Goal: Task Accomplishment & Management: Use online tool/utility

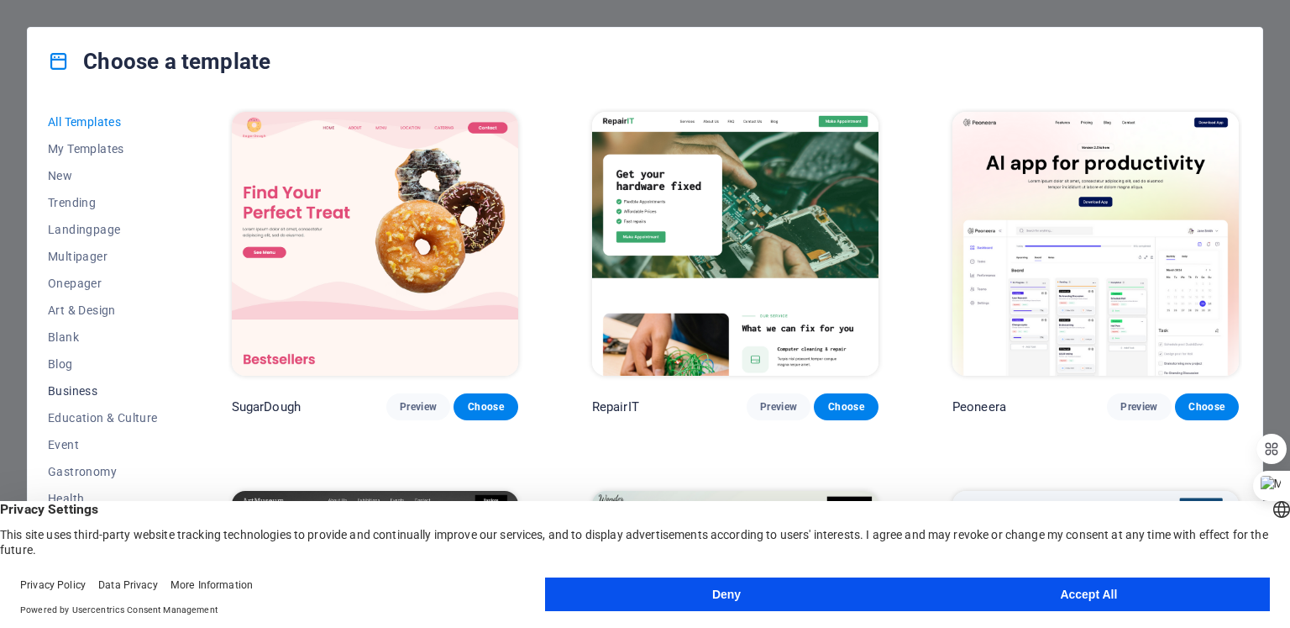
click at [72, 393] on span "Business" at bounding box center [103, 390] width 110 height 13
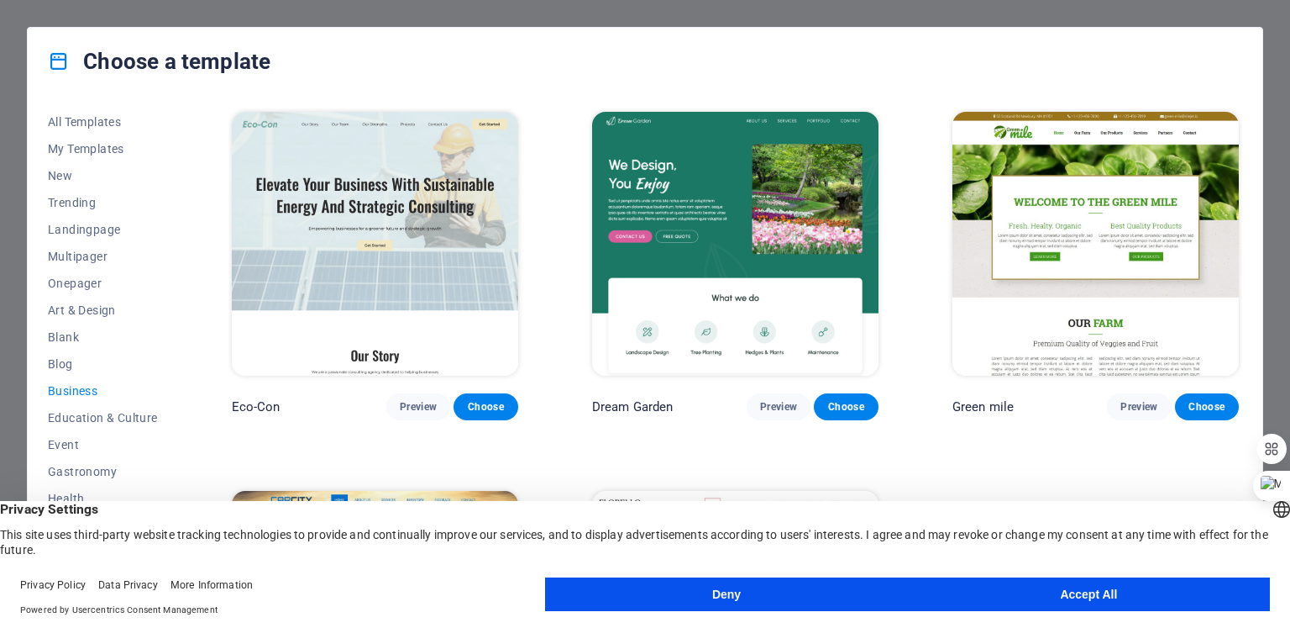
click at [1028, 596] on button "Accept All" at bounding box center [1089, 594] width 362 height 34
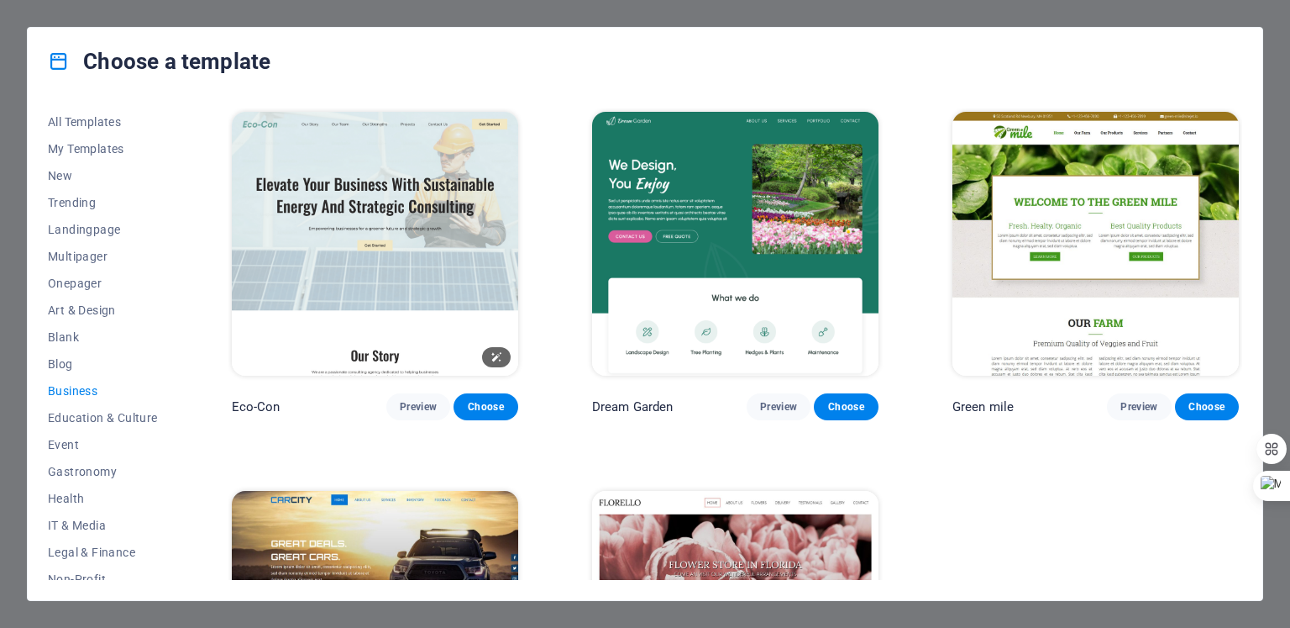
click at [357, 186] on img at bounding box center [375, 244] width 286 height 264
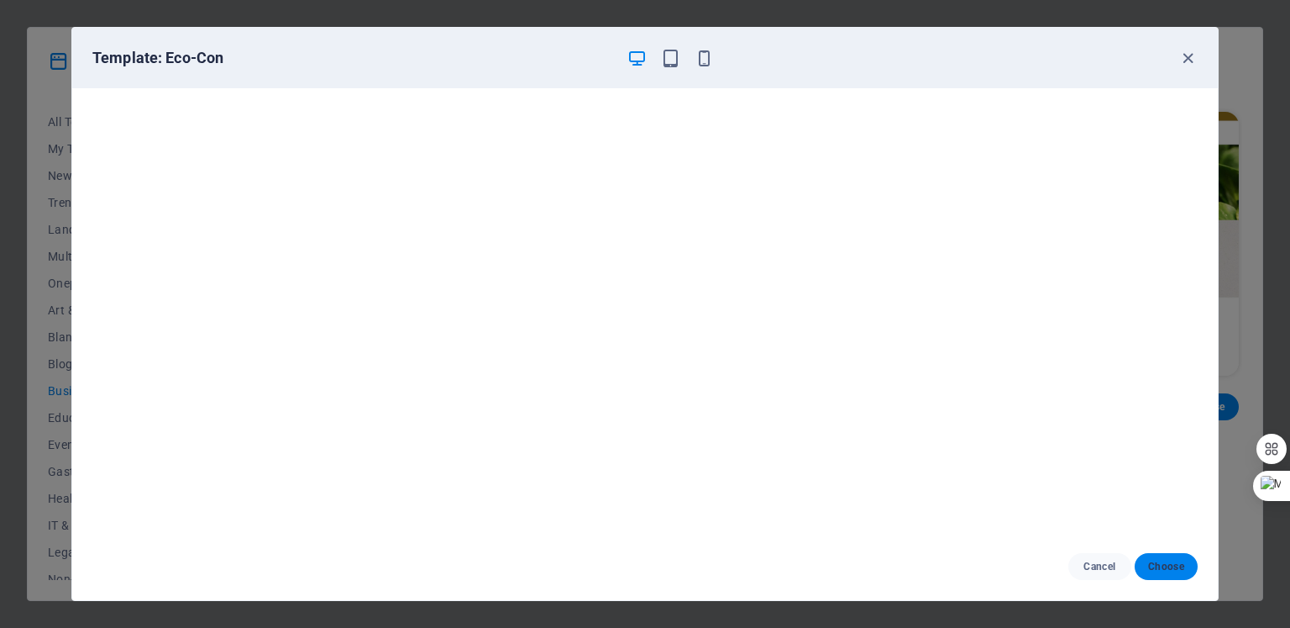
click at [1159, 564] on span "Choose" at bounding box center [1166, 566] width 36 height 13
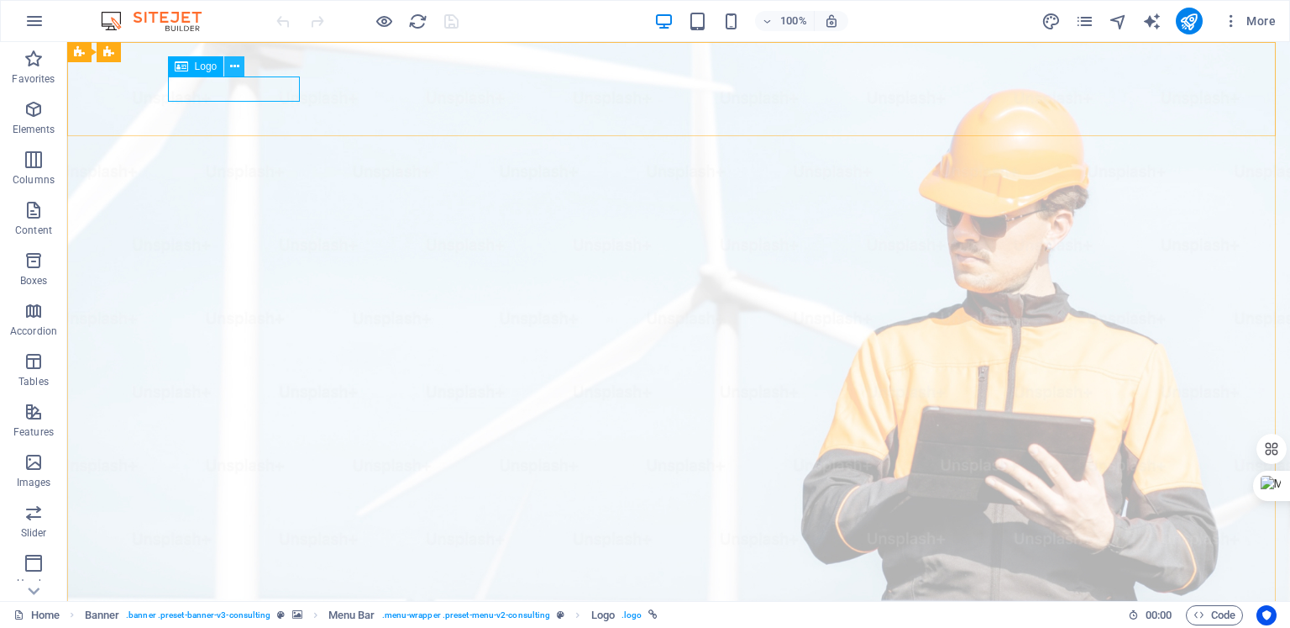
click at [235, 73] on icon at bounding box center [234, 67] width 9 height 18
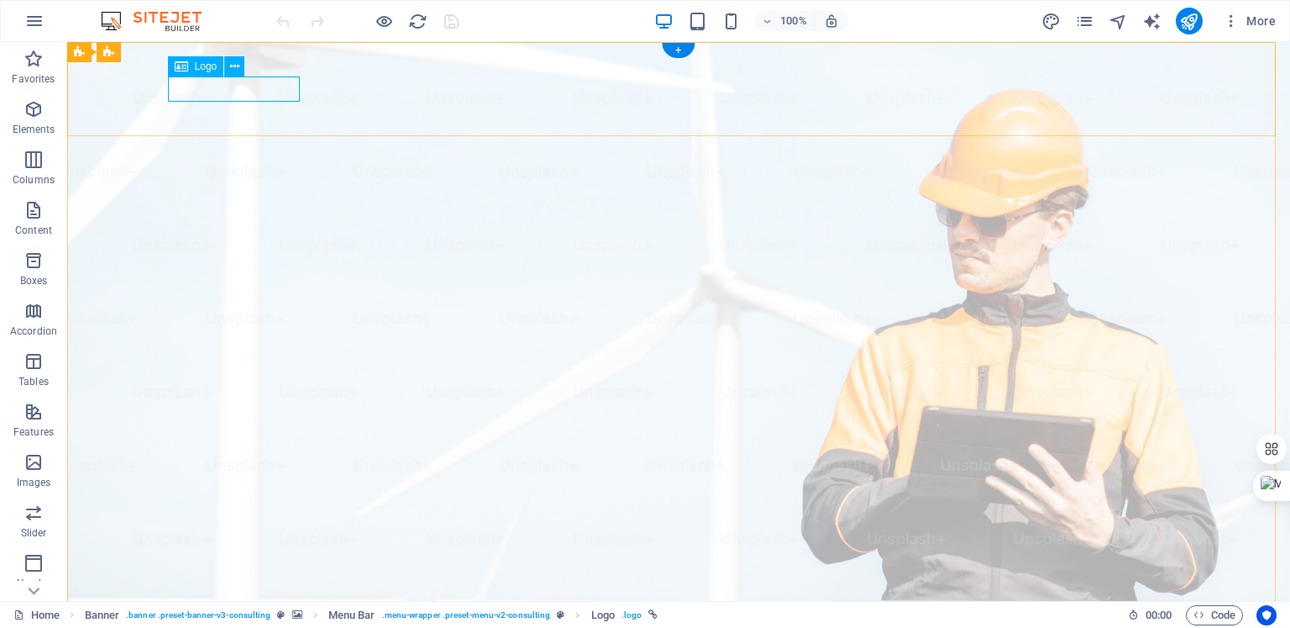
select select "px"
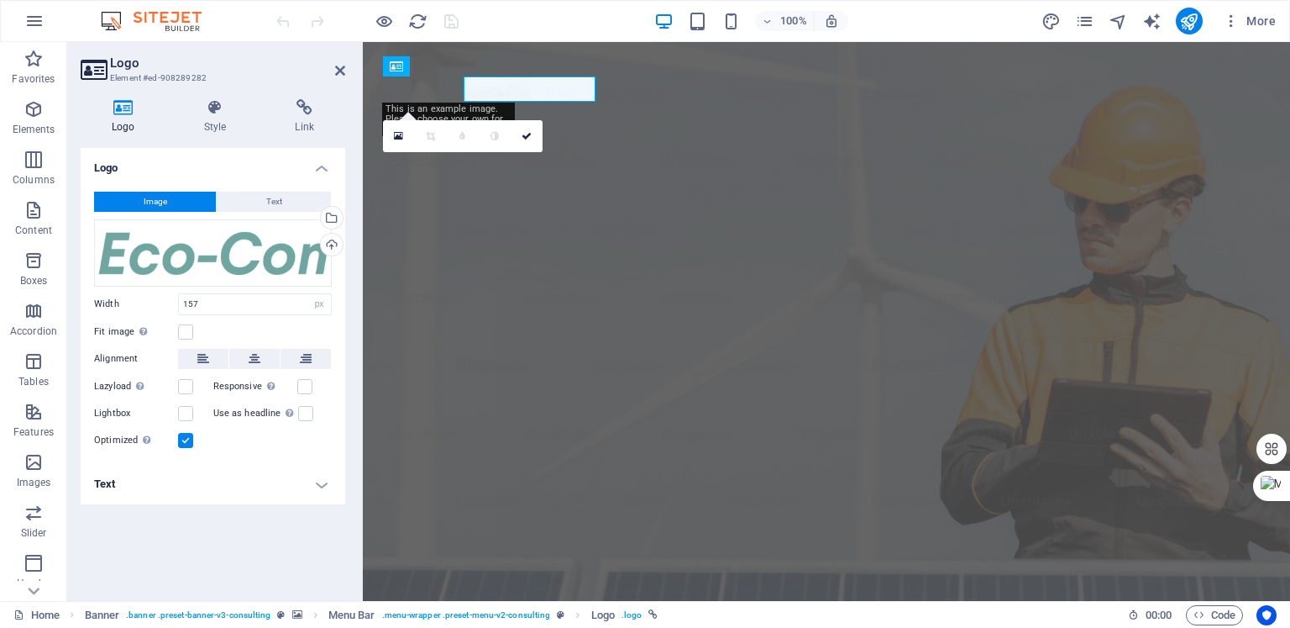
click at [198, 85] on h3 "Element #ed-908289282" at bounding box center [211, 78] width 202 height 15
drag, startPoint x: 131, startPoint y: 43, endPoint x: 198, endPoint y: 85, distance: 79.3
click at [198, 85] on h3 "Element #ed-908289282" at bounding box center [211, 78] width 202 height 15
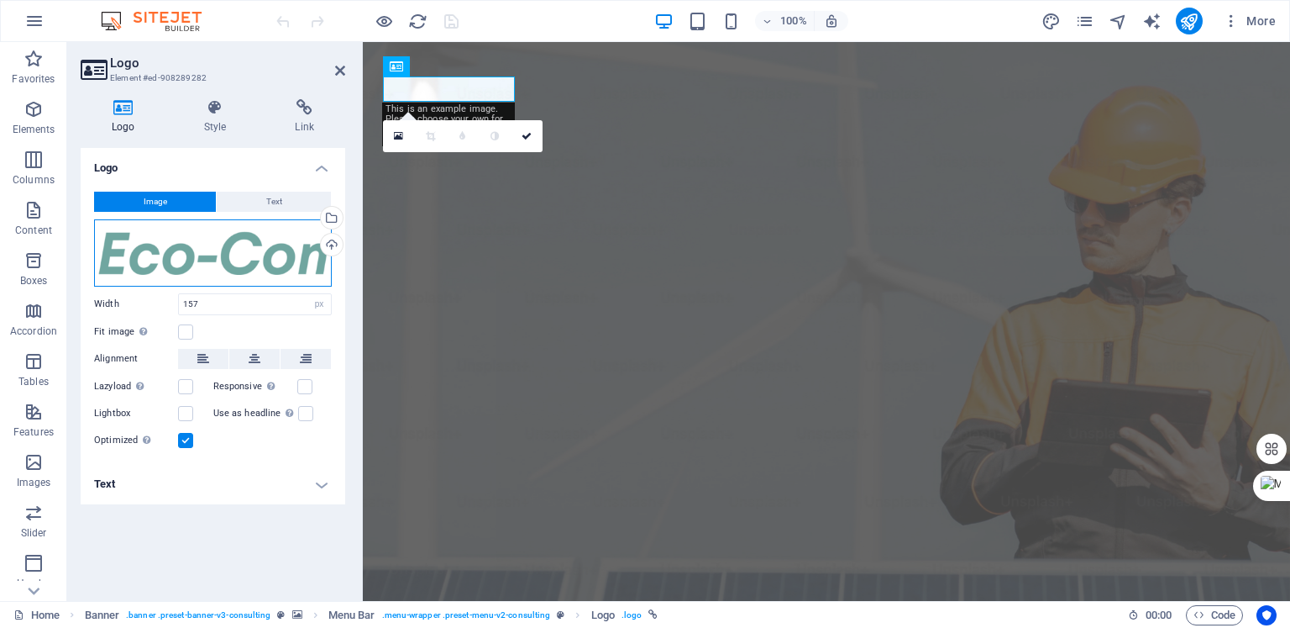
click at [190, 243] on div "Drag files here, click to choose files or select files from Files or our free s…" at bounding box center [213, 252] width 238 height 67
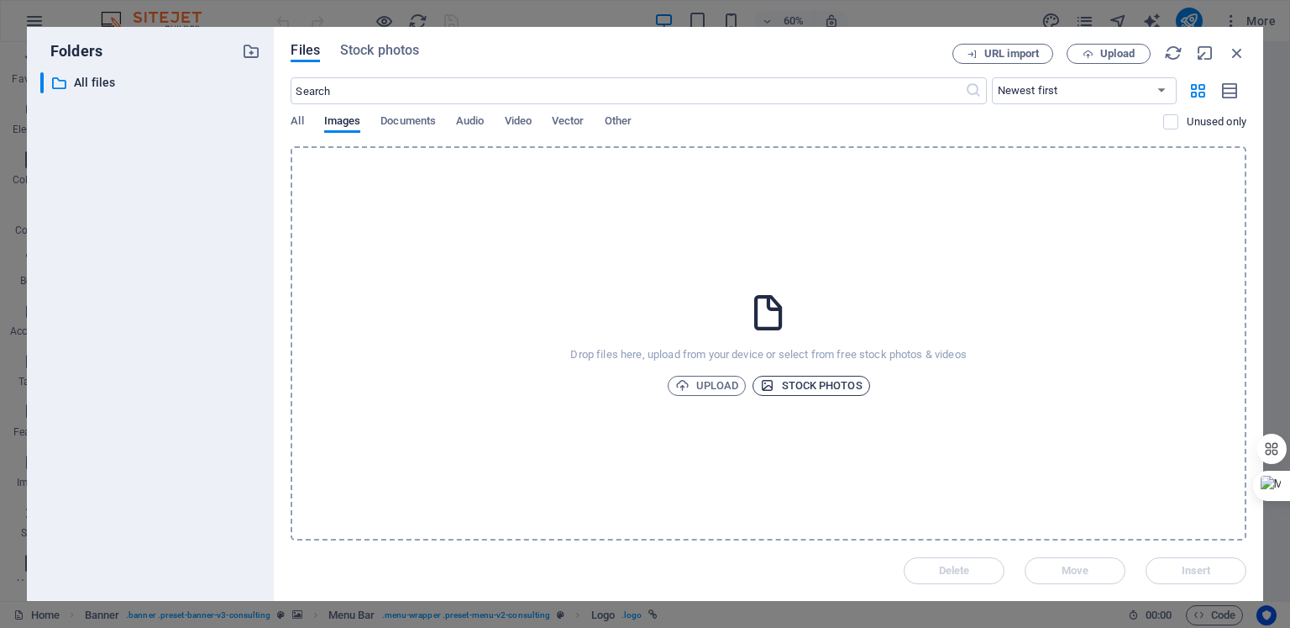
click at [787, 390] on span "Stock photos" at bounding box center [811, 386] width 102 height 20
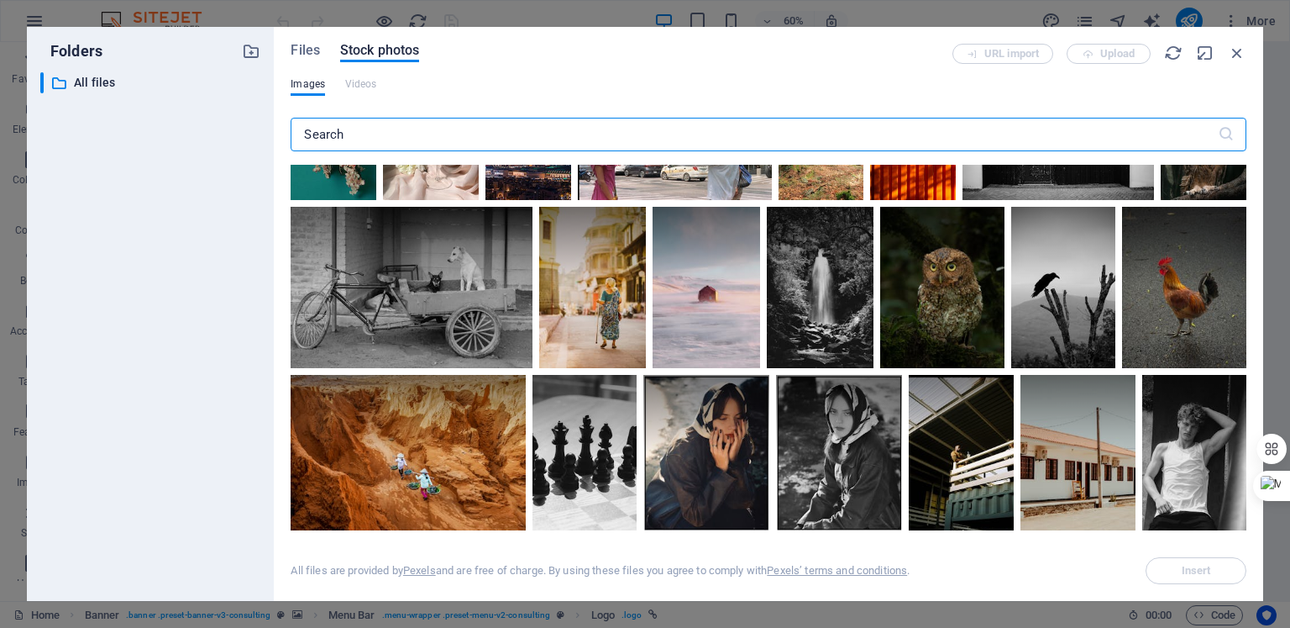
scroll to position [231, 0]
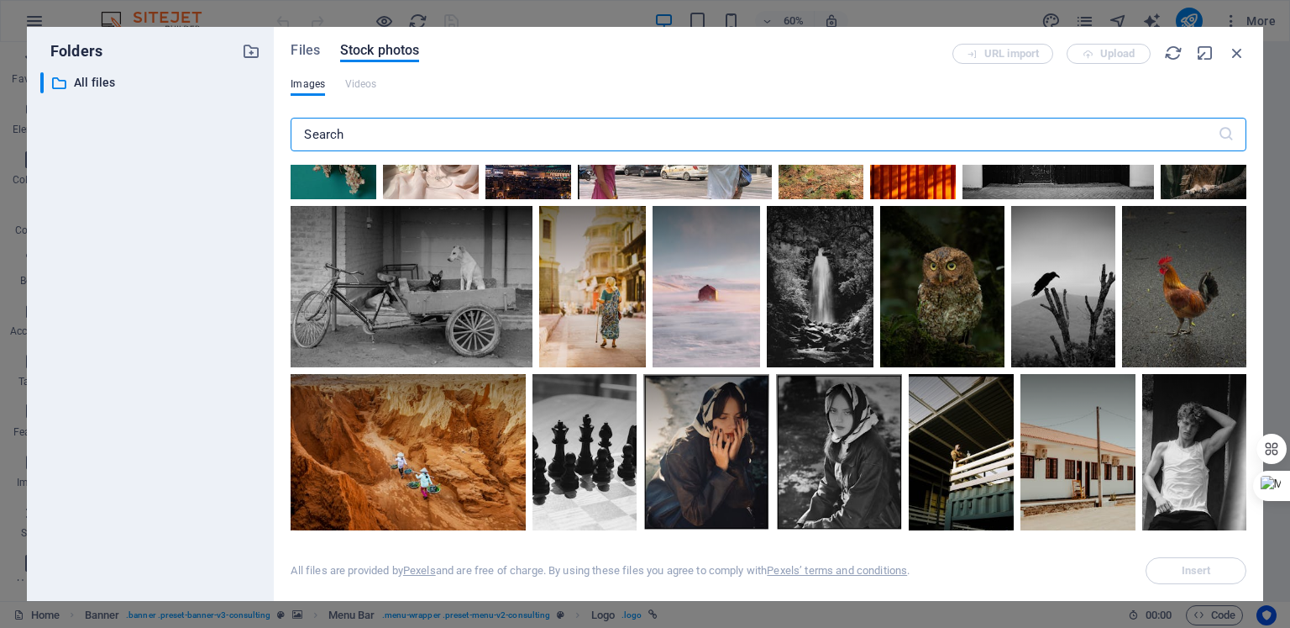
click at [504, 139] on input "text" at bounding box center [754, 135] width 927 height 34
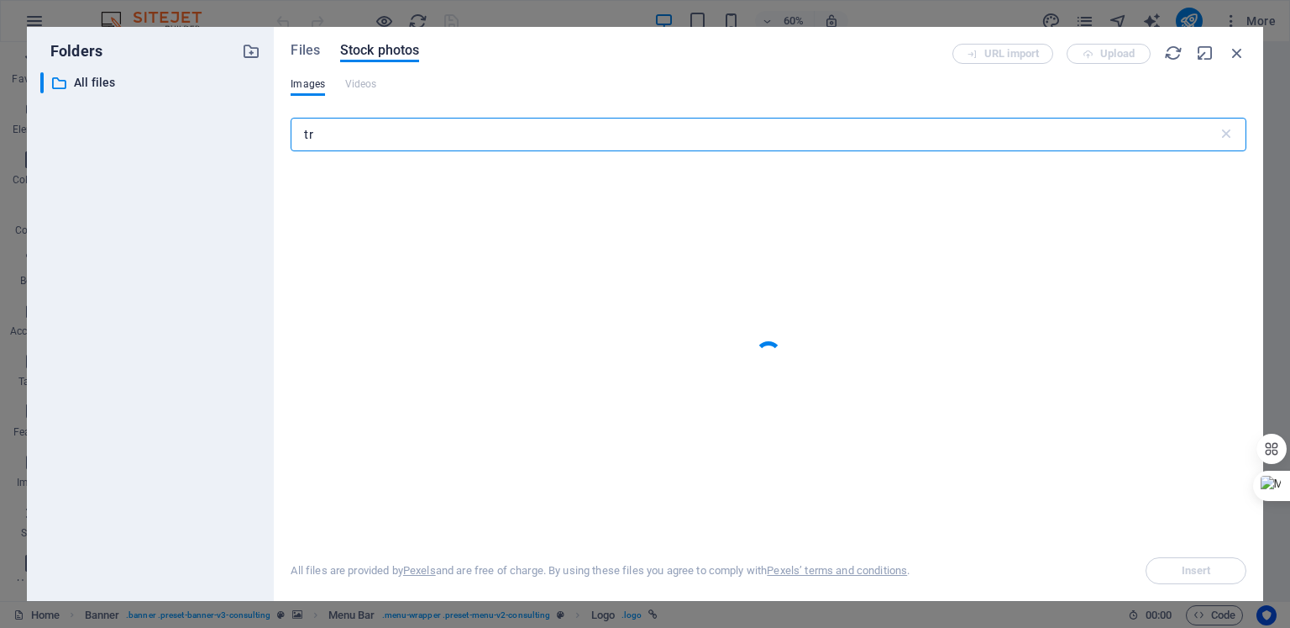
type input "t"
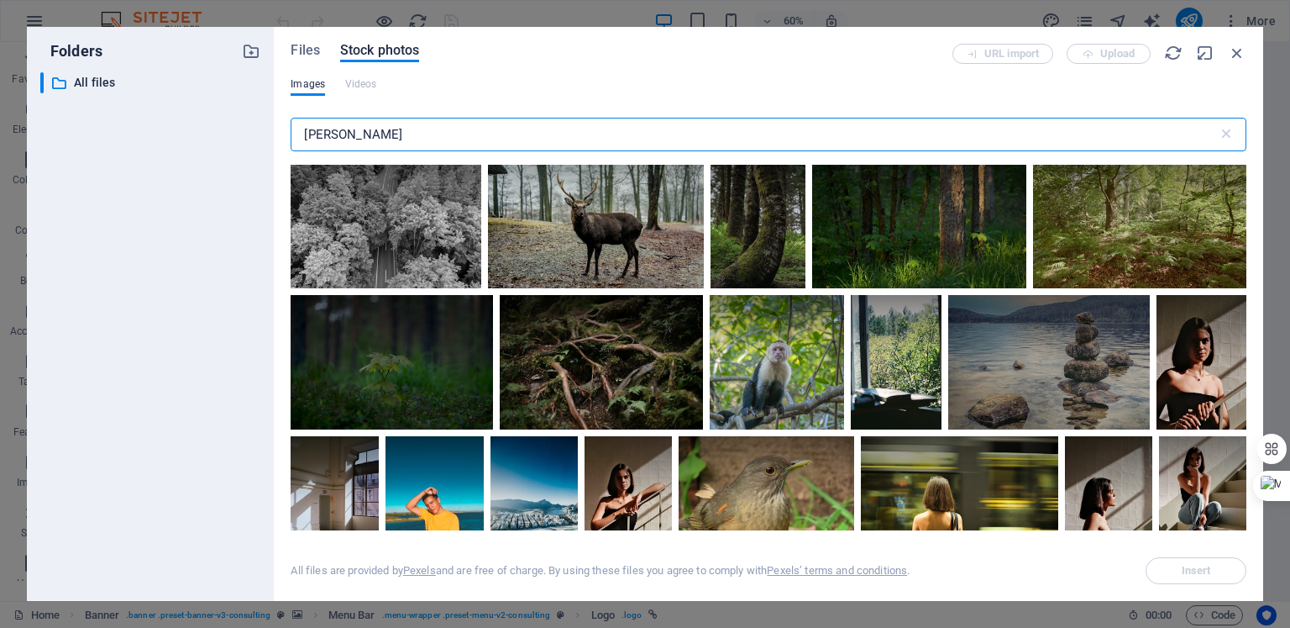
scroll to position [1085, 0]
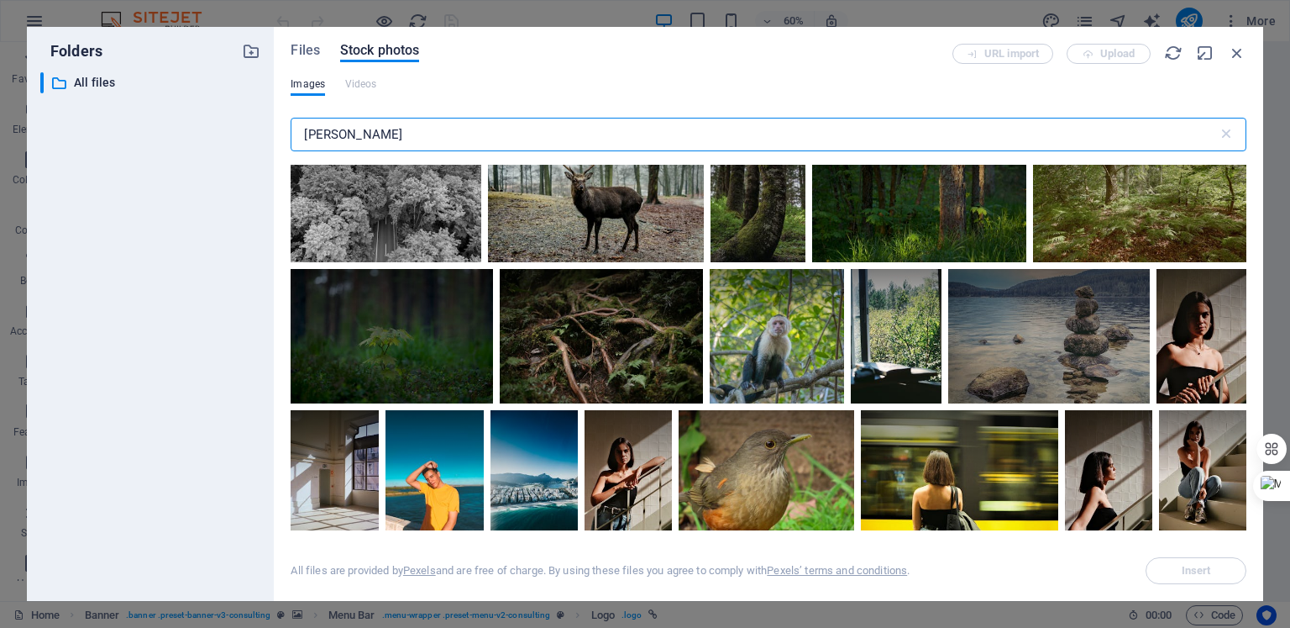
click at [350, 142] on input "[PERSON_NAME]" at bounding box center [754, 135] width 927 height 34
type input "s"
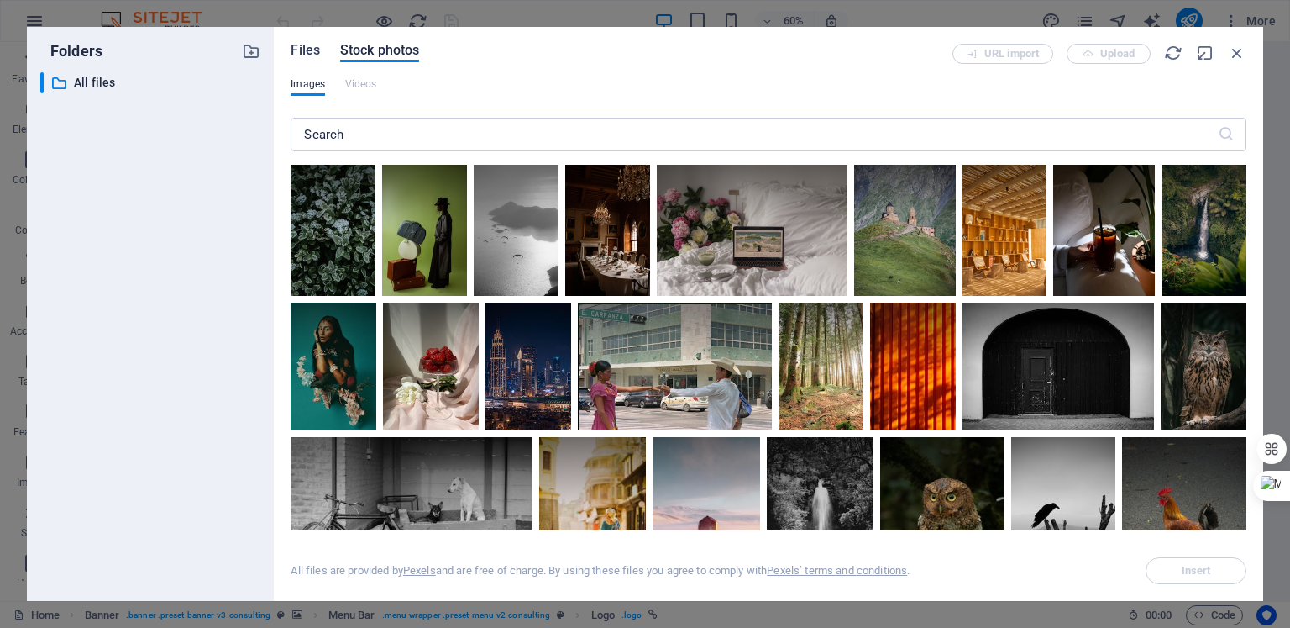
click at [303, 52] on span "Files" at bounding box center [305, 50] width 29 height 20
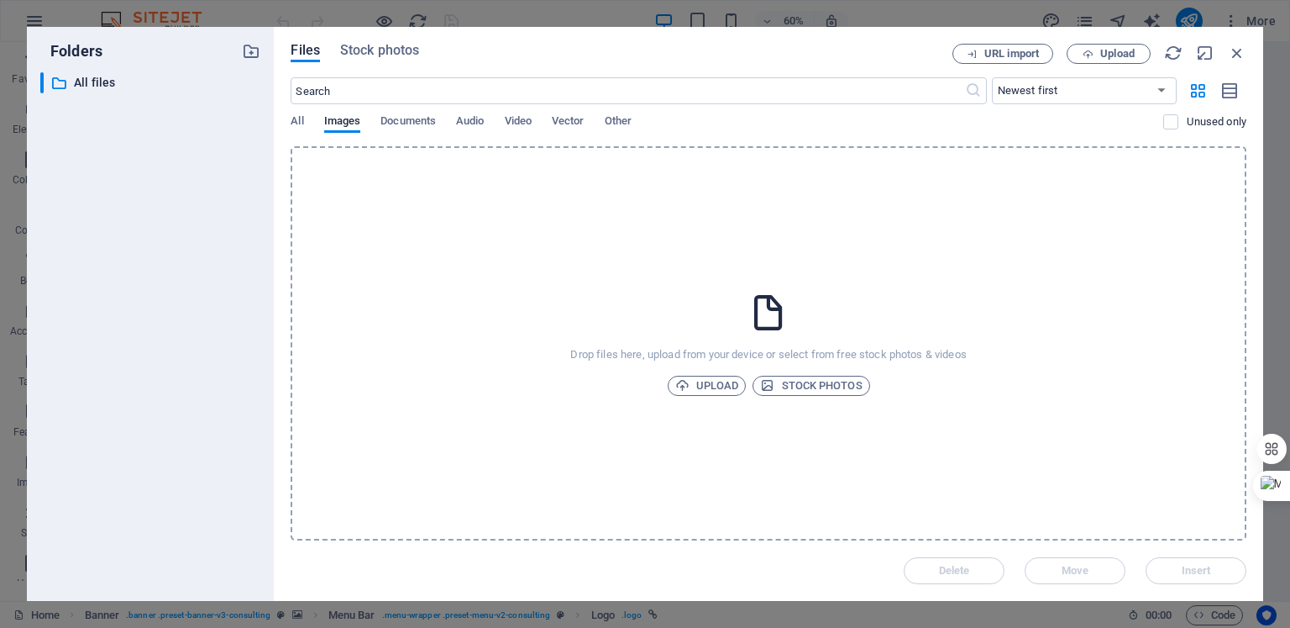
click at [518, 263] on div "Drop files here, upload from your device or select from free stock photos & vid…" at bounding box center [769, 343] width 956 height 394
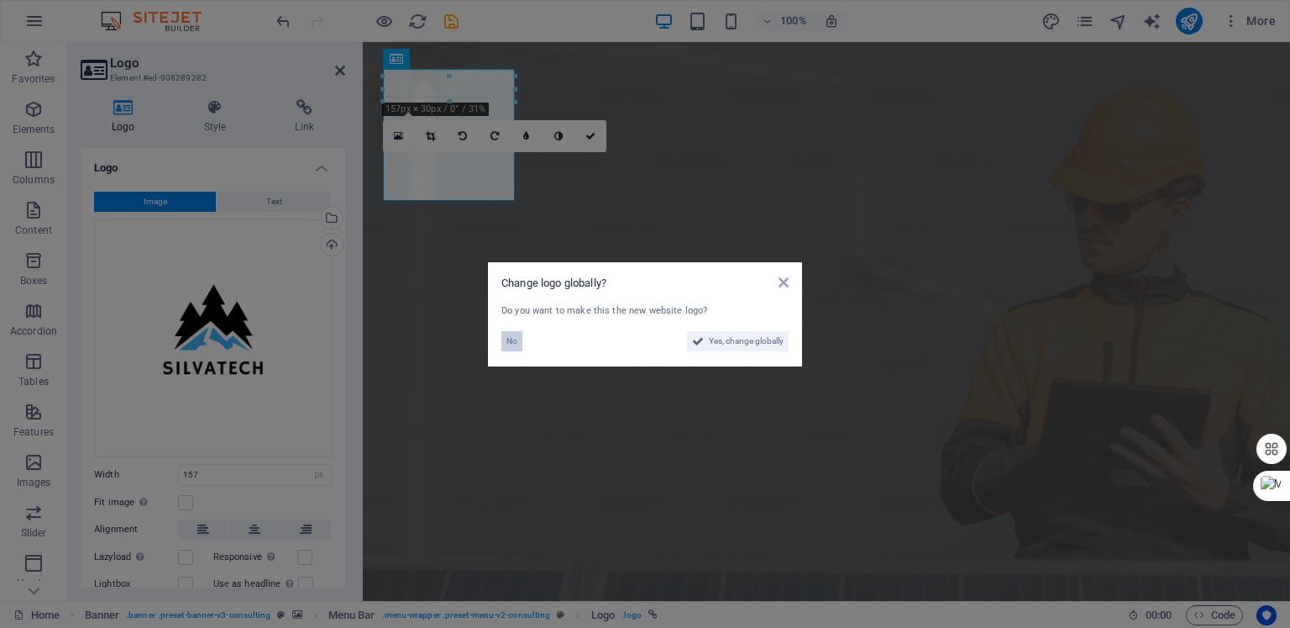
click at [514, 337] on span "No" at bounding box center [512, 341] width 11 height 20
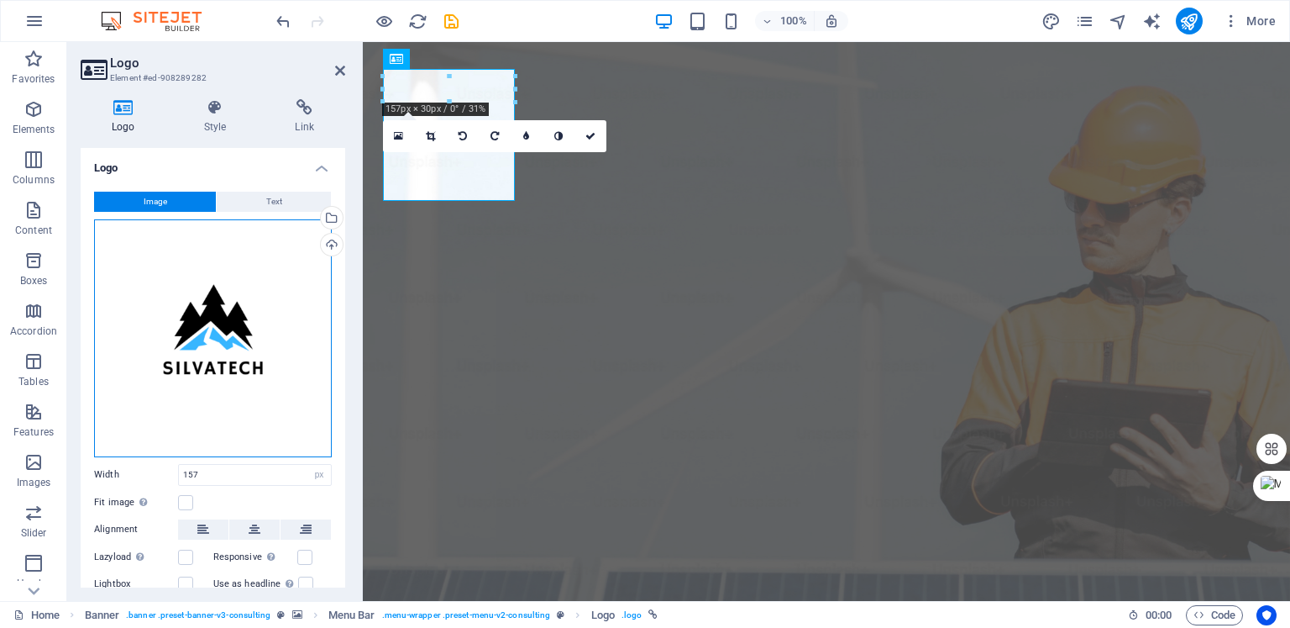
click at [222, 323] on div "Drag files here, click to choose files or select files from Files or our free s…" at bounding box center [213, 338] width 238 height 238
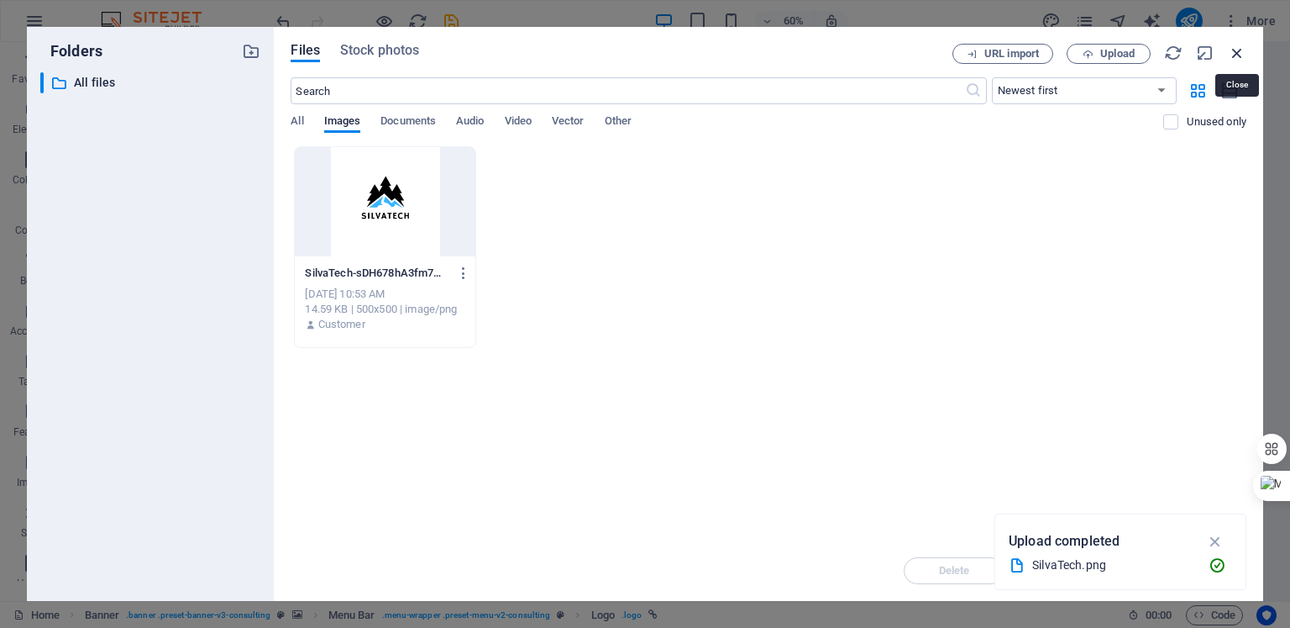
click at [1240, 51] on icon "button" at bounding box center [1237, 53] width 18 height 18
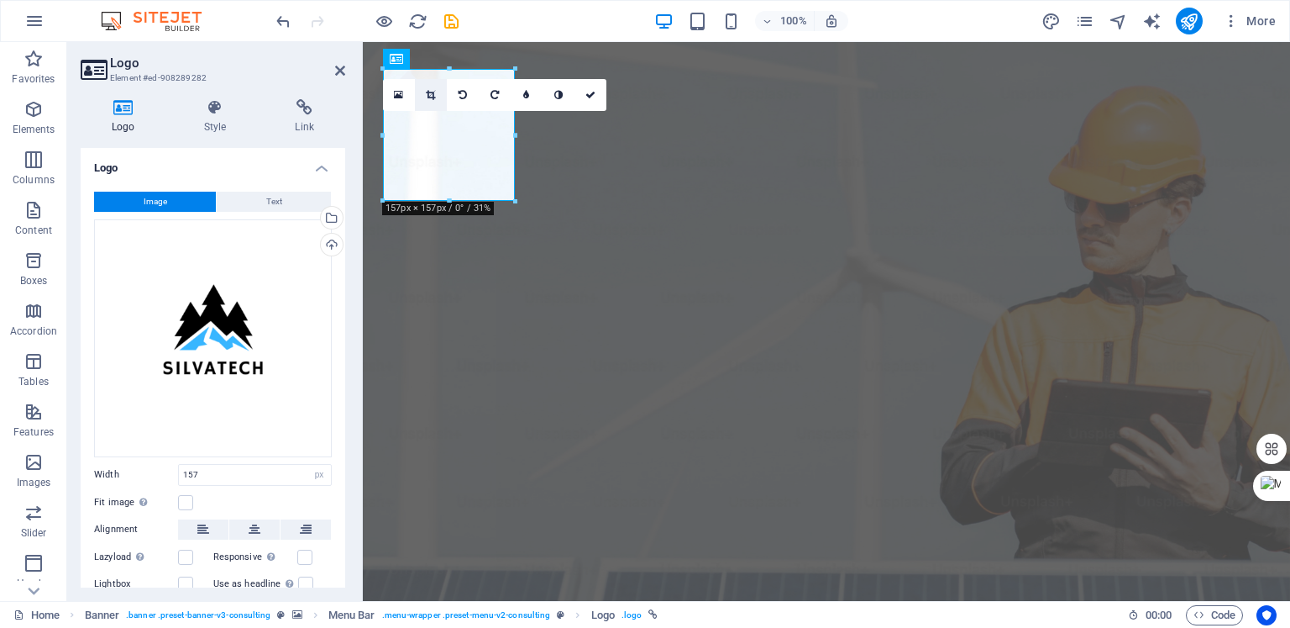
click at [433, 95] on icon at bounding box center [430, 95] width 9 height 10
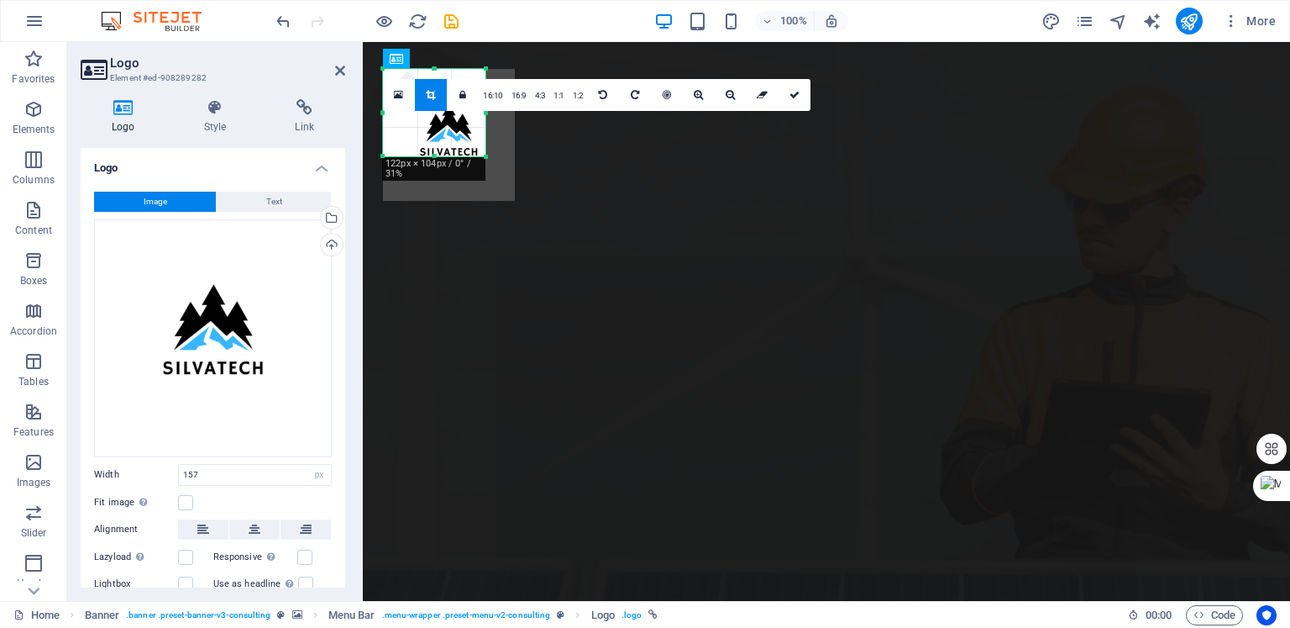
drag, startPoint x: 512, startPoint y: 203, endPoint x: 483, endPoint y: 159, distance: 53.4
click at [483, 159] on div at bounding box center [486, 157] width 10 height 10
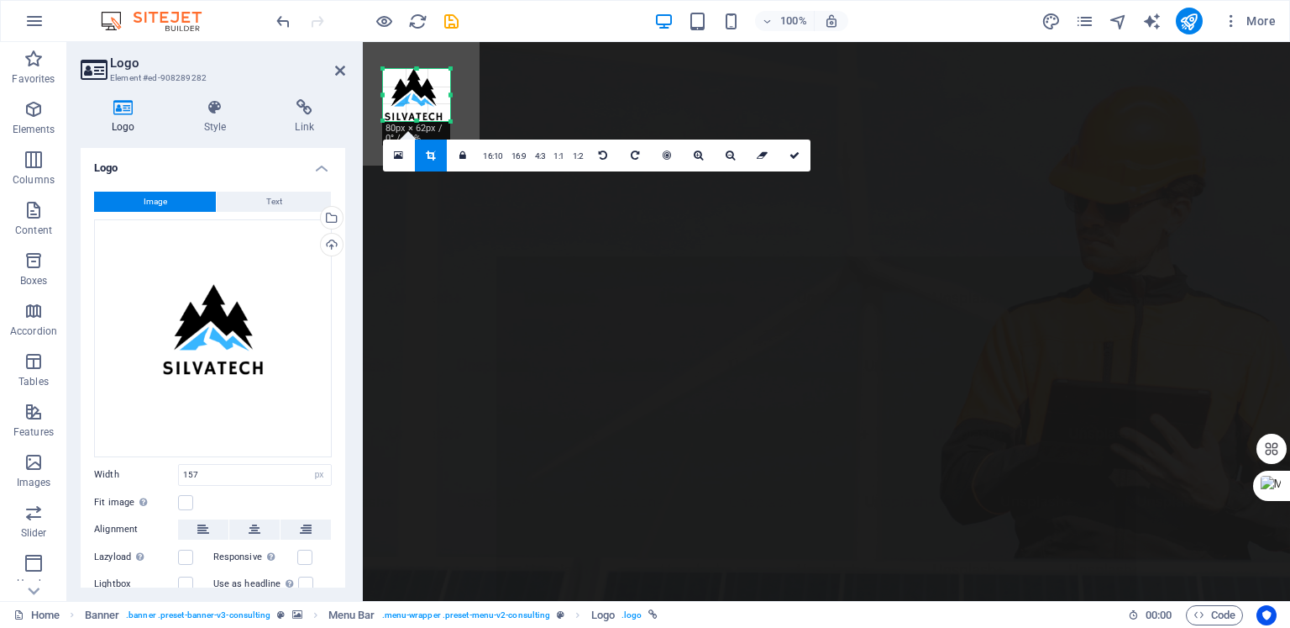
drag, startPoint x: 383, startPoint y: 71, endPoint x: 418, endPoint y: 106, distance: 49.9
click at [418, 106] on div "180 170 160 150 140 130 120 110 100 90 80 70 60 50 40 30 20 10 0 -10 -20 -30 -4…" at bounding box center [416, 95] width 67 height 52
click at [444, 120] on div at bounding box center [446, 122] width 10 height 10
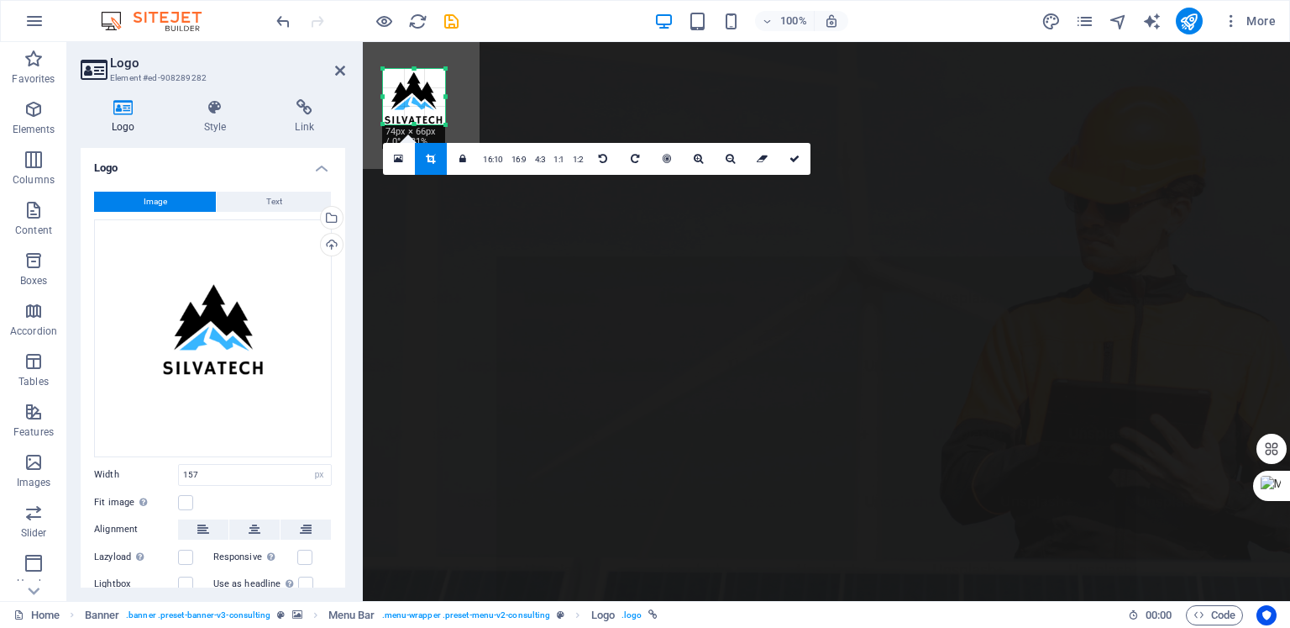
click at [414, 69] on div "180 170 160 150 140 130 120 110 100 90 80 70 60 50 40 30 20 10 0 -10 -20 -30 -4…" at bounding box center [414, 96] width 62 height 55
click at [789, 163] on link at bounding box center [795, 159] width 32 height 32
type input "74"
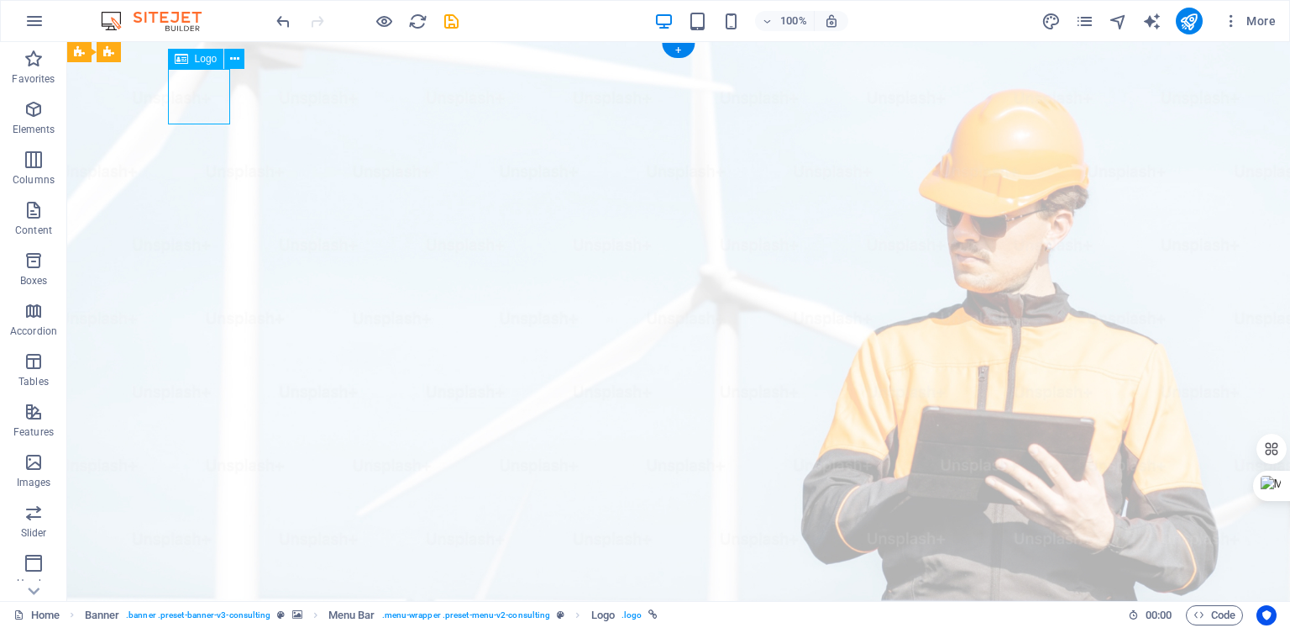
select select "px"
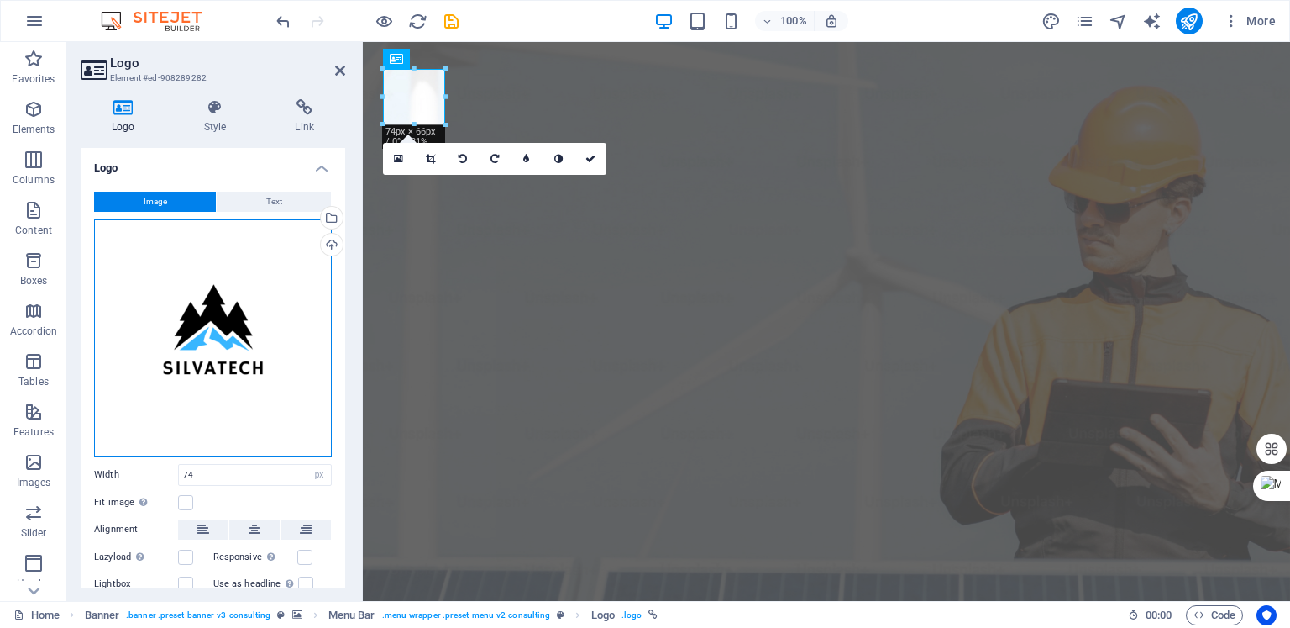
click at [229, 381] on div "Drag files here, click to choose files or select files from Files or our free s…" at bounding box center [213, 338] width 238 height 238
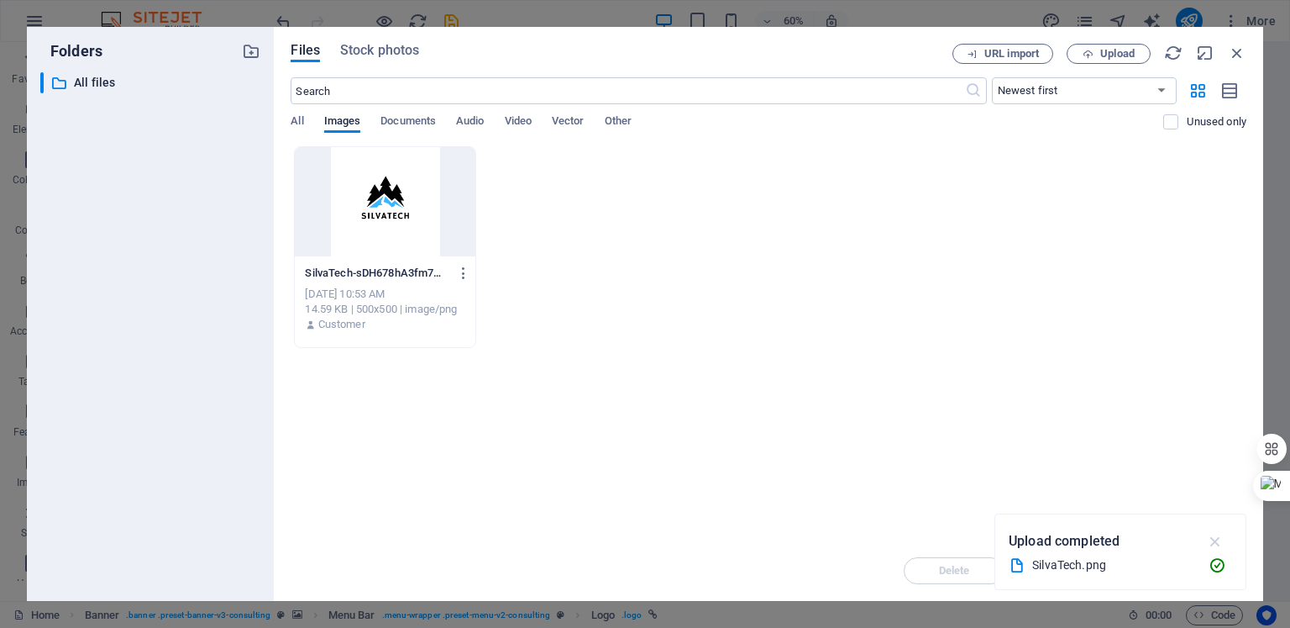
click at [1216, 542] on icon "button" at bounding box center [1215, 541] width 19 height 18
click at [465, 276] on icon "button" at bounding box center [464, 272] width 16 height 15
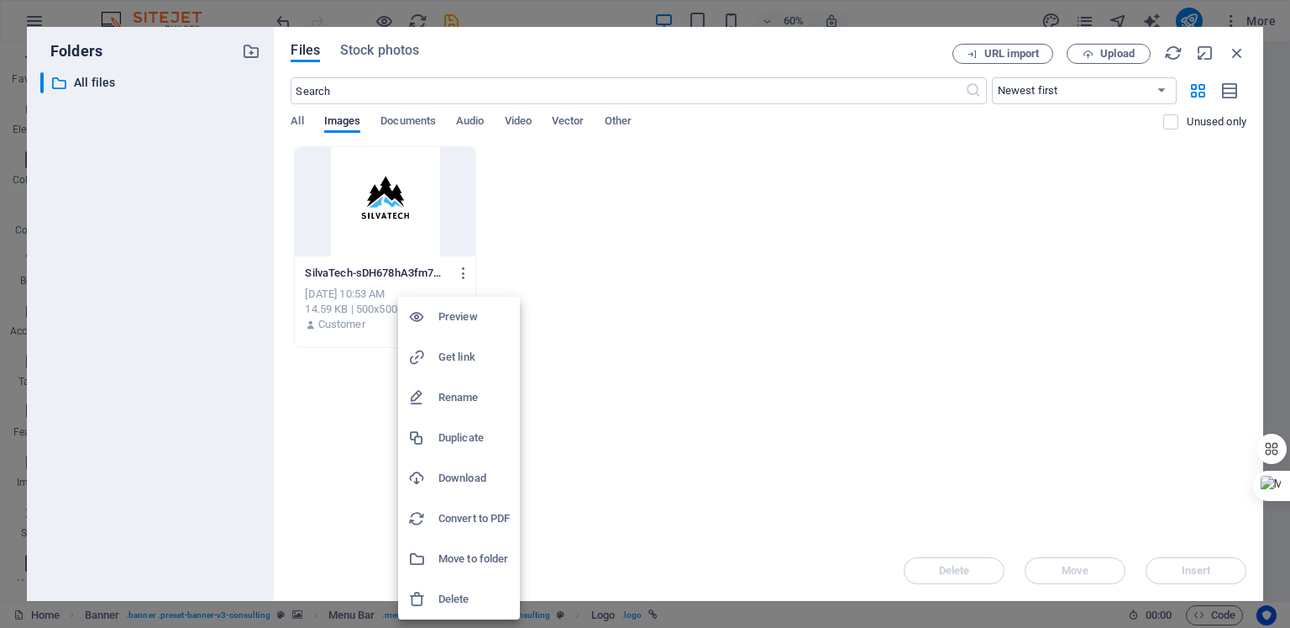
click at [454, 594] on h6 "Delete" at bounding box center [474, 599] width 71 height 20
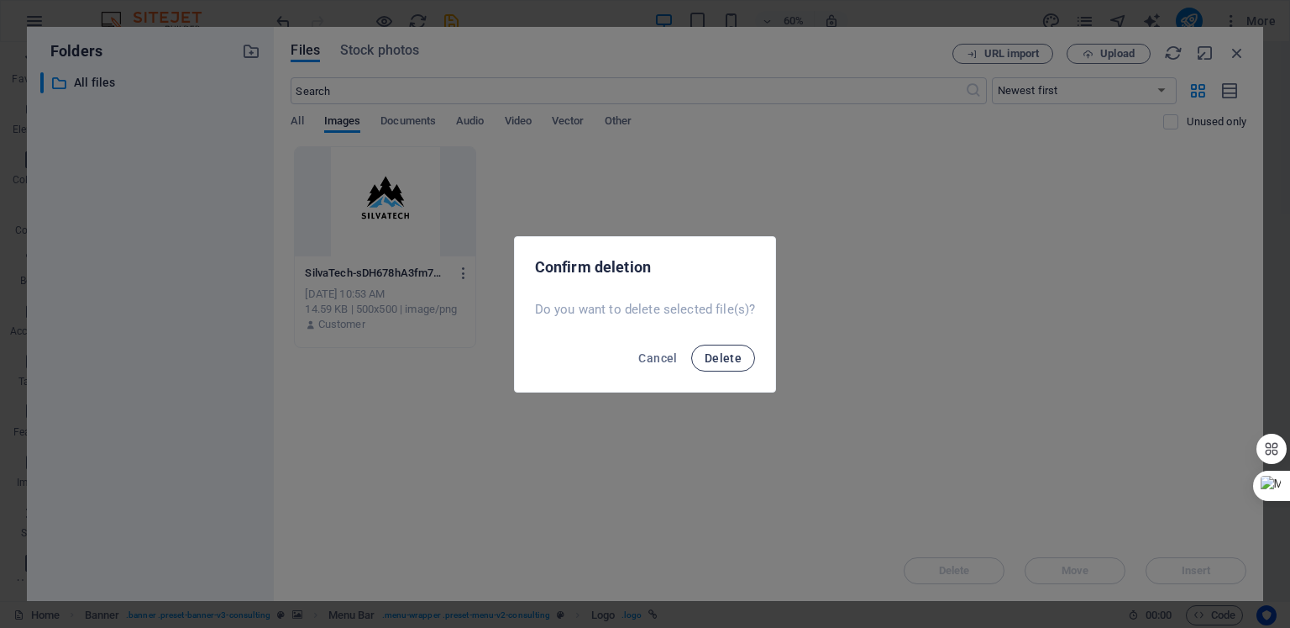
click at [719, 357] on span "Delete" at bounding box center [723, 357] width 37 height 13
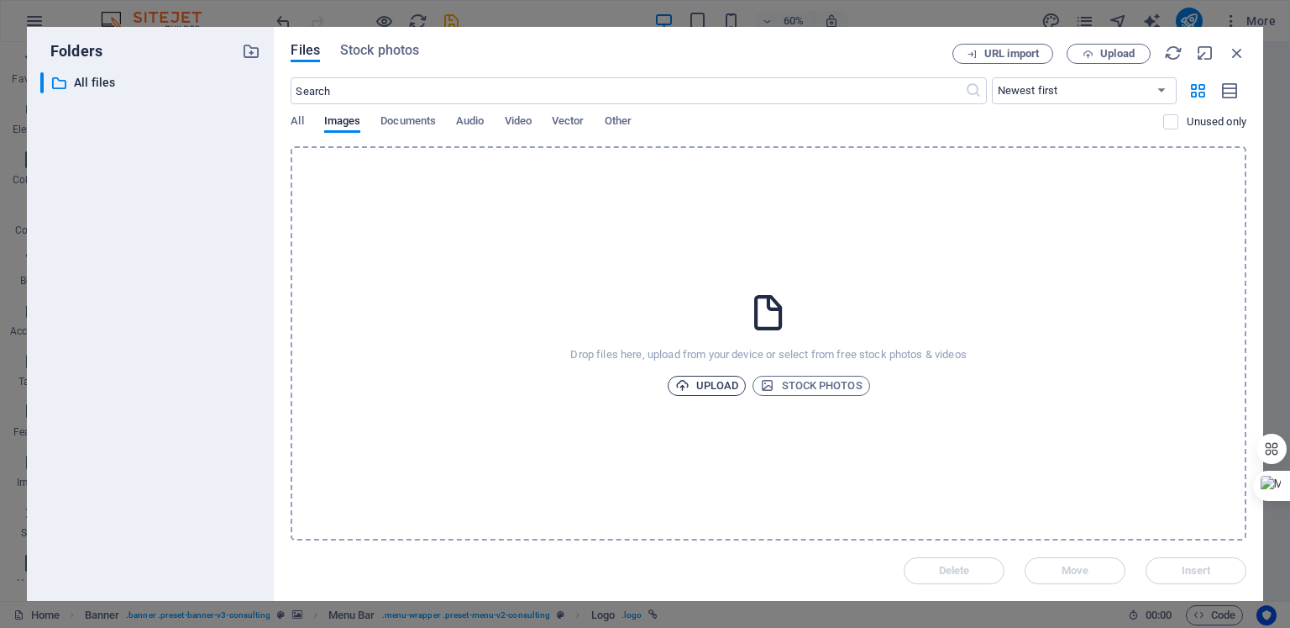
click at [716, 383] on span "Upload" at bounding box center [707, 386] width 64 height 20
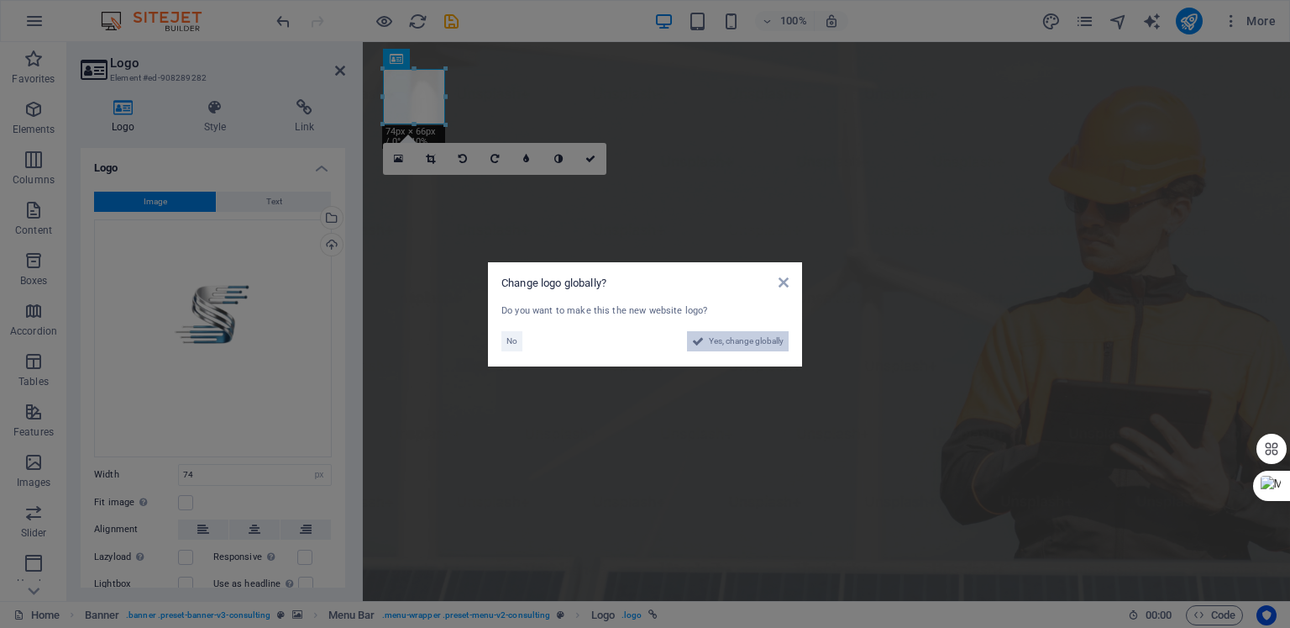
click at [721, 339] on span "Yes, change globally" at bounding box center [746, 341] width 75 height 20
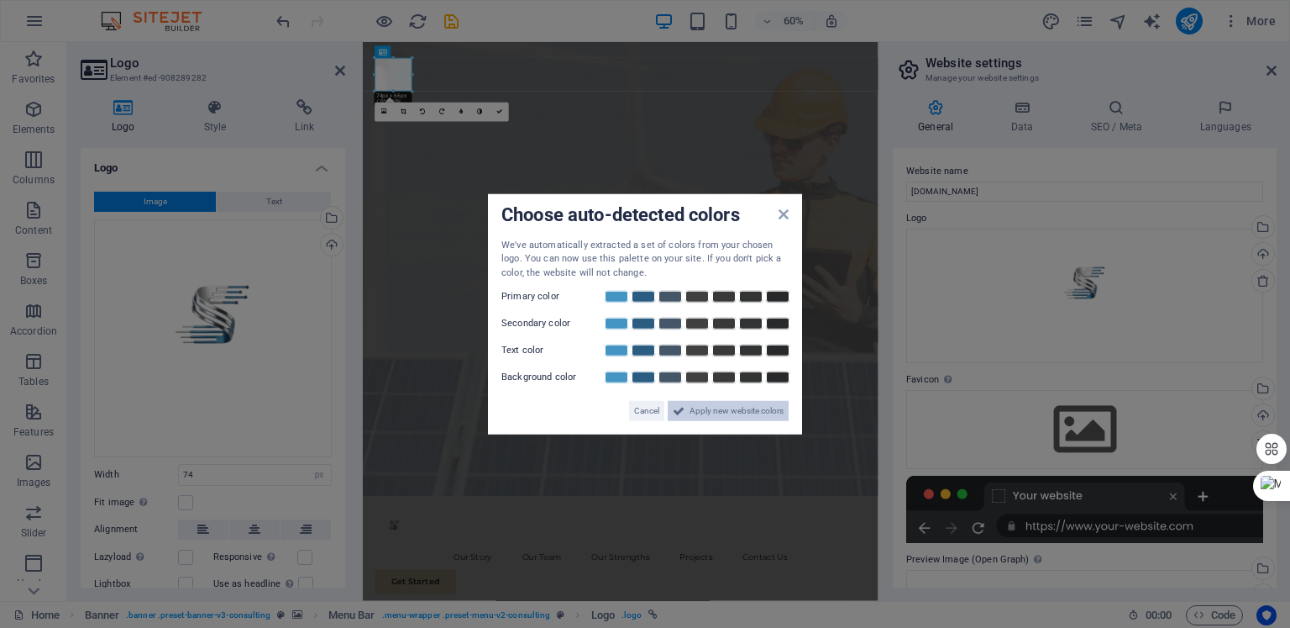
click at [700, 408] on span "Apply new website colors" at bounding box center [737, 411] width 94 height 20
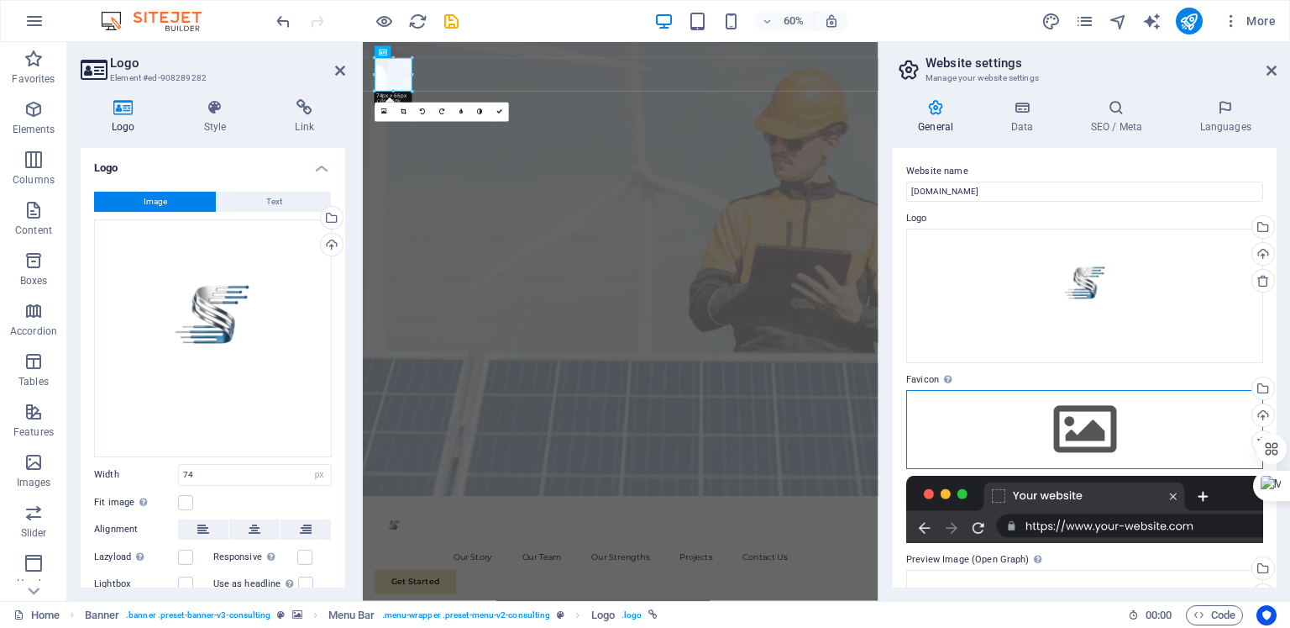
click at [1091, 434] on div "Drag files here, click to choose files or select files from Files or our free s…" at bounding box center [1085, 429] width 357 height 79
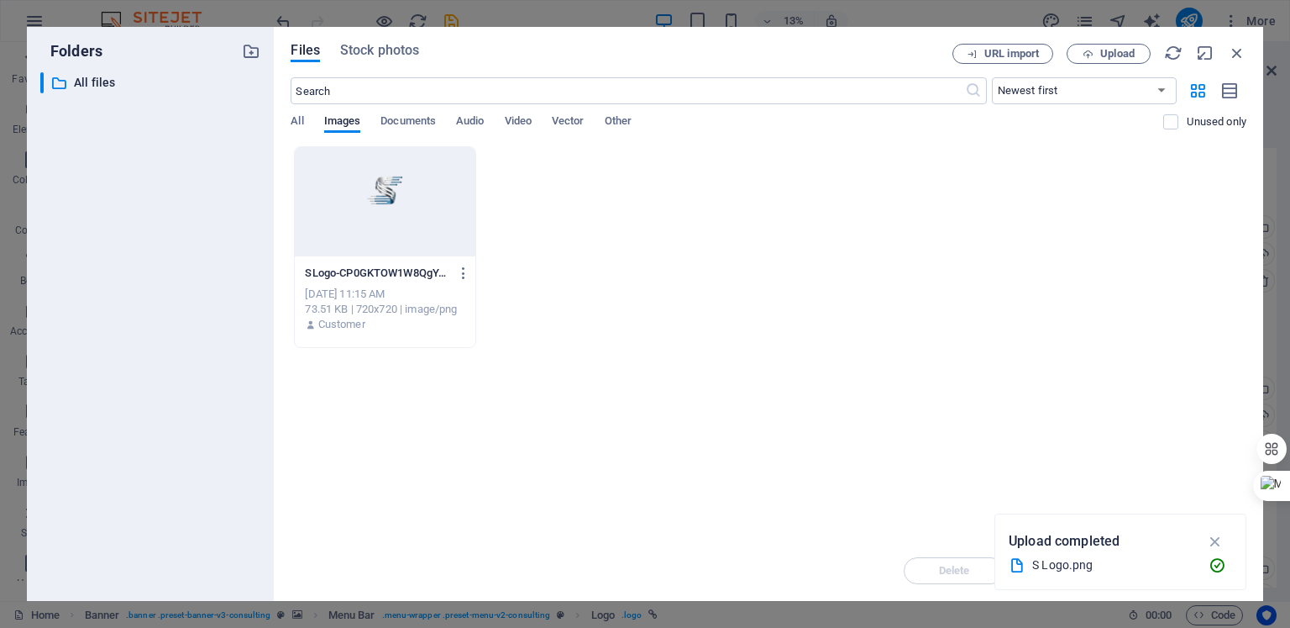
click at [365, 192] on div at bounding box center [385, 201] width 180 height 109
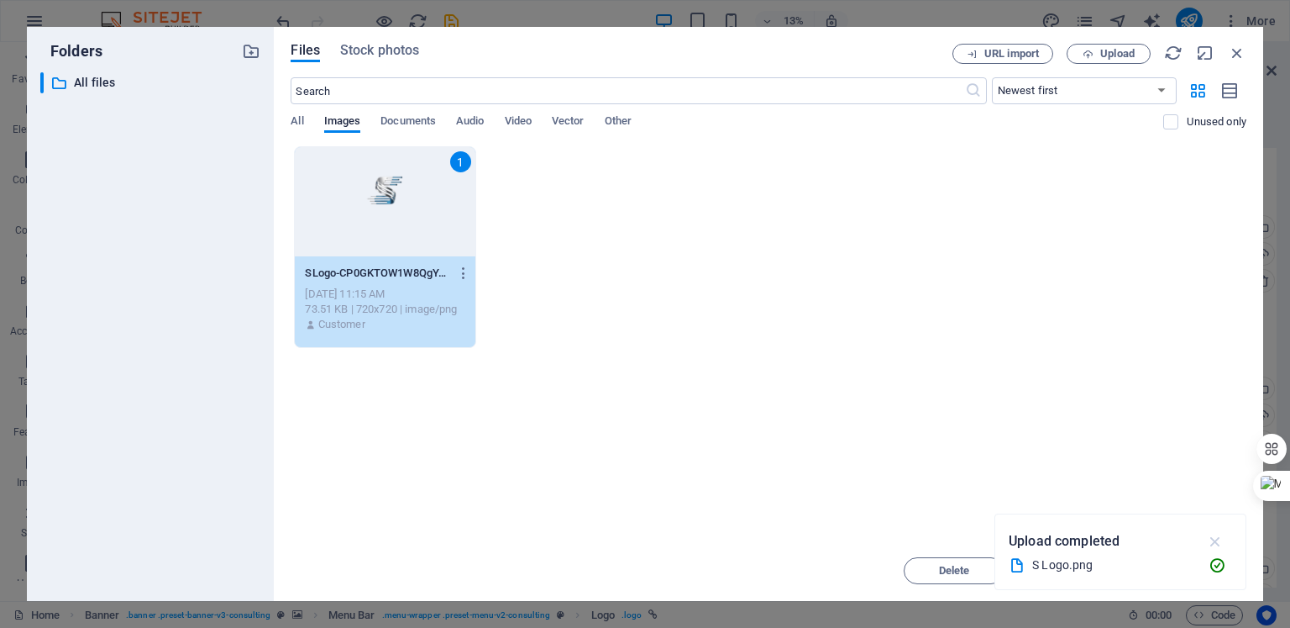
click at [1222, 535] on icon "button" at bounding box center [1215, 541] width 19 height 18
click at [1169, 573] on span "Insert" at bounding box center [1196, 570] width 87 height 10
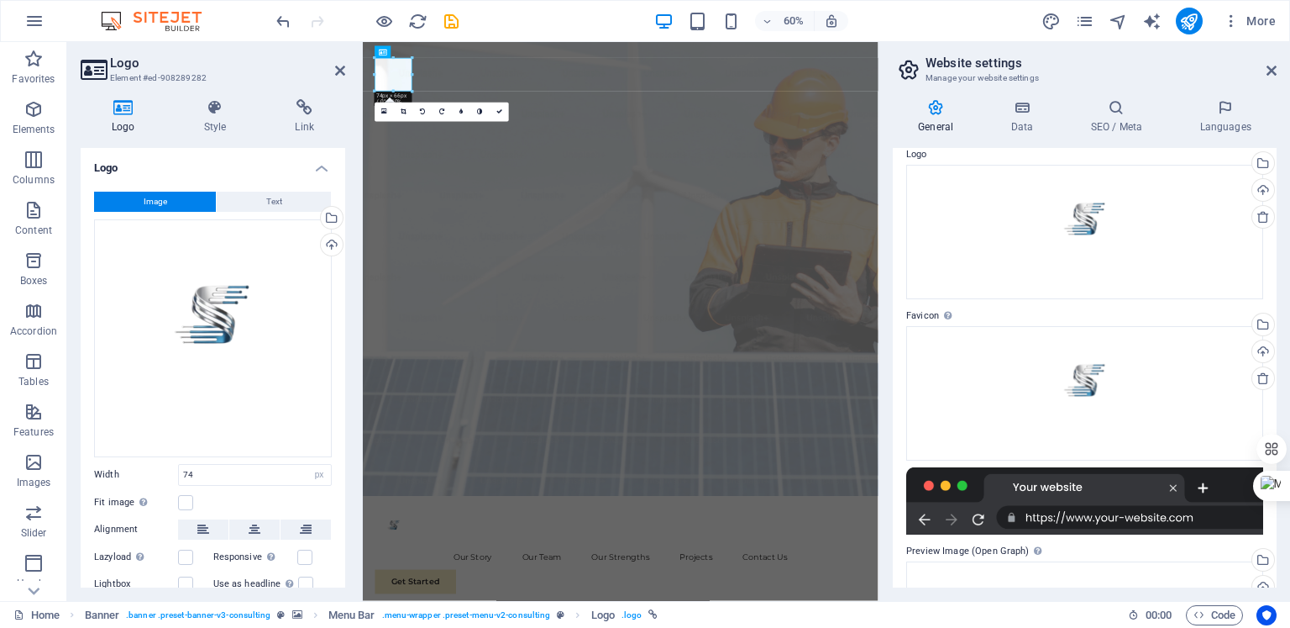
scroll to position [0, 0]
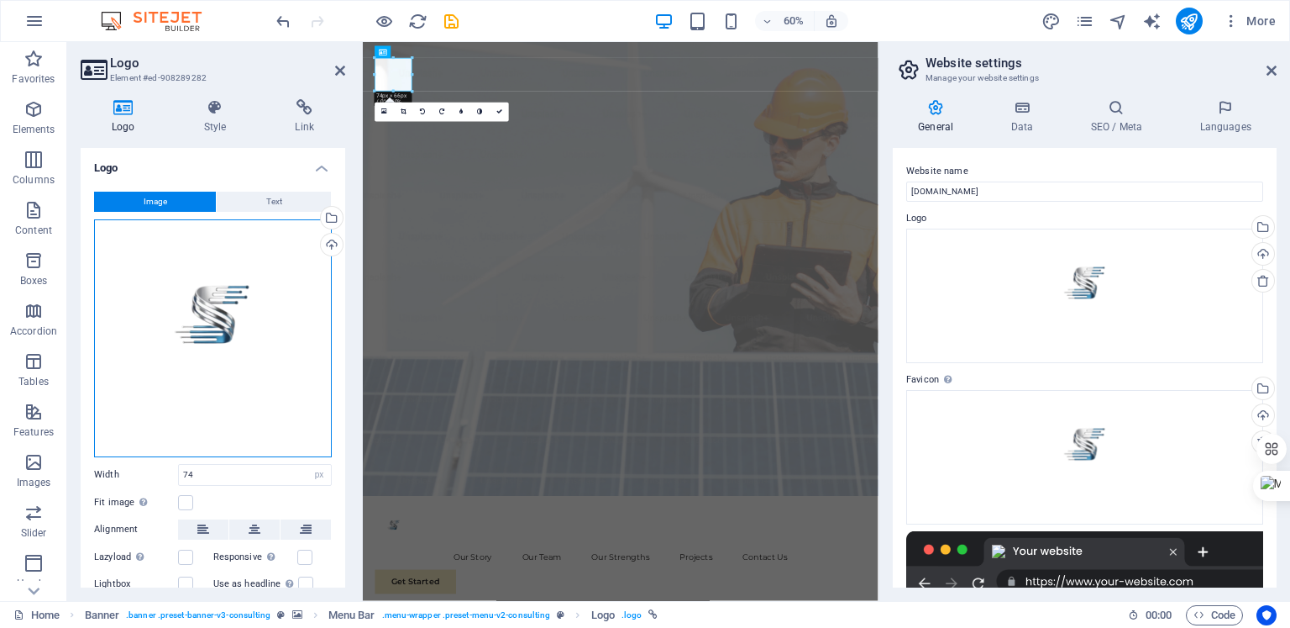
click at [211, 321] on div "Drag files here, click to choose files or select files from Files or our free s…" at bounding box center [213, 338] width 238 height 238
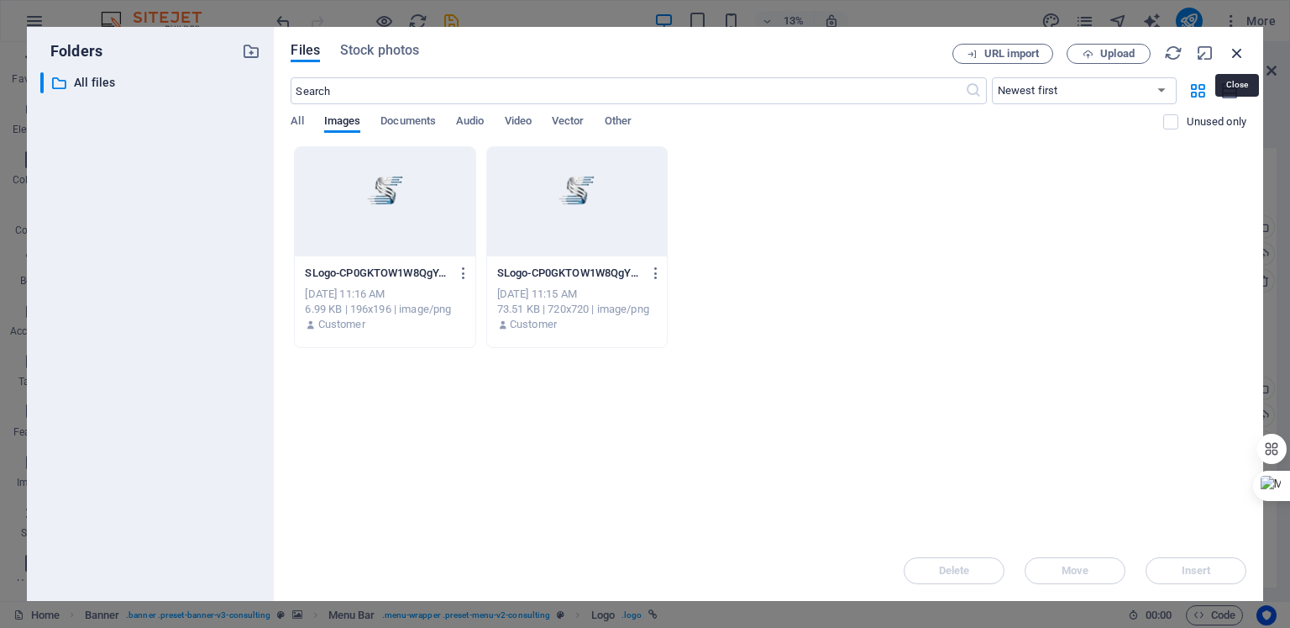
click at [1240, 51] on icon "button" at bounding box center [1237, 53] width 18 height 18
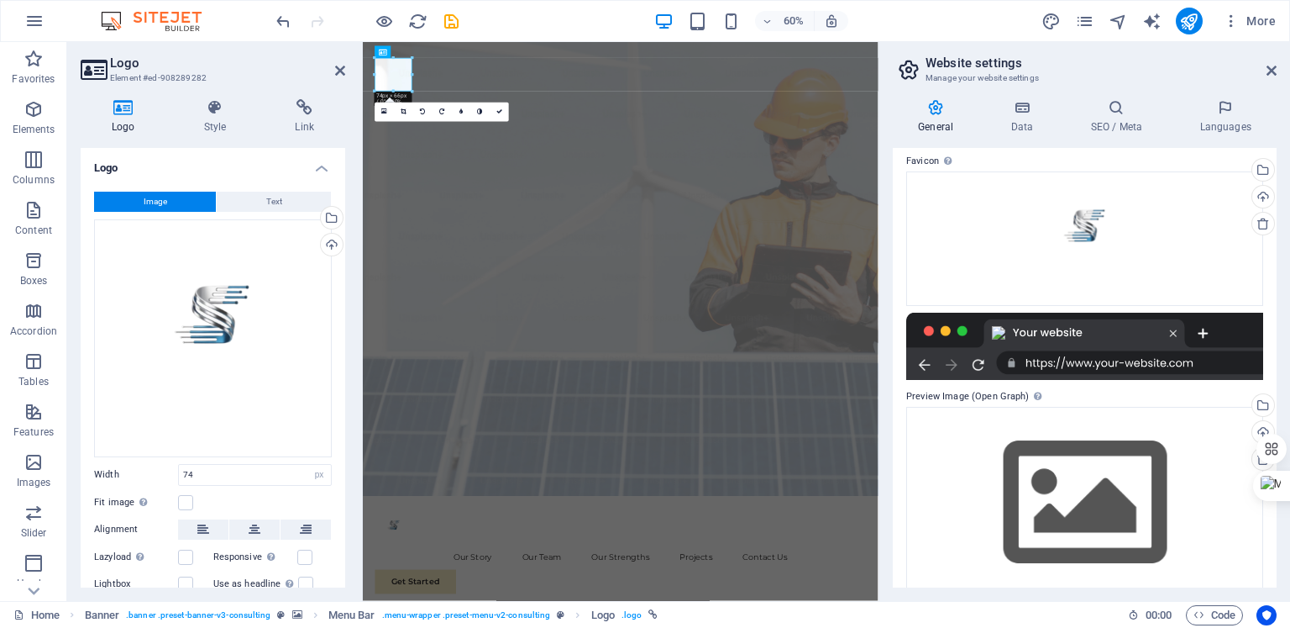
scroll to position [220, 0]
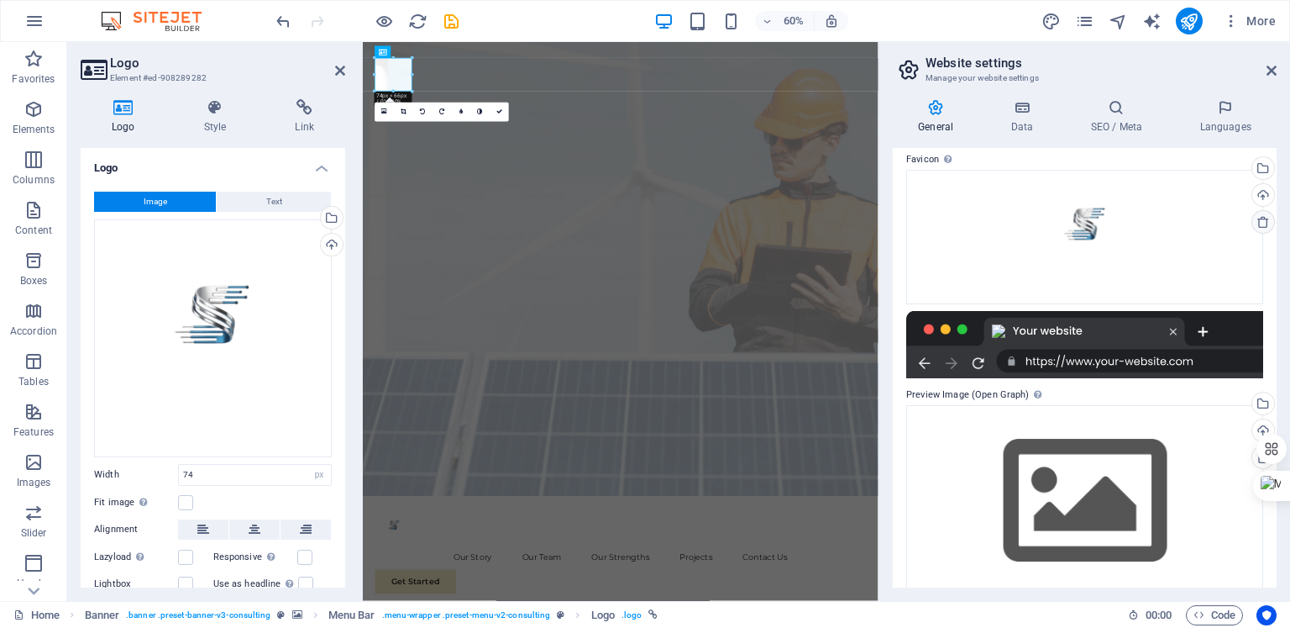
drag, startPoint x: 1102, startPoint y: 234, endPoint x: 1263, endPoint y: 217, distance: 161.4
click at [1263, 217] on icon at bounding box center [1263, 221] width 13 height 13
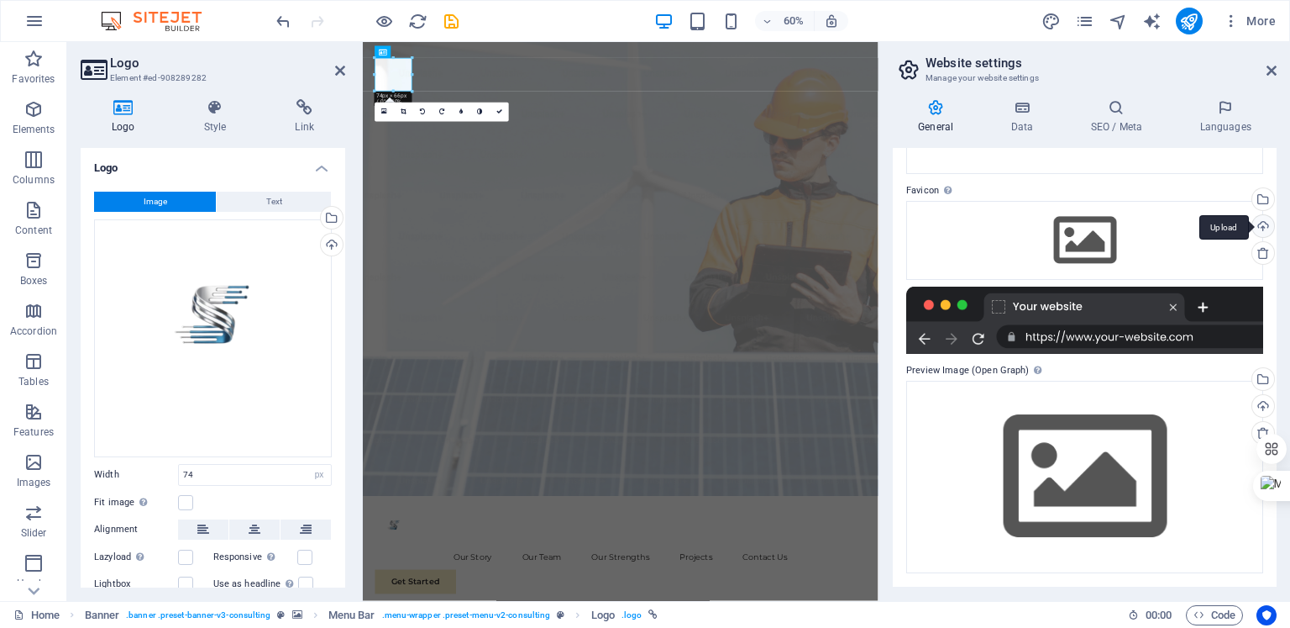
scroll to position [188, 0]
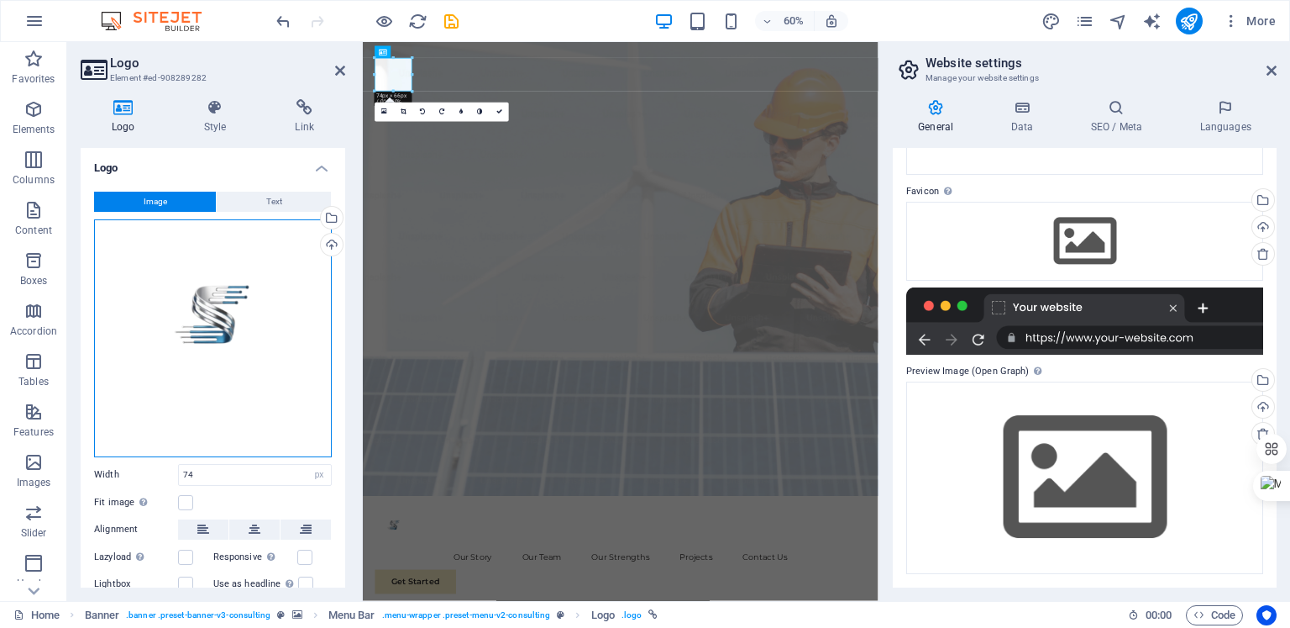
click at [212, 323] on div "Drag files here, click to choose files or select files from Files or our free s…" at bounding box center [213, 338] width 238 height 238
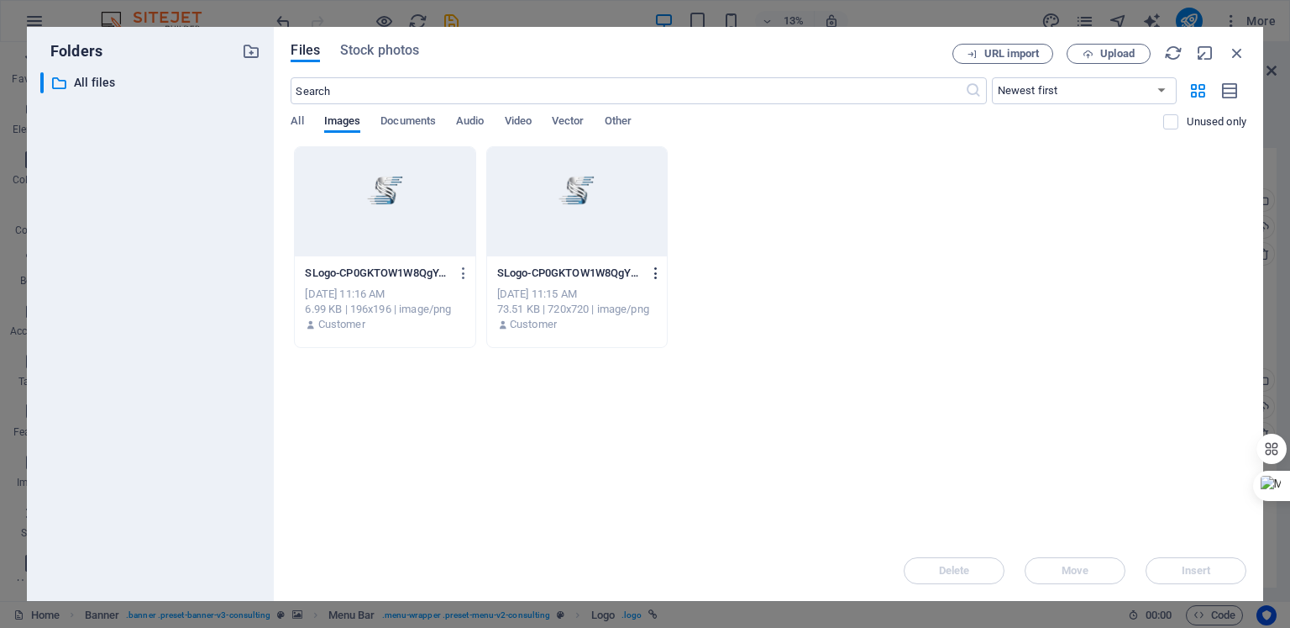
click at [656, 269] on icon "button" at bounding box center [657, 272] width 16 height 15
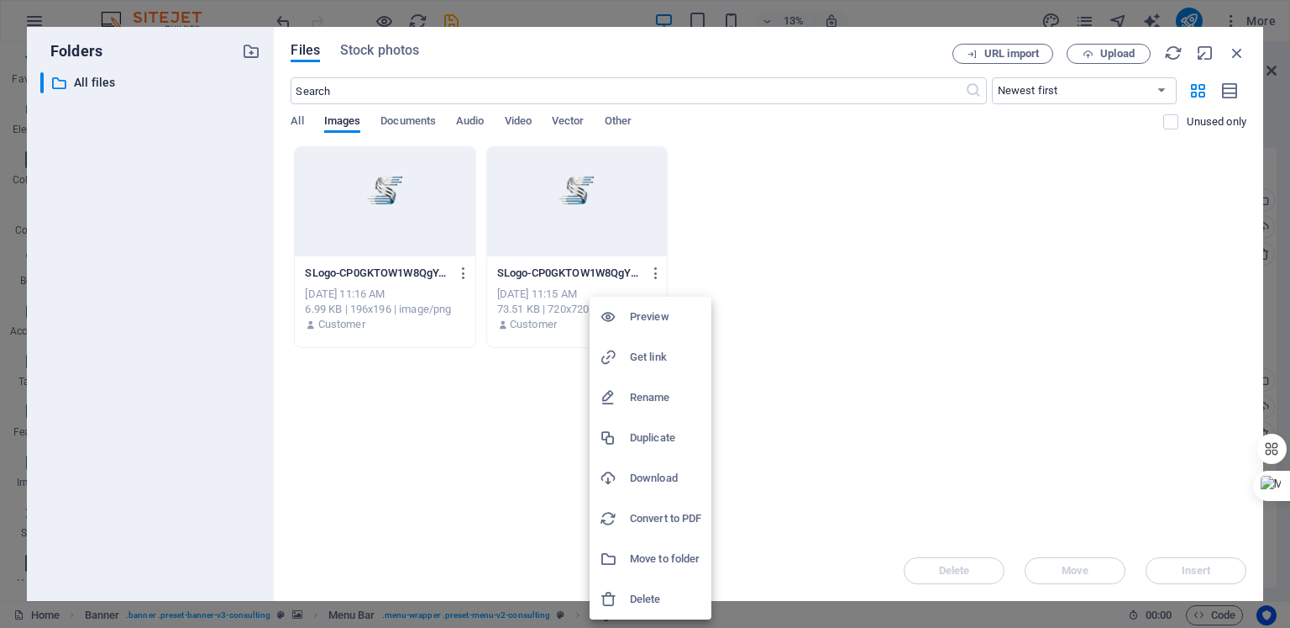
click at [624, 597] on div at bounding box center [615, 599] width 30 height 17
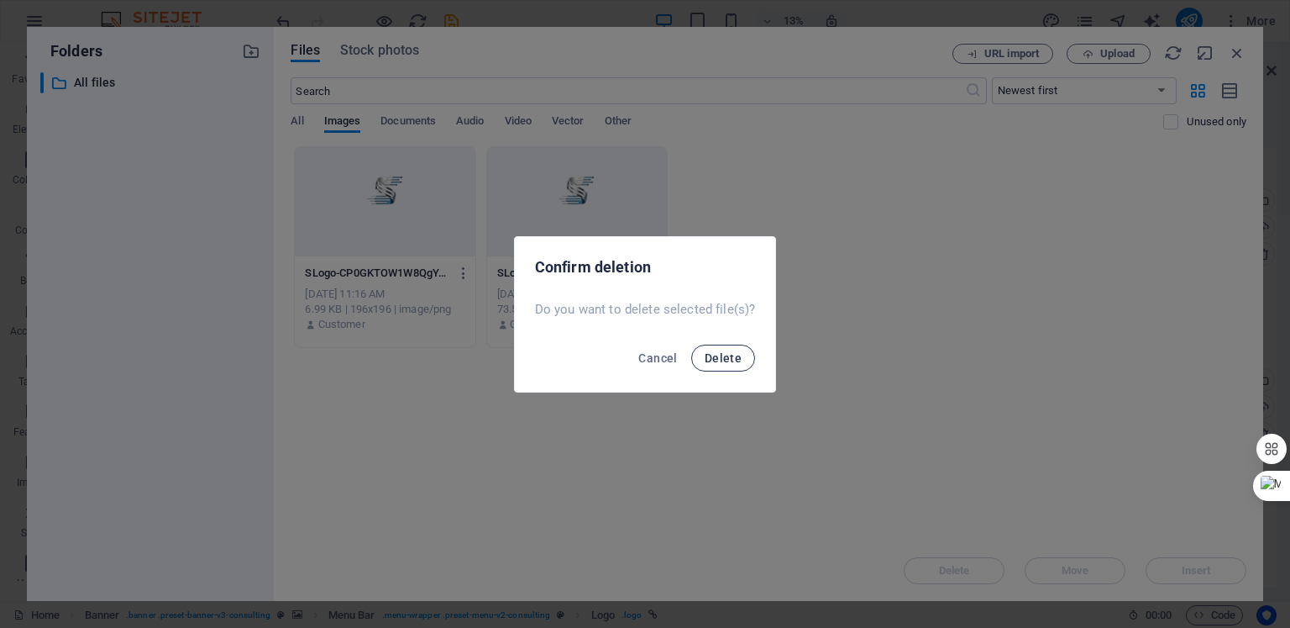
click at [727, 358] on span "Delete" at bounding box center [723, 357] width 37 height 13
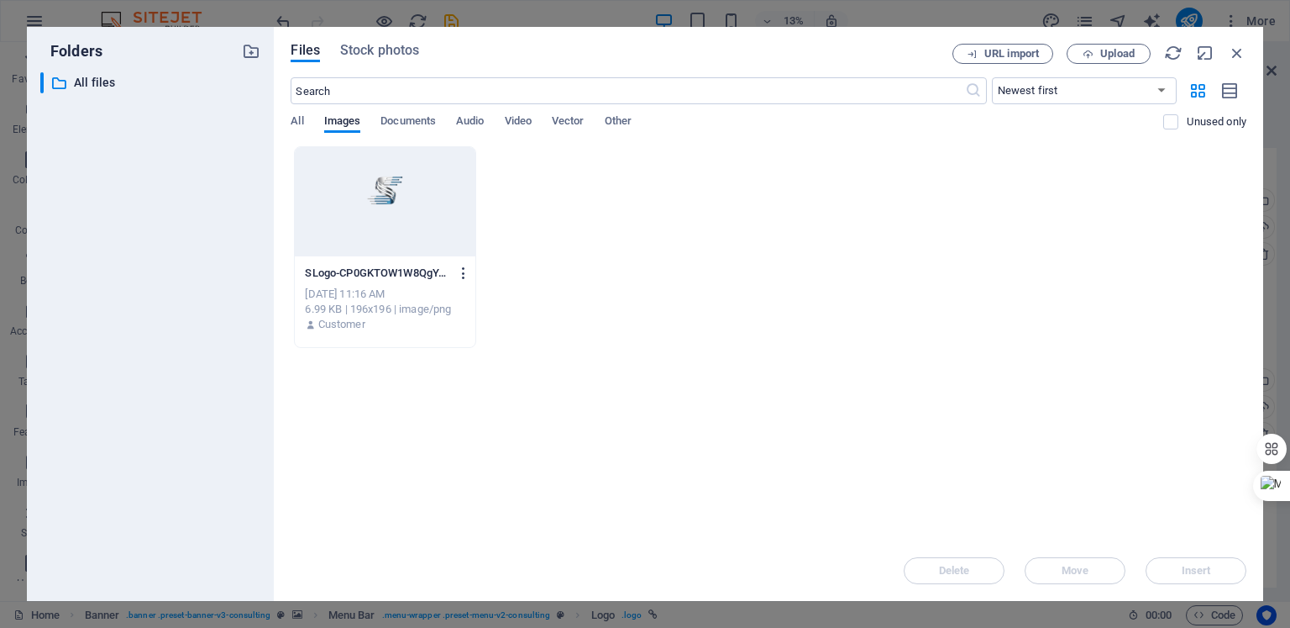
click at [464, 271] on icon "button" at bounding box center [464, 272] width 16 height 15
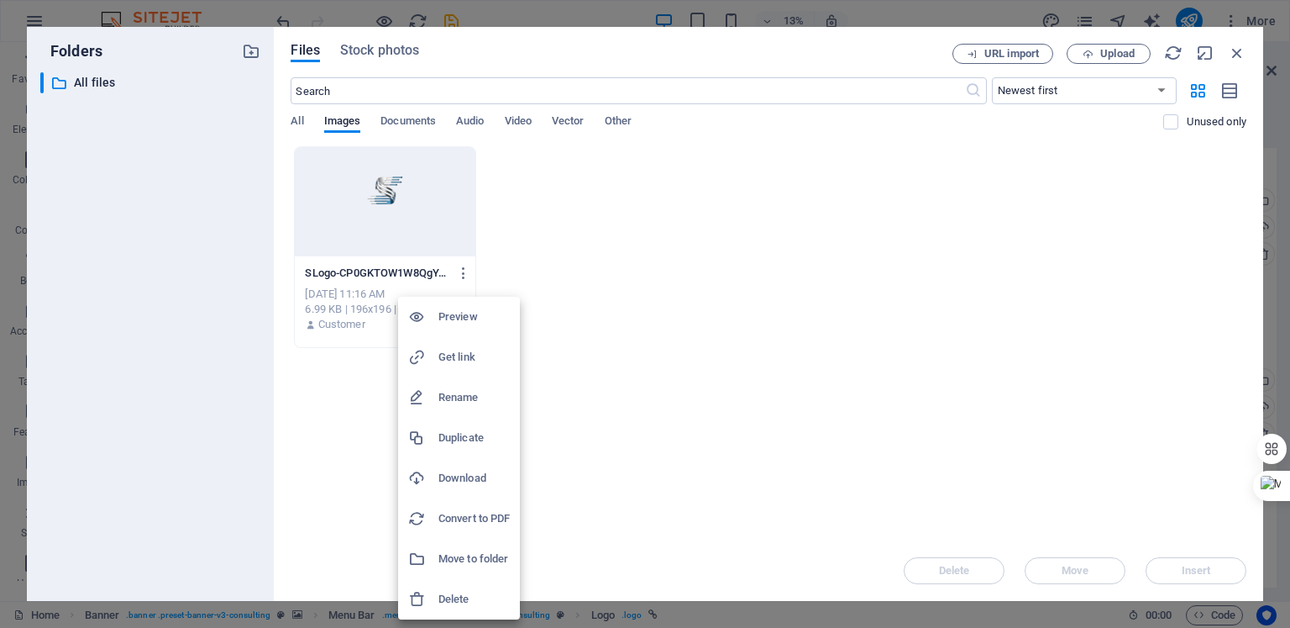
click at [429, 598] on div at bounding box center [423, 599] width 30 height 17
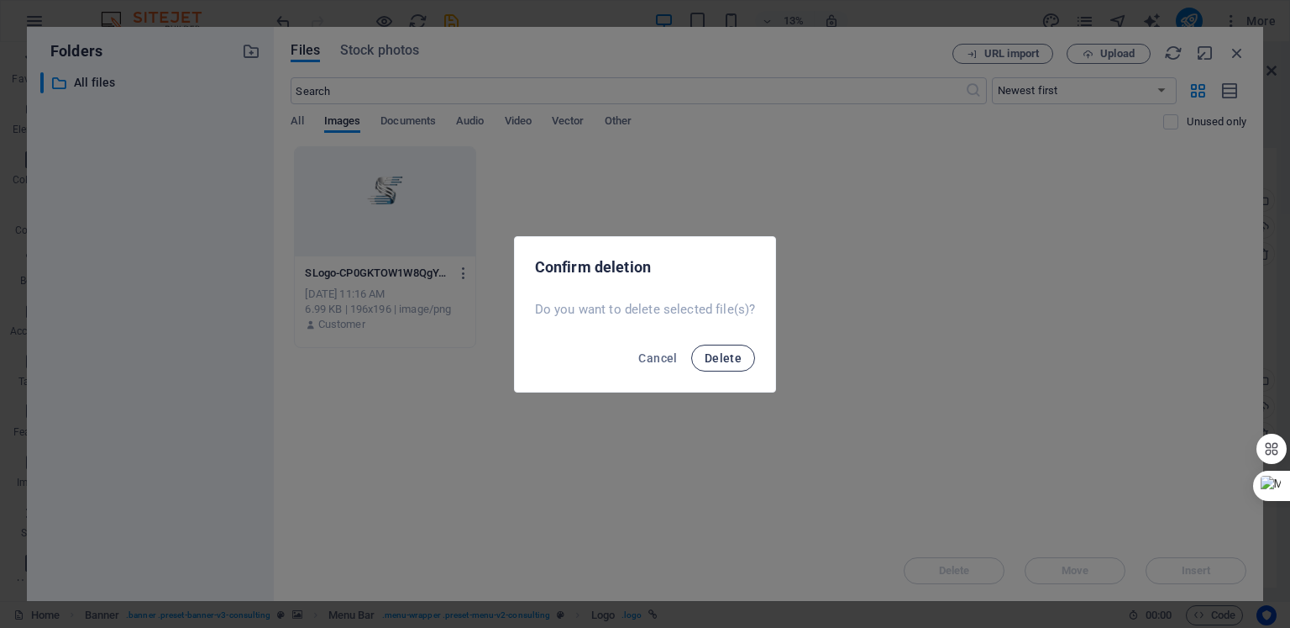
click at [712, 357] on span "Delete" at bounding box center [723, 357] width 37 height 13
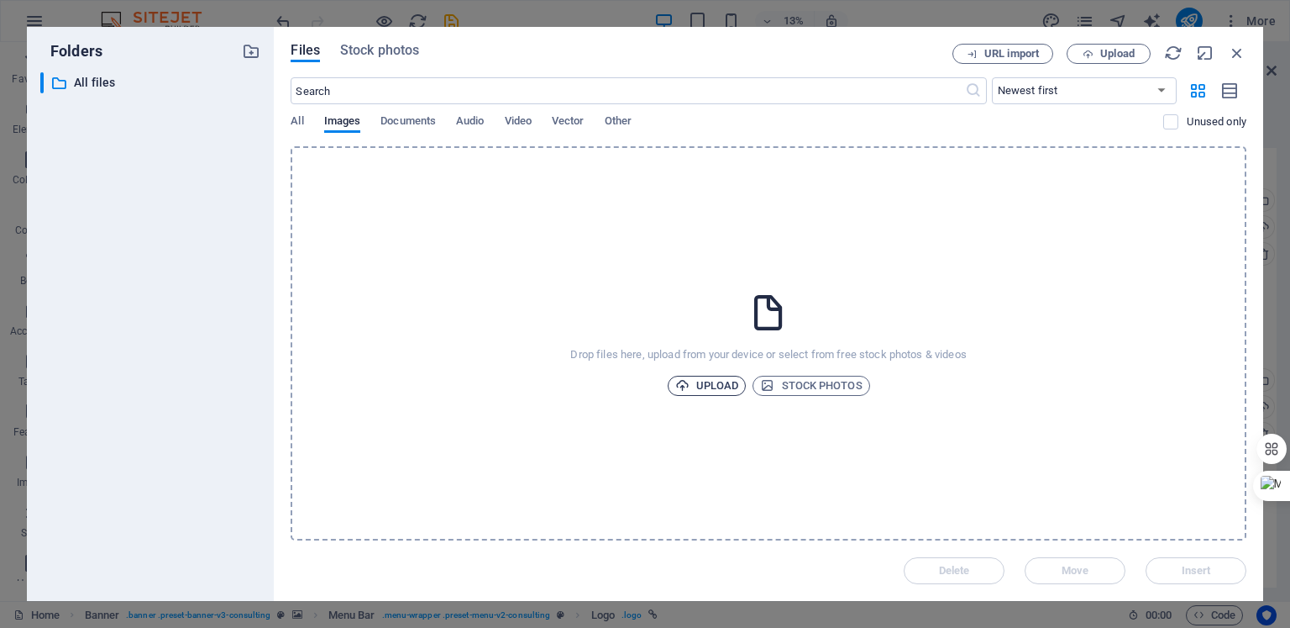
click at [720, 380] on span "Upload" at bounding box center [707, 386] width 64 height 20
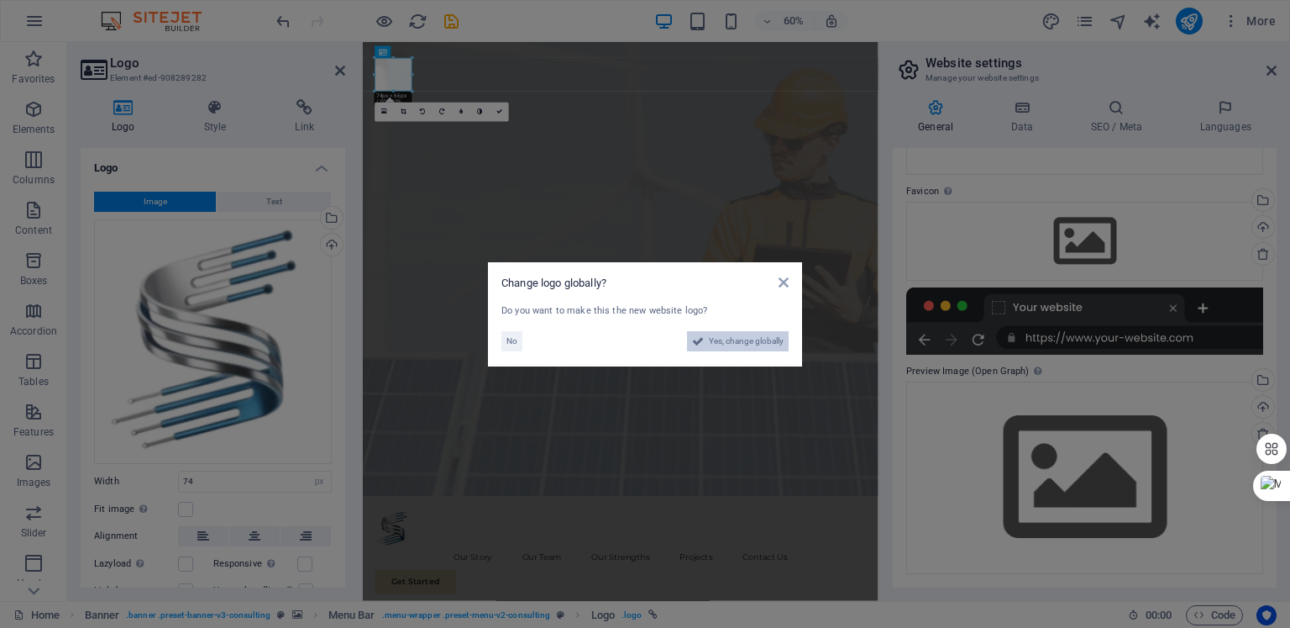
click at [725, 338] on span "Yes, change globally" at bounding box center [746, 341] width 75 height 20
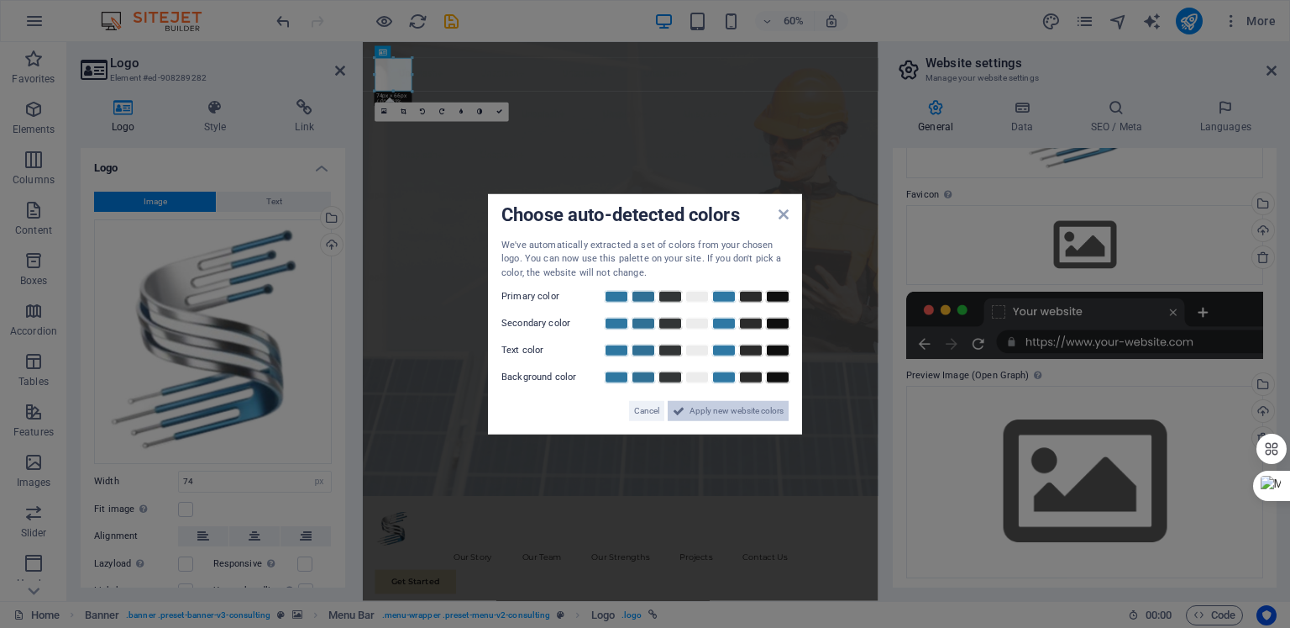
click at [723, 407] on span "Apply new website colors" at bounding box center [737, 411] width 94 height 20
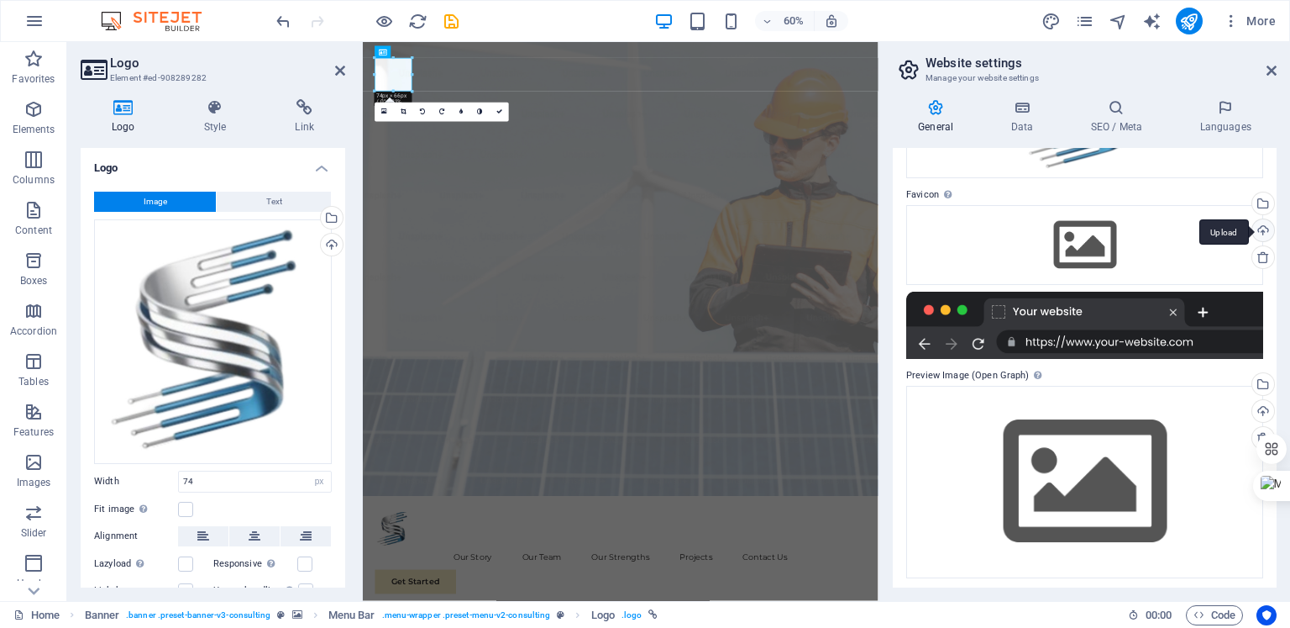
click at [1263, 229] on div "Upload" at bounding box center [1261, 231] width 25 height 25
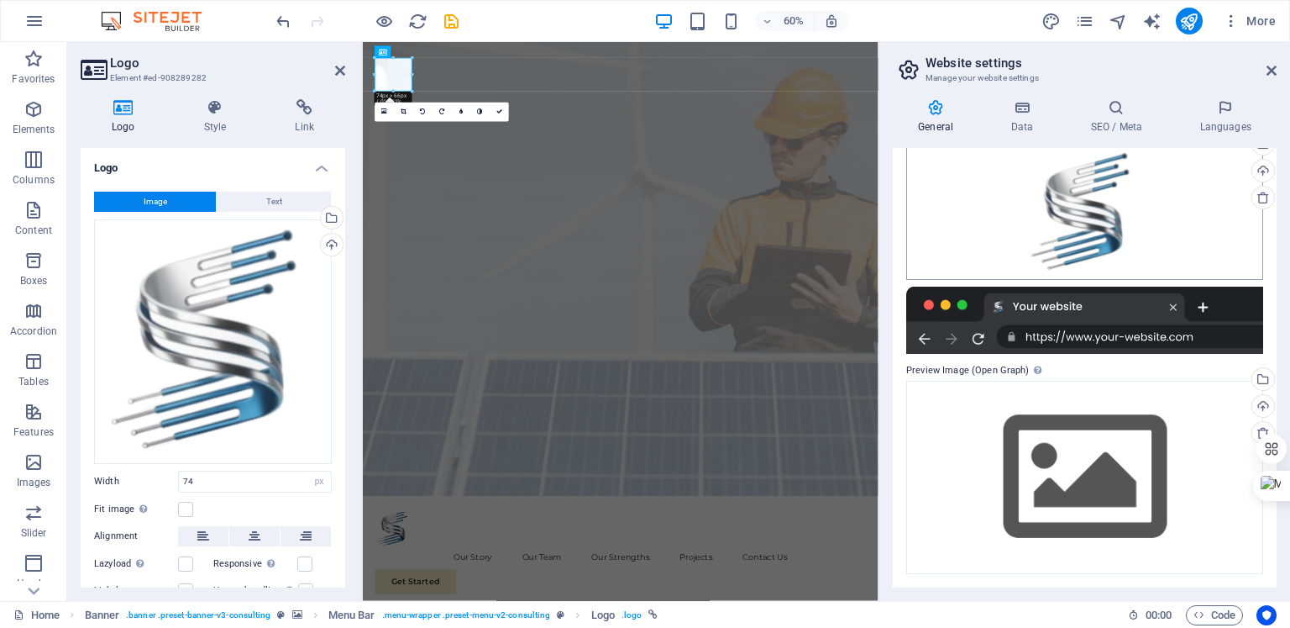
scroll to position [247, 0]
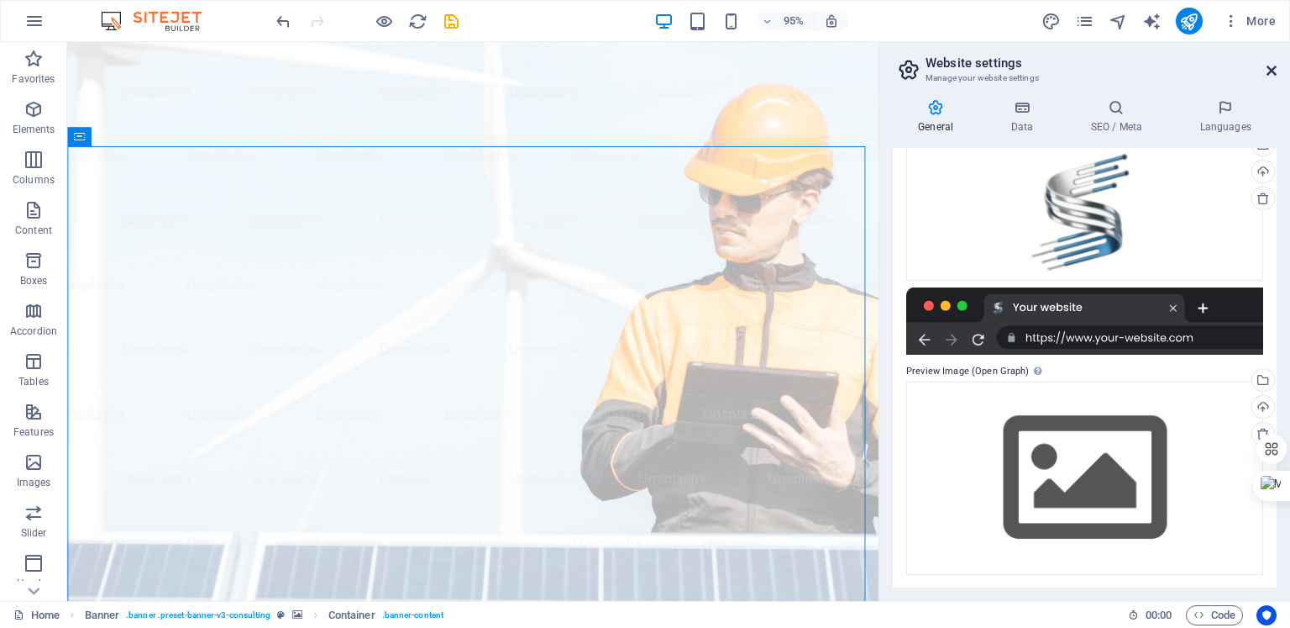
click at [1271, 68] on icon at bounding box center [1272, 70] width 10 height 13
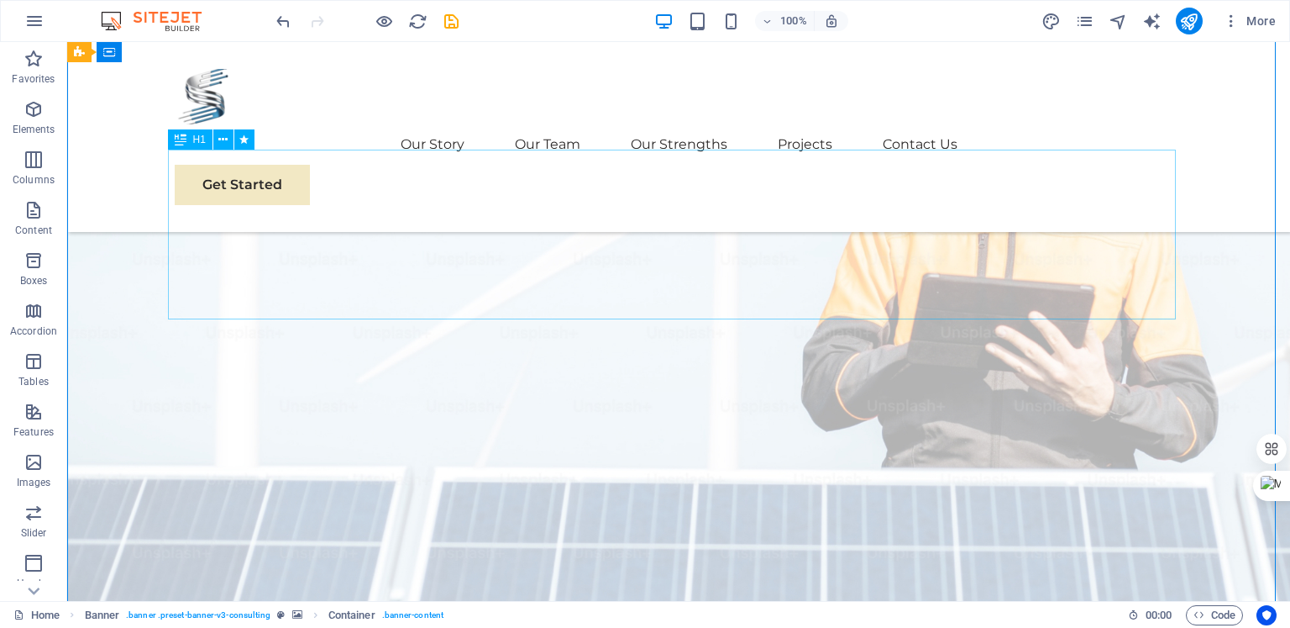
scroll to position [130, 0]
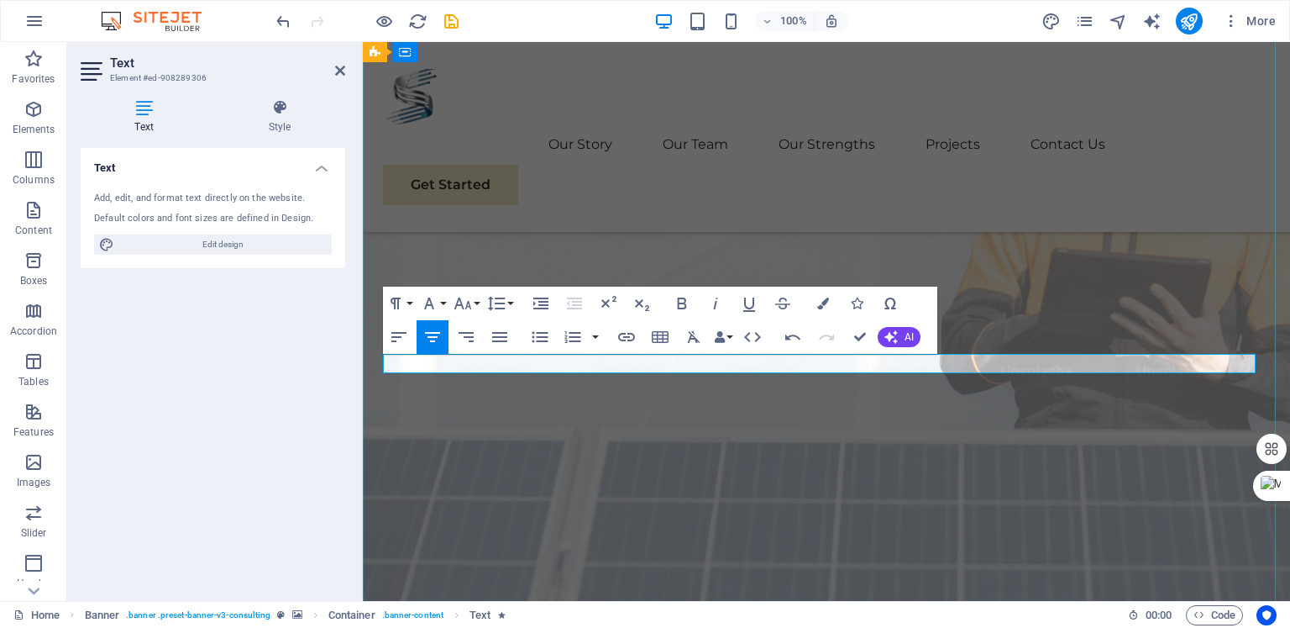
drag, startPoint x: 607, startPoint y: 366, endPoint x: 1040, endPoint y: 355, distance: 433.7
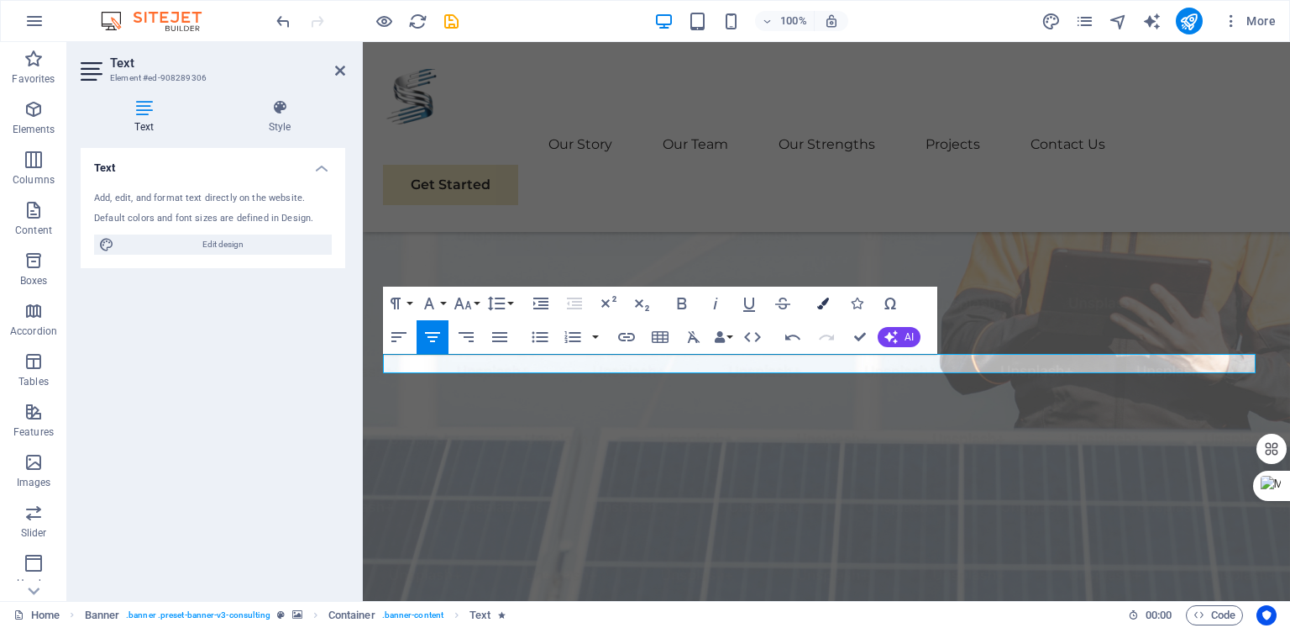
click at [820, 305] on icon "button" at bounding box center [823, 303] width 12 height 12
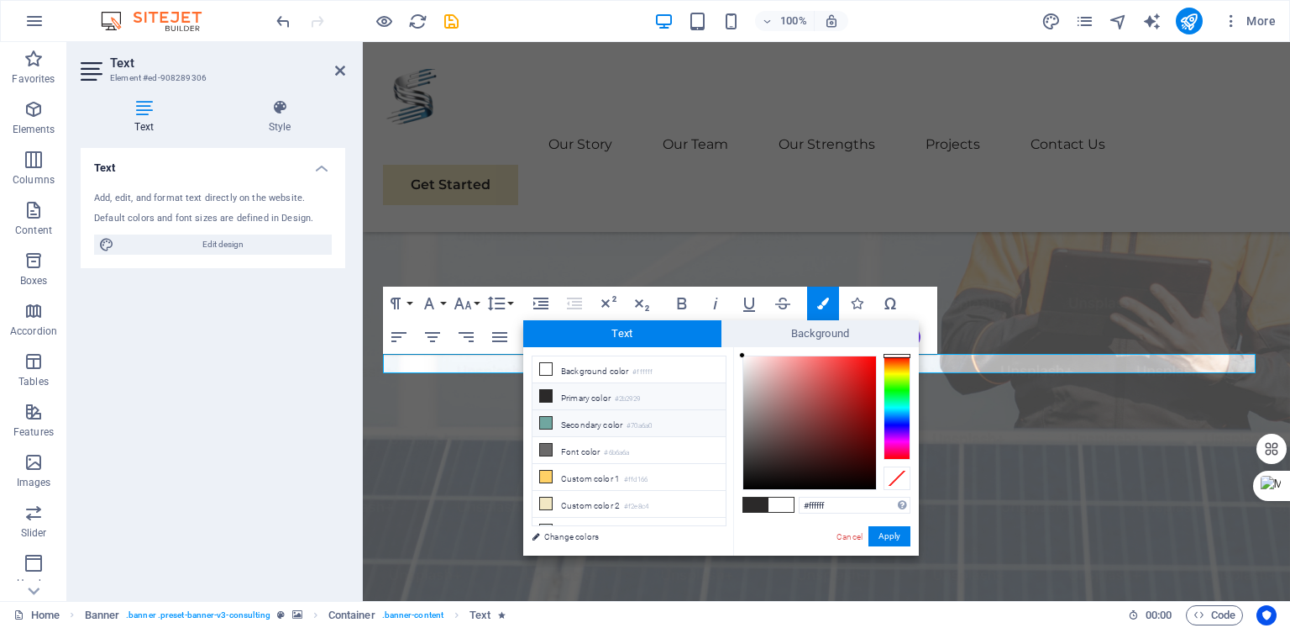
click at [581, 422] on li "Secondary color #70a6a0" at bounding box center [629, 423] width 193 height 27
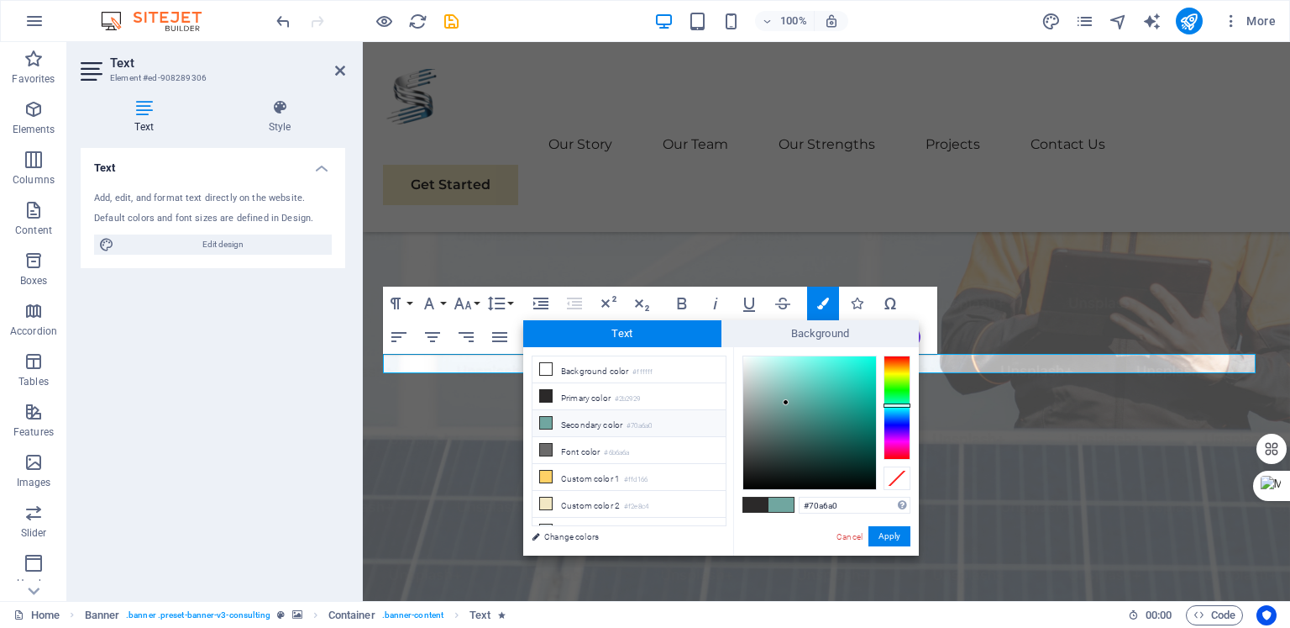
type input "#0bcfb9"
click at [869, 381] on div at bounding box center [810, 422] width 133 height 133
click at [888, 538] on button "Apply" at bounding box center [890, 536] width 42 height 20
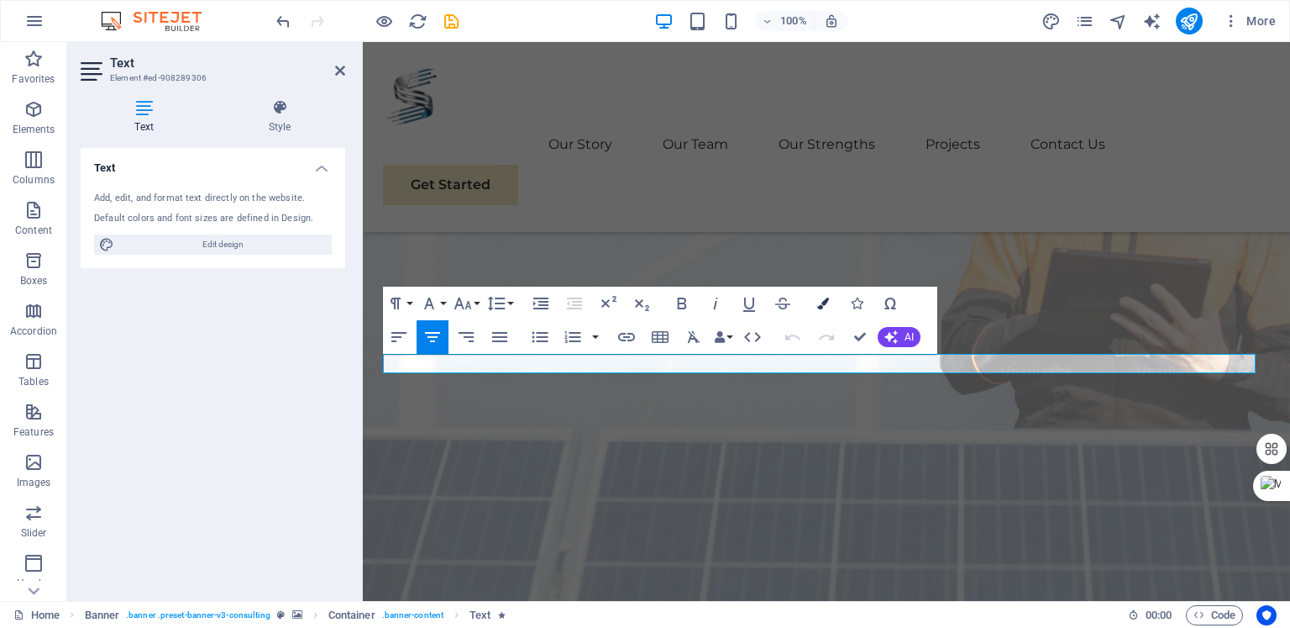
click at [829, 308] on button "Colors" at bounding box center [823, 303] width 32 height 34
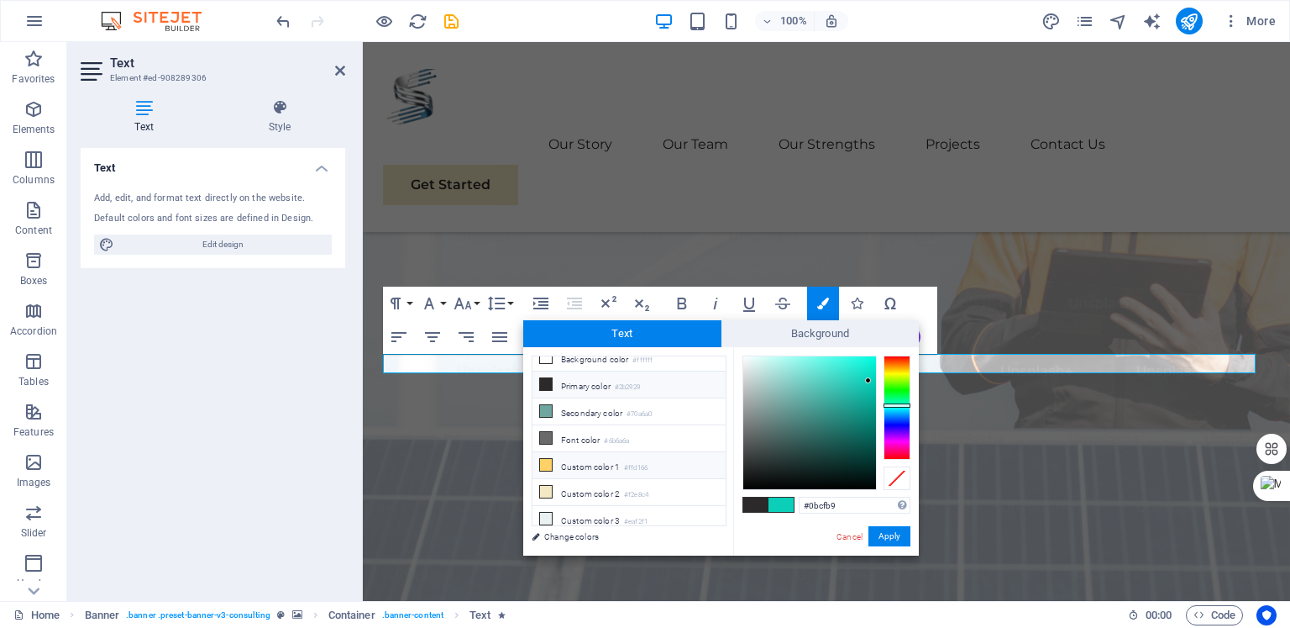
scroll to position [0, 0]
click at [612, 397] on li "Primary color #2b2929" at bounding box center [629, 396] width 193 height 27
type input "#2b2929"
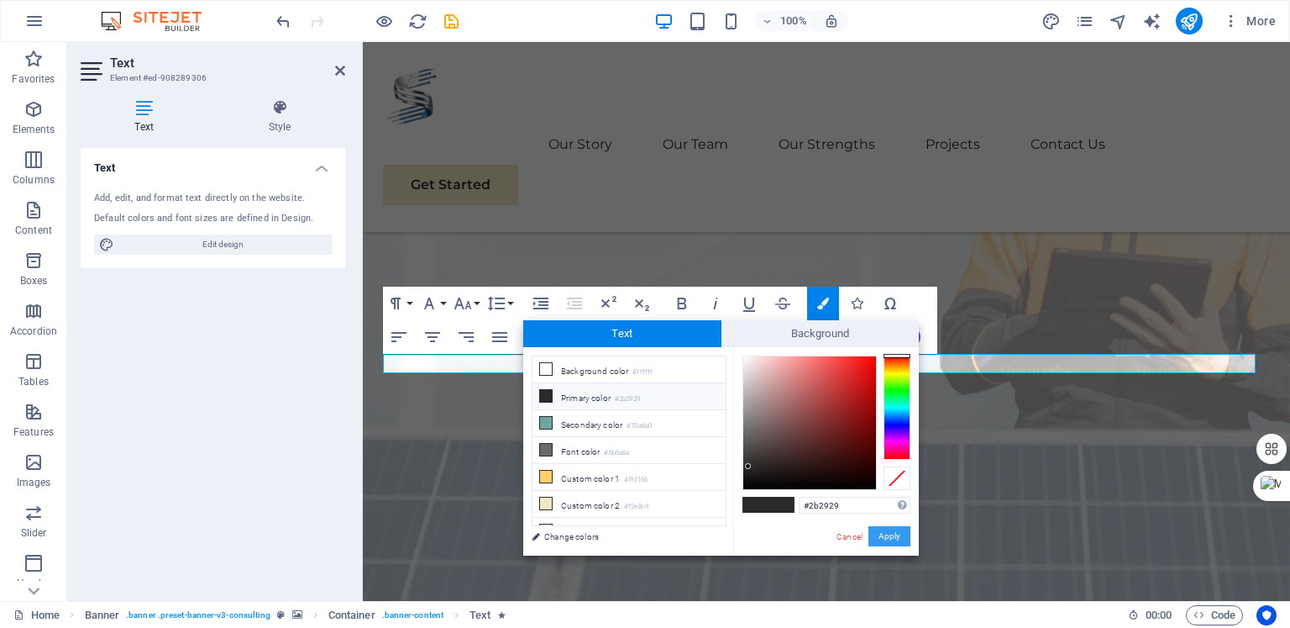
click at [882, 528] on button "Apply" at bounding box center [890, 536] width 42 height 20
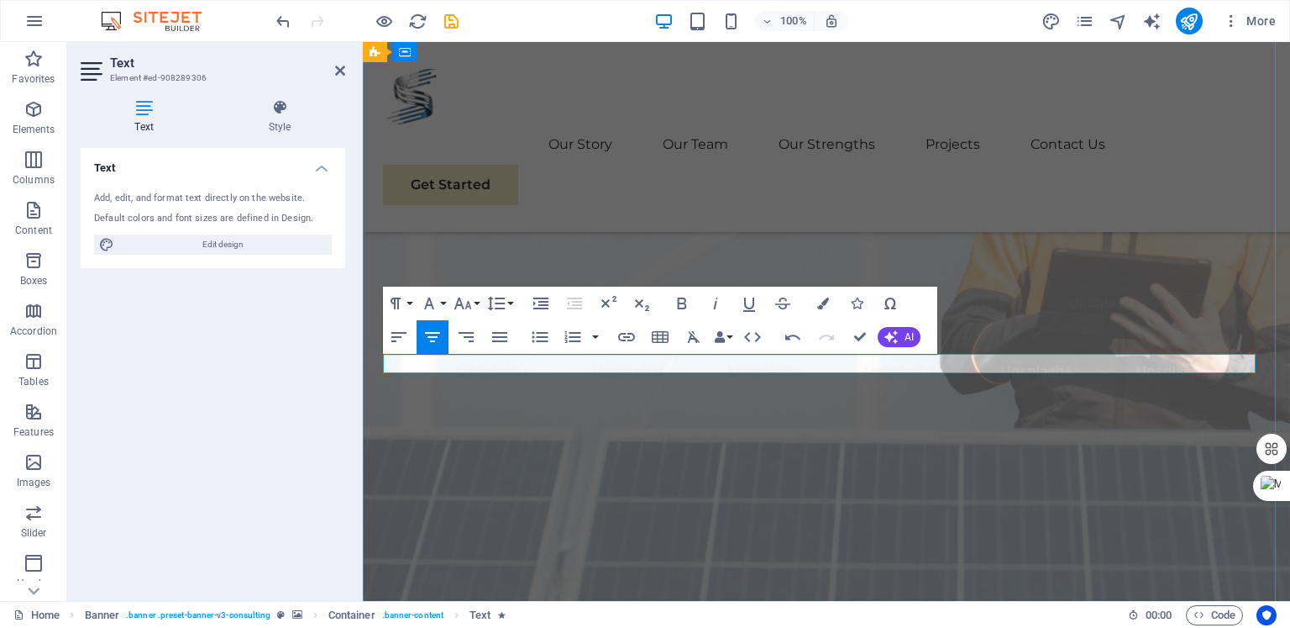
click at [824, 304] on icon "button" at bounding box center [823, 303] width 12 height 12
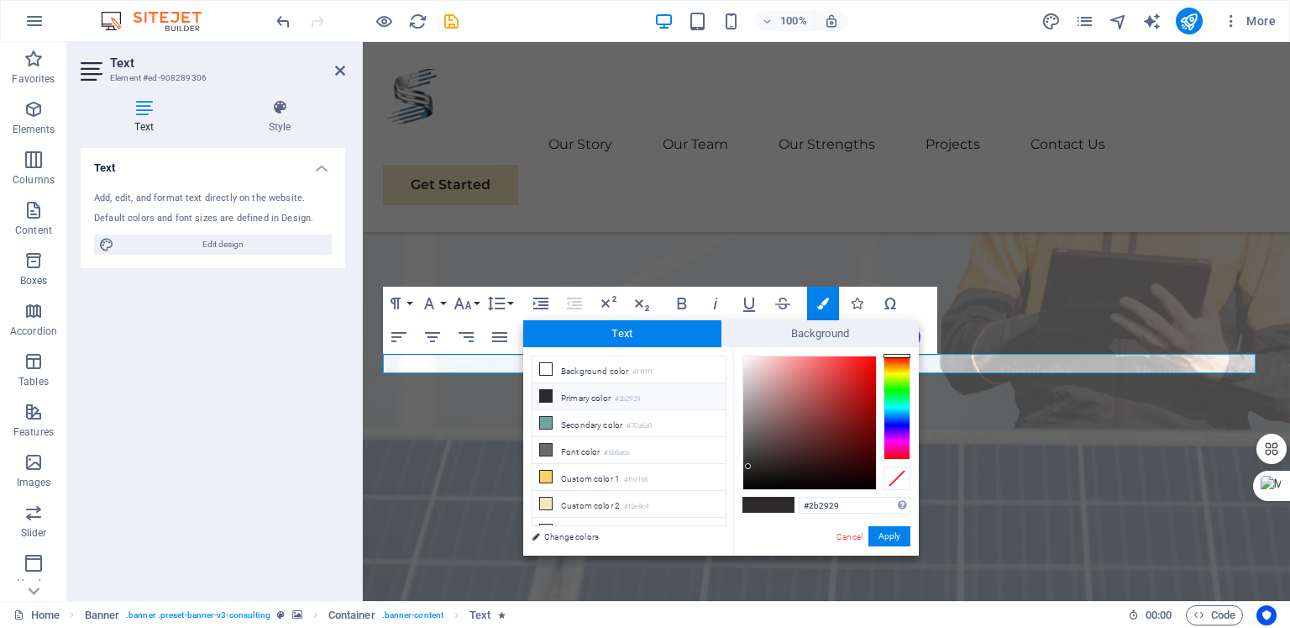
click at [576, 397] on li "Primary color #2b2929" at bounding box center [629, 396] width 193 height 27
click at [888, 542] on button "Apply" at bounding box center [890, 536] width 42 height 20
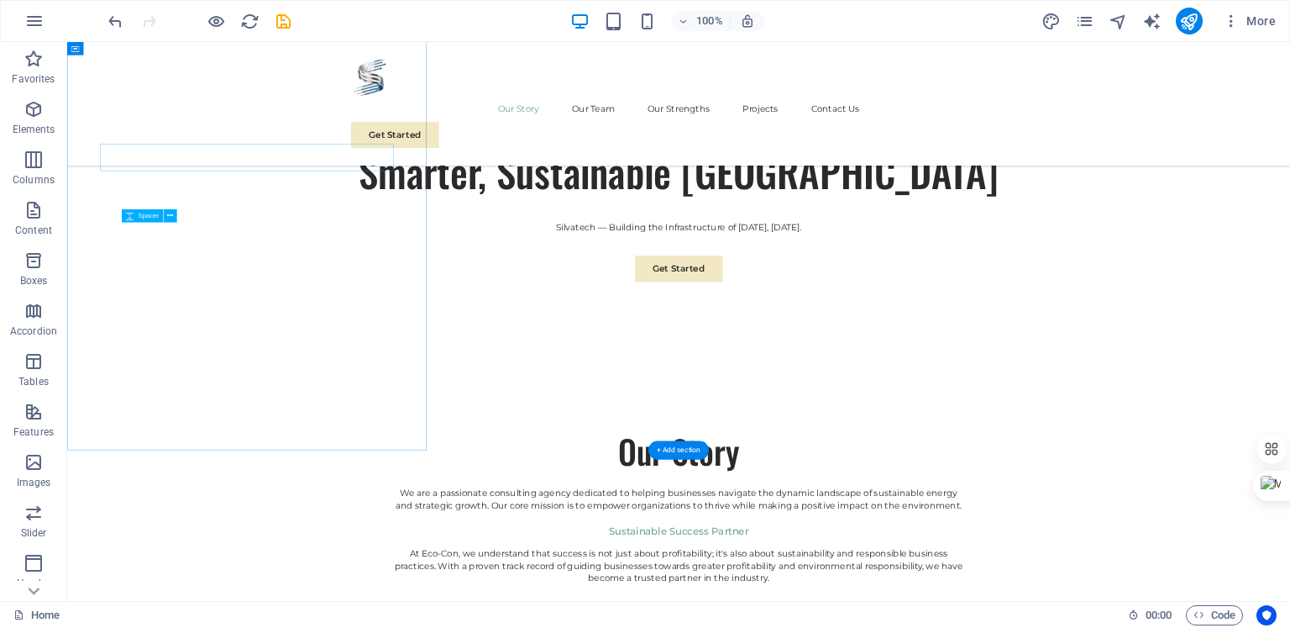
scroll to position [779, 0]
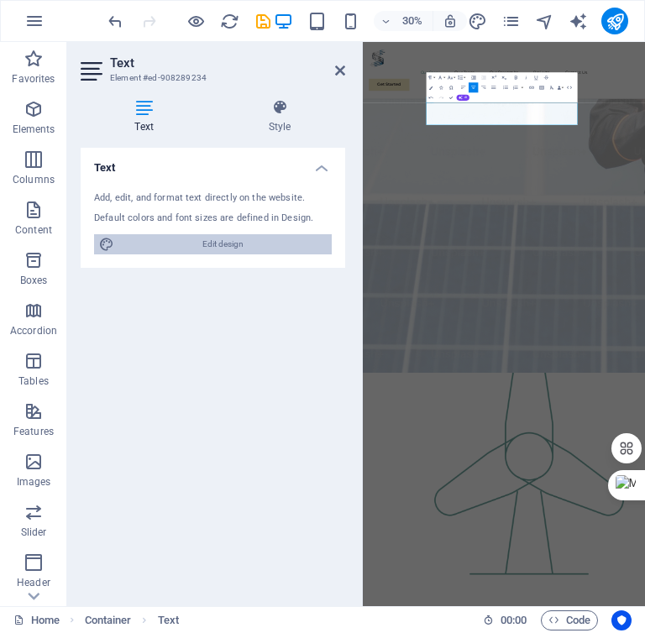
click at [250, 245] on span "Edit design" at bounding box center [223, 244] width 208 height 20
select select "px"
select select "400"
select select "px"
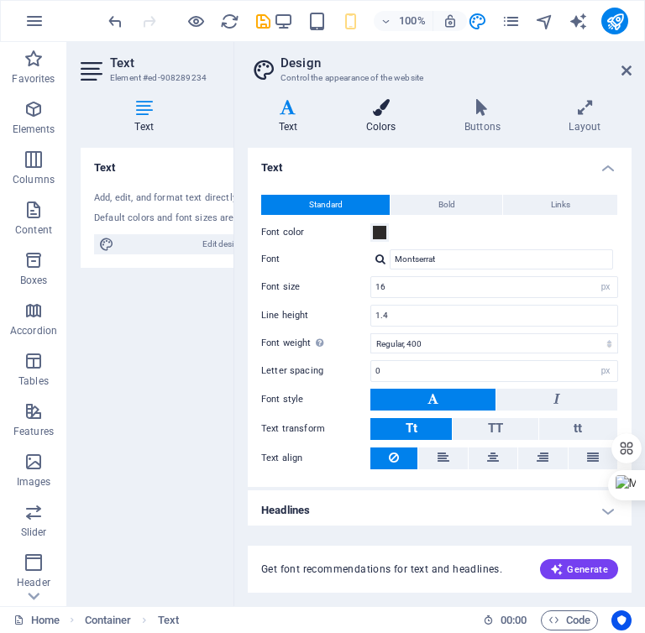
click at [381, 108] on icon at bounding box center [381, 107] width 92 height 17
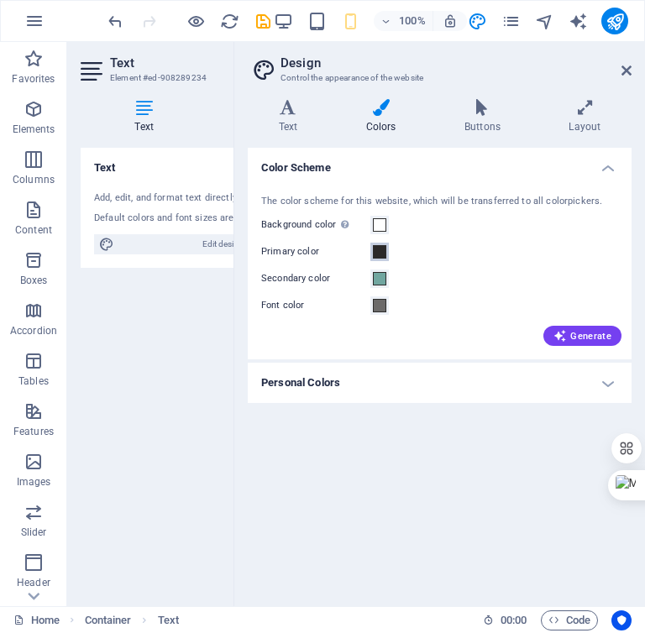
click at [381, 250] on span at bounding box center [379, 251] width 13 height 13
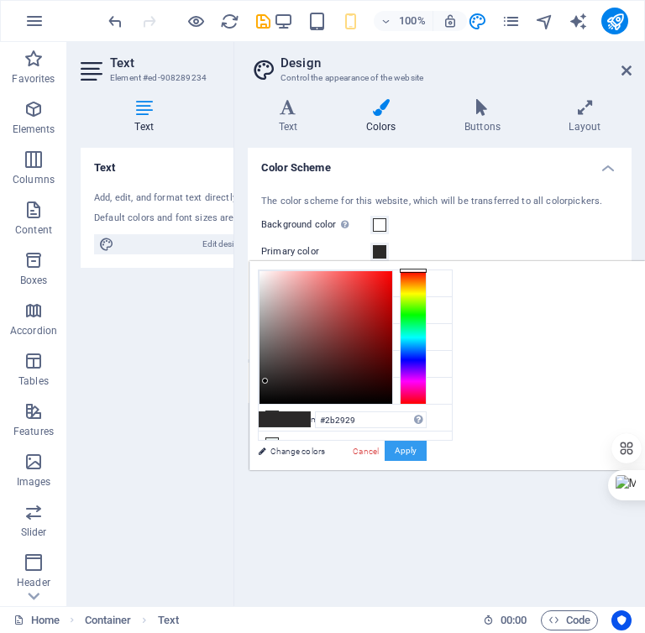
click at [427, 459] on button "Apply" at bounding box center [406, 451] width 42 height 20
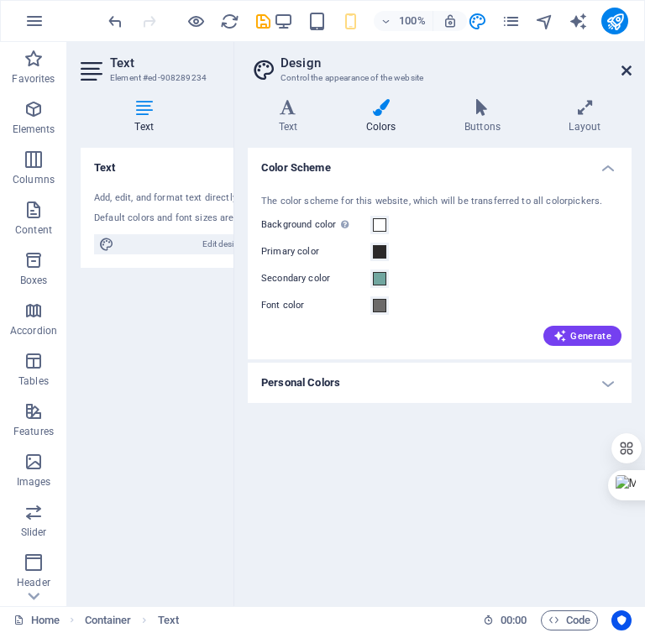
click at [625, 75] on icon at bounding box center [627, 70] width 10 height 13
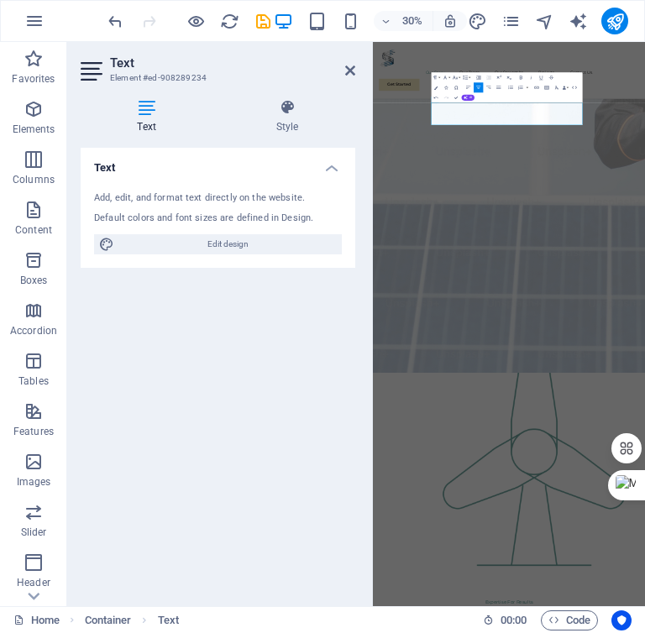
drag, startPoint x: 360, startPoint y: 151, endPoint x: 291, endPoint y: 170, distance: 71.3
click at [291, 170] on aside "Text Element #ed-908289234 Text Style Text Add, edit, and format text directly …" at bounding box center [220, 324] width 306 height 565
click at [350, 64] on icon at bounding box center [350, 70] width 10 height 13
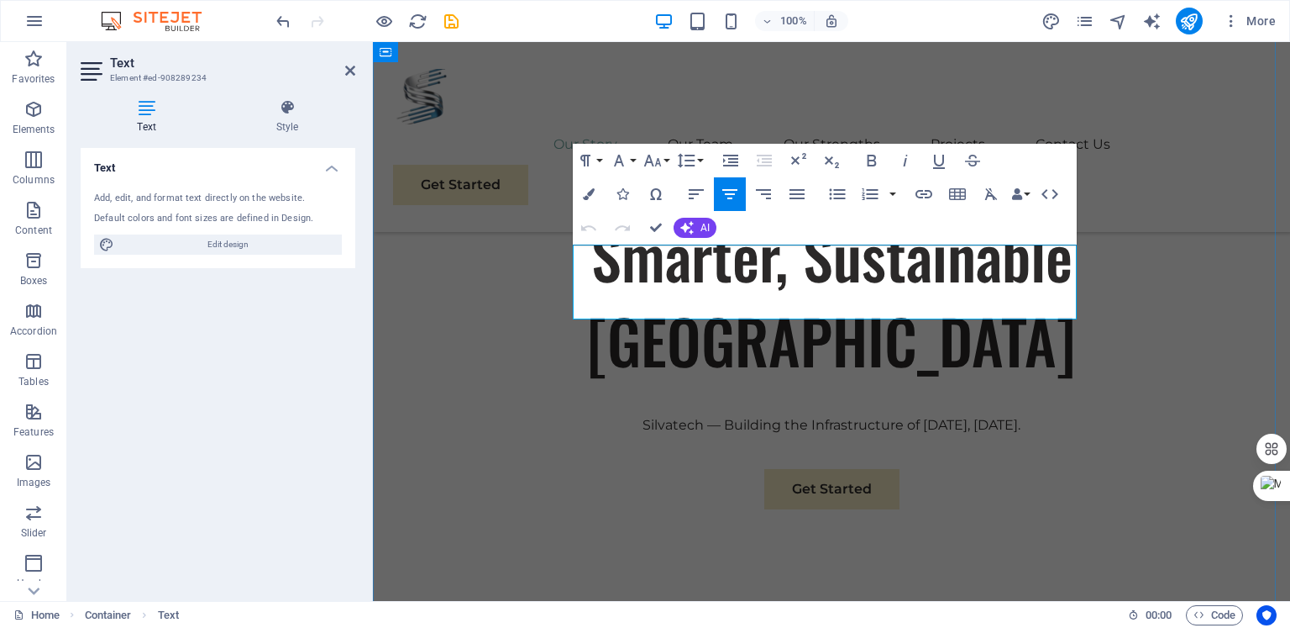
click at [583, 193] on icon "button" at bounding box center [589, 194] width 12 height 12
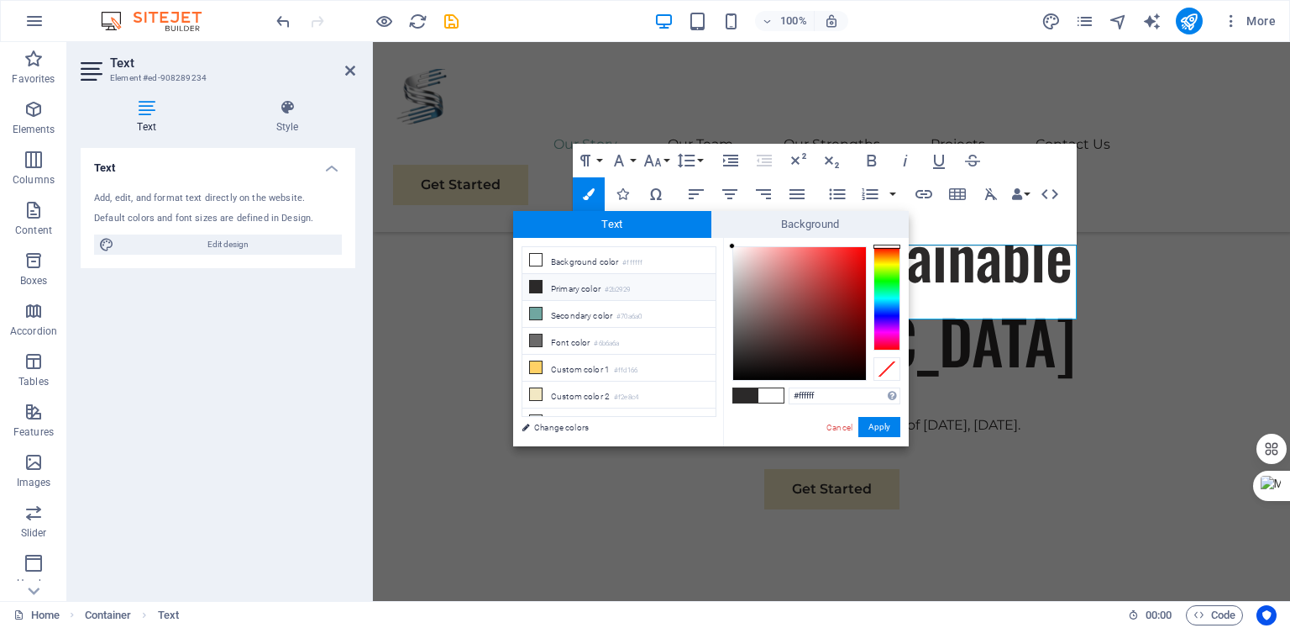
click at [555, 284] on li "Primary color #2b2929" at bounding box center [619, 287] width 193 height 27
type input "#2b2929"
click at [881, 429] on button "Apply" at bounding box center [880, 427] width 42 height 20
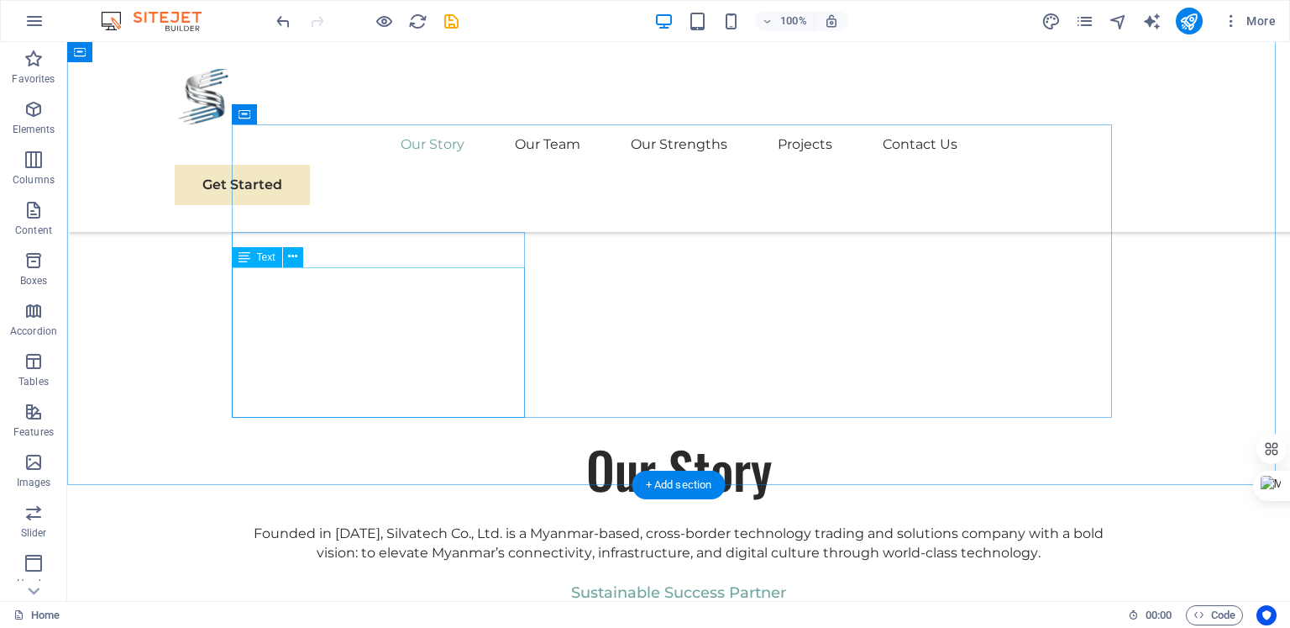
scroll to position [995, 0]
drag, startPoint x: 358, startPoint y: 325, endPoint x: 425, endPoint y: 367, distance: 79.3
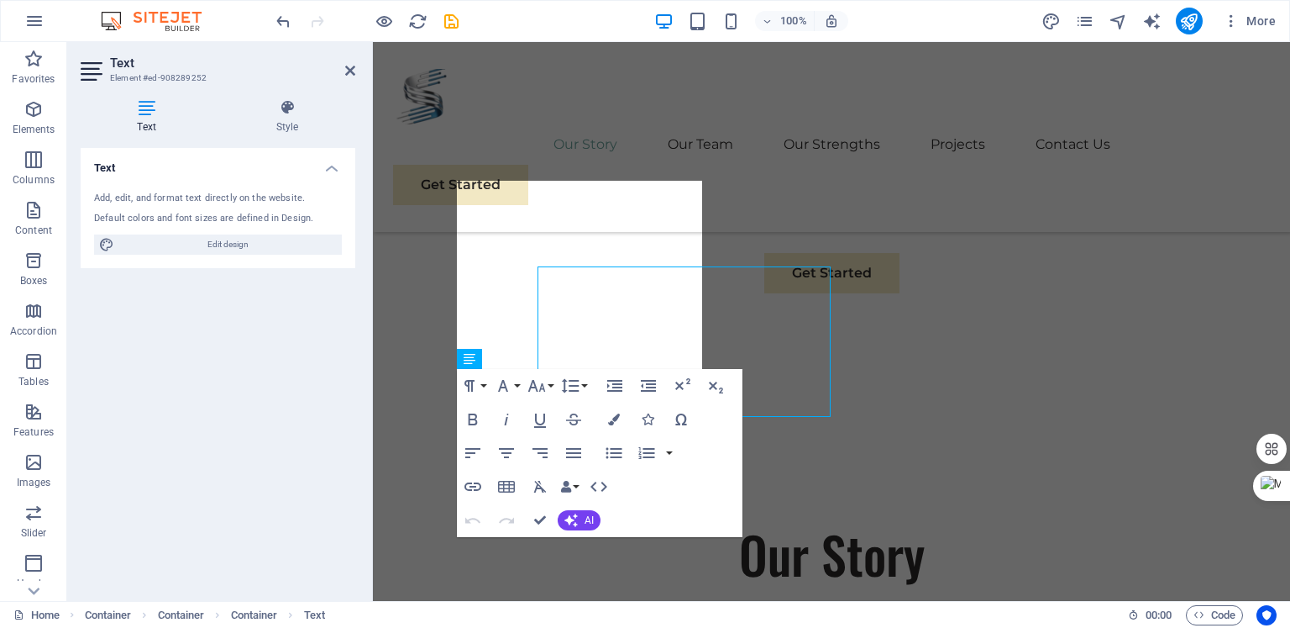
click at [358, 325] on div "Text Element #ed-908289252 Text Style Text Add, edit, and format text directly …" at bounding box center [678, 321] width 1223 height 559
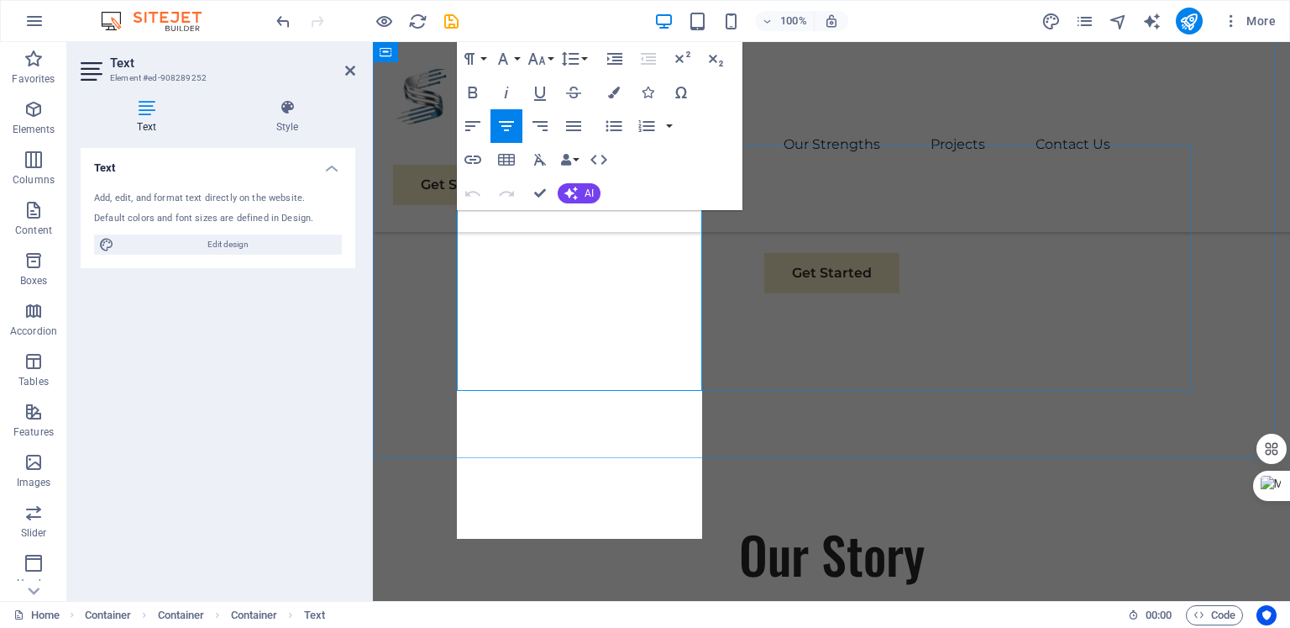
scroll to position [973, 0]
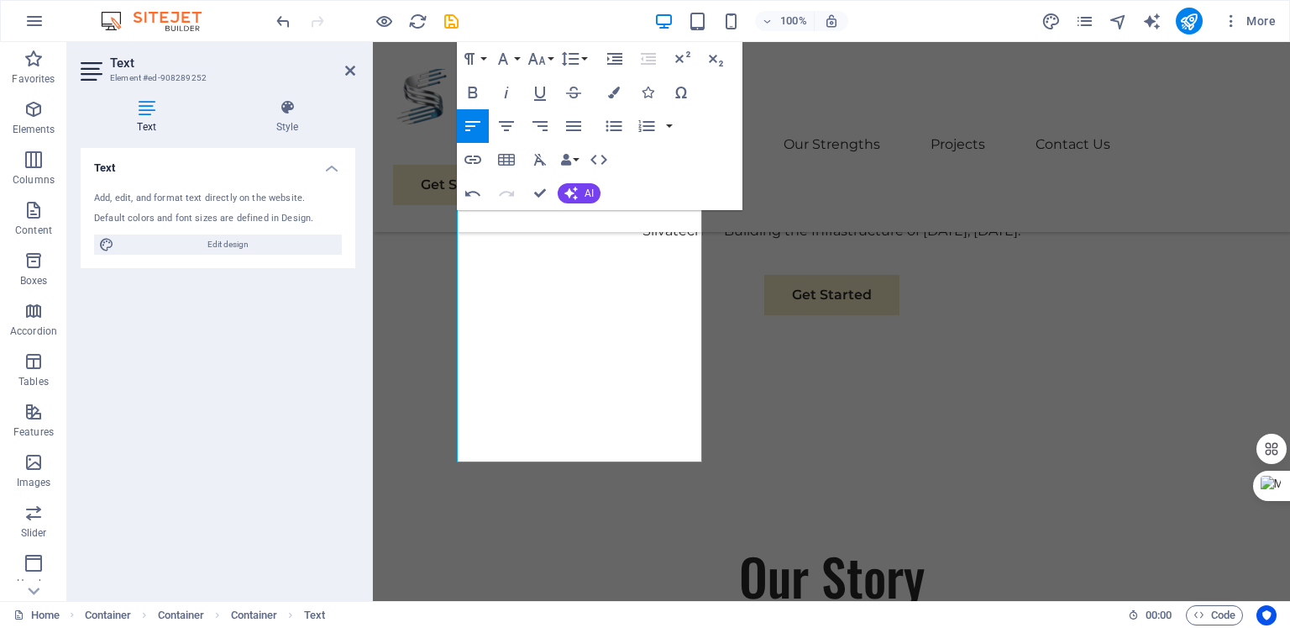
scroll to position [6139, 0]
drag, startPoint x: 664, startPoint y: 440, endPoint x: 455, endPoint y: 307, distance: 247.5
click at [612, 126] on icon "button" at bounding box center [615, 126] width 16 height 11
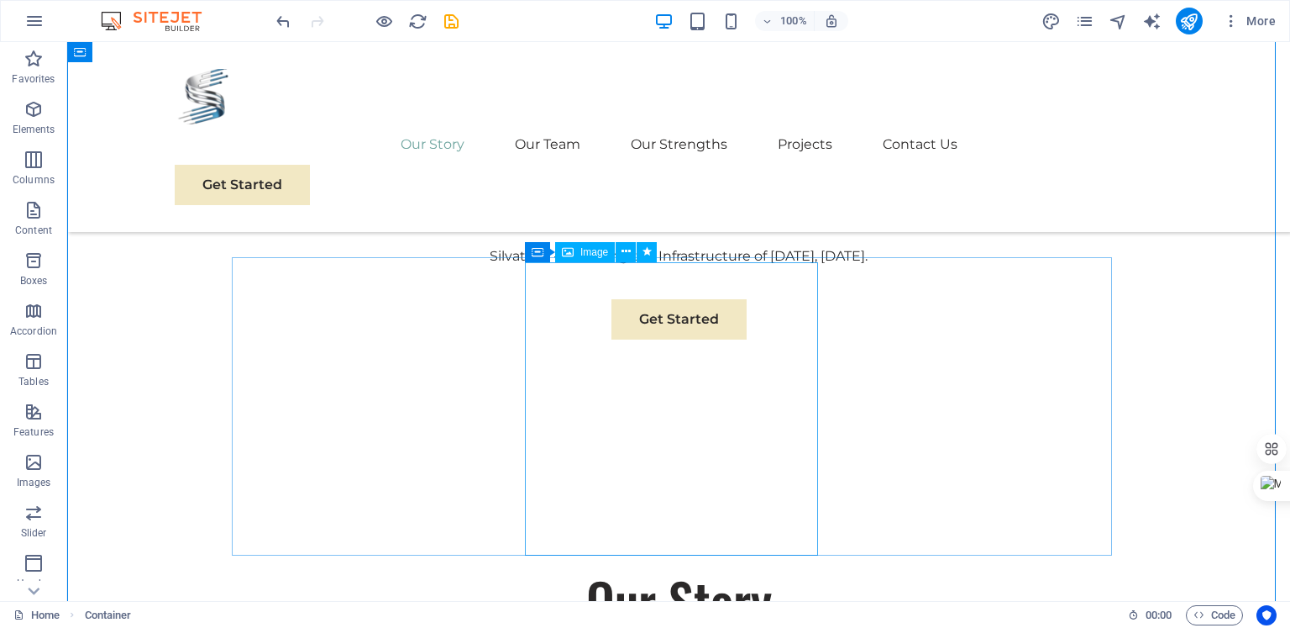
scroll to position [860, 0]
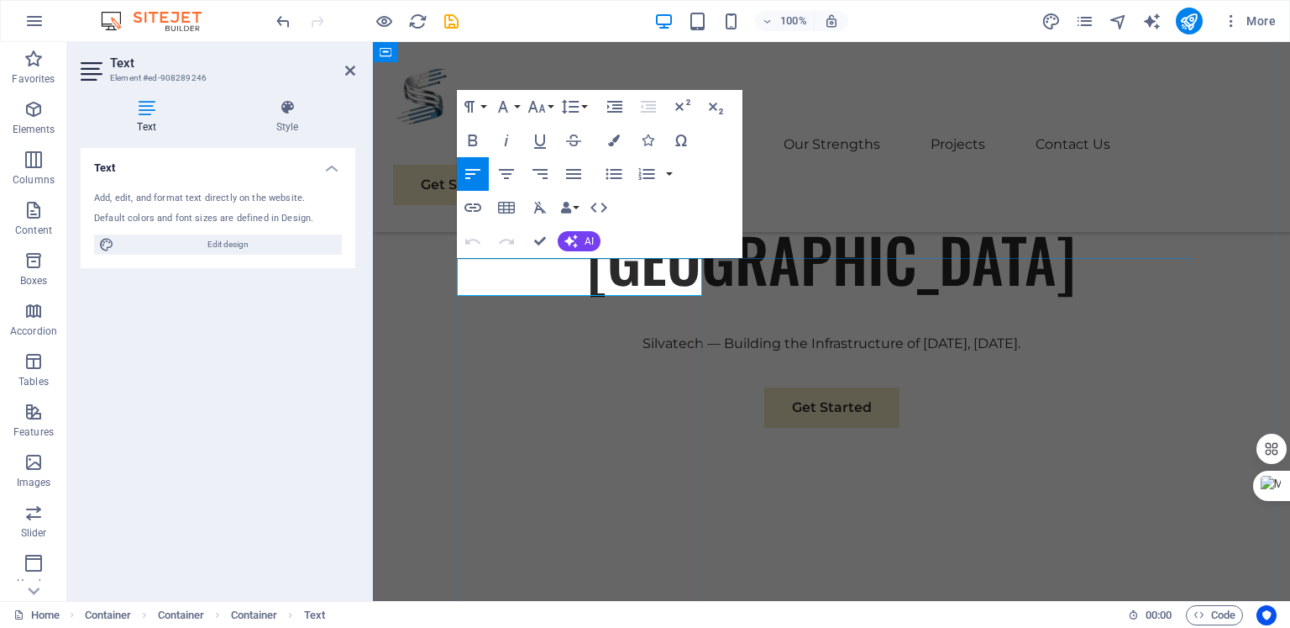
click at [507, 171] on icon "button" at bounding box center [507, 174] width 20 height 20
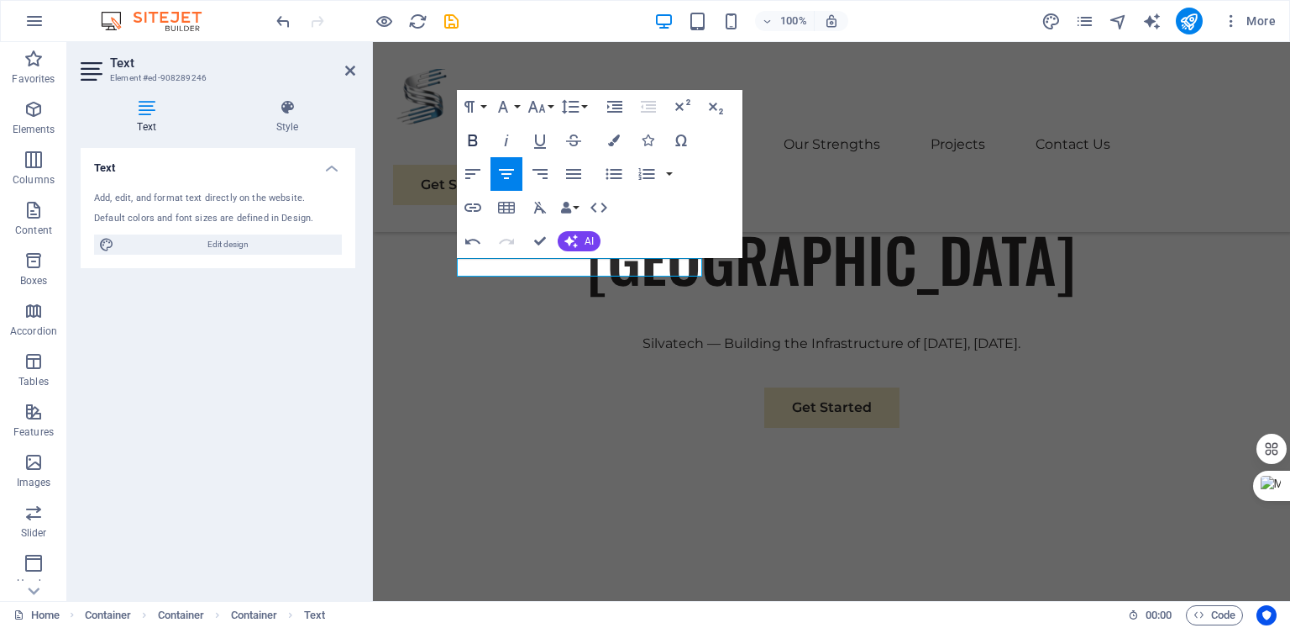
click at [465, 142] on icon "button" at bounding box center [473, 140] width 20 height 20
click at [618, 137] on icon "button" at bounding box center [614, 140] width 12 height 12
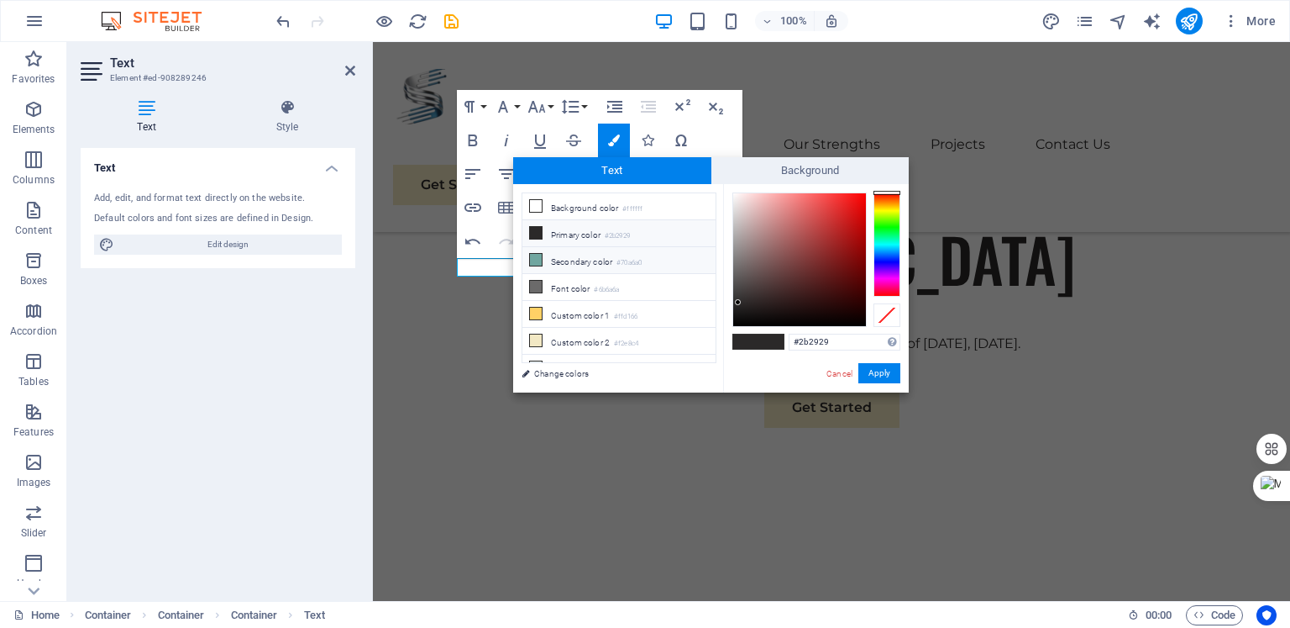
click at [555, 255] on li "Secondary color #70a6a0" at bounding box center [619, 260] width 193 height 27
type input "#70a6a0"
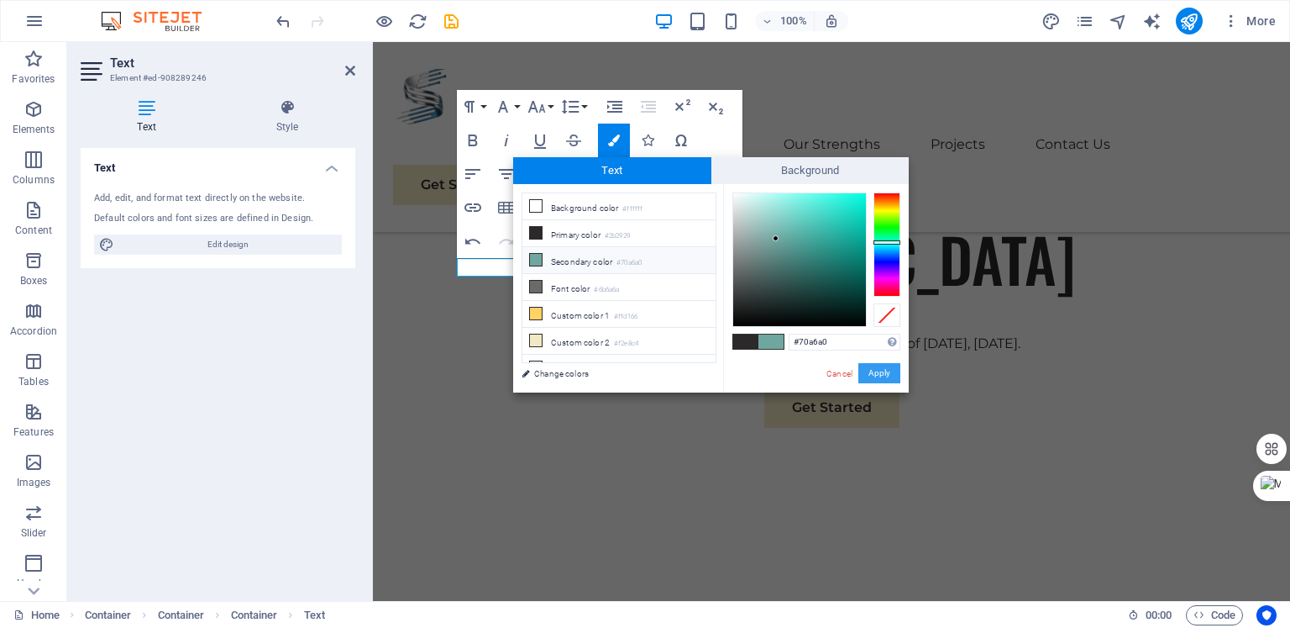
click at [877, 371] on button "Apply" at bounding box center [880, 373] width 42 height 20
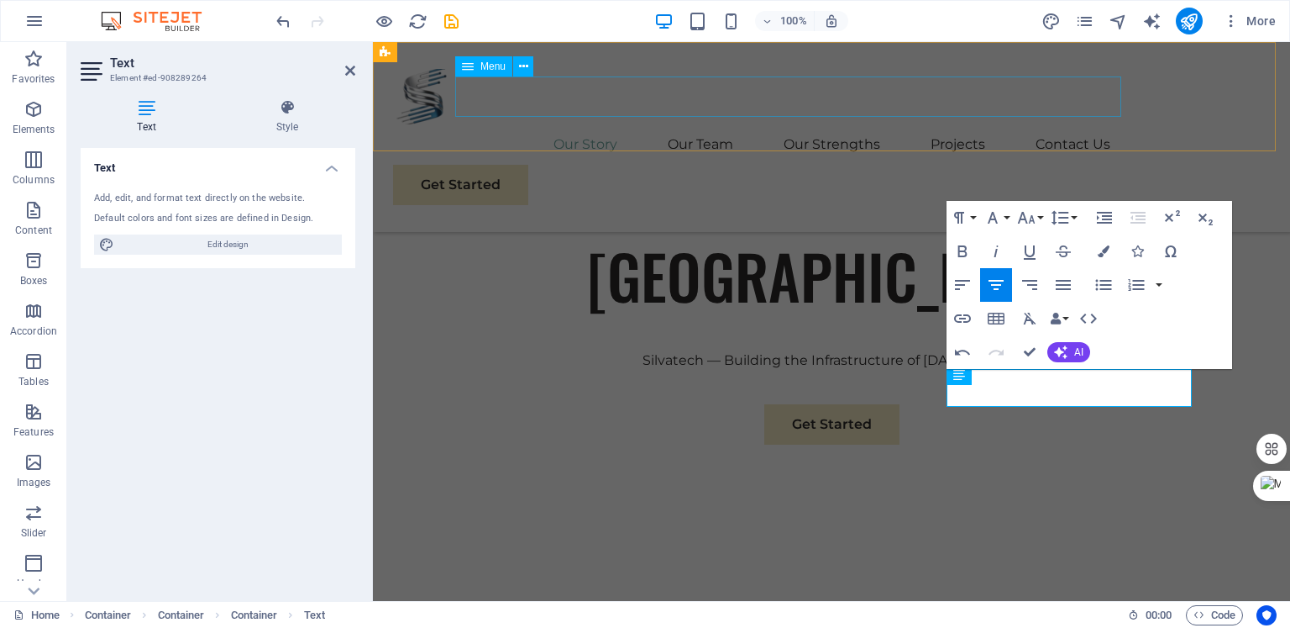
scroll to position [323, 7]
drag, startPoint x: 1137, startPoint y: 397, endPoint x: 925, endPoint y: 361, distance: 214.8
click at [967, 246] on icon "button" at bounding box center [963, 251] width 20 height 20
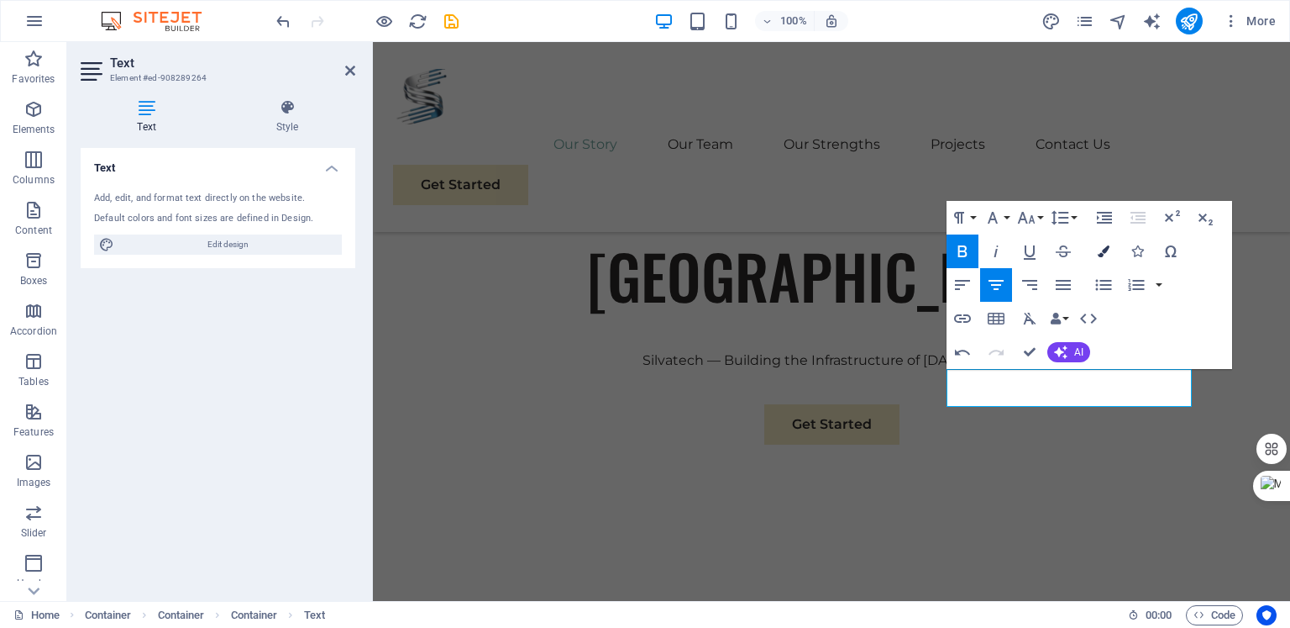
click at [1102, 246] on icon "button" at bounding box center [1104, 251] width 12 height 12
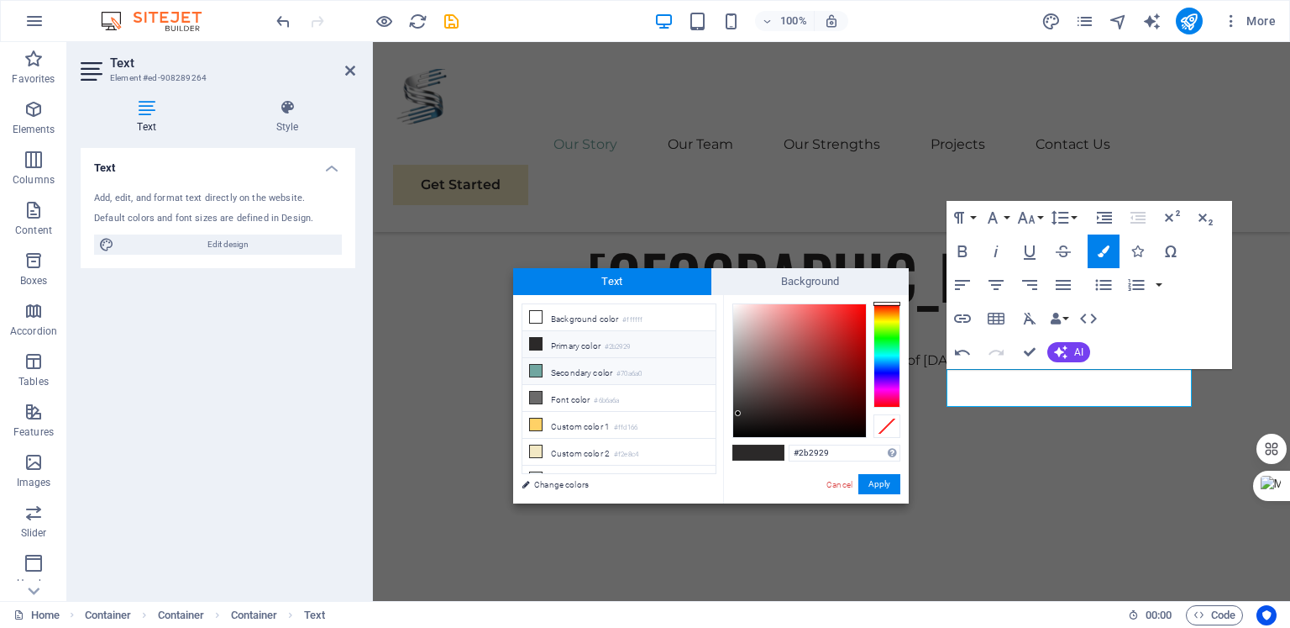
click at [571, 375] on li "Secondary color #70a6a0" at bounding box center [619, 371] width 193 height 27
type input "#70a6a0"
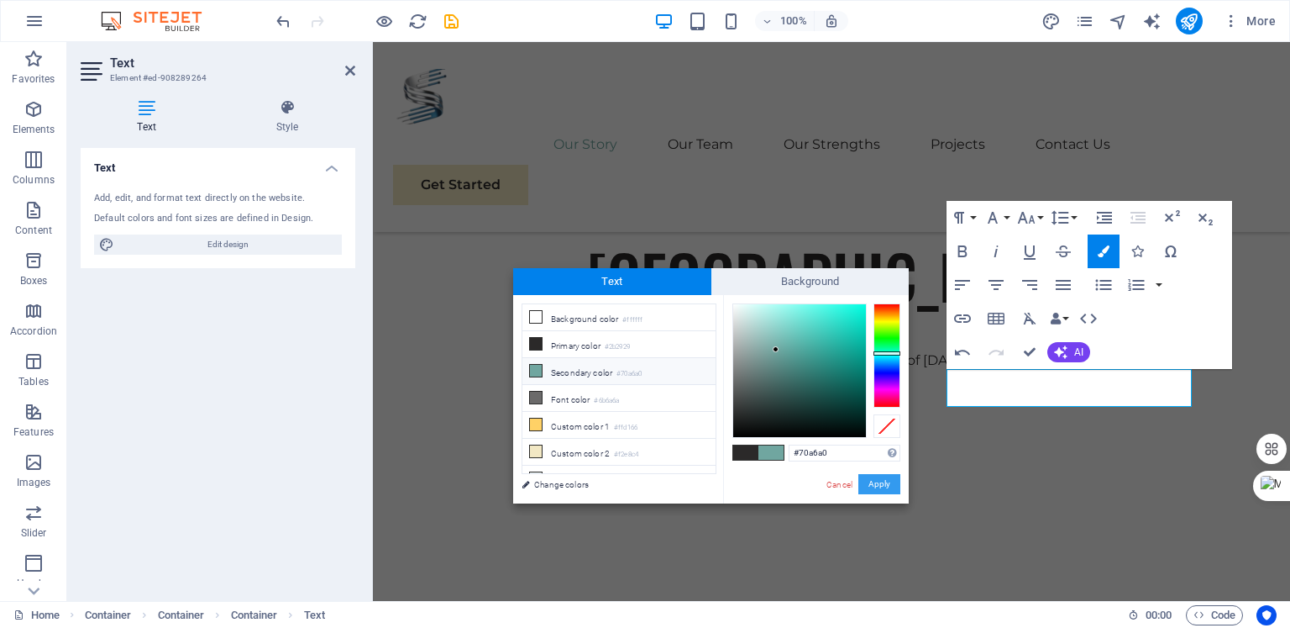
click at [881, 489] on button "Apply" at bounding box center [880, 484] width 42 height 20
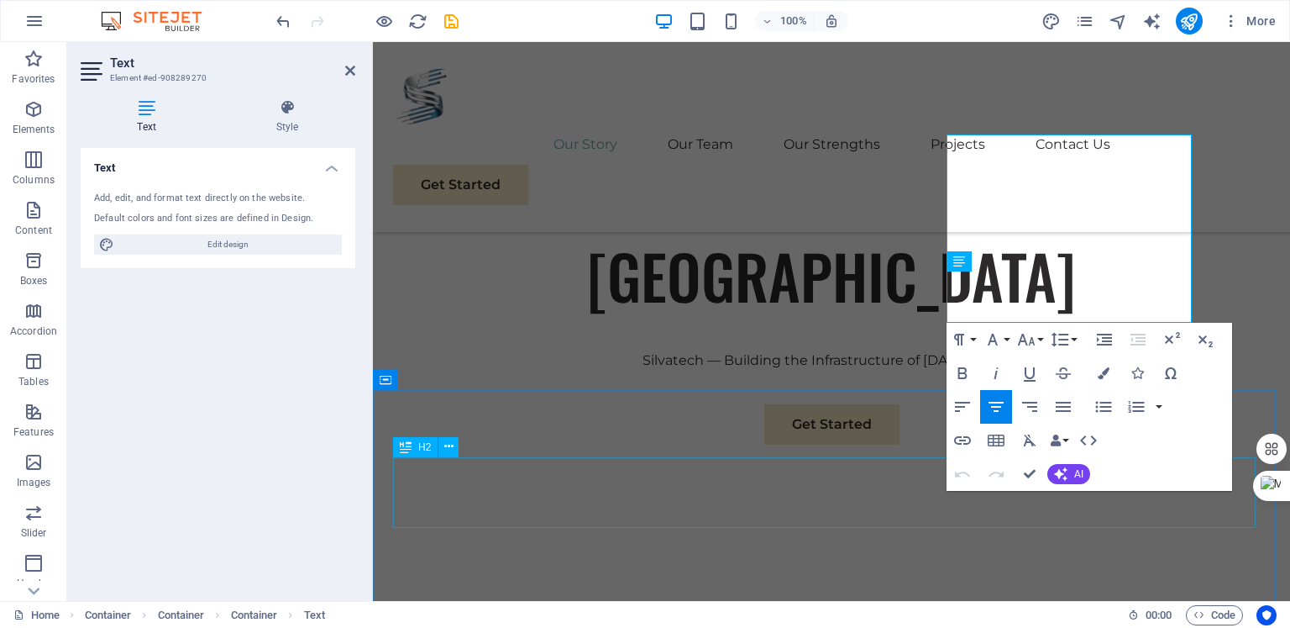
scroll to position [1129, 0]
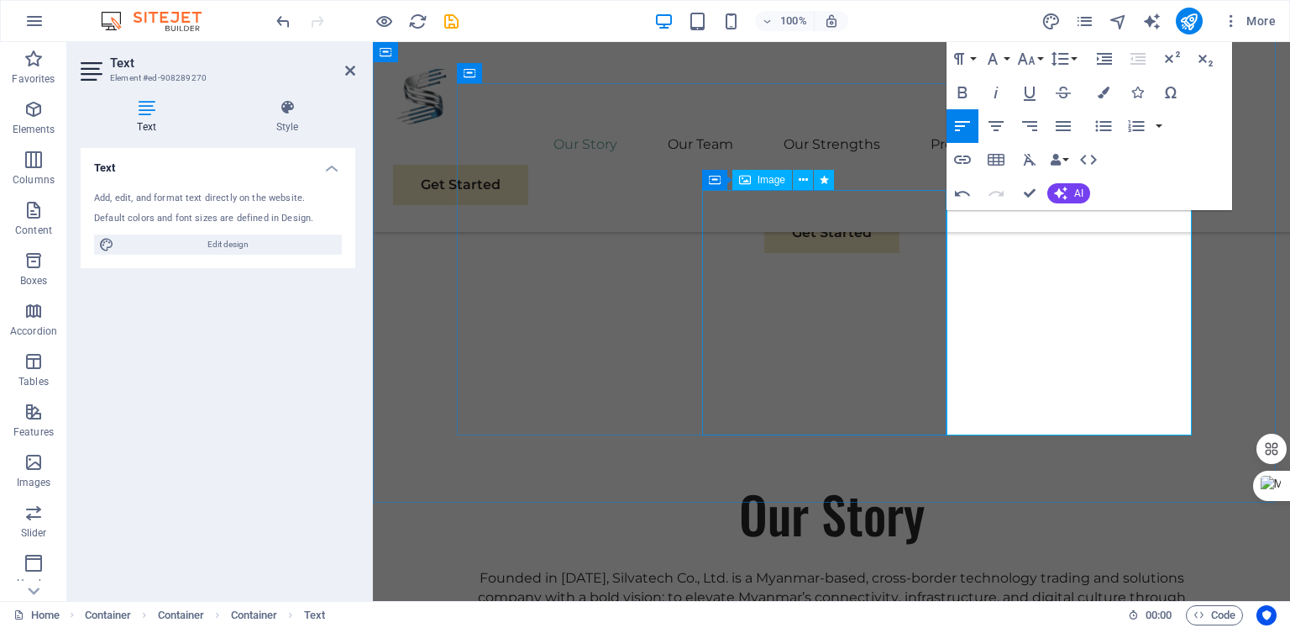
scroll to position [6910, 0]
drag, startPoint x: 1180, startPoint y: 405, endPoint x: 948, endPoint y: 276, distance: 265.1
click at [1100, 124] on icon "button" at bounding box center [1104, 126] width 20 height 20
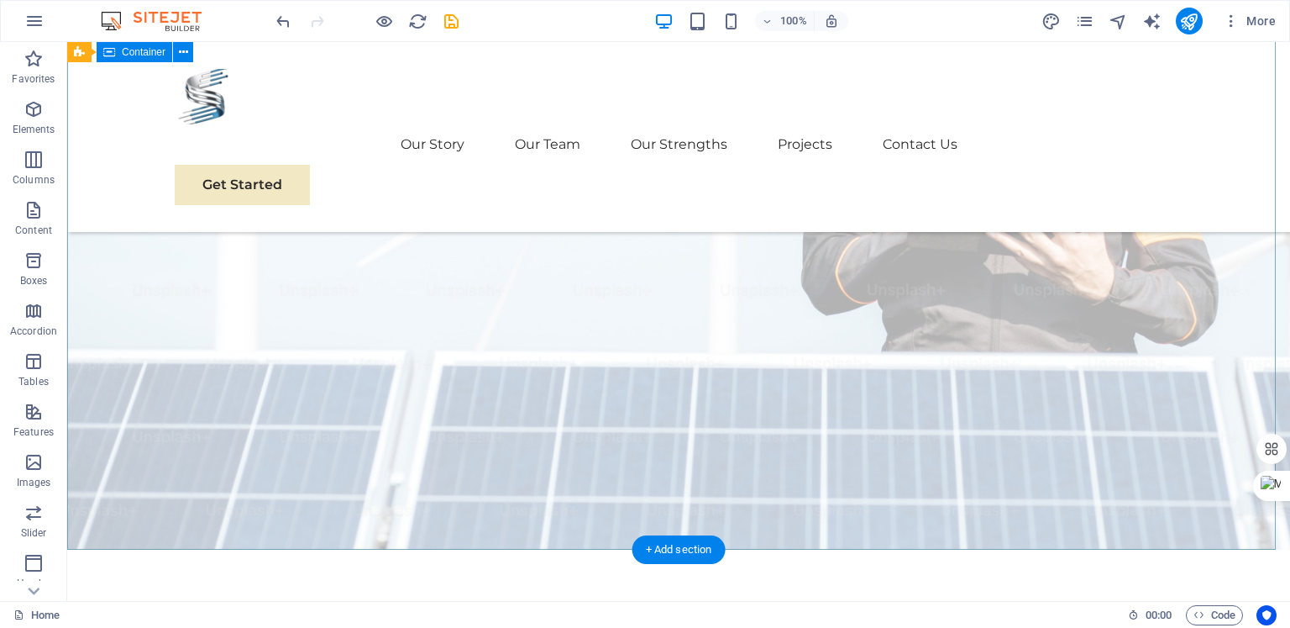
scroll to position [373, 0]
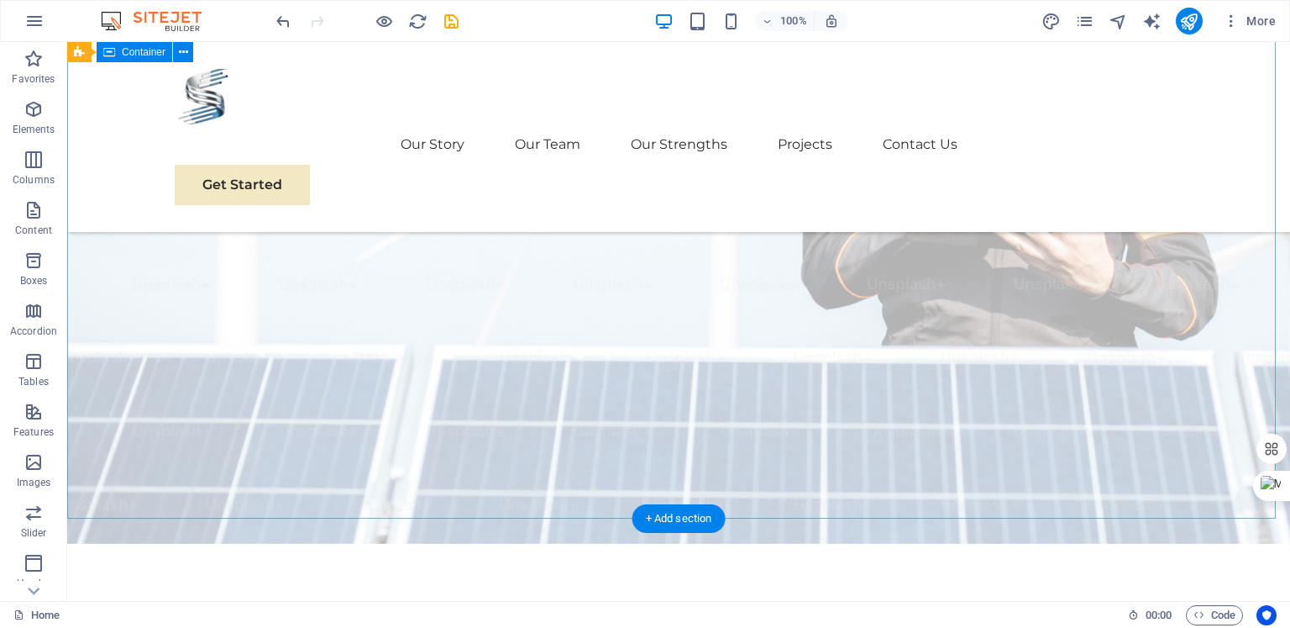
scroll to position [244, 0]
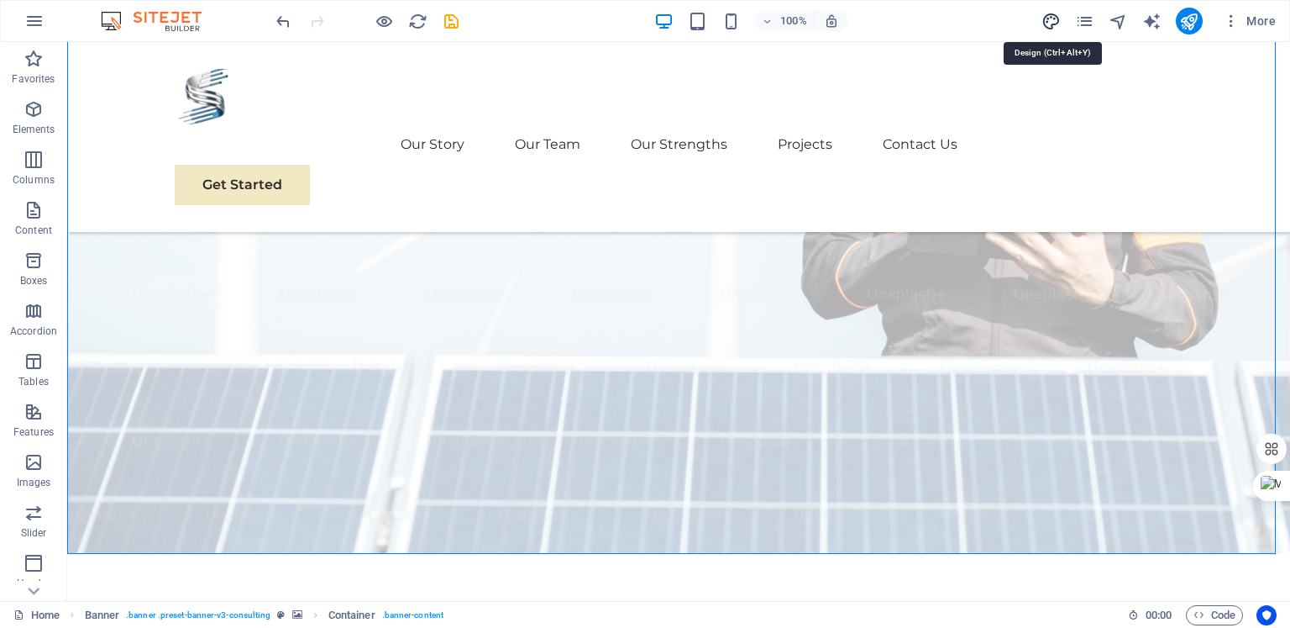
click at [1046, 23] on icon "design" at bounding box center [1051, 21] width 19 height 19
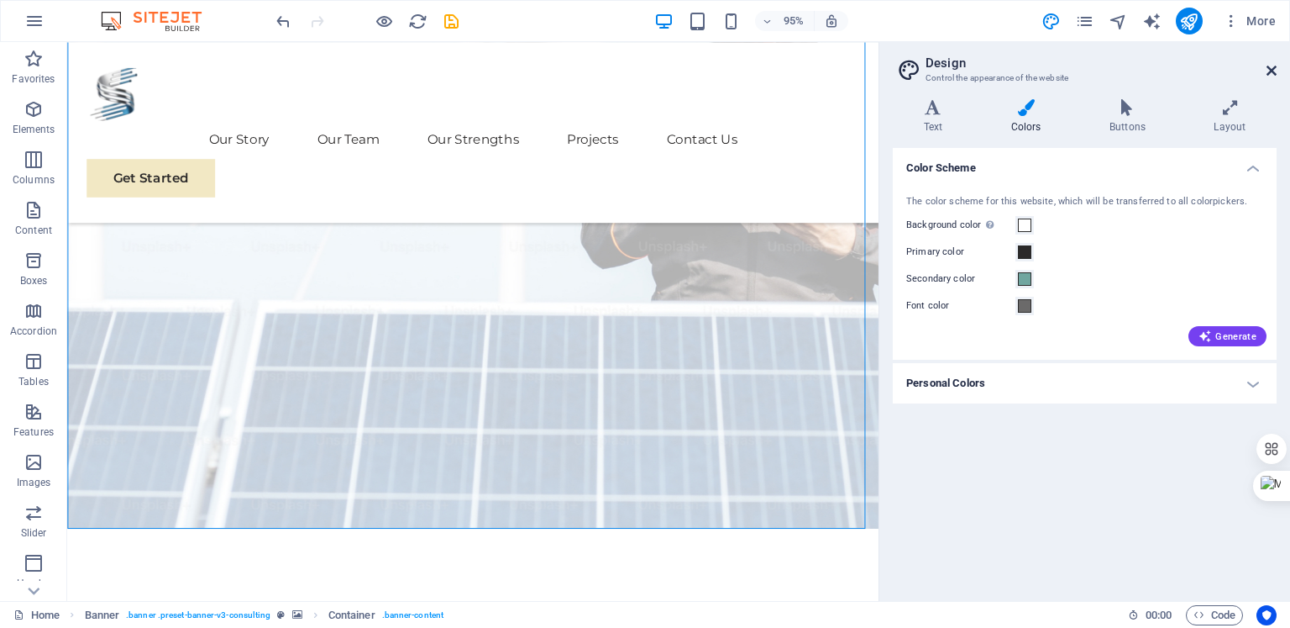
click at [1268, 68] on icon at bounding box center [1272, 70] width 10 height 13
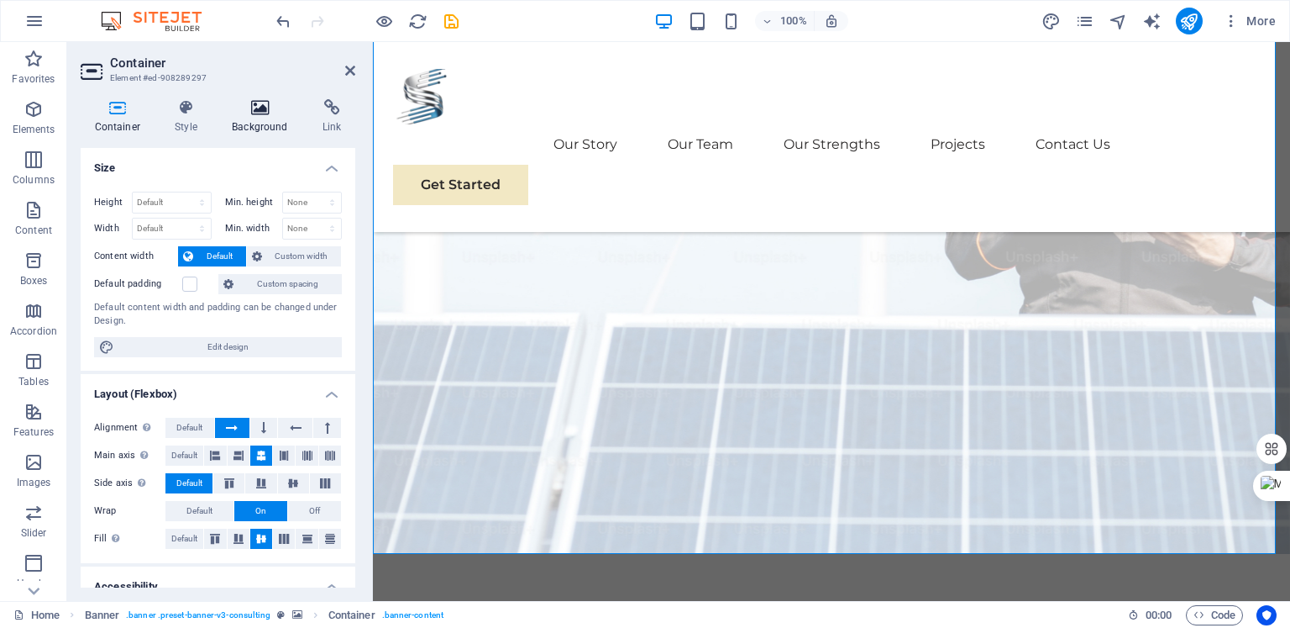
click at [265, 102] on icon at bounding box center [260, 107] width 84 height 17
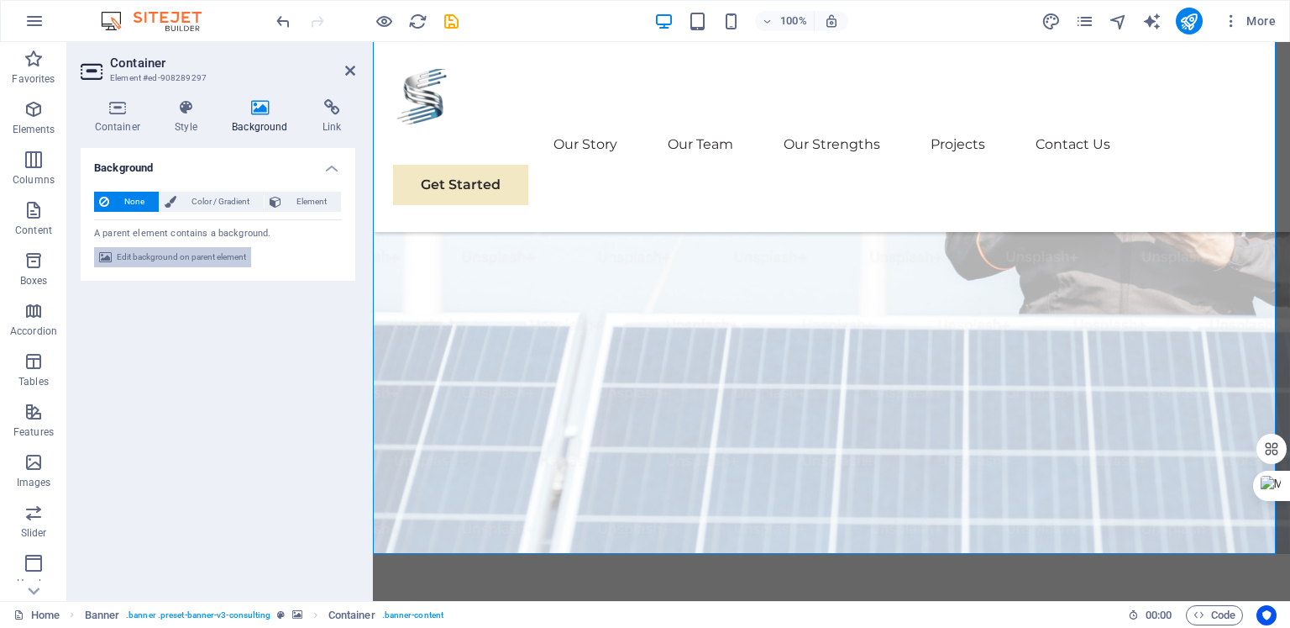
click at [171, 255] on span "Edit background on parent element" at bounding box center [181, 257] width 129 height 20
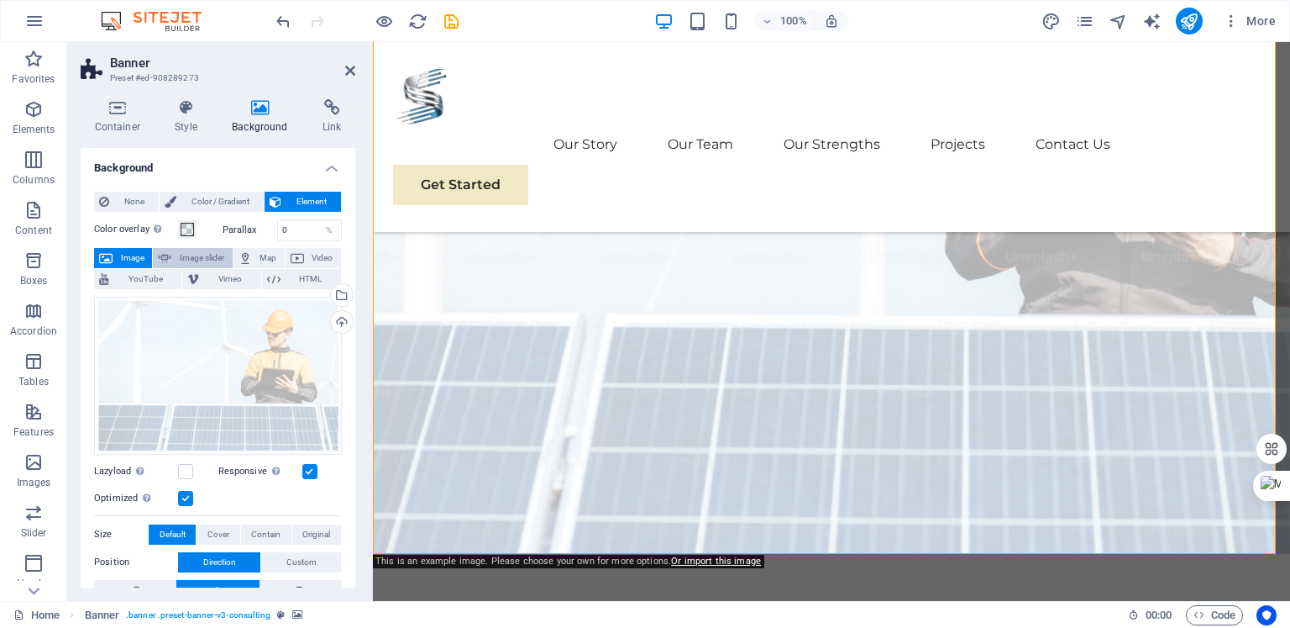
click at [209, 256] on span "Image slider" at bounding box center [201, 258] width 50 height 20
select select "ms"
select select "s"
select select "progressive"
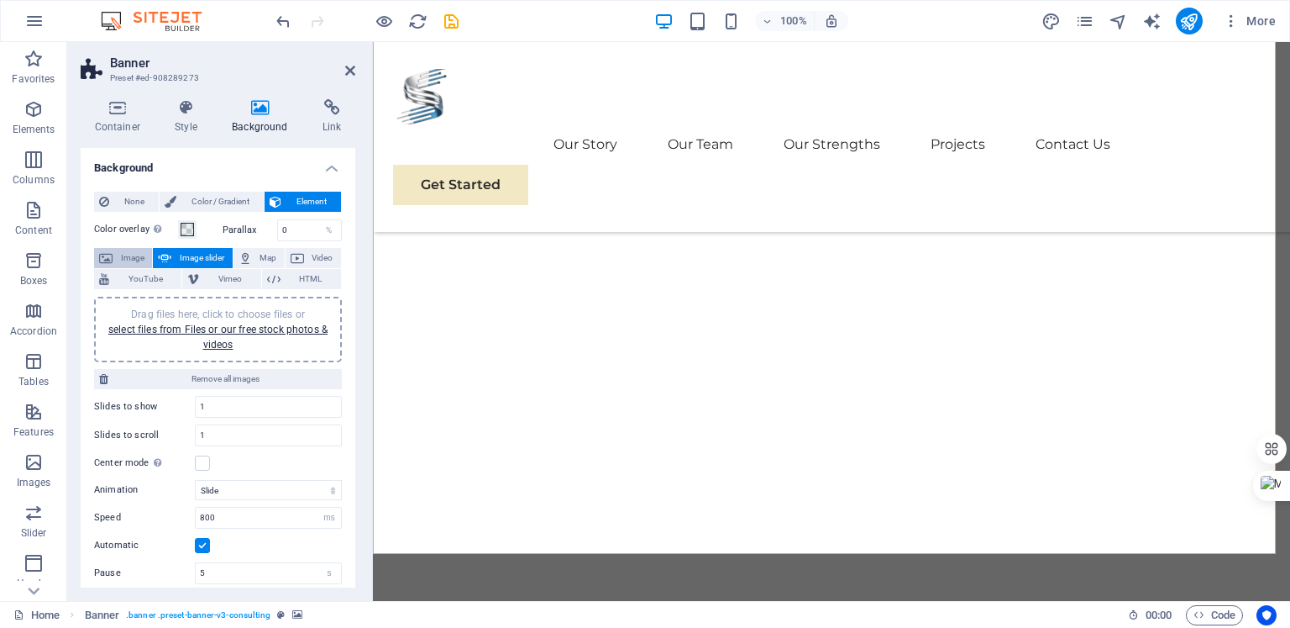
click at [133, 253] on span "Image" at bounding box center [132, 258] width 29 height 20
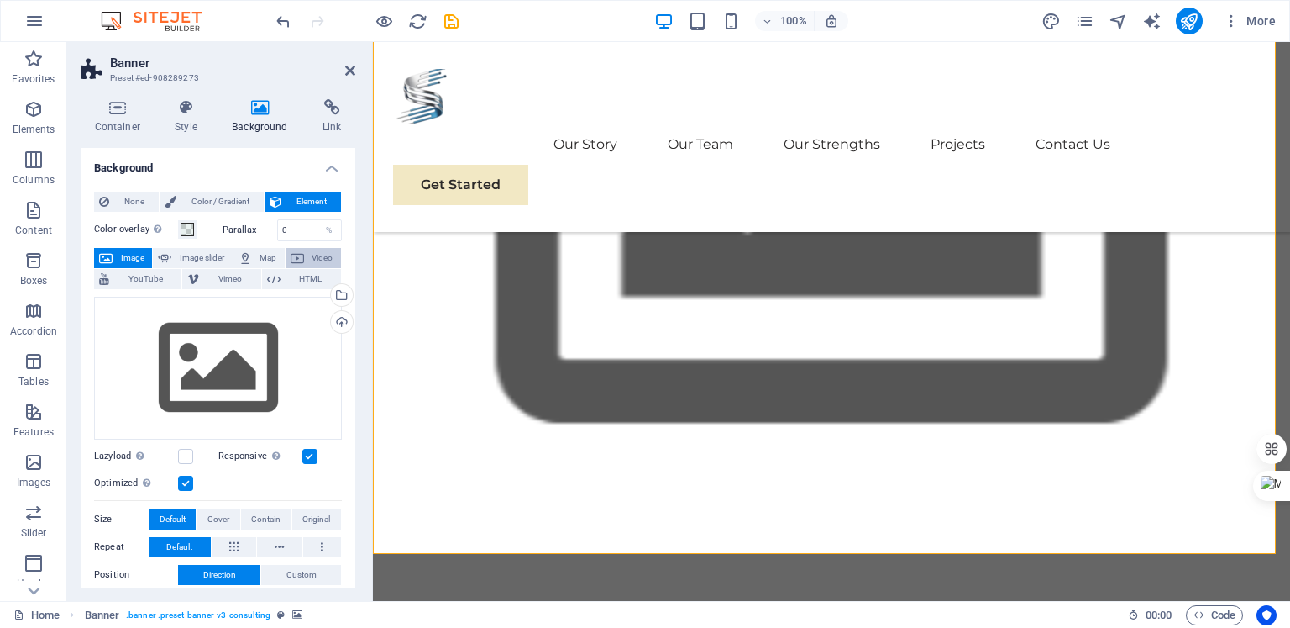
click at [319, 261] on span "Video" at bounding box center [322, 258] width 27 height 20
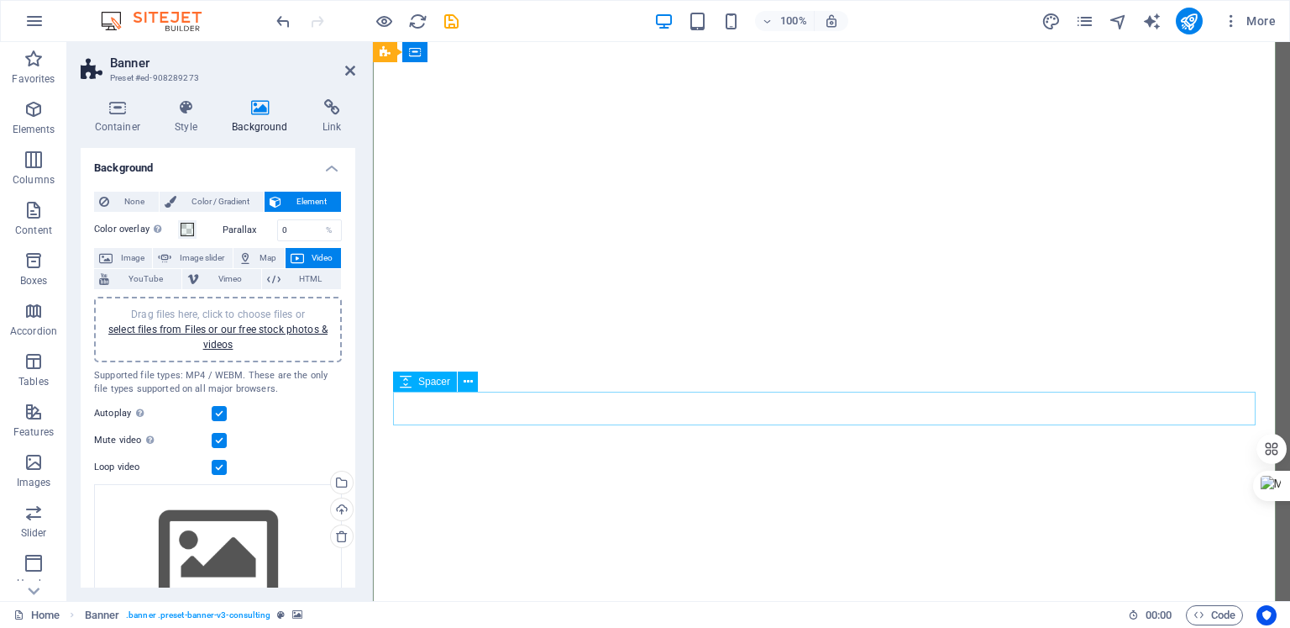
scroll to position [0, 0]
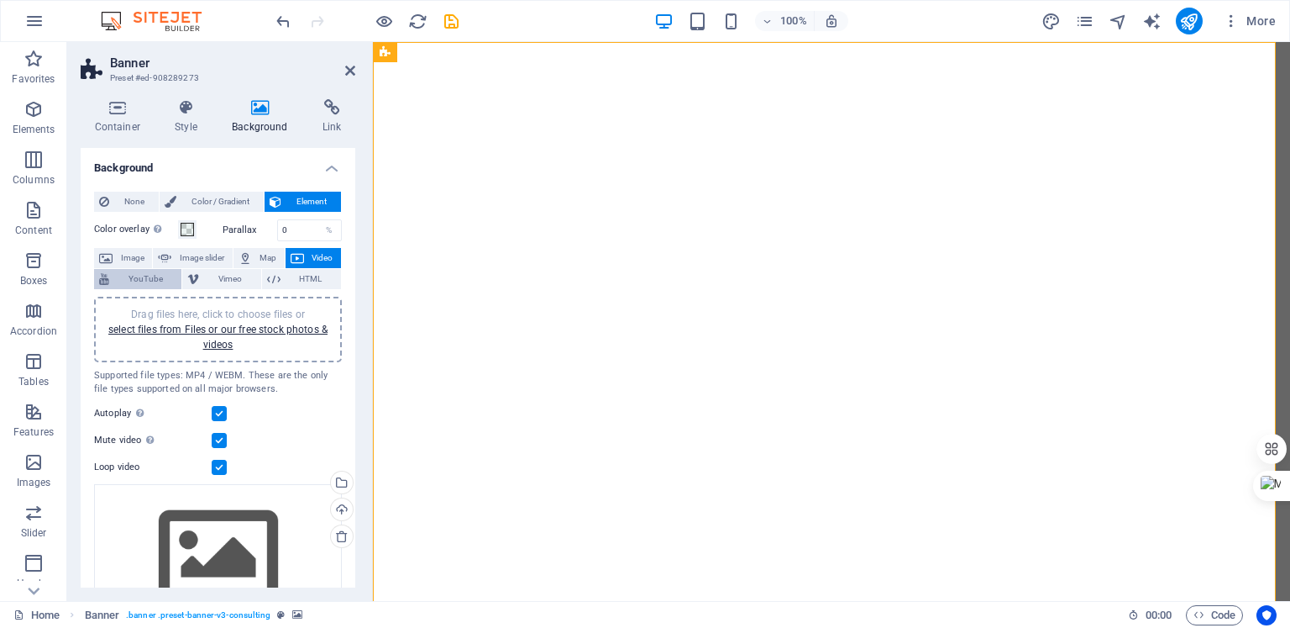
click at [148, 276] on span "YouTube" at bounding box center [145, 279] width 62 height 20
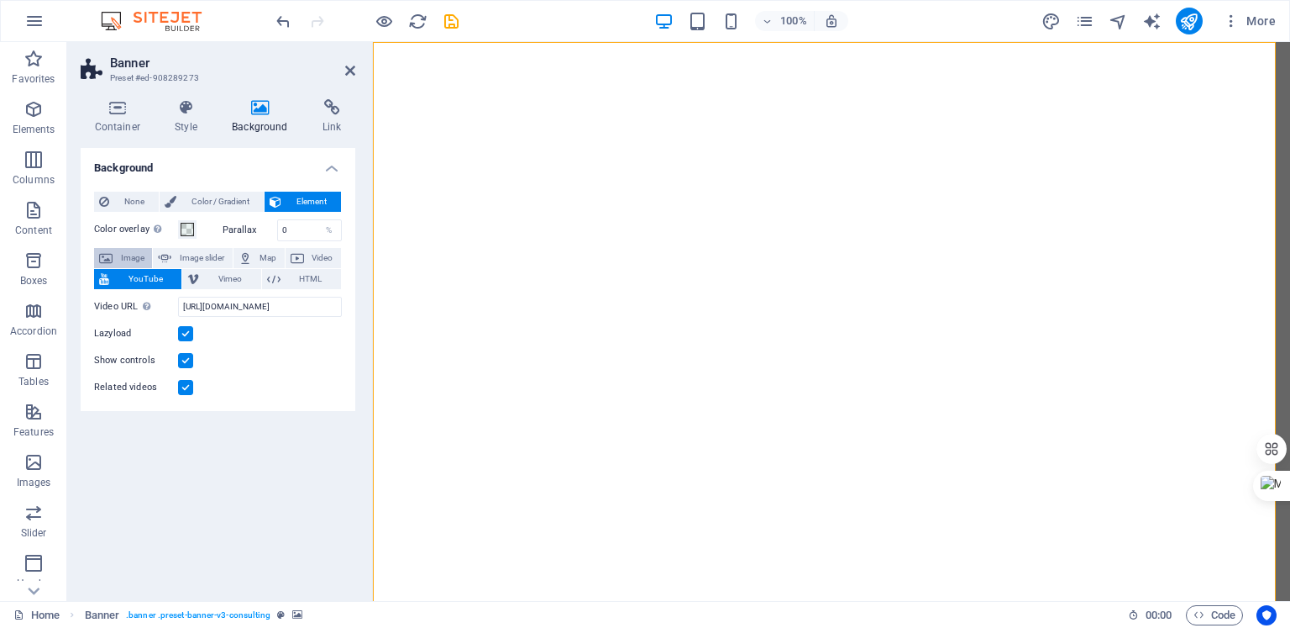
click at [138, 259] on span "Image" at bounding box center [132, 258] width 29 height 20
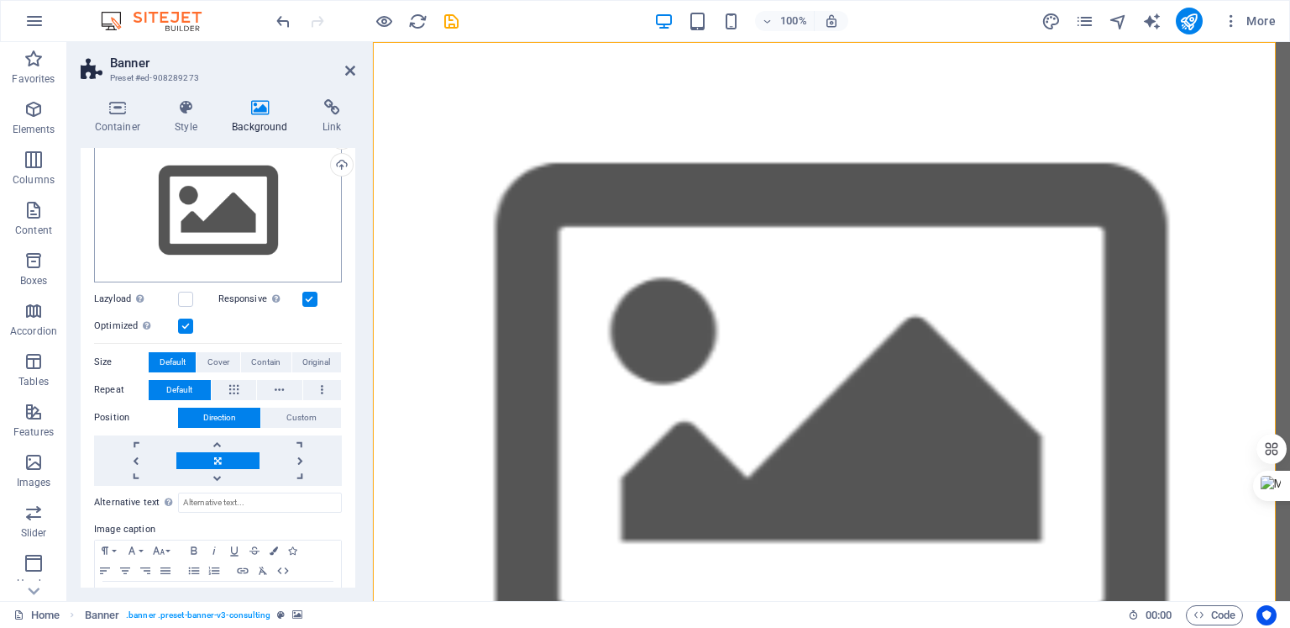
scroll to position [158, 0]
click at [200, 223] on div "Drag files here, click to choose files or select files from Files or our free s…" at bounding box center [218, 210] width 248 height 143
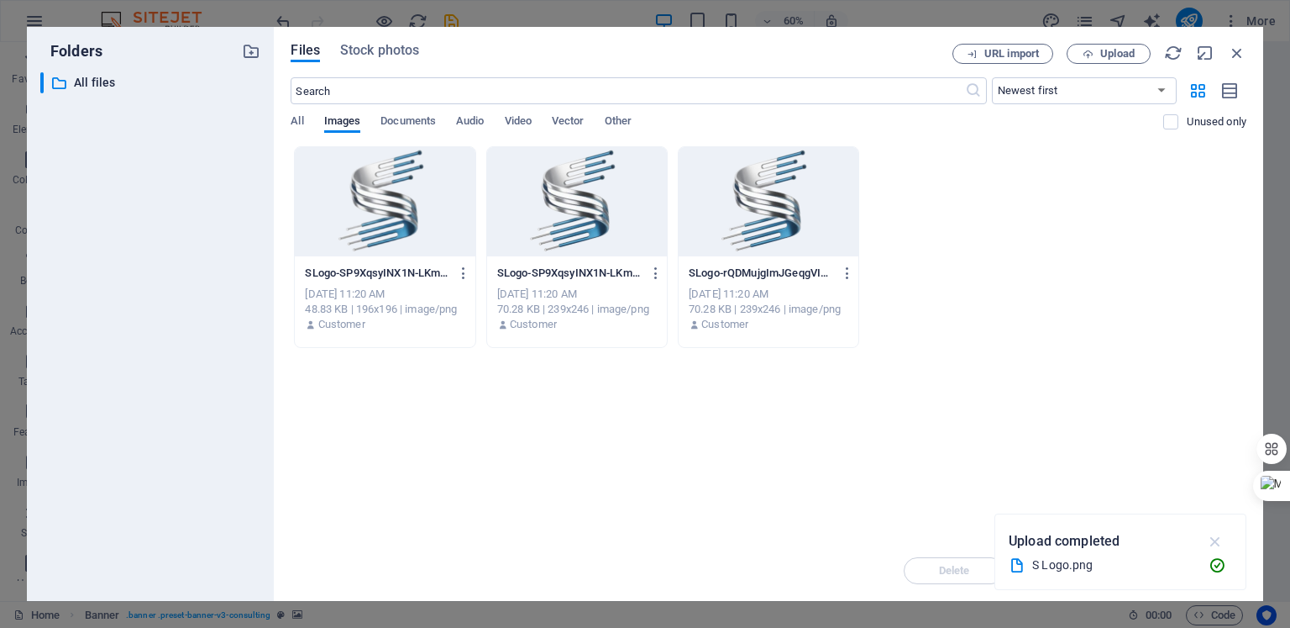
click at [1212, 546] on icon "button" at bounding box center [1215, 541] width 19 height 18
drag, startPoint x: 971, startPoint y: 334, endPoint x: 837, endPoint y: 434, distance: 167.5
click at [837, 434] on div "Drop files here to upload them instantly SLogo-SP9XqsyINX1N-LKmg6hVwg-tKPJwRFrp…" at bounding box center [769, 343] width 956 height 394
click at [297, 118] on span "All" at bounding box center [297, 123] width 13 height 24
click at [339, 119] on span "Images" at bounding box center [342, 123] width 37 height 24
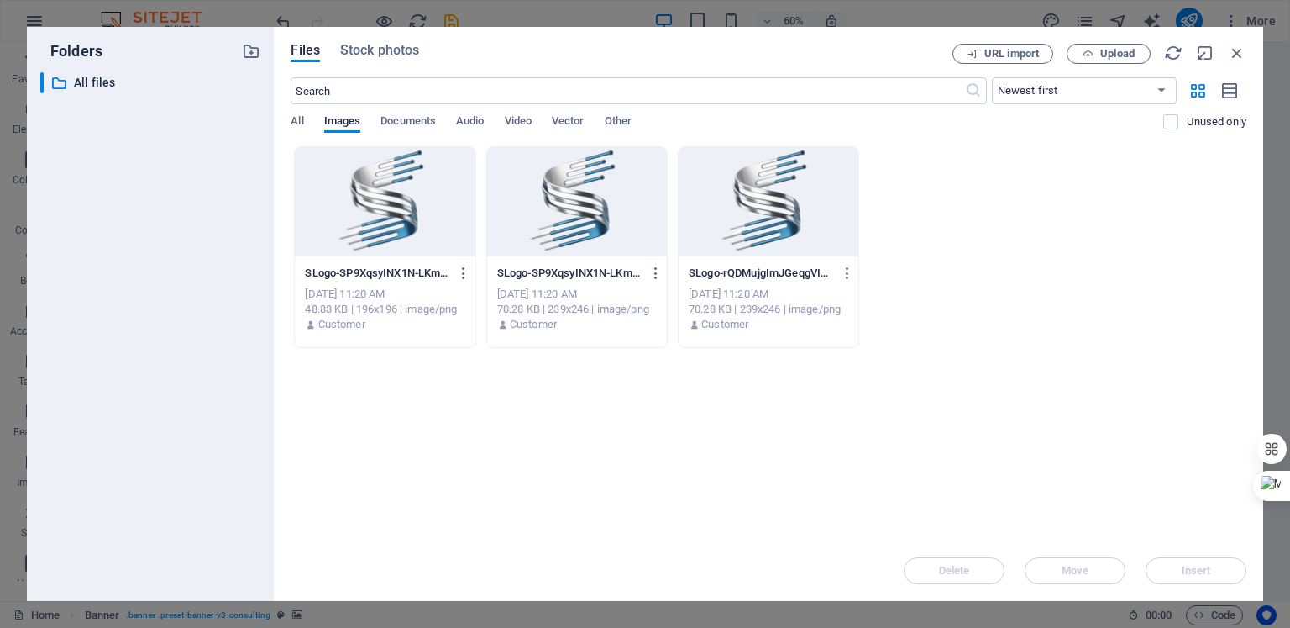
click at [1115, 248] on div "SLogo-SP9XqsyINX1N-LKmg6hVwg-tKPJwRFrp2S77js582P4lQ.png SLogo-SP9XqsyINX1N-LKmg…" at bounding box center [769, 247] width 956 height 202
click at [1116, 54] on span "Upload" at bounding box center [1118, 54] width 34 height 10
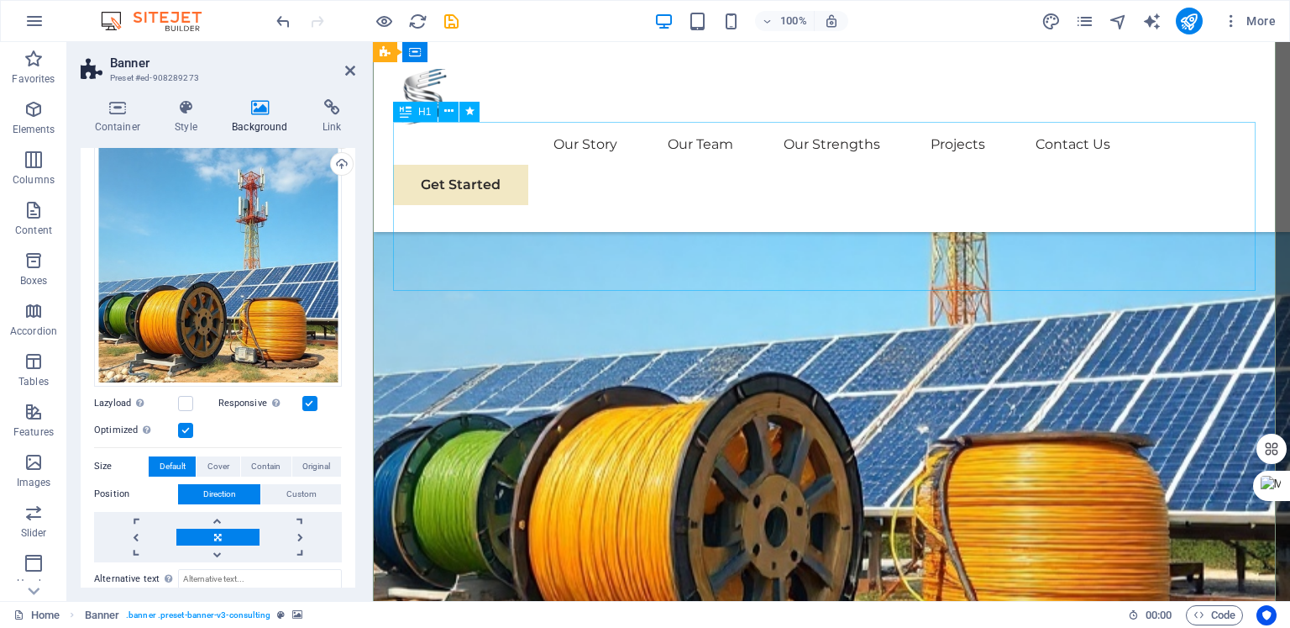
scroll to position [108, 0]
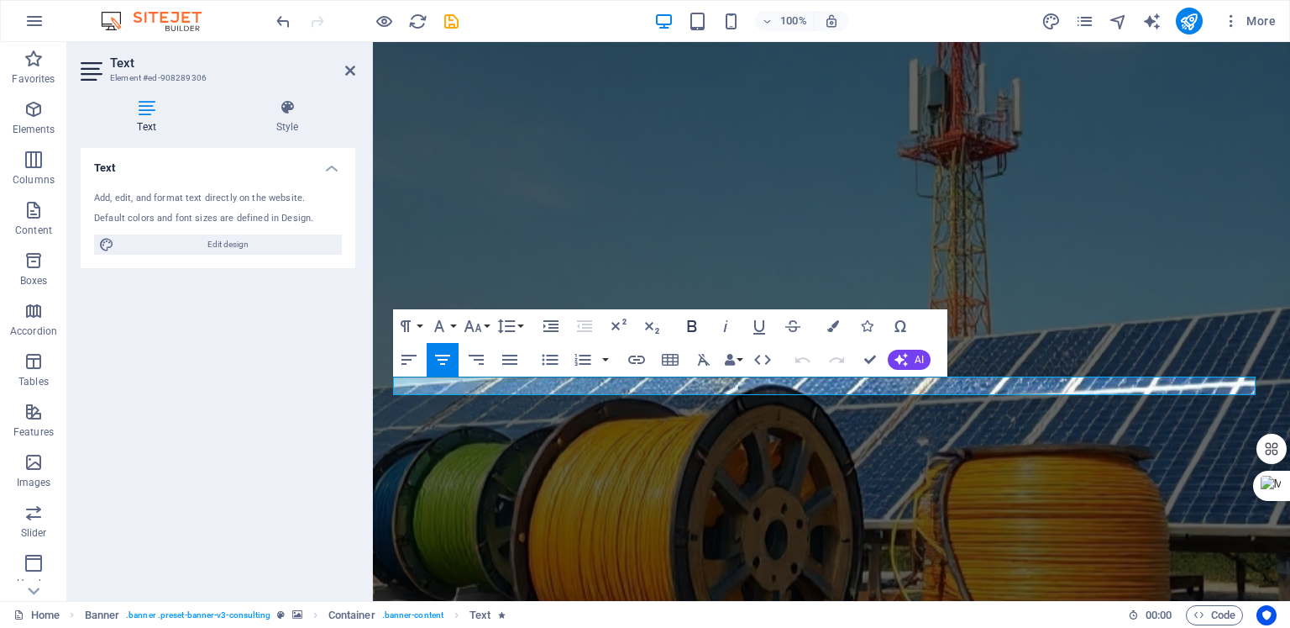
click at [699, 320] on icon "button" at bounding box center [692, 326] width 20 height 20
click at [483, 327] on button "Font Size" at bounding box center [476, 326] width 32 height 34
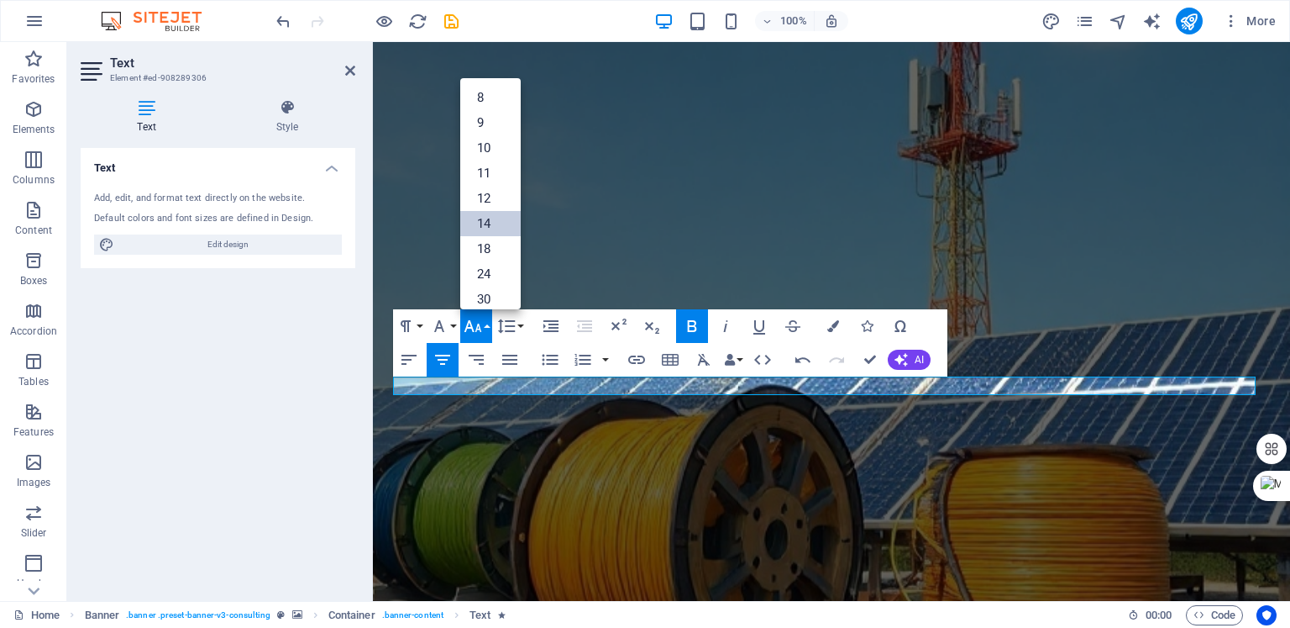
click at [489, 222] on link "14" at bounding box center [490, 223] width 60 height 25
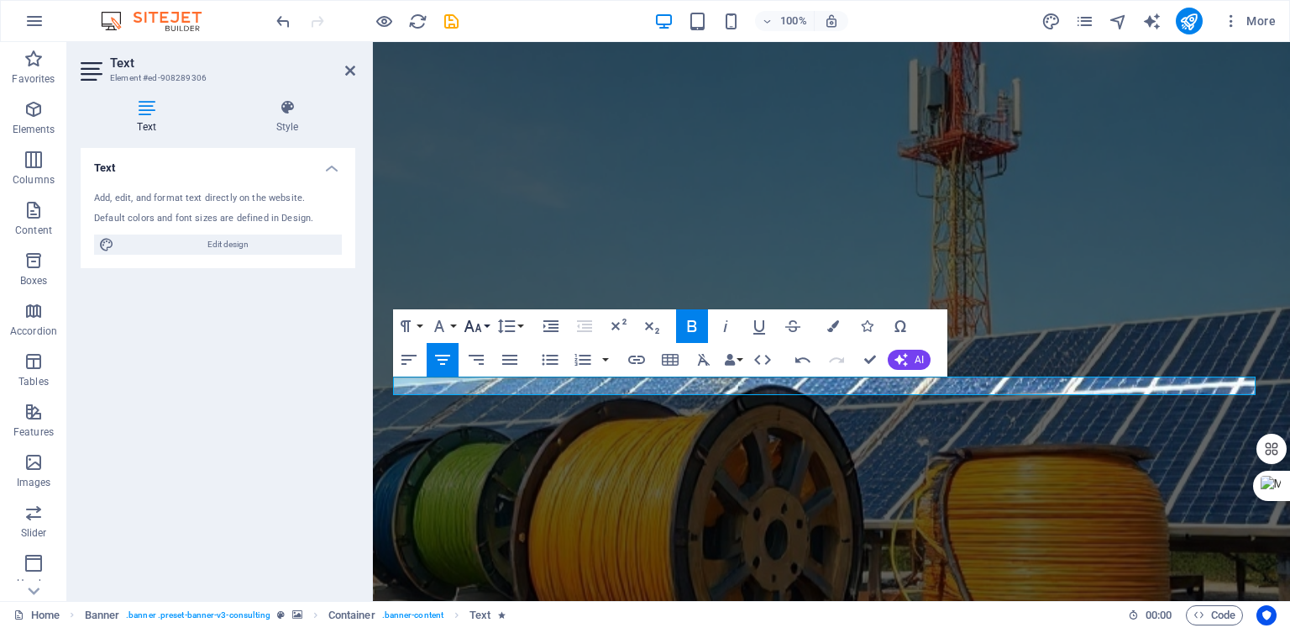
click at [484, 321] on button "Font Size" at bounding box center [476, 326] width 32 height 34
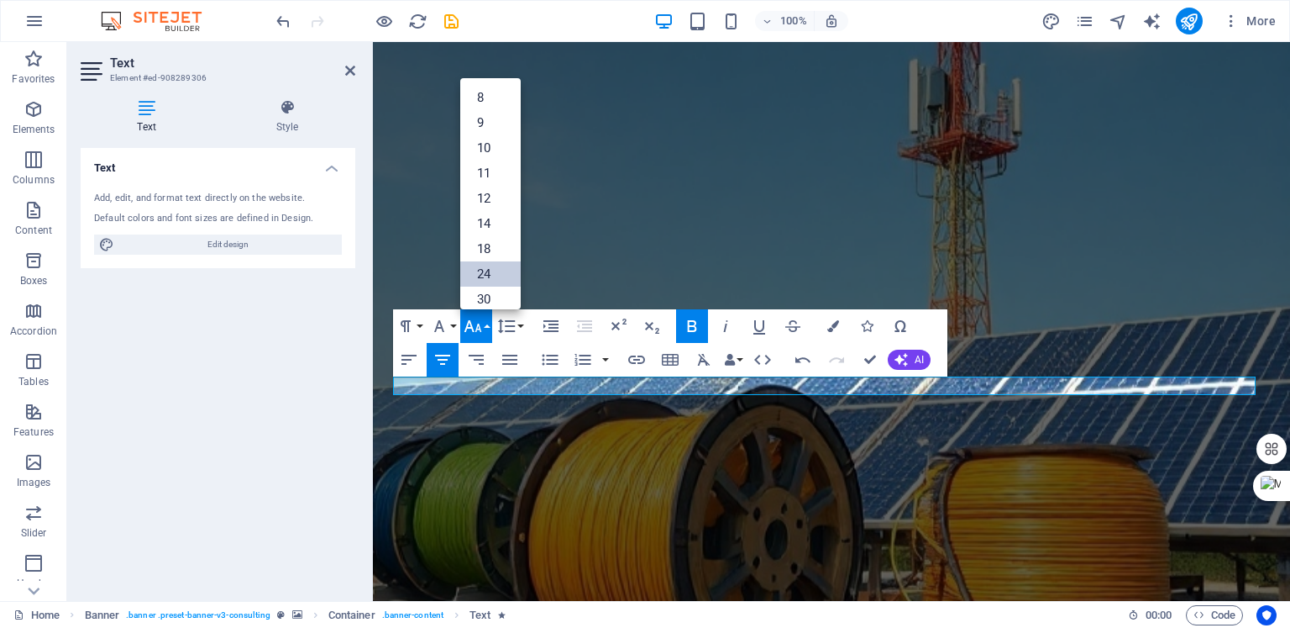
click at [489, 282] on link "24" at bounding box center [490, 273] width 60 height 25
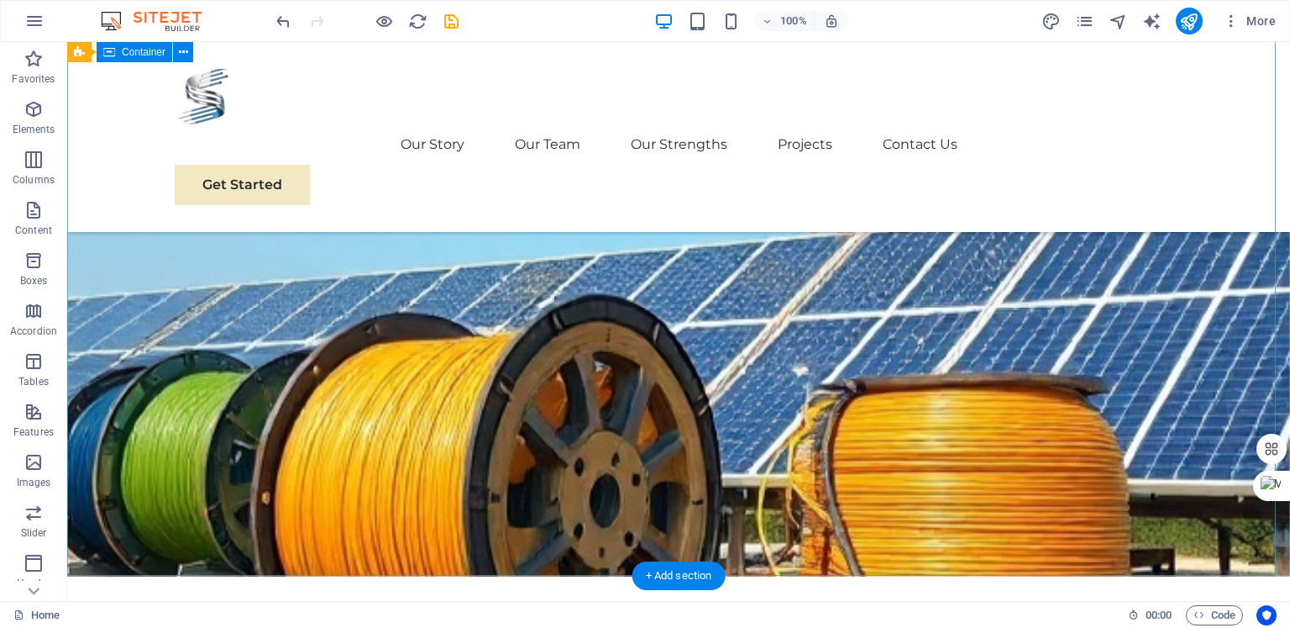
scroll to position [0, 0]
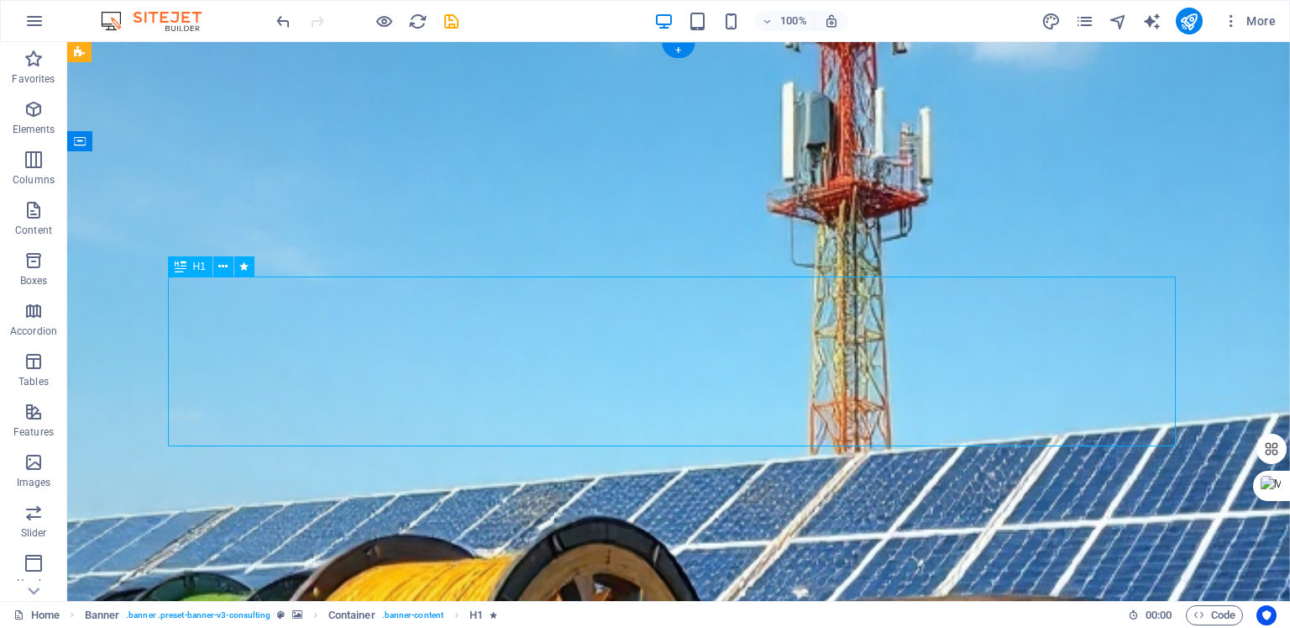
drag, startPoint x: 494, startPoint y: 365, endPoint x: 512, endPoint y: 302, distance: 65.4
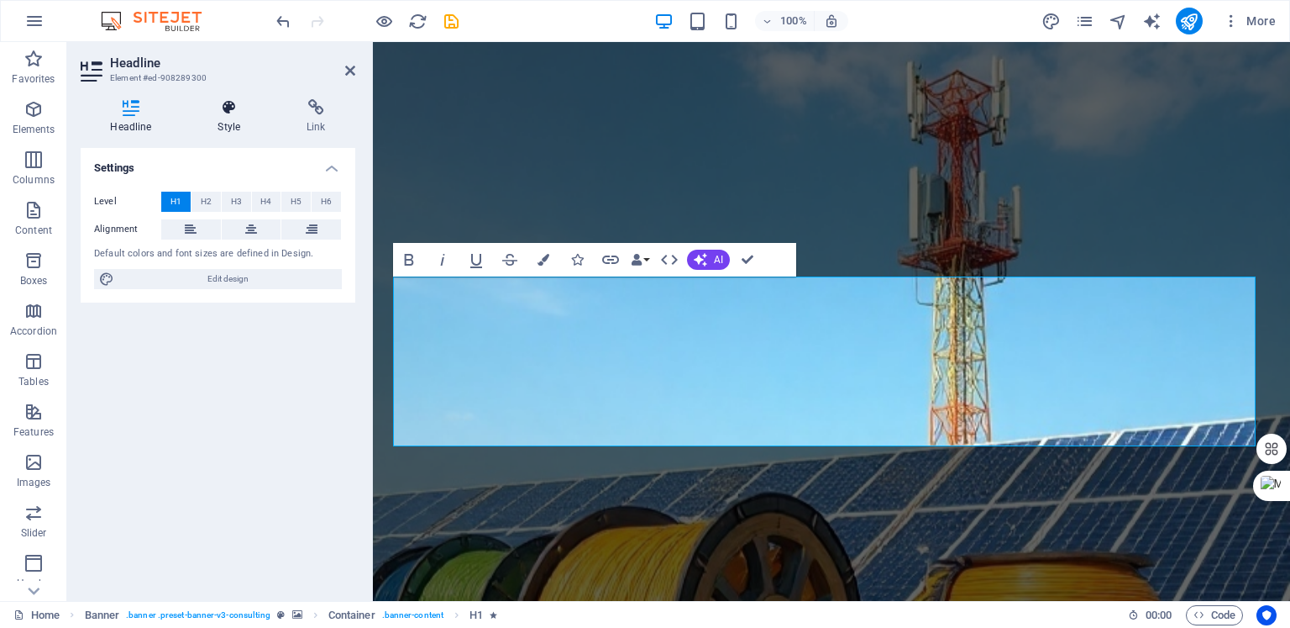
click at [225, 110] on icon at bounding box center [229, 107] width 82 height 17
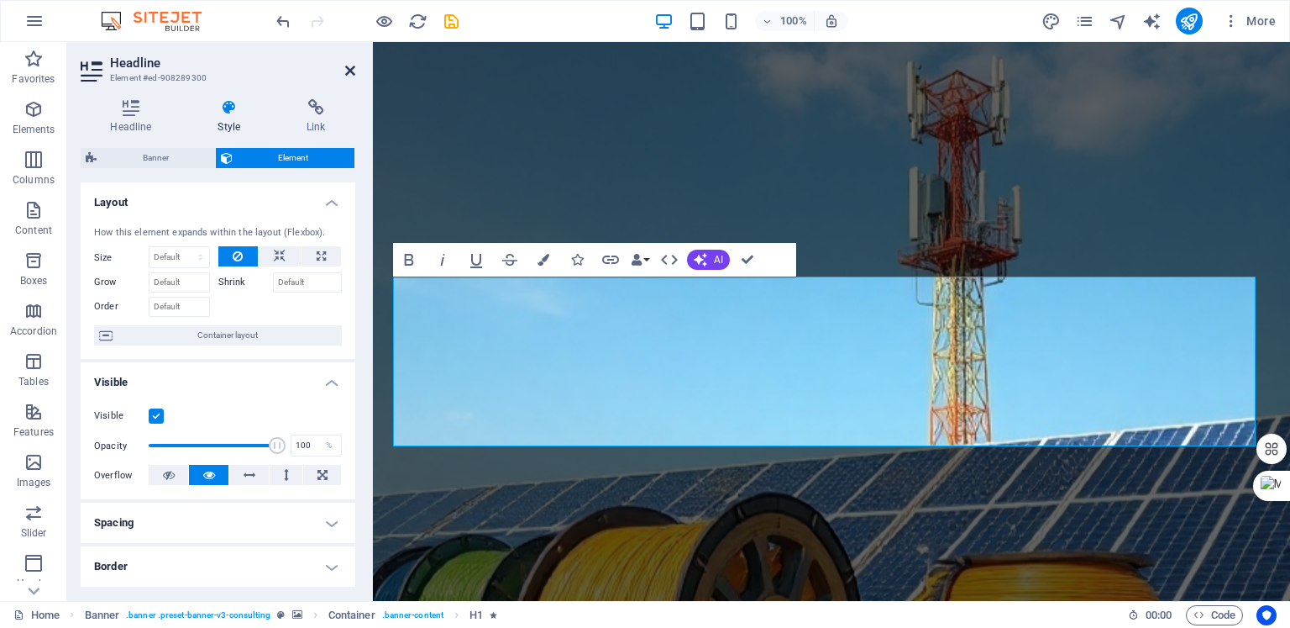
click at [348, 71] on icon at bounding box center [350, 70] width 10 height 13
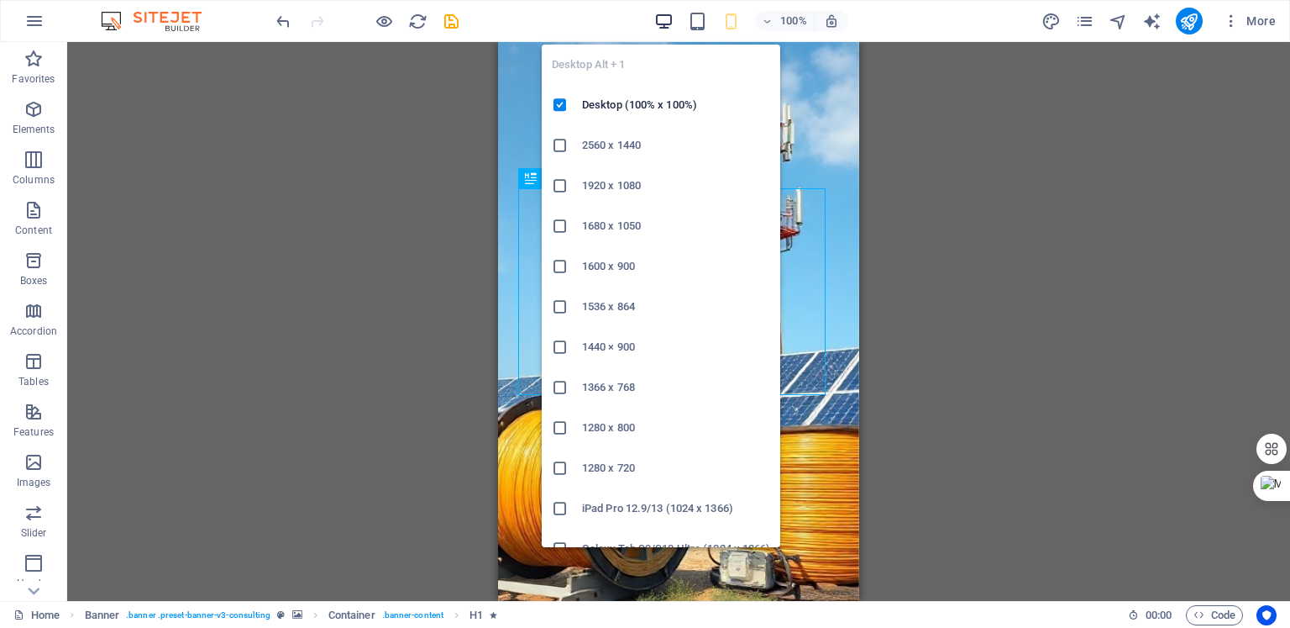
click at [662, 16] on icon "button" at bounding box center [663, 21] width 19 height 19
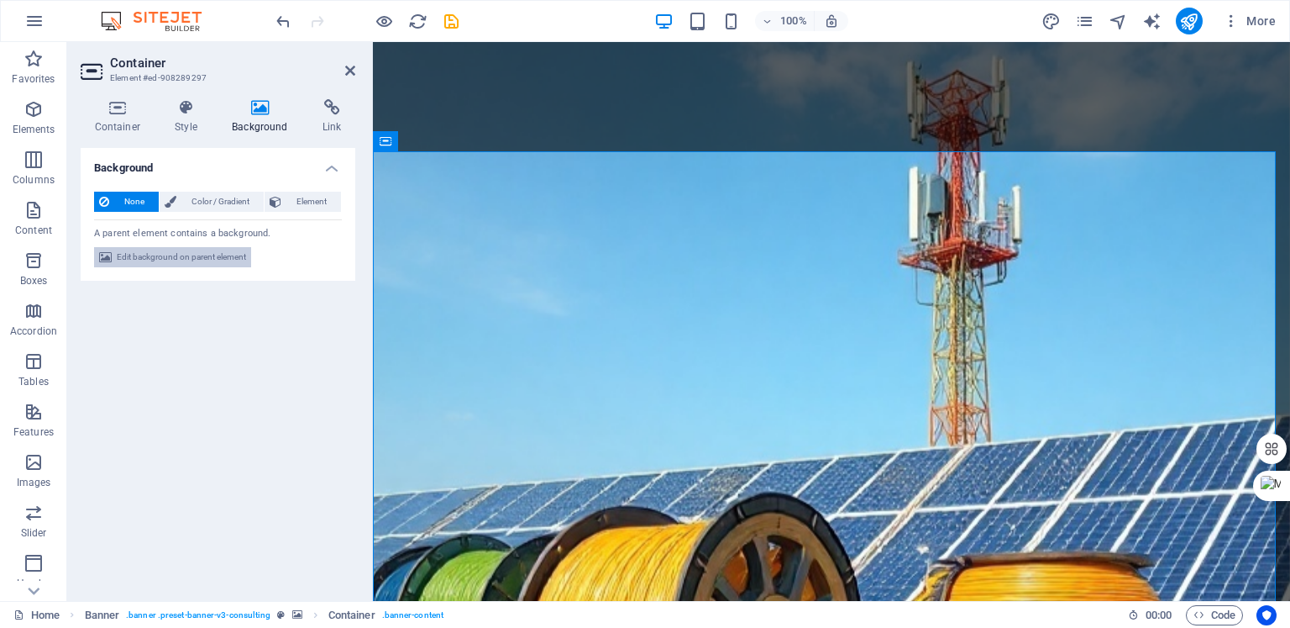
click at [137, 254] on span "Edit background on parent element" at bounding box center [181, 257] width 129 height 20
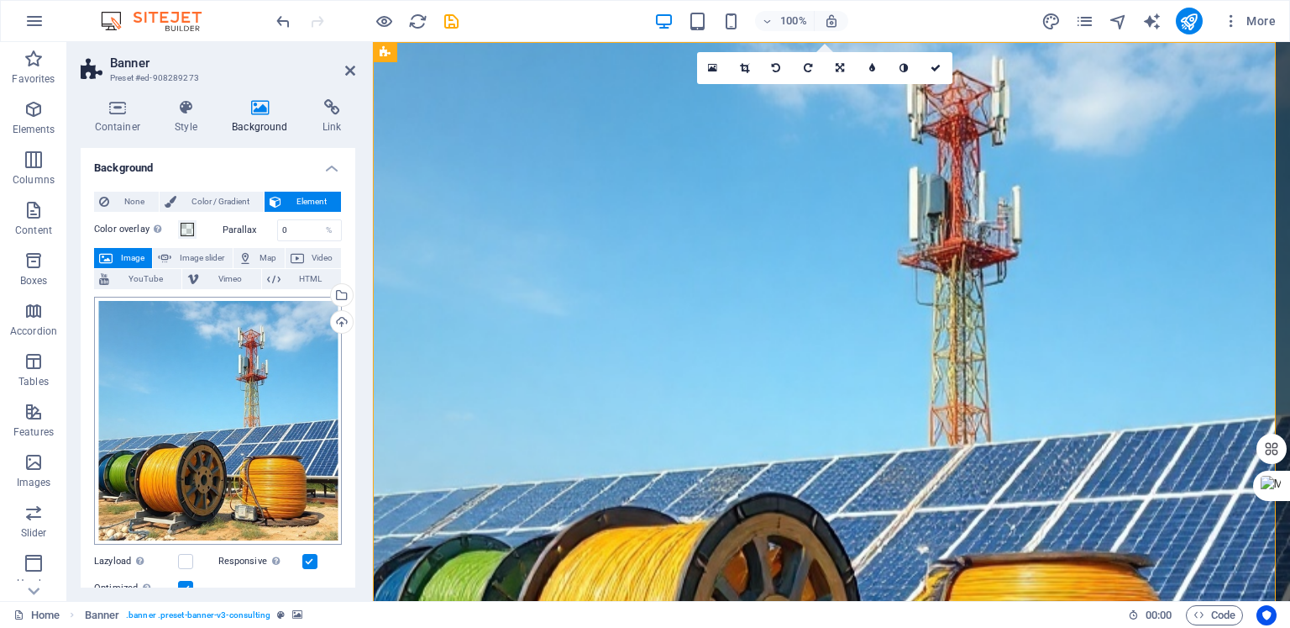
scroll to position [101, 0]
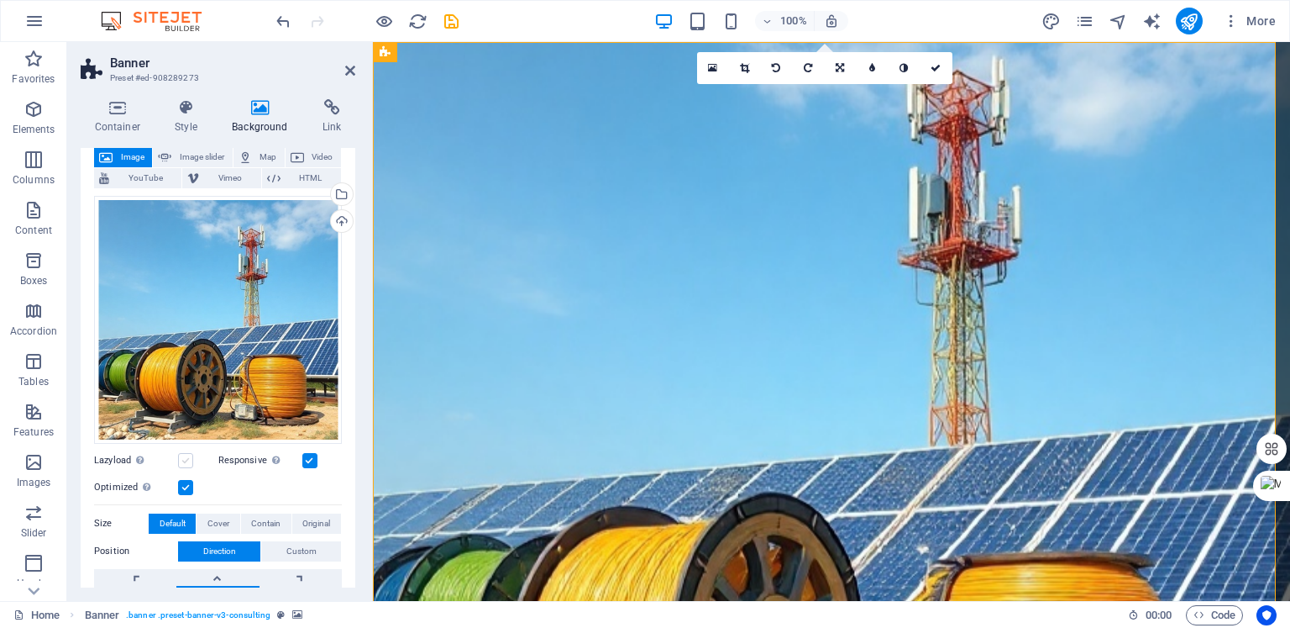
click at [183, 456] on label at bounding box center [185, 460] width 15 height 15
click at [0, 0] on input "Lazyload Loading images after the page loads improves page speed." at bounding box center [0, 0] width 0 height 0
click at [183, 456] on label at bounding box center [185, 460] width 15 height 15
click at [0, 0] on input "Lazyload Loading images after the page loads improves page speed." at bounding box center [0, 0] width 0 height 0
click at [311, 455] on label at bounding box center [309, 460] width 15 height 15
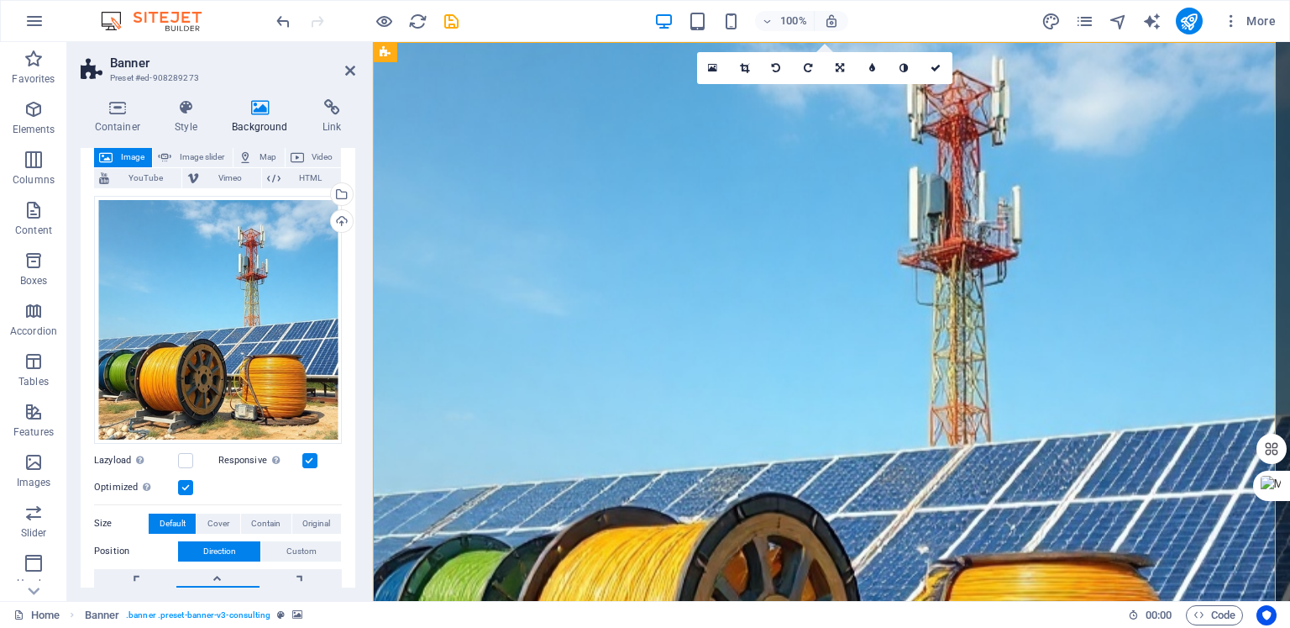
click at [0, 0] on input "Responsive Automatically load retina image and smartphone optimized sizes." at bounding box center [0, 0] width 0 height 0
click at [311, 455] on label at bounding box center [309, 460] width 15 height 15
click at [0, 0] on input "Responsive Automatically load retina image and smartphone optimized sizes." at bounding box center [0, 0] width 0 height 0
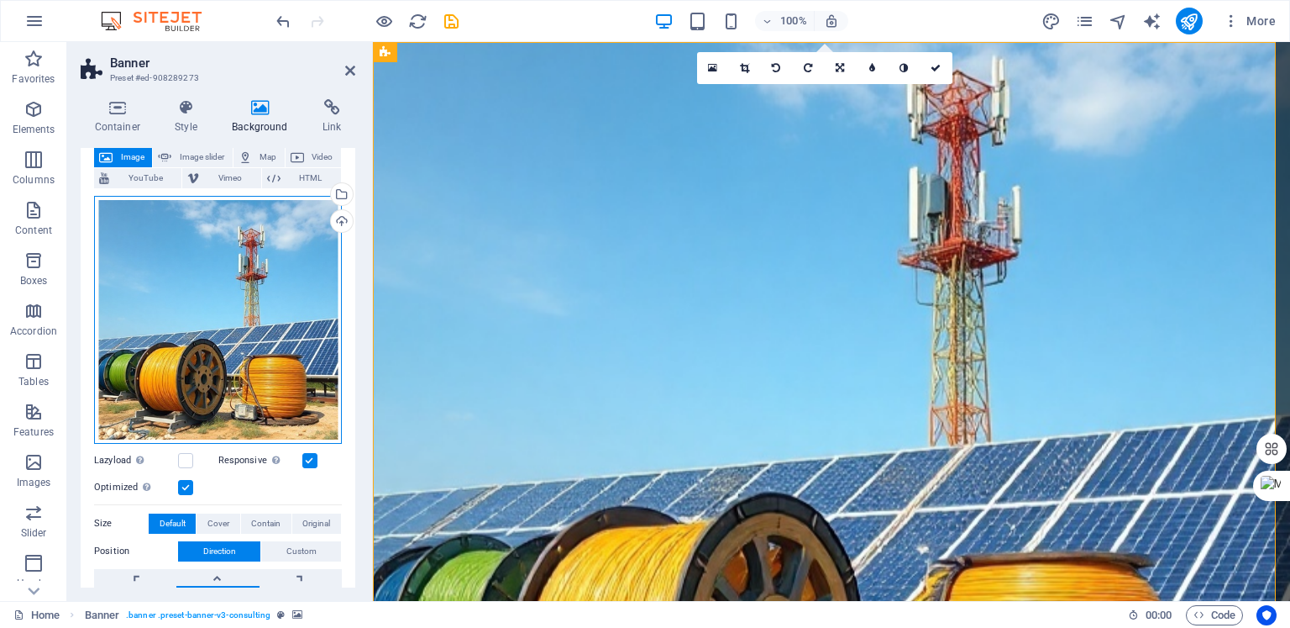
click at [171, 302] on div "Drag files here, click to choose files or select files from Files or our free s…" at bounding box center [218, 320] width 248 height 248
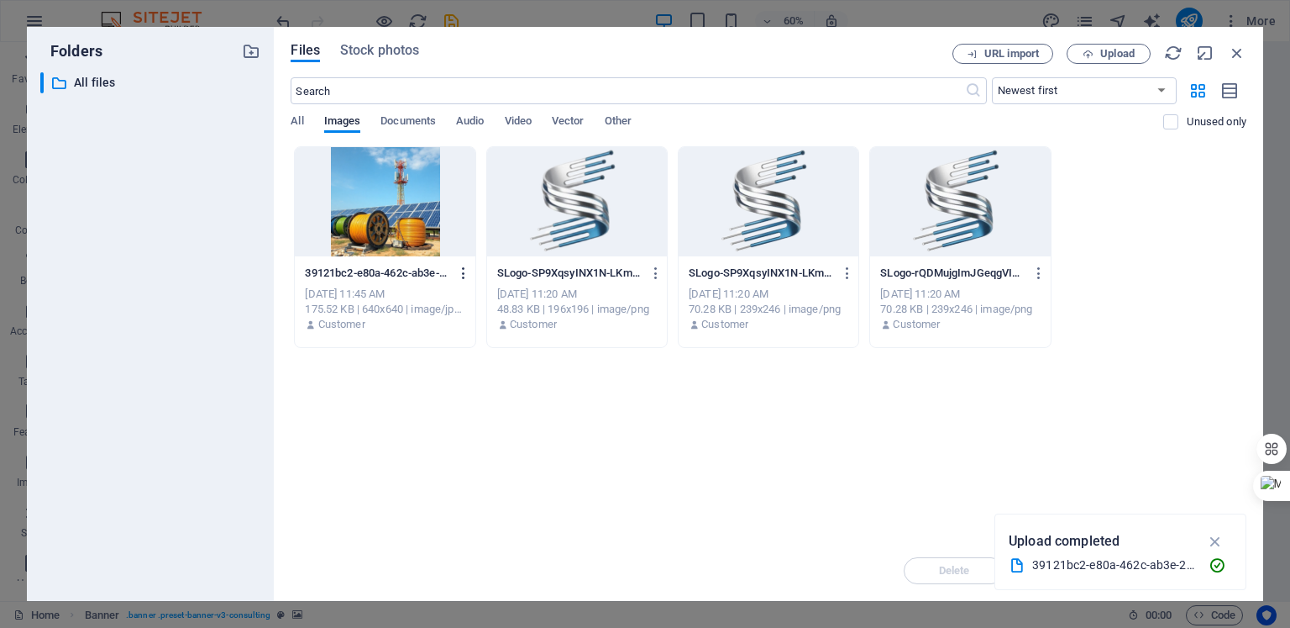
click at [460, 269] on icon "button" at bounding box center [464, 272] width 16 height 15
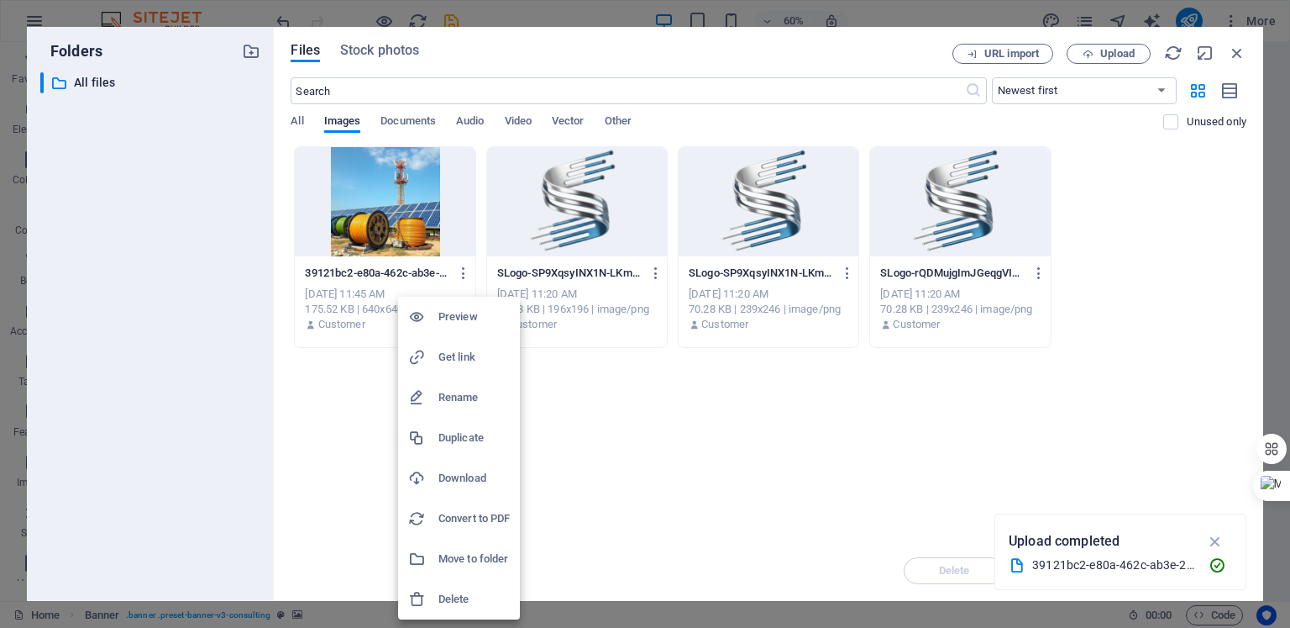
click at [1099, 48] on div at bounding box center [645, 314] width 1290 height 628
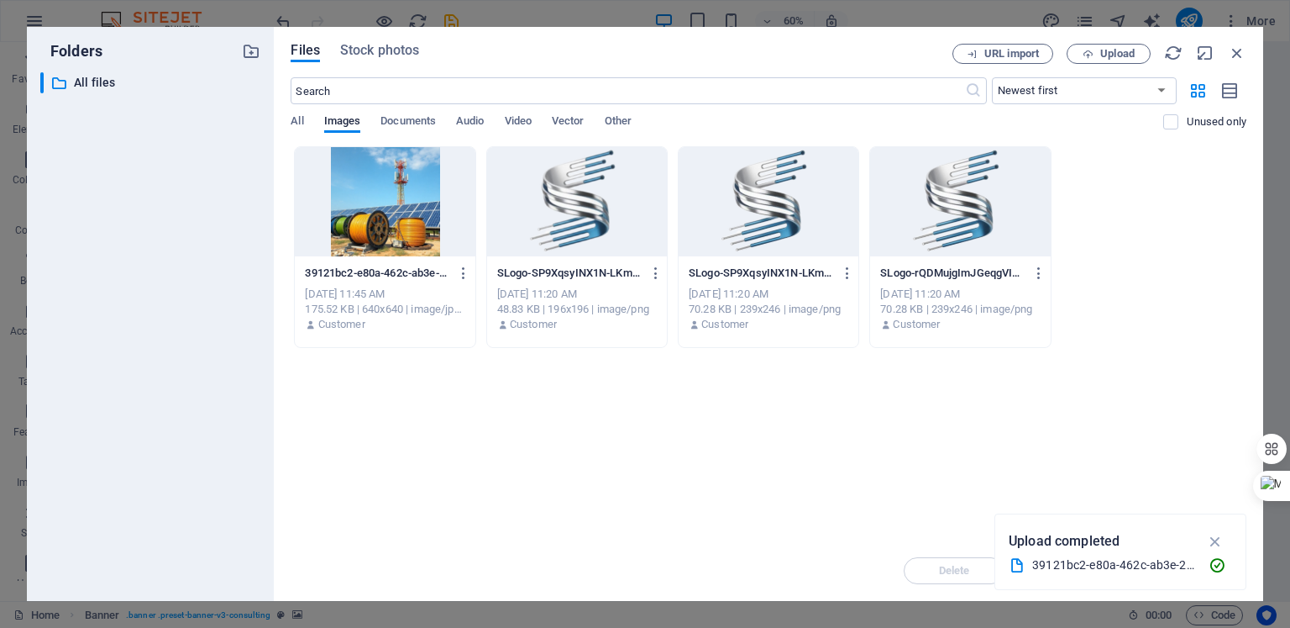
click at [1099, 49] on span "Upload" at bounding box center [1109, 54] width 69 height 11
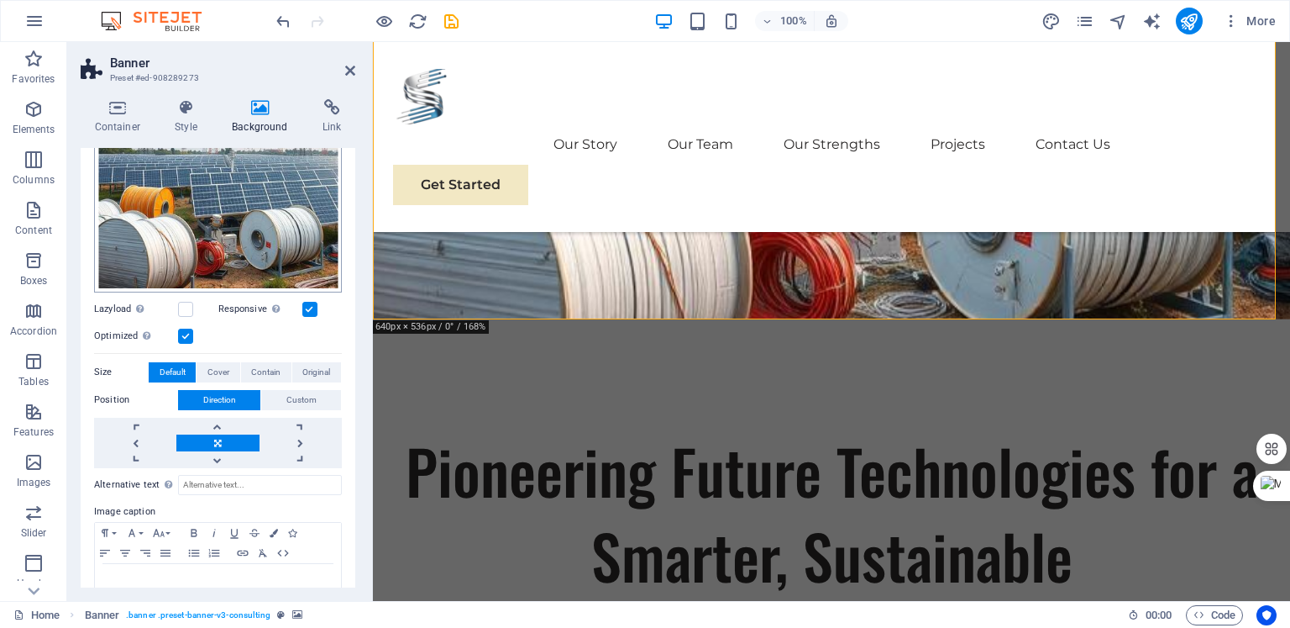
scroll to position [254, 0]
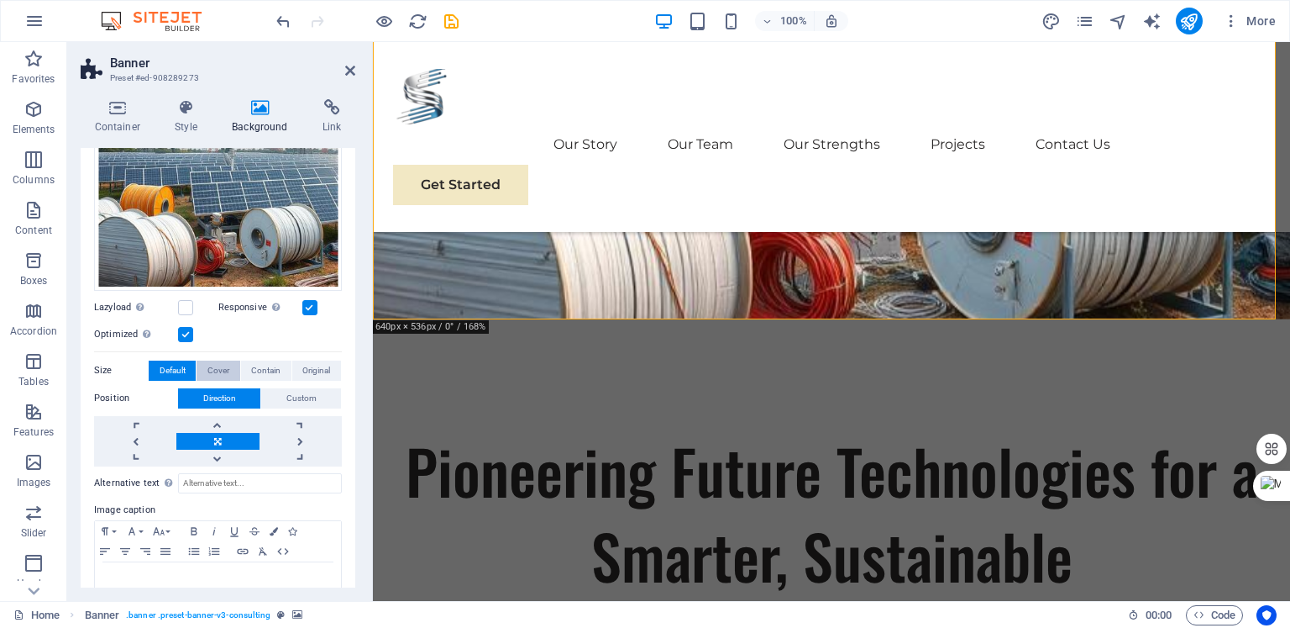
click at [215, 367] on span "Cover" at bounding box center [219, 370] width 22 height 20
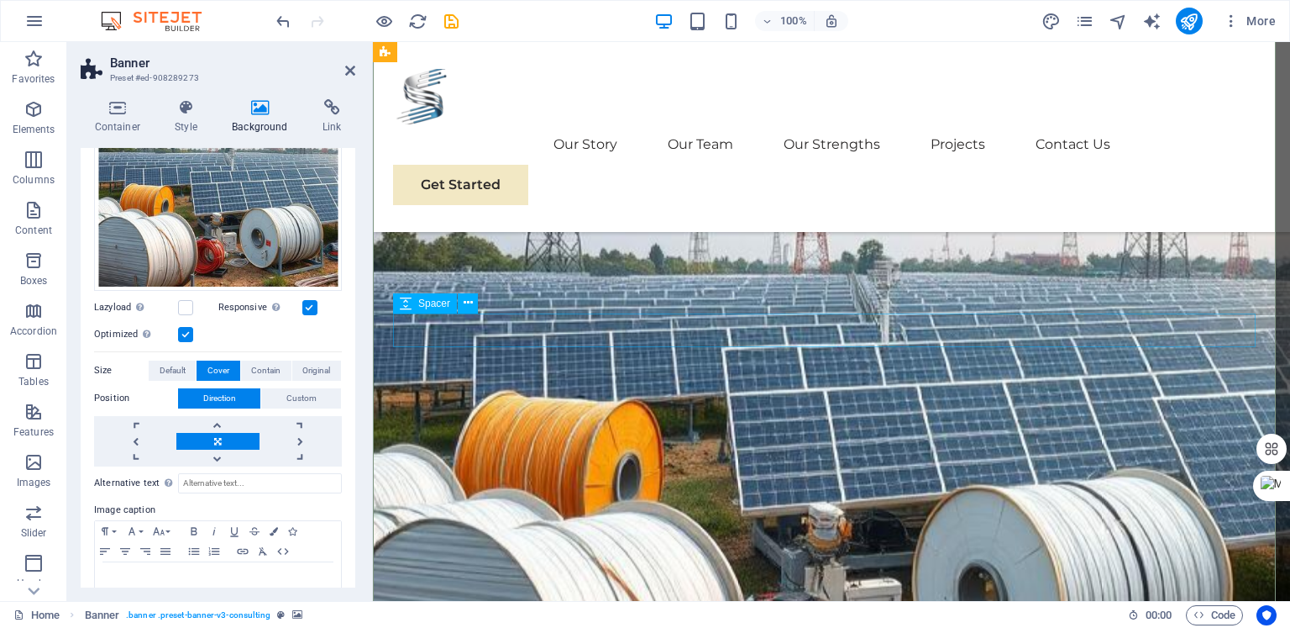
scroll to position [277, 0]
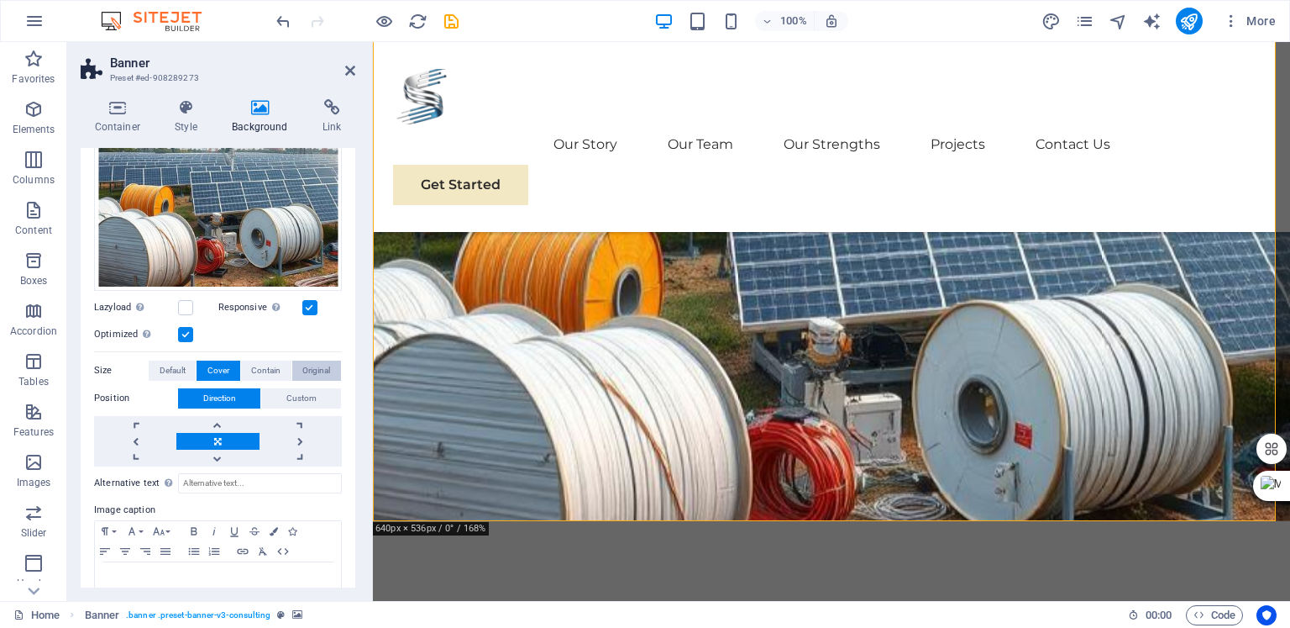
click at [311, 367] on span "Original" at bounding box center [316, 370] width 28 height 20
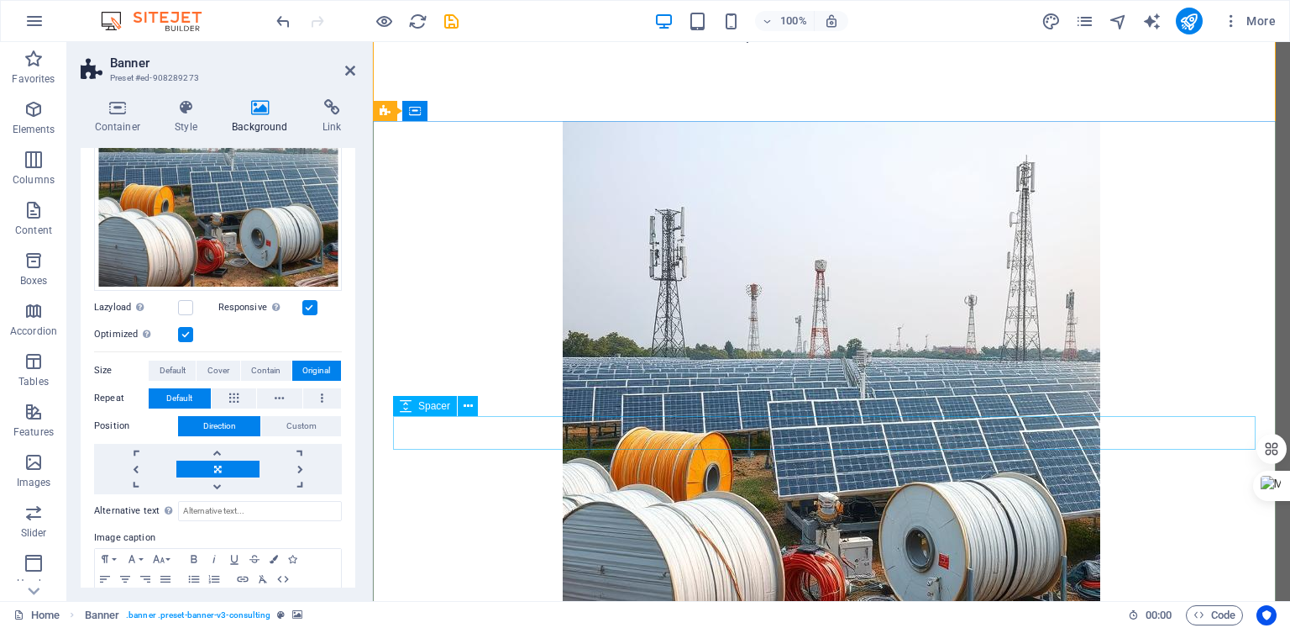
scroll to position [0, 0]
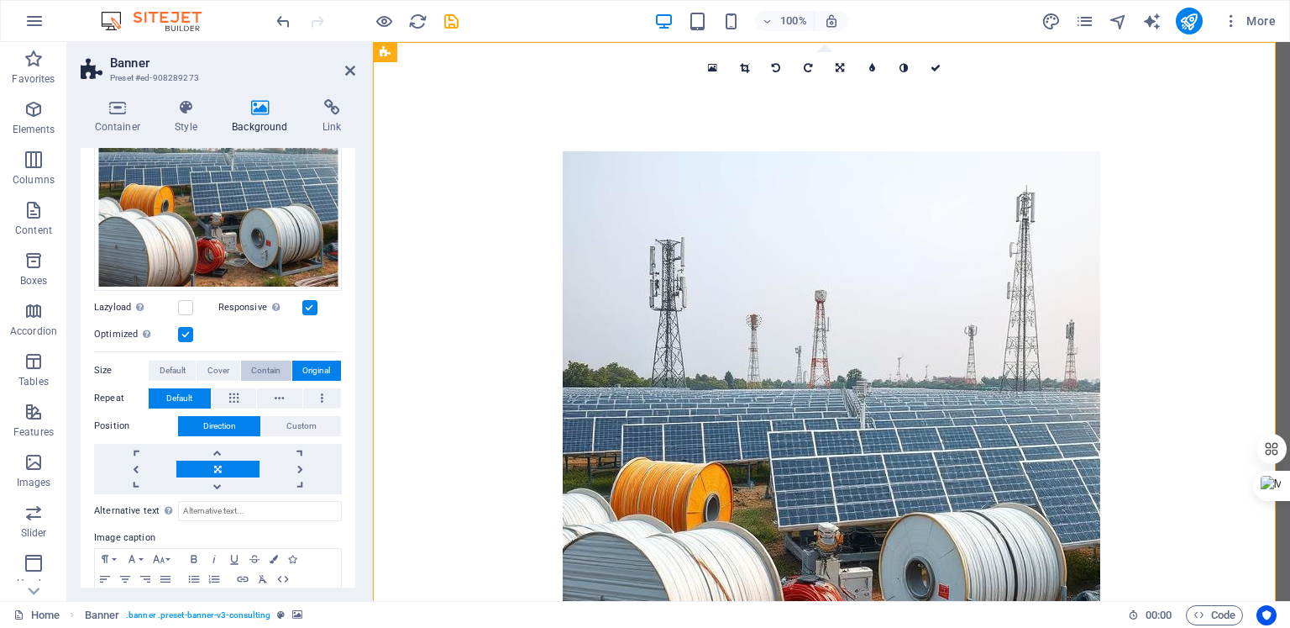
click at [251, 367] on span "Contain" at bounding box center [265, 370] width 29 height 20
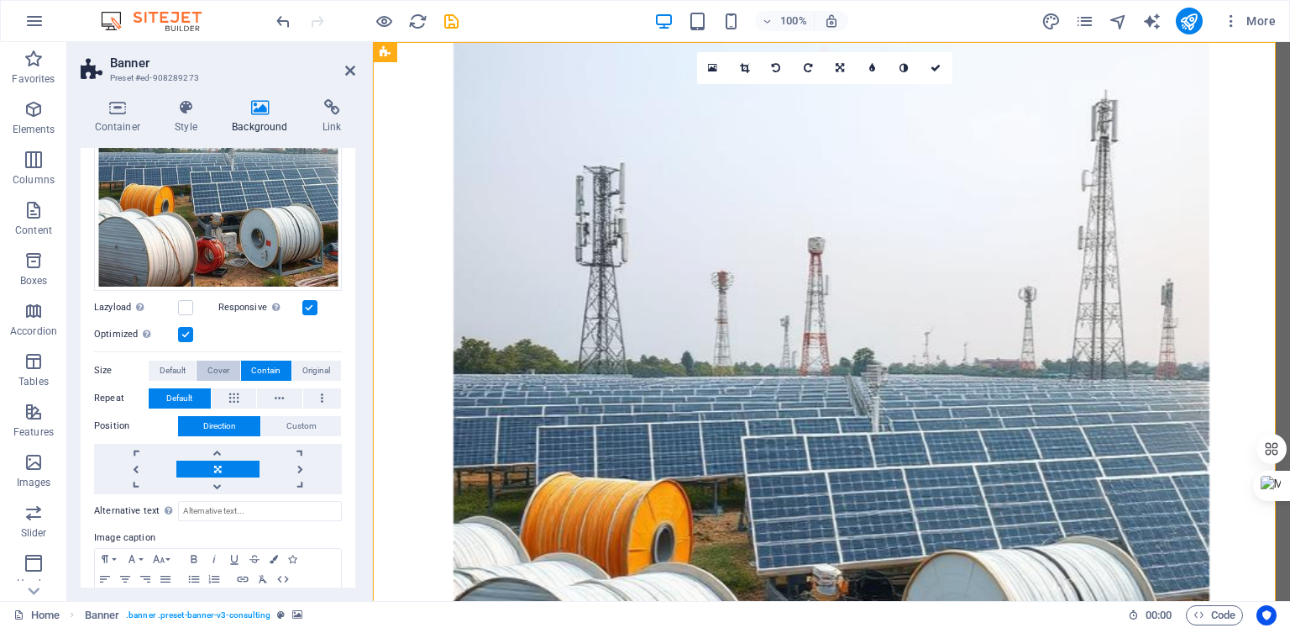
click at [215, 371] on span "Cover" at bounding box center [219, 370] width 22 height 20
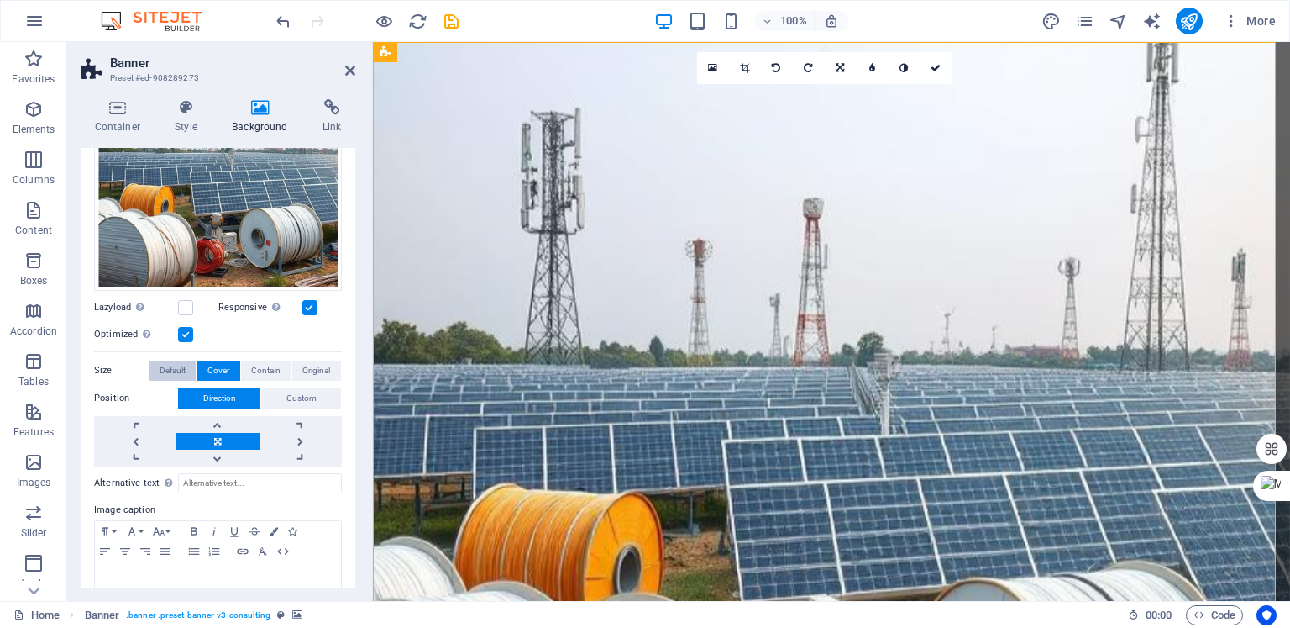
click at [175, 370] on span "Default" at bounding box center [173, 370] width 26 height 20
click at [214, 369] on span "Cover" at bounding box center [219, 370] width 22 height 20
click at [261, 369] on span "Contain" at bounding box center [265, 370] width 29 height 20
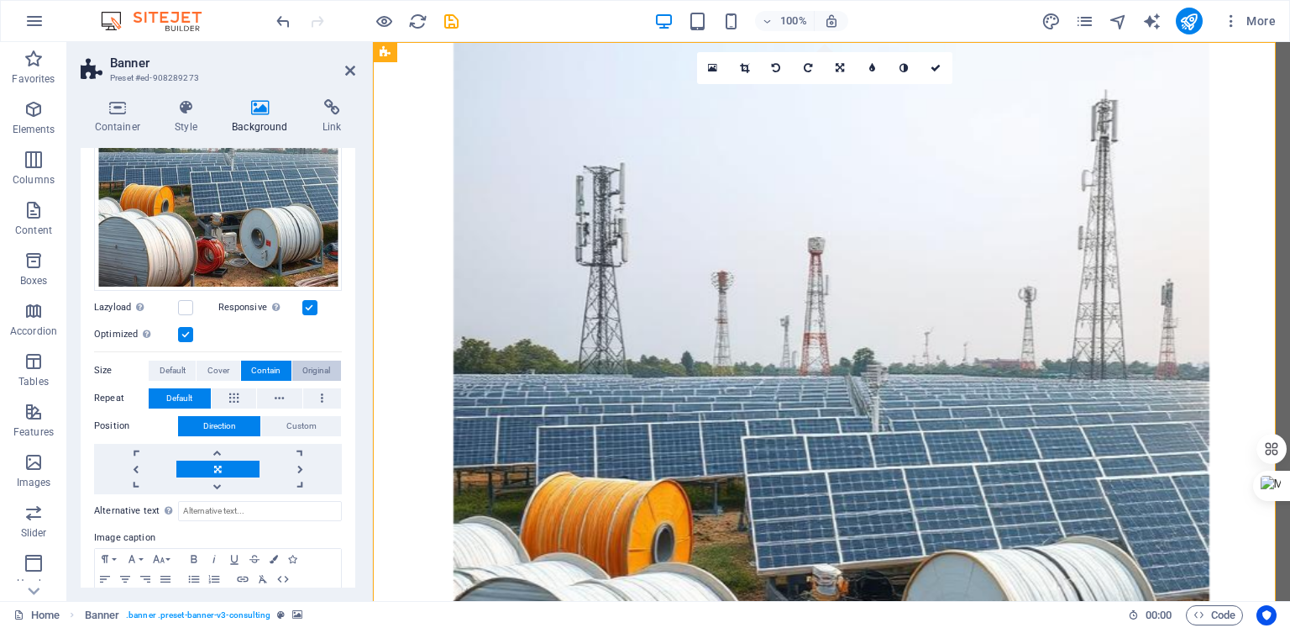
click at [311, 363] on span "Original" at bounding box center [316, 370] width 28 height 20
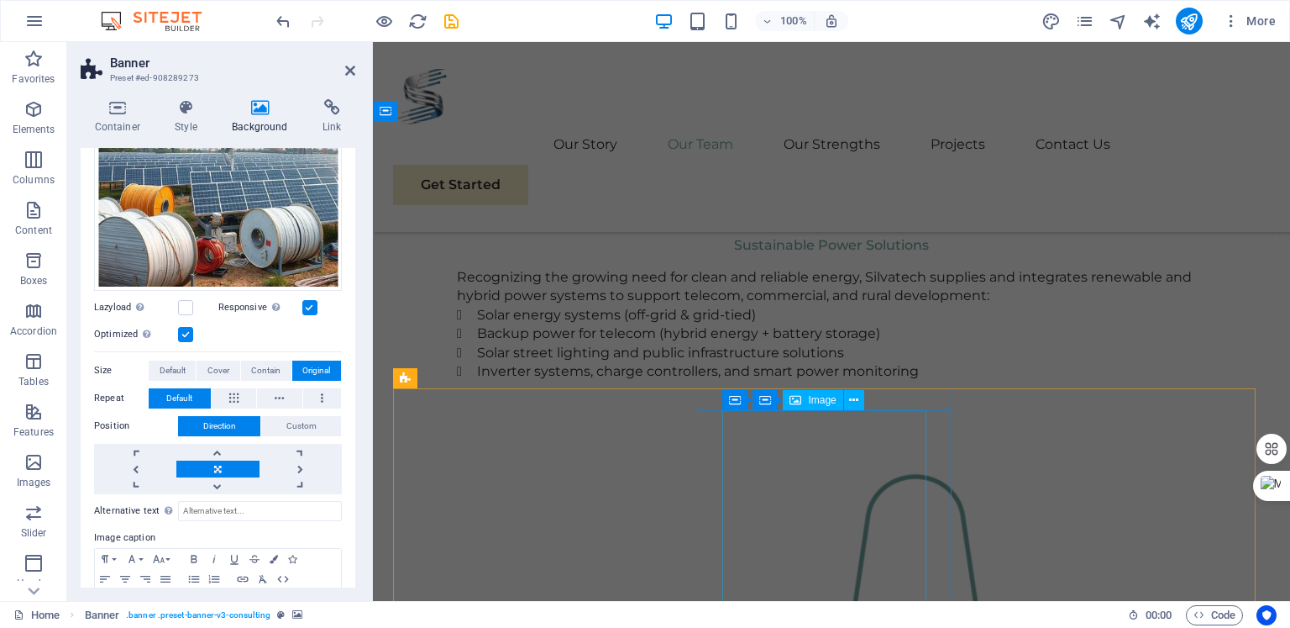
scroll to position [1518, 0]
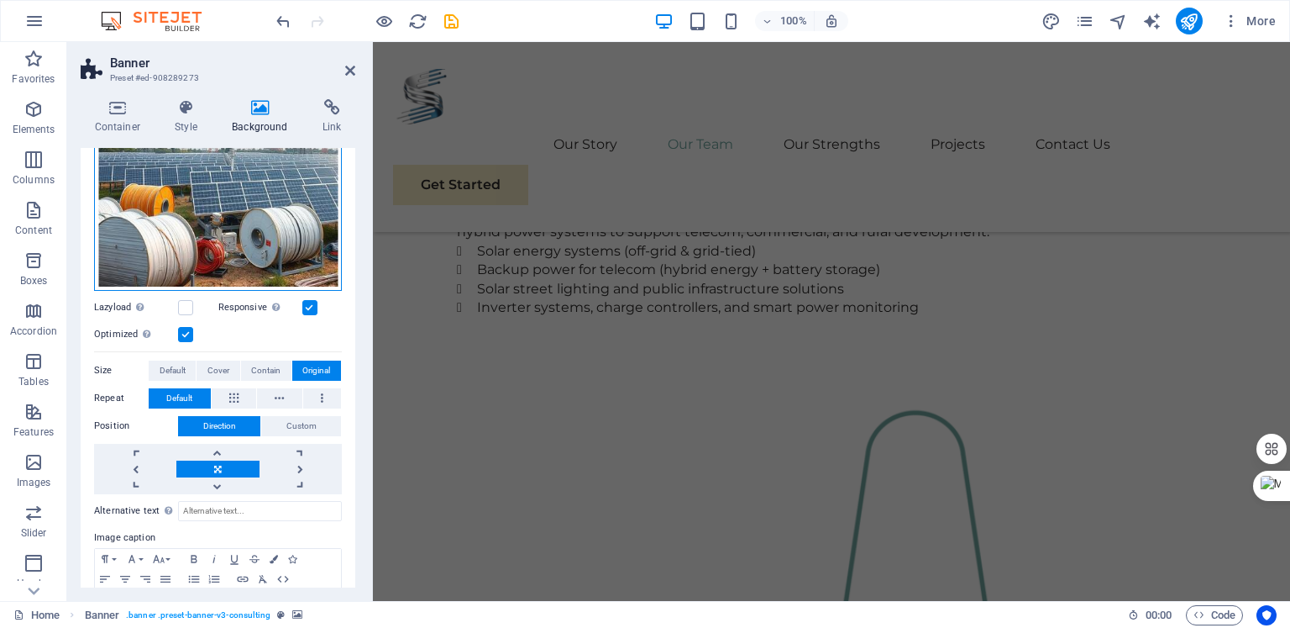
click at [178, 252] on div "Drag files here, click to choose files or select files from Files or our free s…" at bounding box center [218, 167] width 248 height 248
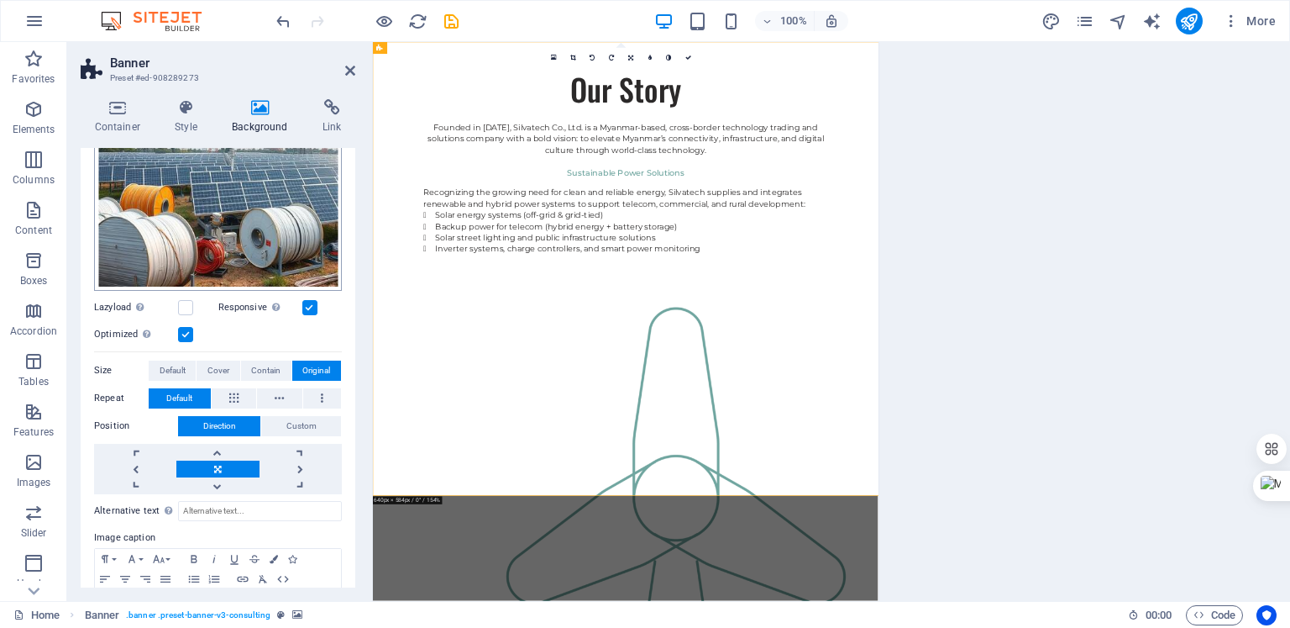
scroll to position [0, 0]
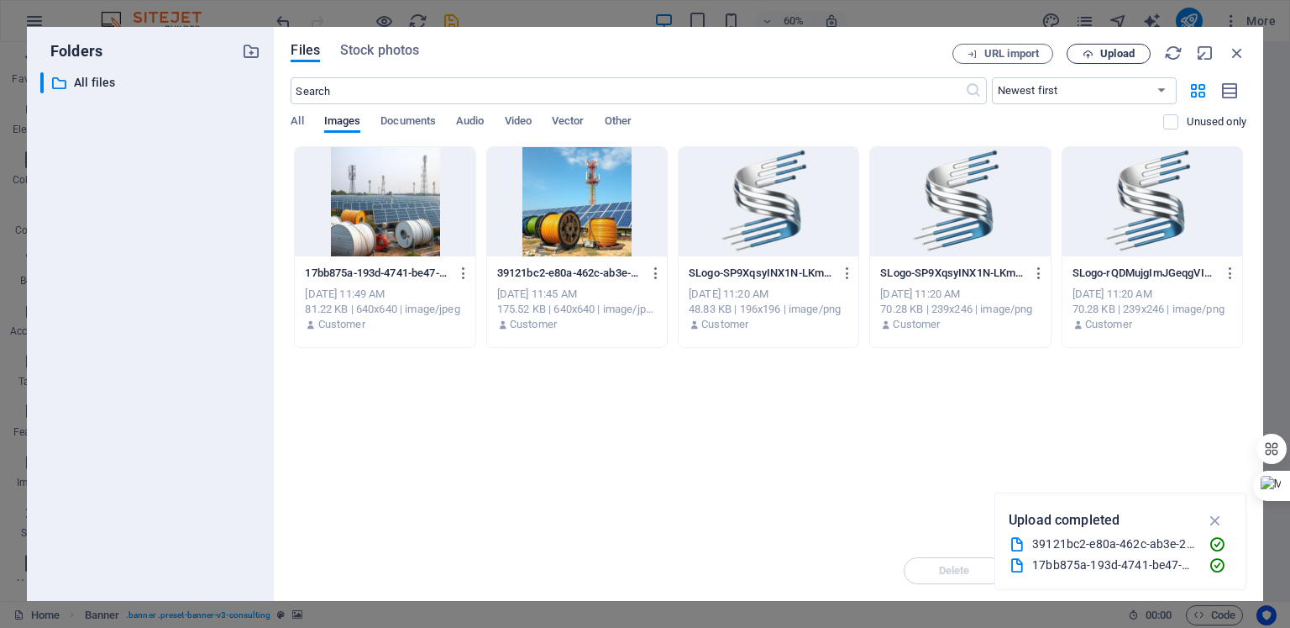
click at [1113, 55] on span "Upload" at bounding box center [1118, 54] width 34 height 10
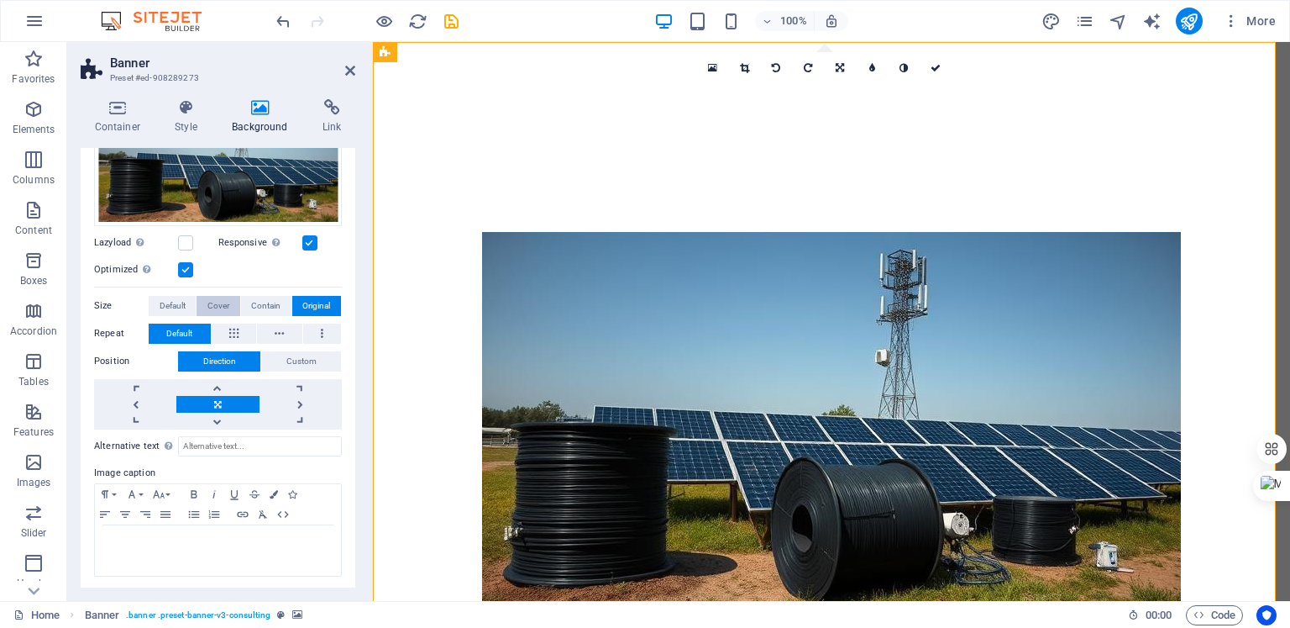
click at [218, 302] on span "Cover" at bounding box center [219, 306] width 22 height 20
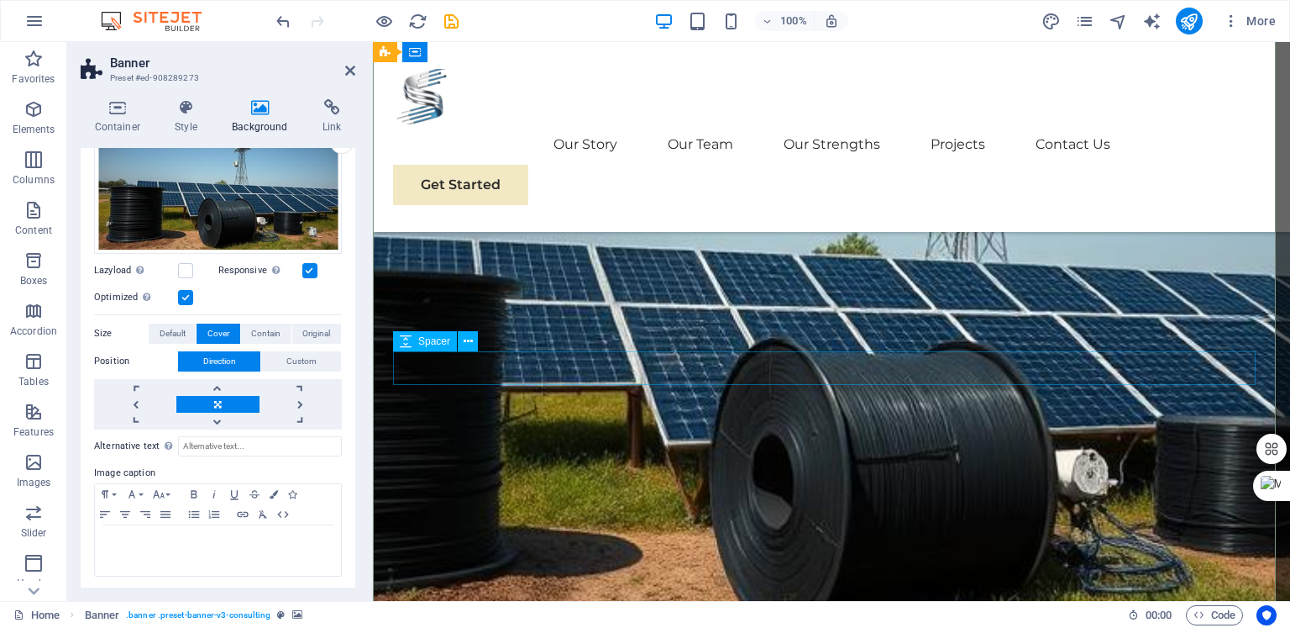
scroll to position [134, 0]
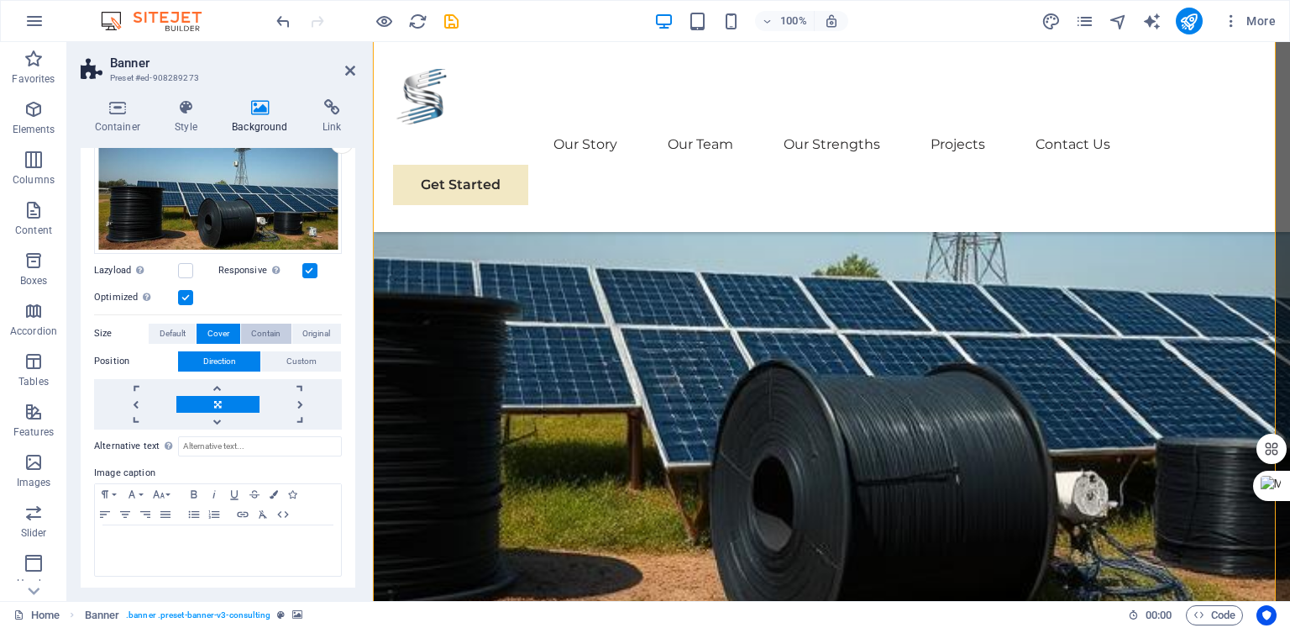
click at [268, 326] on span "Contain" at bounding box center [265, 333] width 29 height 20
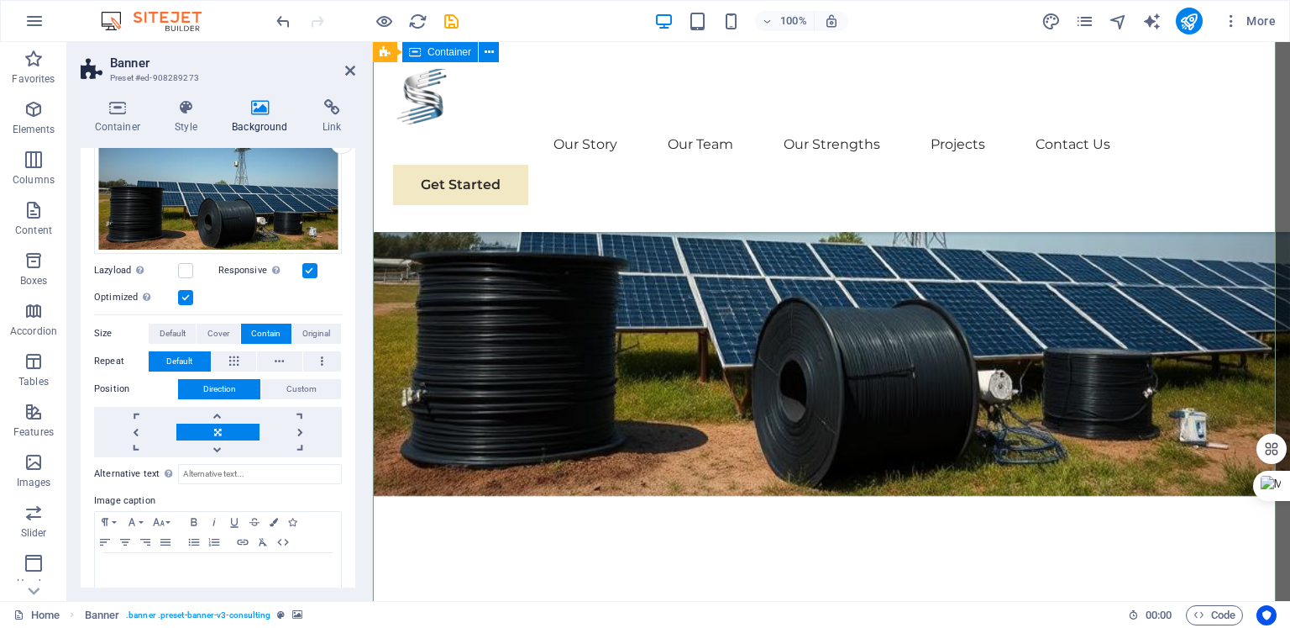
scroll to position [171, 0]
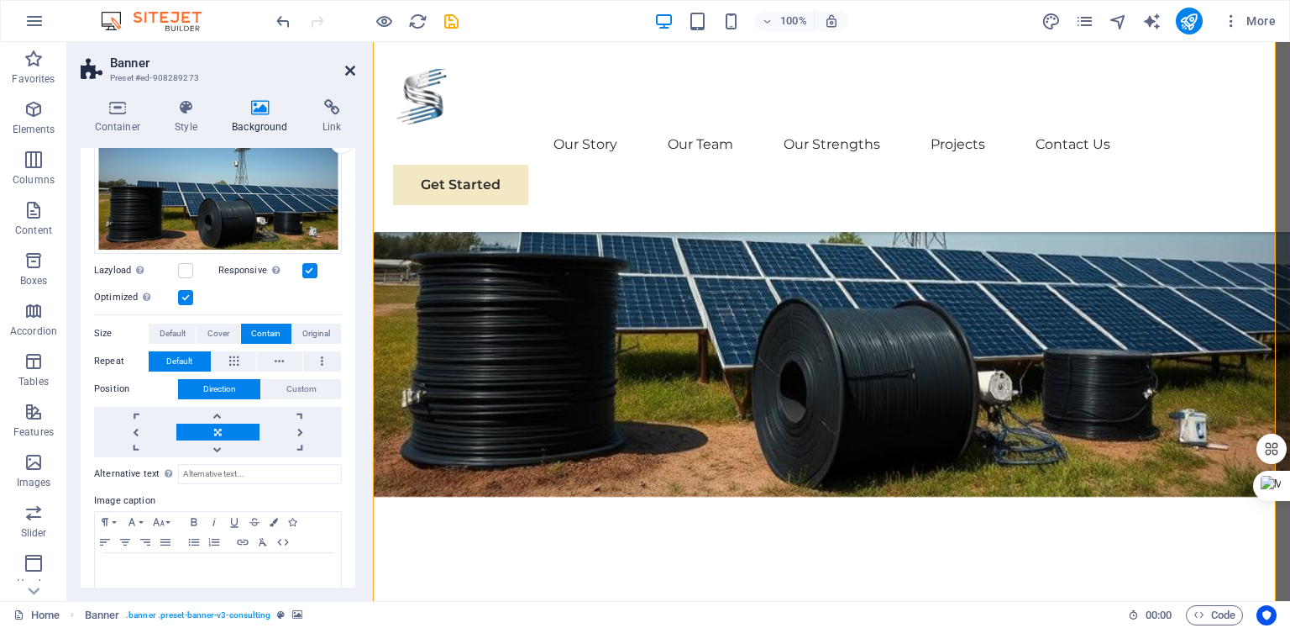
click at [350, 69] on icon at bounding box center [350, 70] width 10 height 13
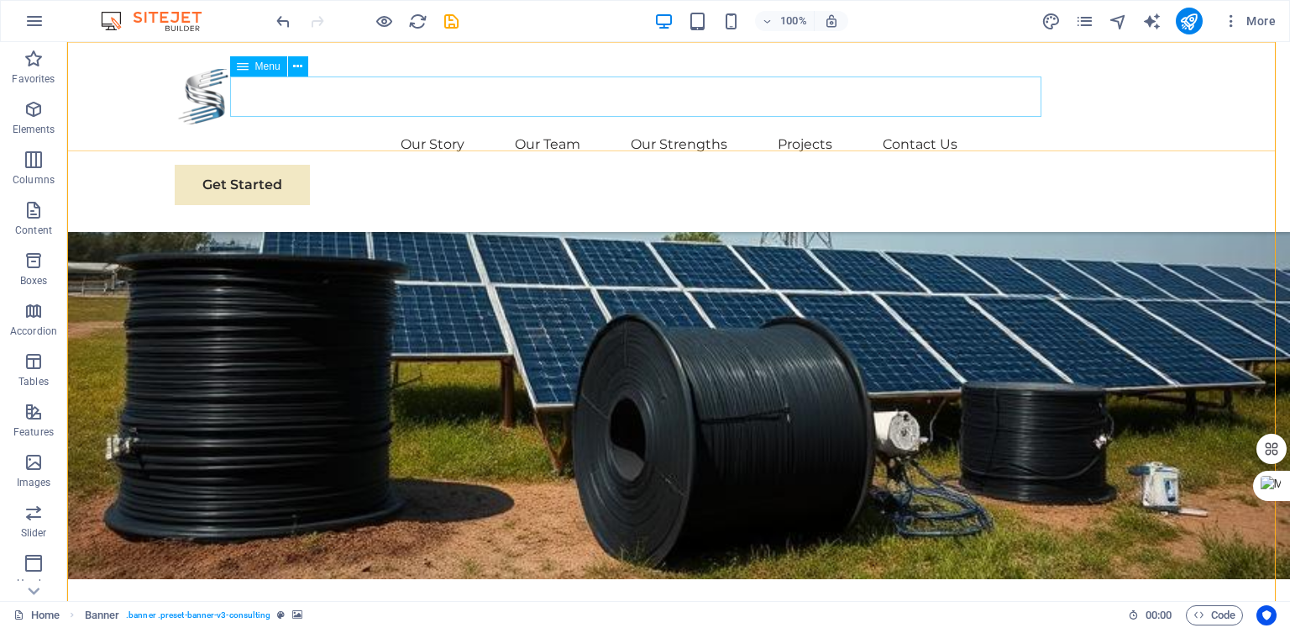
click at [401, 124] on nav "Our Story Our Team Our Strengths Projects Contact Us" at bounding box center [679, 144] width 1008 height 40
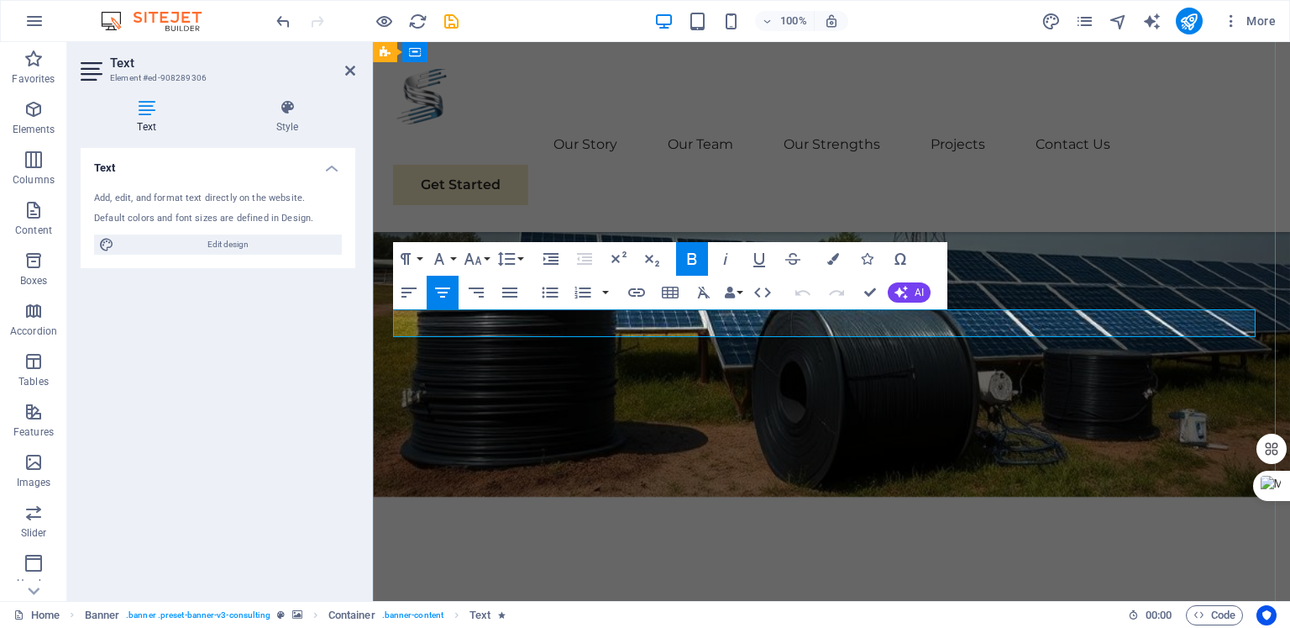
click at [837, 256] on icon "button" at bounding box center [834, 259] width 12 height 12
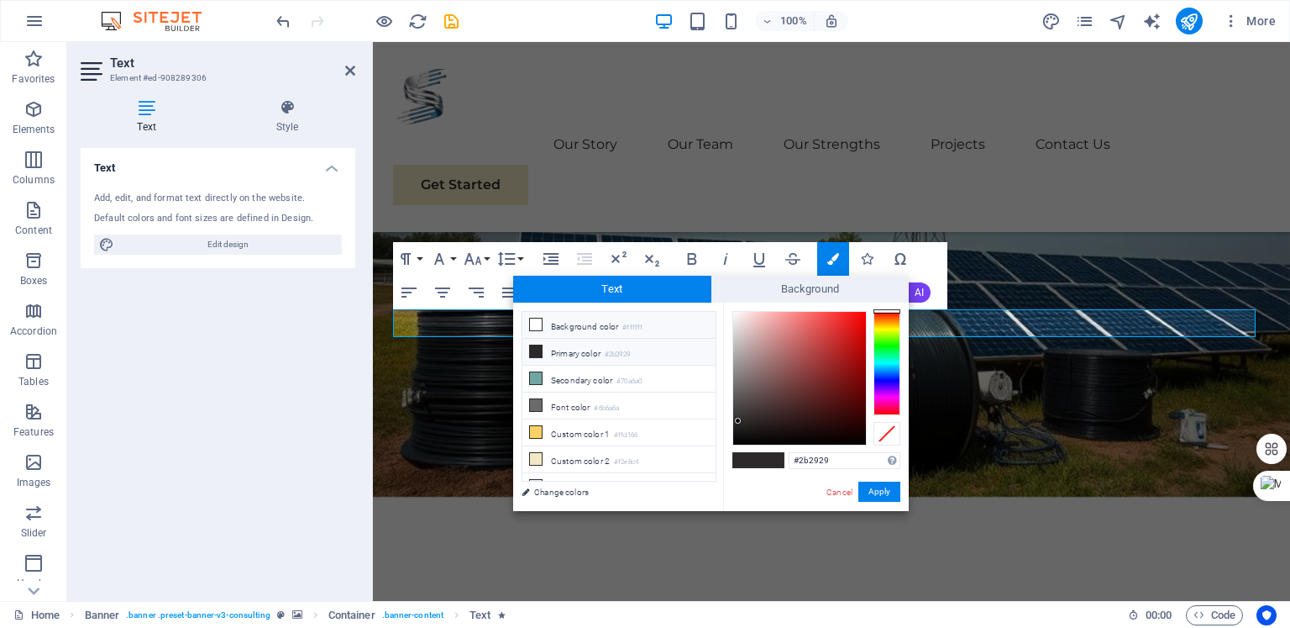
click at [582, 326] on li "Background color #ffffff" at bounding box center [619, 325] width 193 height 27
type input "#ffffff"
click at [875, 494] on button "Apply" at bounding box center [880, 491] width 42 height 20
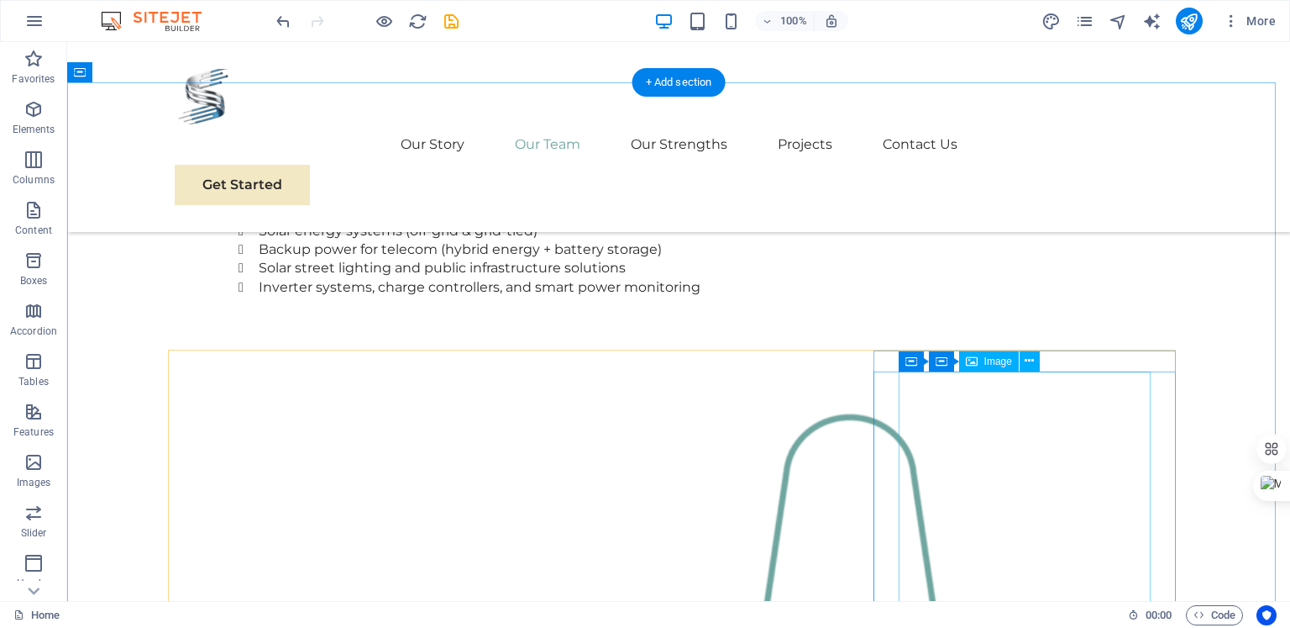
scroll to position [1437, 0]
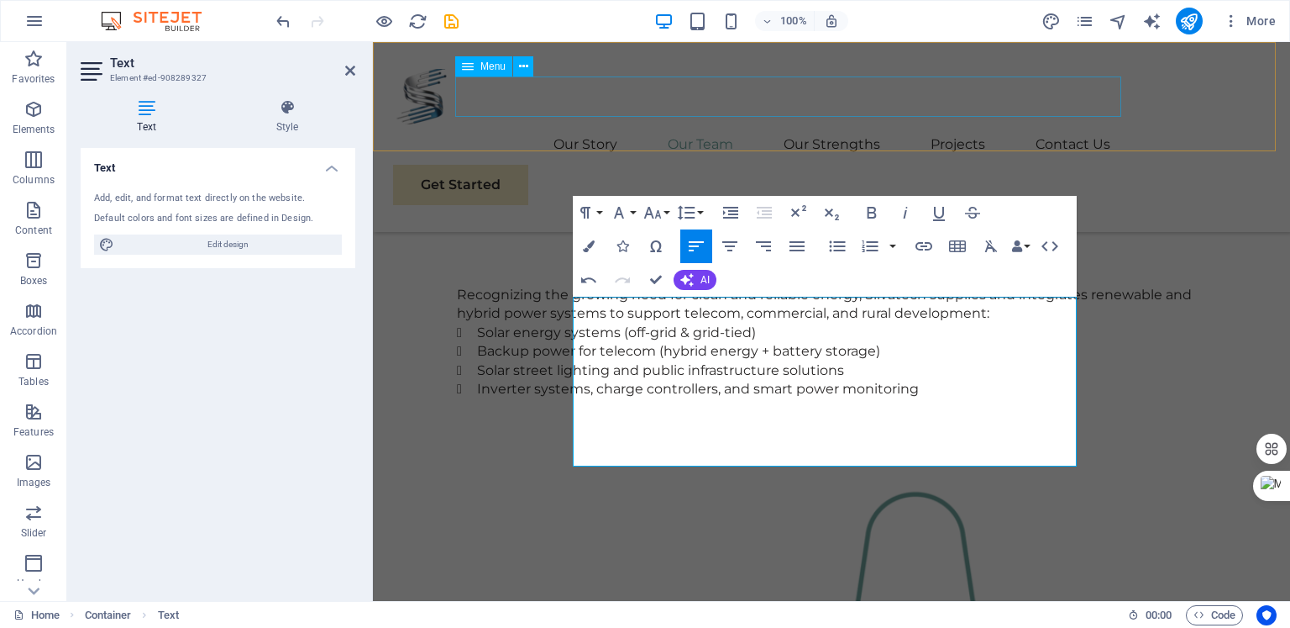
scroll to position [6515, 3]
drag, startPoint x: 840, startPoint y: 456, endPoint x: 553, endPoint y: 305, distance: 324.7
click at [739, 239] on icon "button" at bounding box center [730, 246] width 20 height 20
click at [590, 251] on icon "button" at bounding box center [589, 246] width 12 height 12
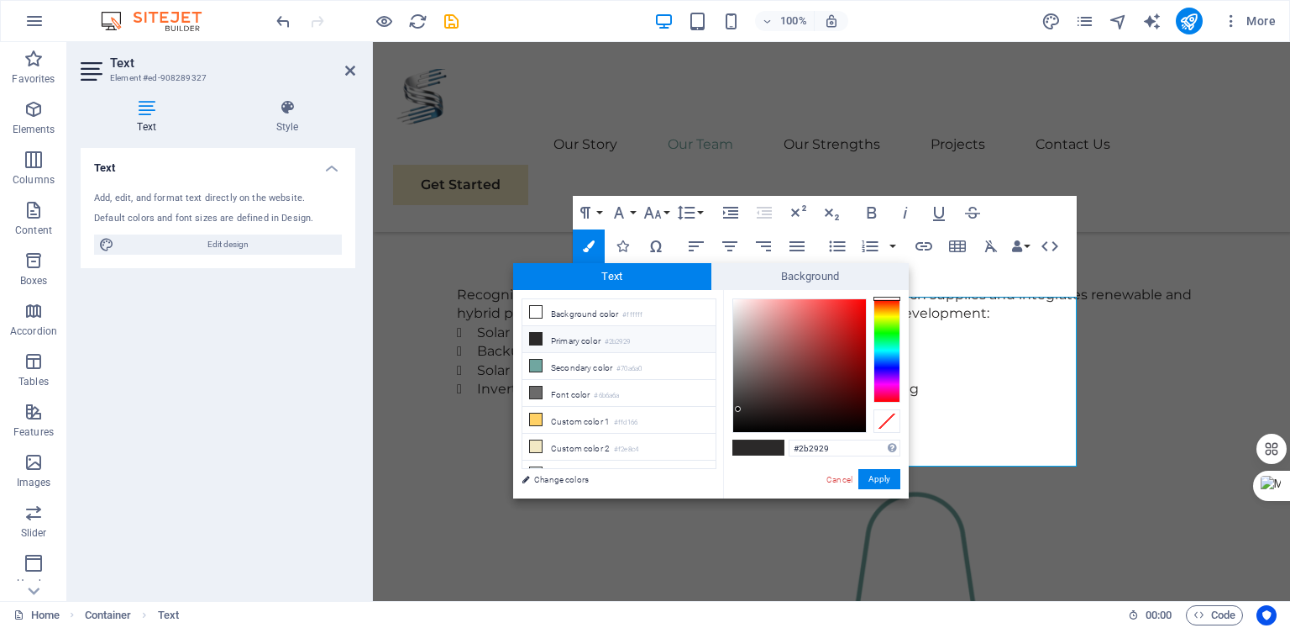
click at [601, 336] on li "Primary color #2b2929" at bounding box center [619, 339] width 193 height 27
click at [583, 329] on li "Primary color #2b2929" at bounding box center [619, 339] width 193 height 27
click at [873, 485] on button "Apply" at bounding box center [880, 479] width 42 height 20
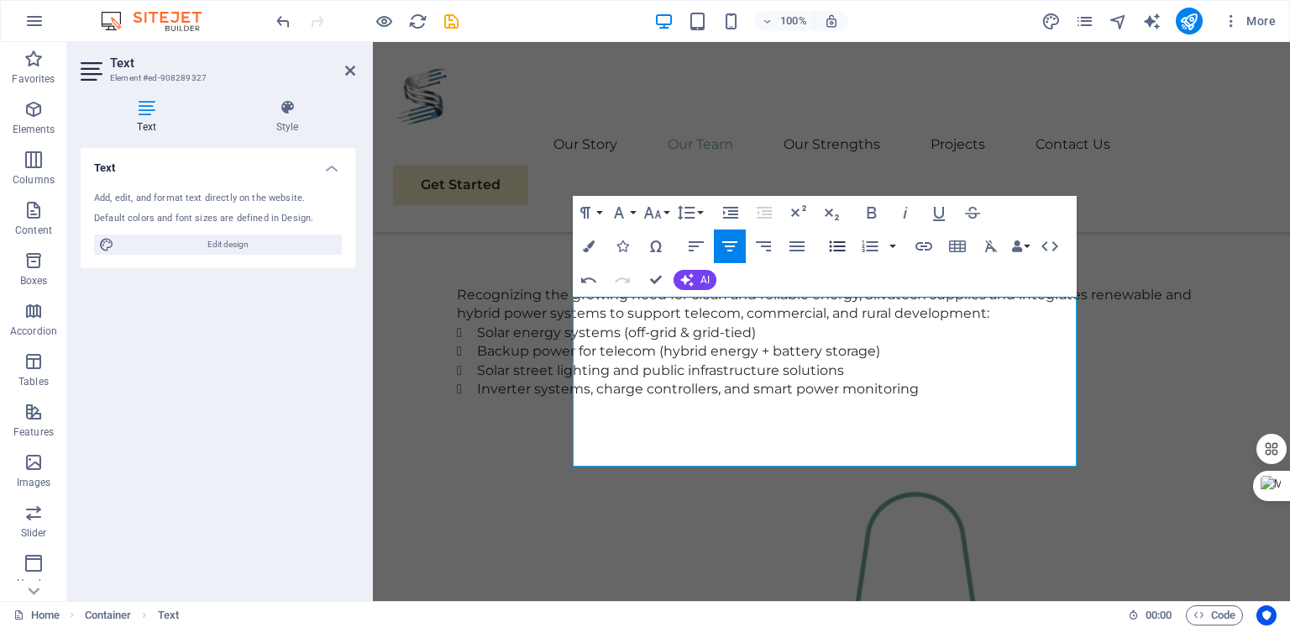
click at [831, 247] on icon "button" at bounding box center [838, 246] width 20 height 20
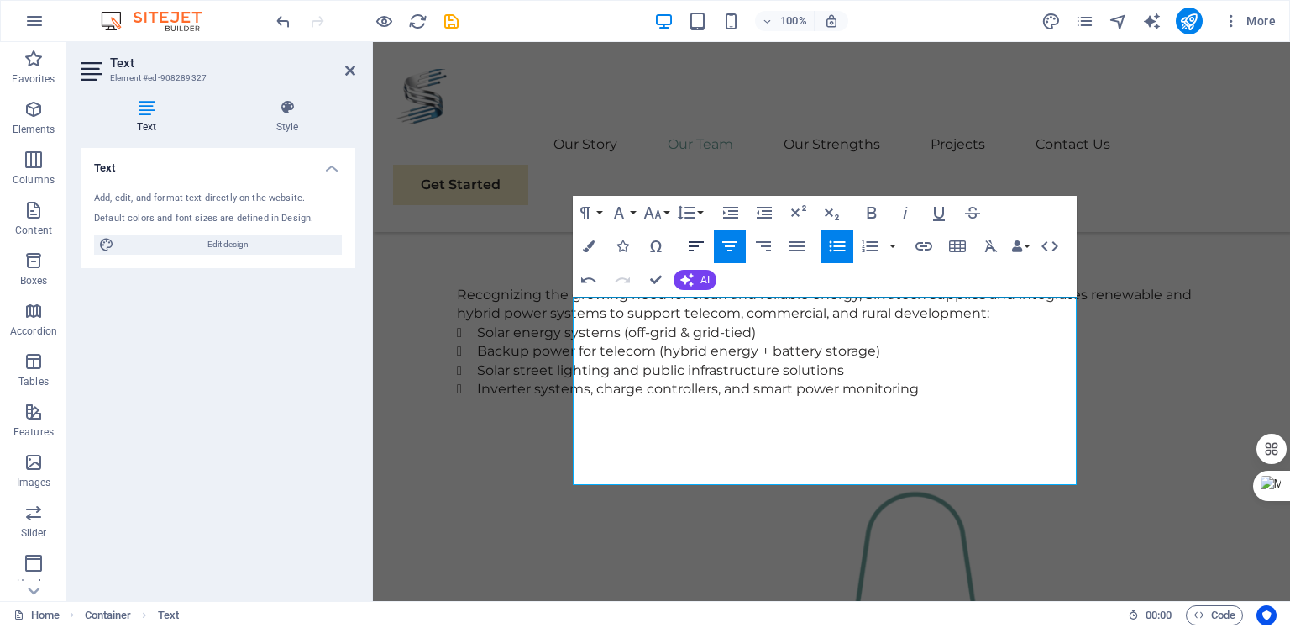
click at [696, 243] on icon "button" at bounding box center [696, 246] width 20 height 20
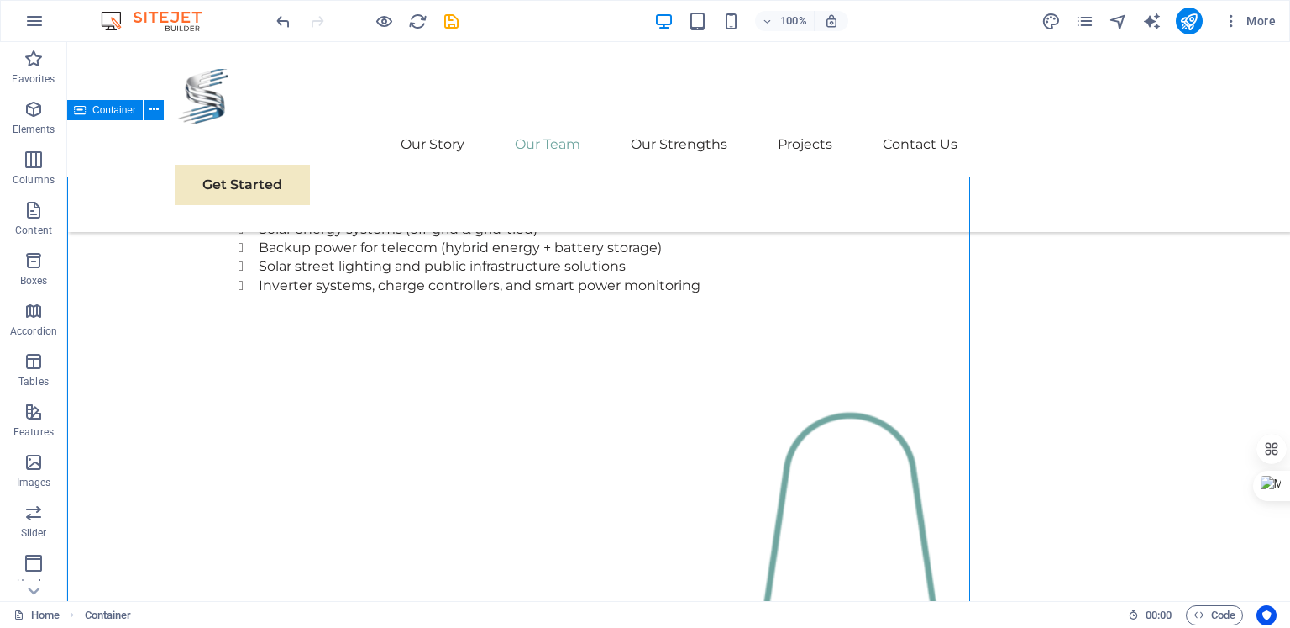
scroll to position [1399, 0]
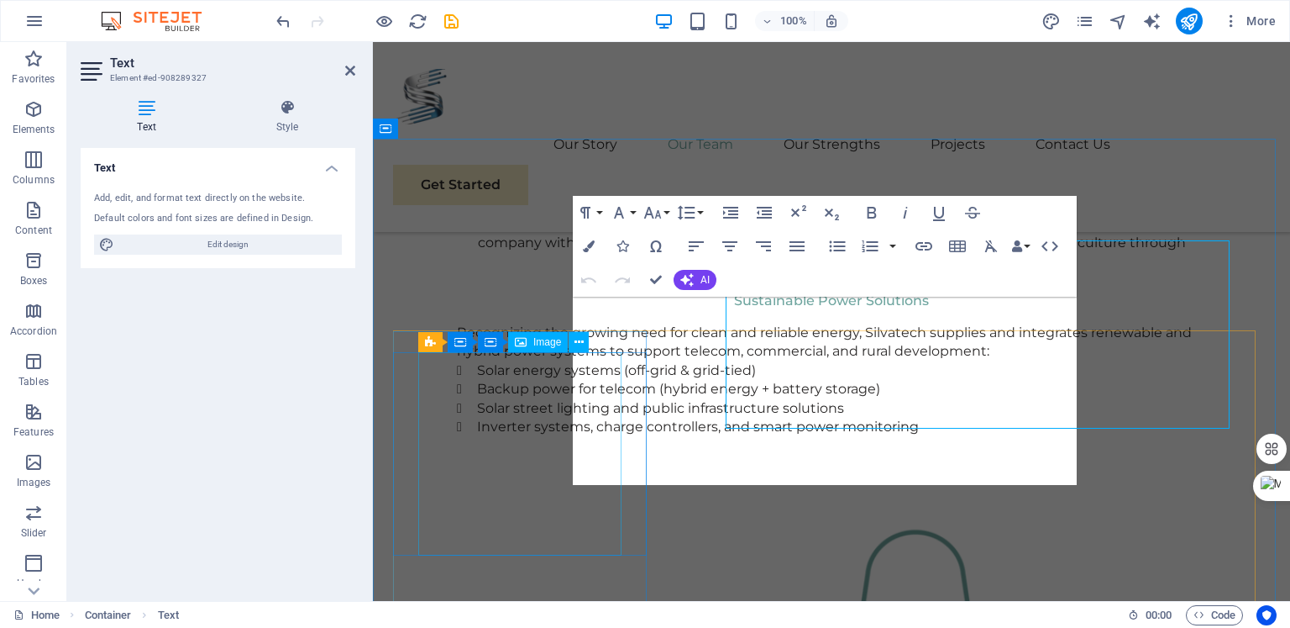
scroll to position [1437, 0]
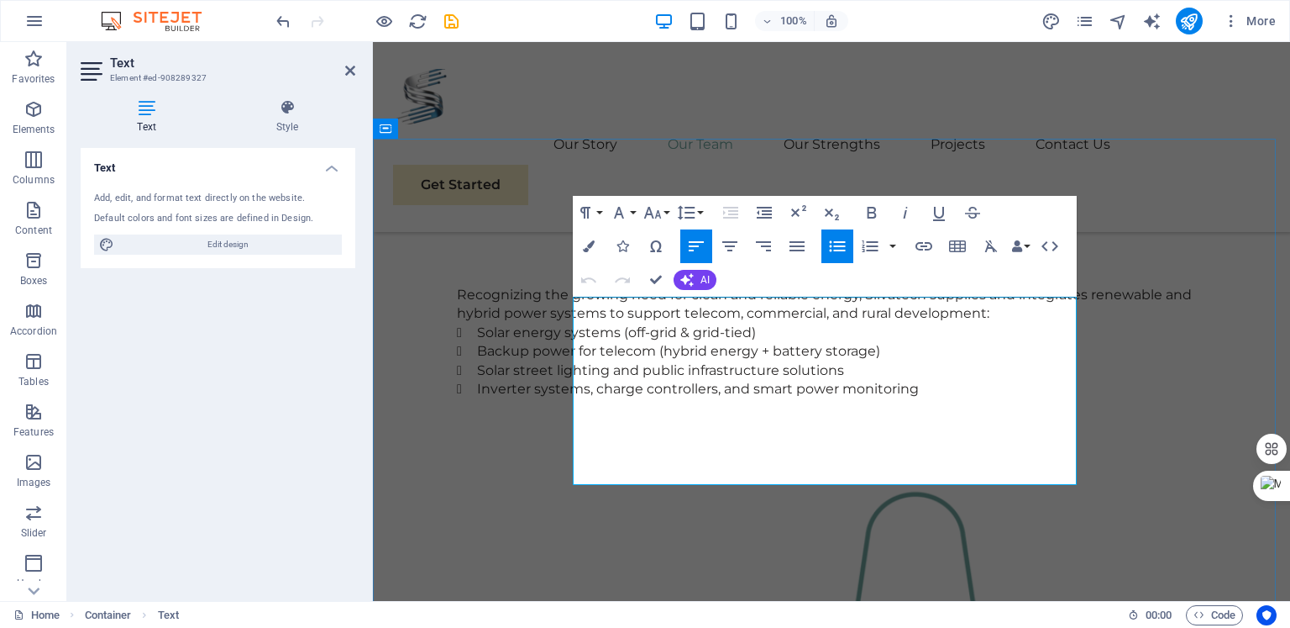
drag, startPoint x: 768, startPoint y: 437, endPoint x: 594, endPoint y: 383, distance: 182.0
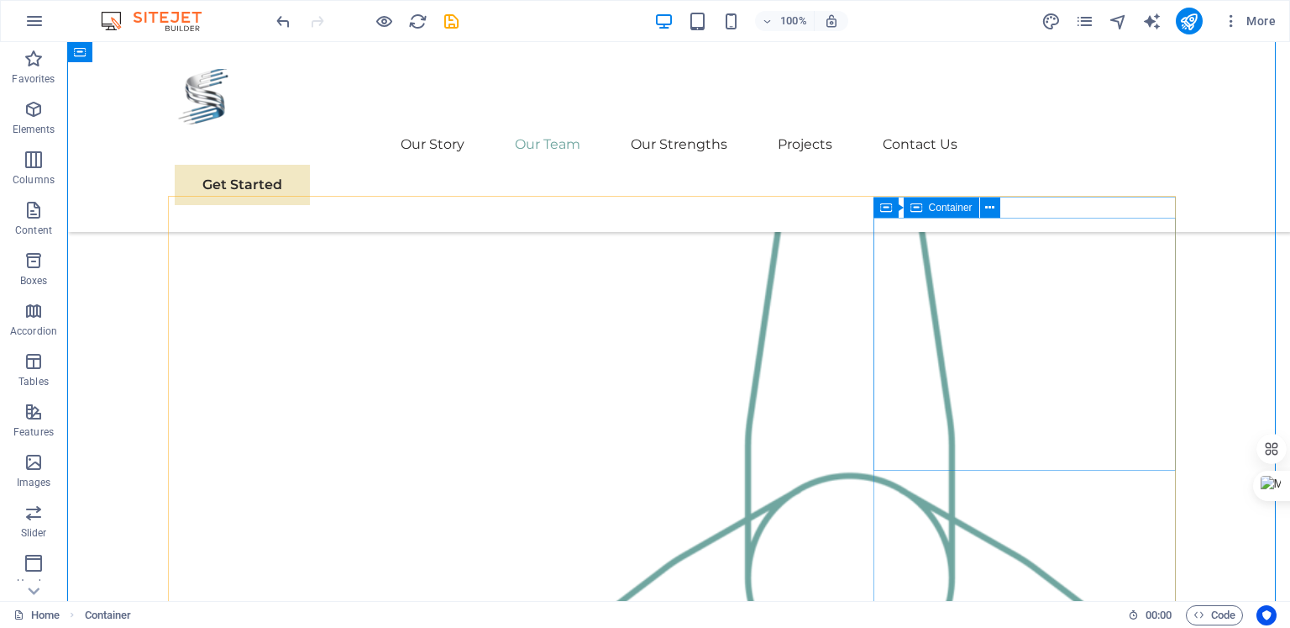
scroll to position [1743, 0]
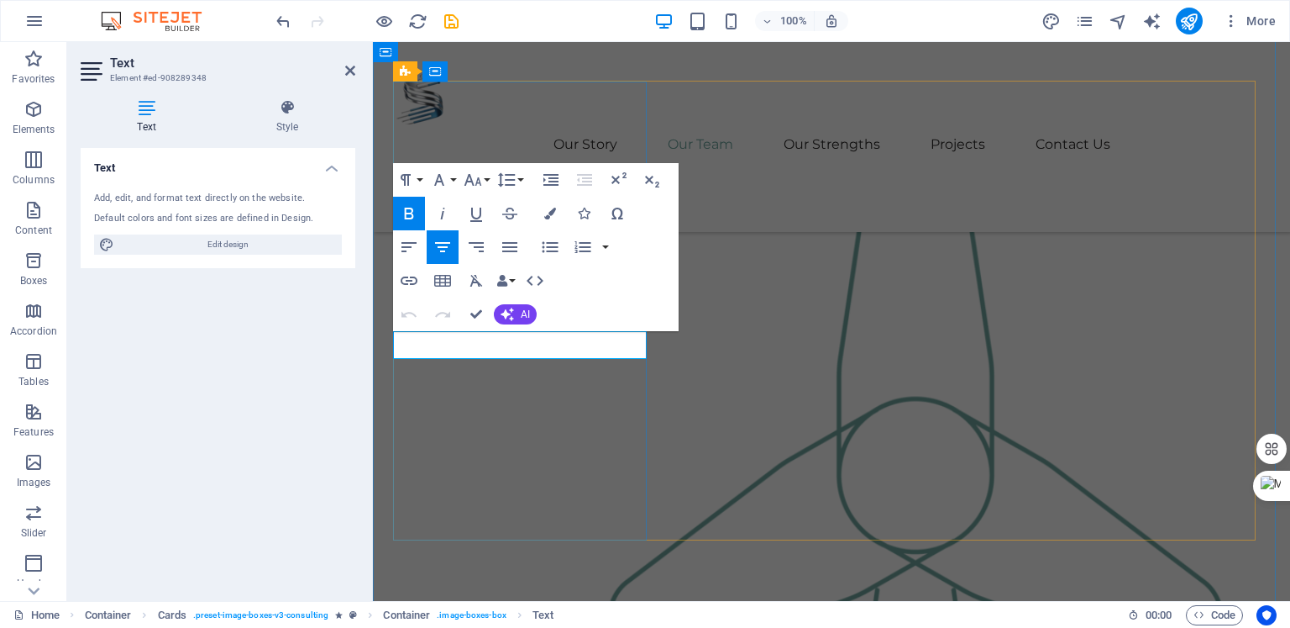
drag, startPoint x: 446, startPoint y: 346, endPoint x: 588, endPoint y: 354, distance: 142.2
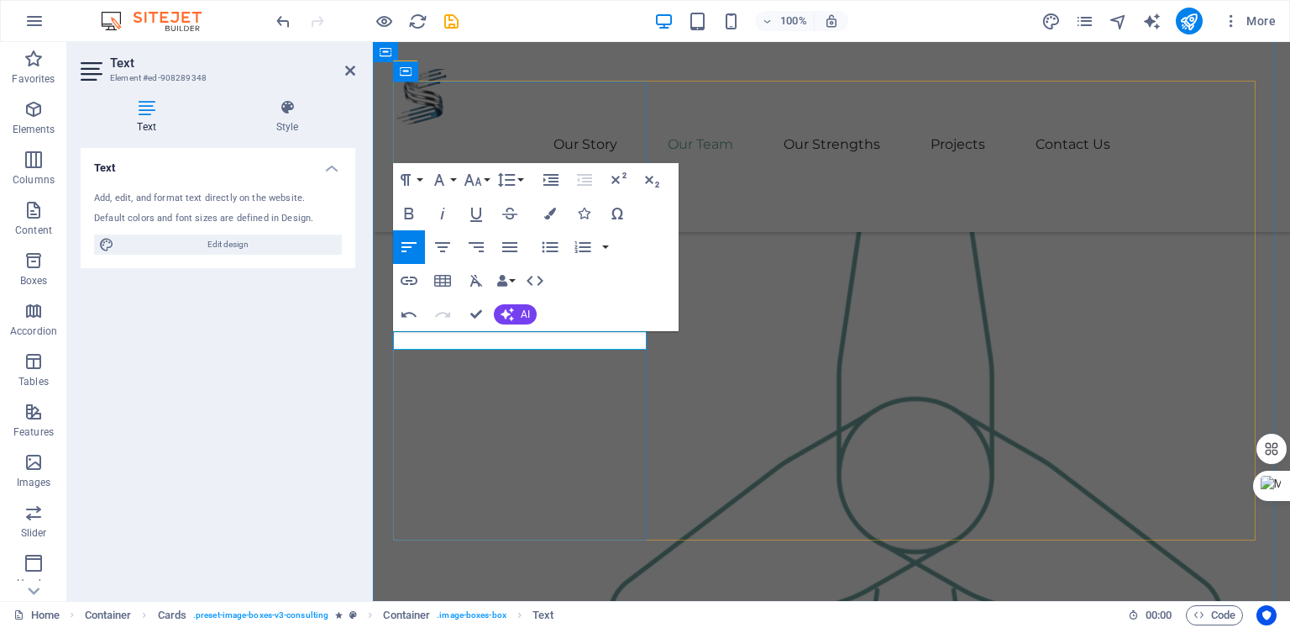
drag, startPoint x: 487, startPoint y: 339, endPoint x: 413, endPoint y: 341, distance: 74.0
click at [438, 250] on icon "button" at bounding box center [443, 247] width 20 height 20
click at [413, 210] on icon "button" at bounding box center [409, 214] width 9 height 12
click at [482, 183] on icon "button" at bounding box center [473, 180] width 20 height 20
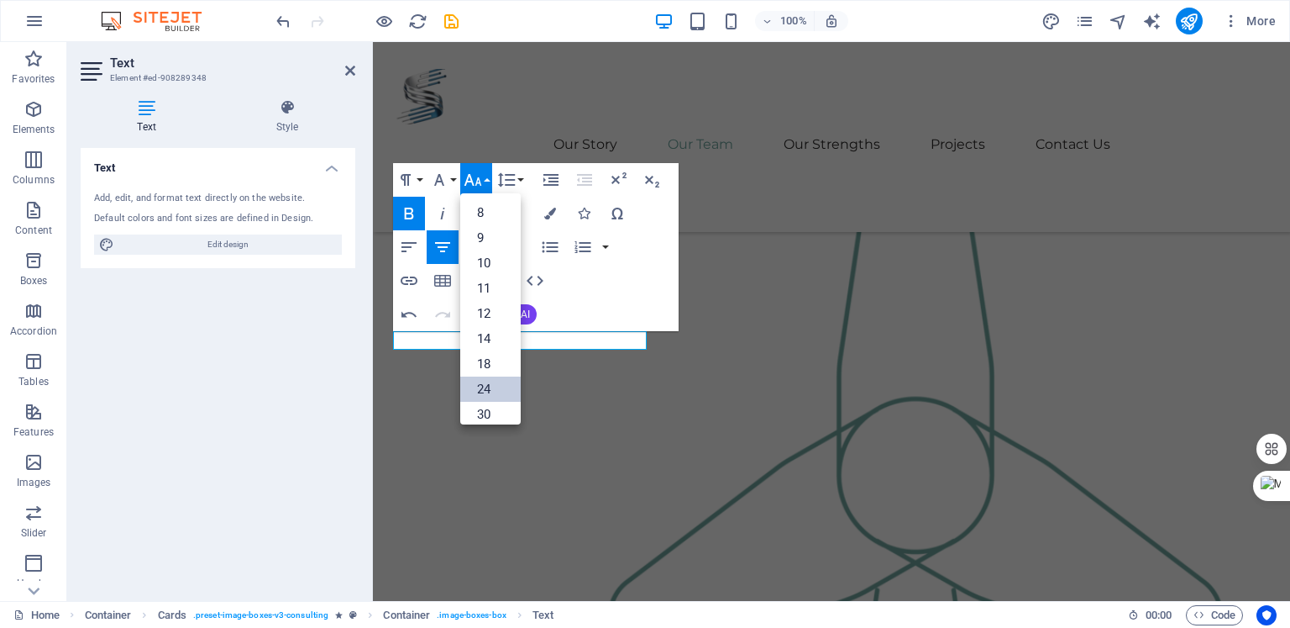
click at [480, 397] on link "24" at bounding box center [490, 388] width 60 height 25
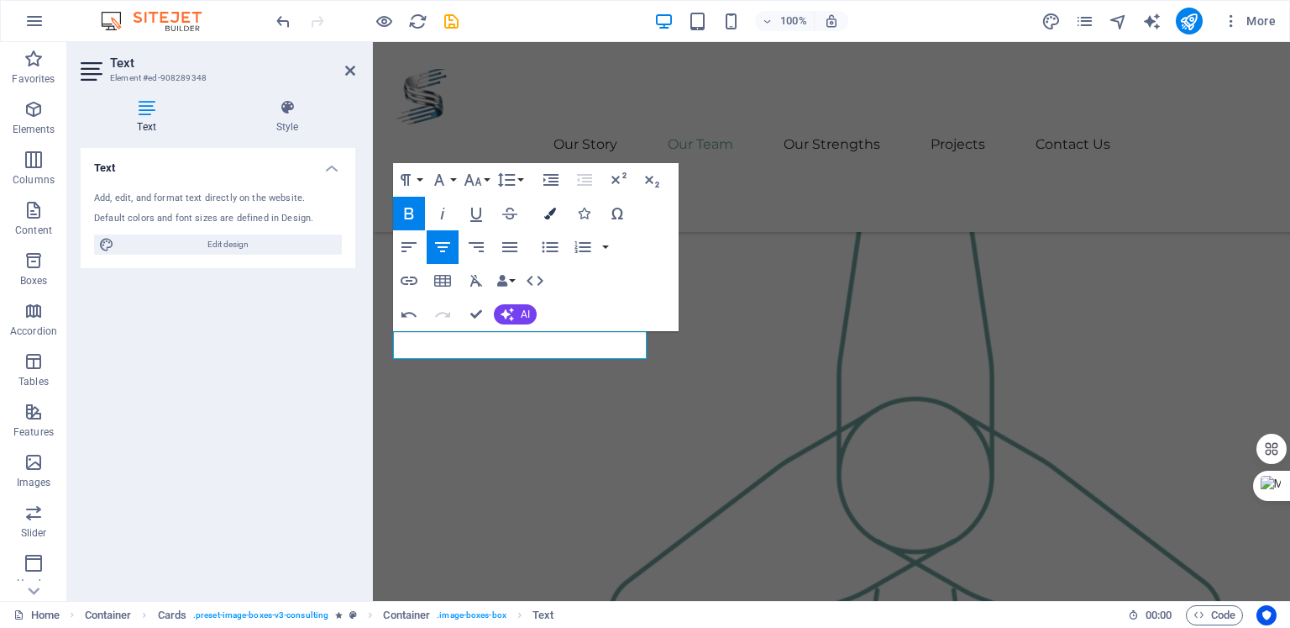
click at [553, 215] on icon "button" at bounding box center [550, 214] width 12 height 12
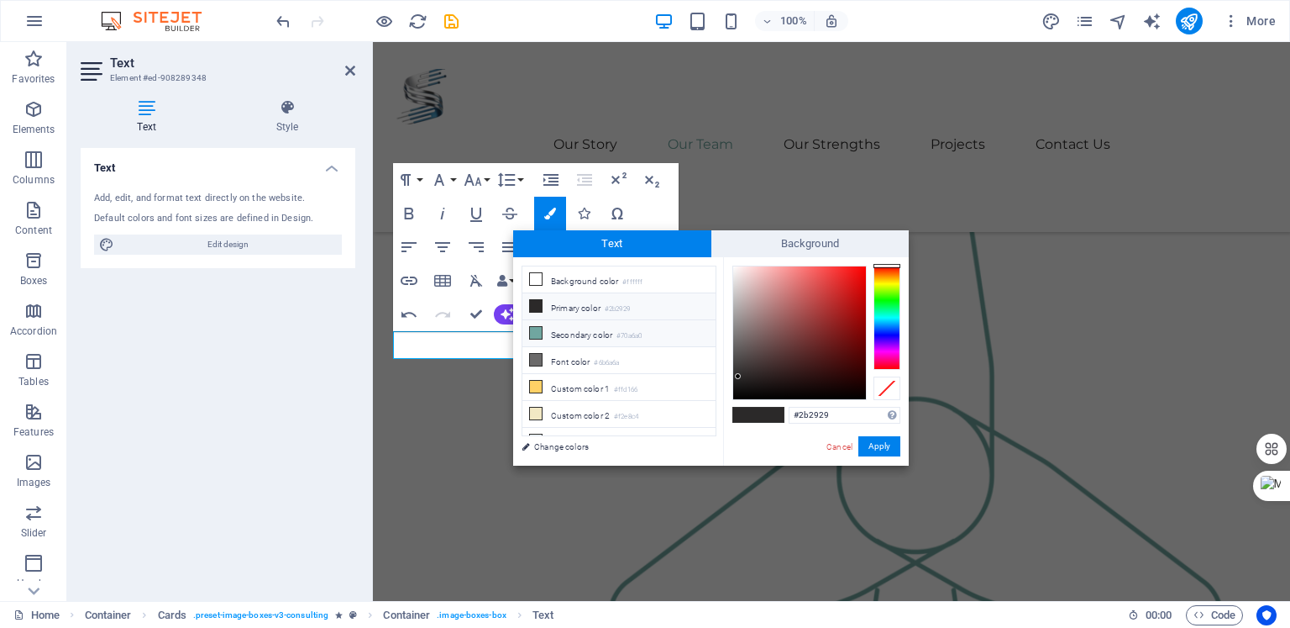
click at [565, 330] on li "Secondary color #70a6a0" at bounding box center [619, 333] width 193 height 27
type input "#70a6a0"
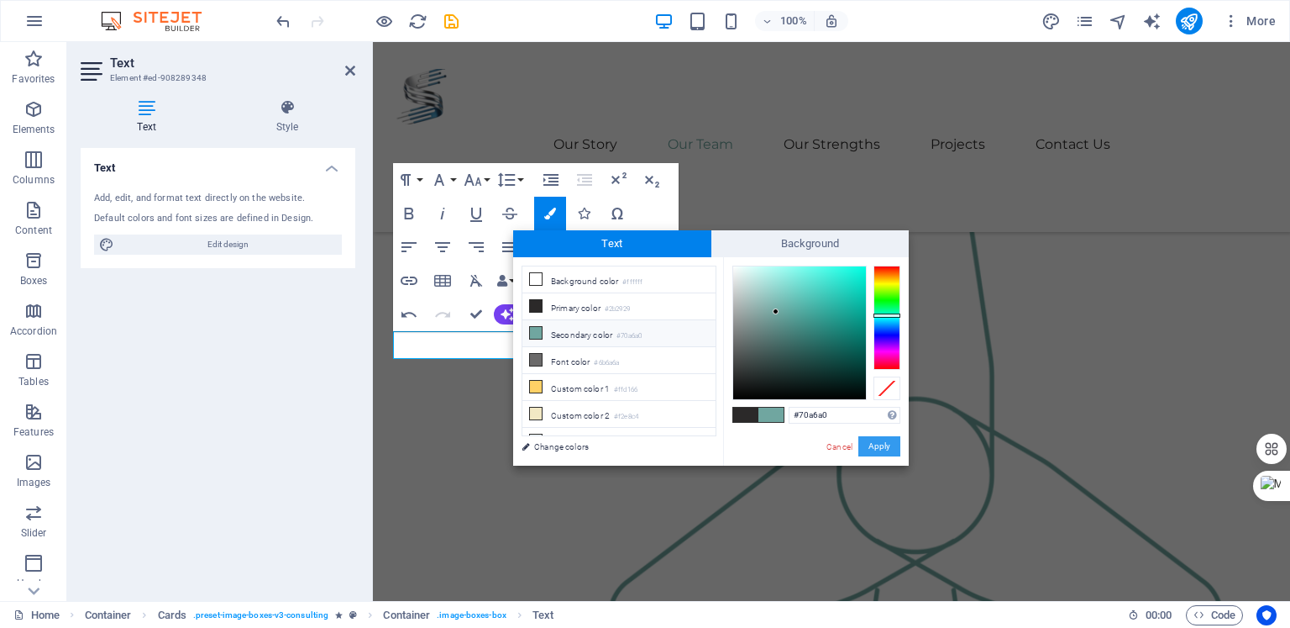
click at [880, 441] on button "Apply" at bounding box center [880, 446] width 42 height 20
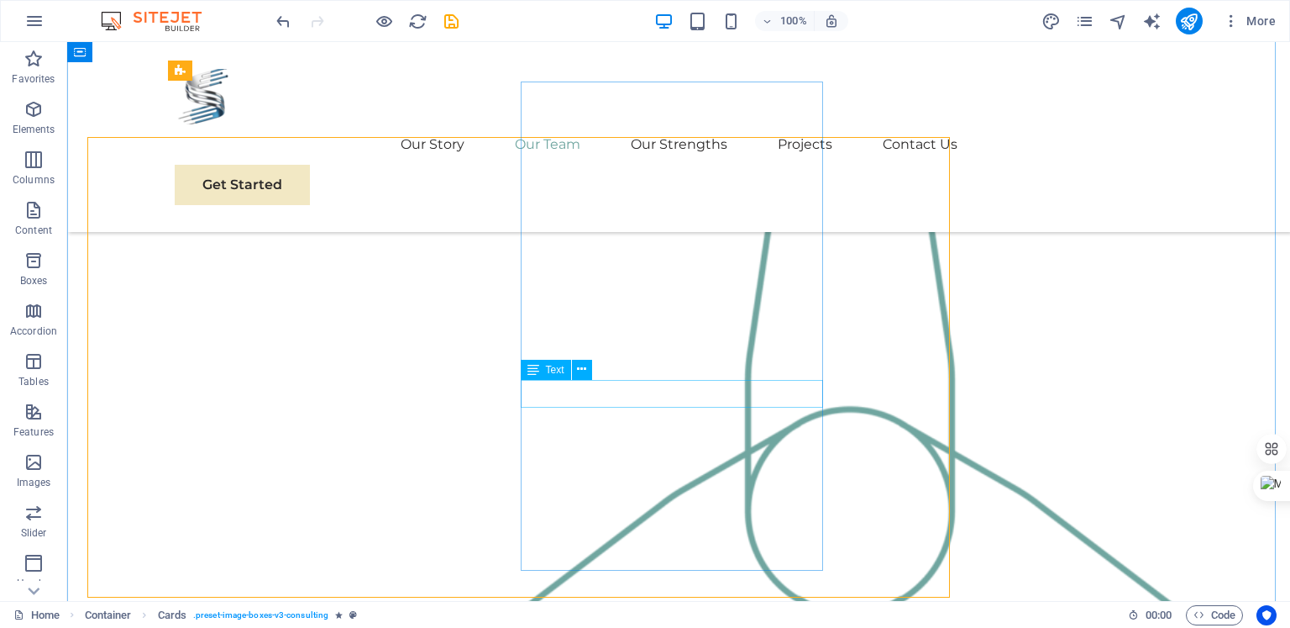
scroll to position [1743, 0]
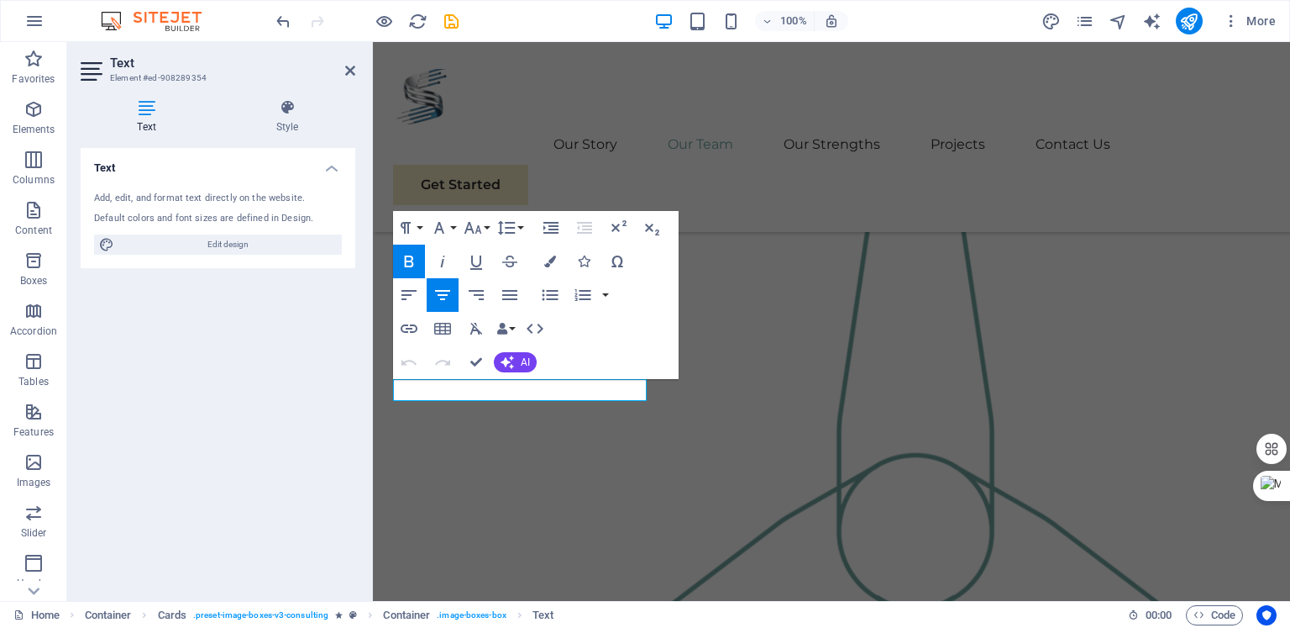
scroll to position [1800, 0]
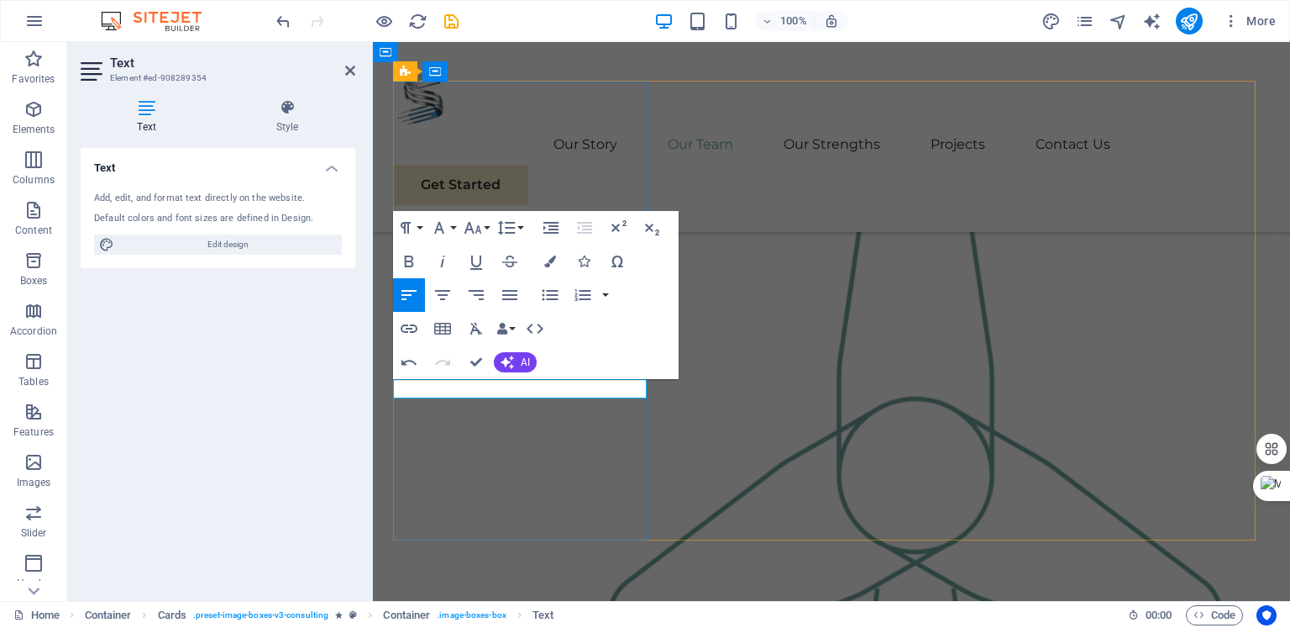
drag, startPoint x: 499, startPoint y: 386, endPoint x: 410, endPoint y: 387, distance: 89.1
drag, startPoint x: 565, startPoint y: 383, endPoint x: 397, endPoint y: 388, distance: 167.3
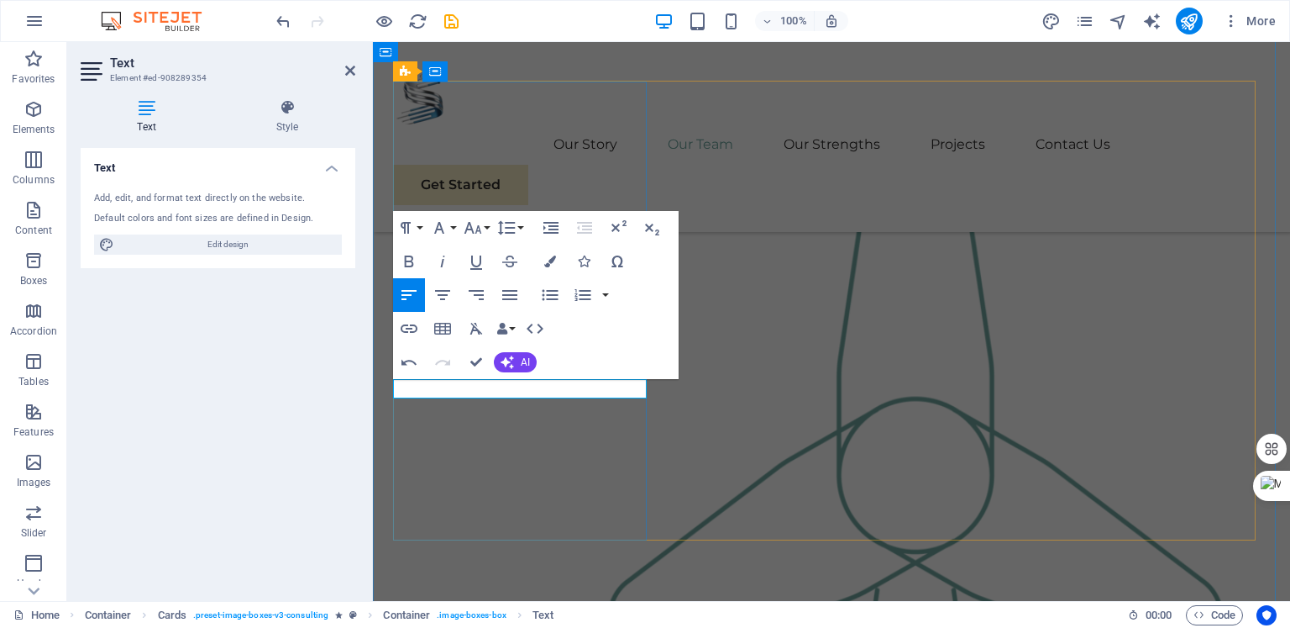
click at [444, 298] on icon "button" at bounding box center [443, 295] width 20 height 20
click at [477, 232] on icon "button" at bounding box center [473, 228] width 20 height 20
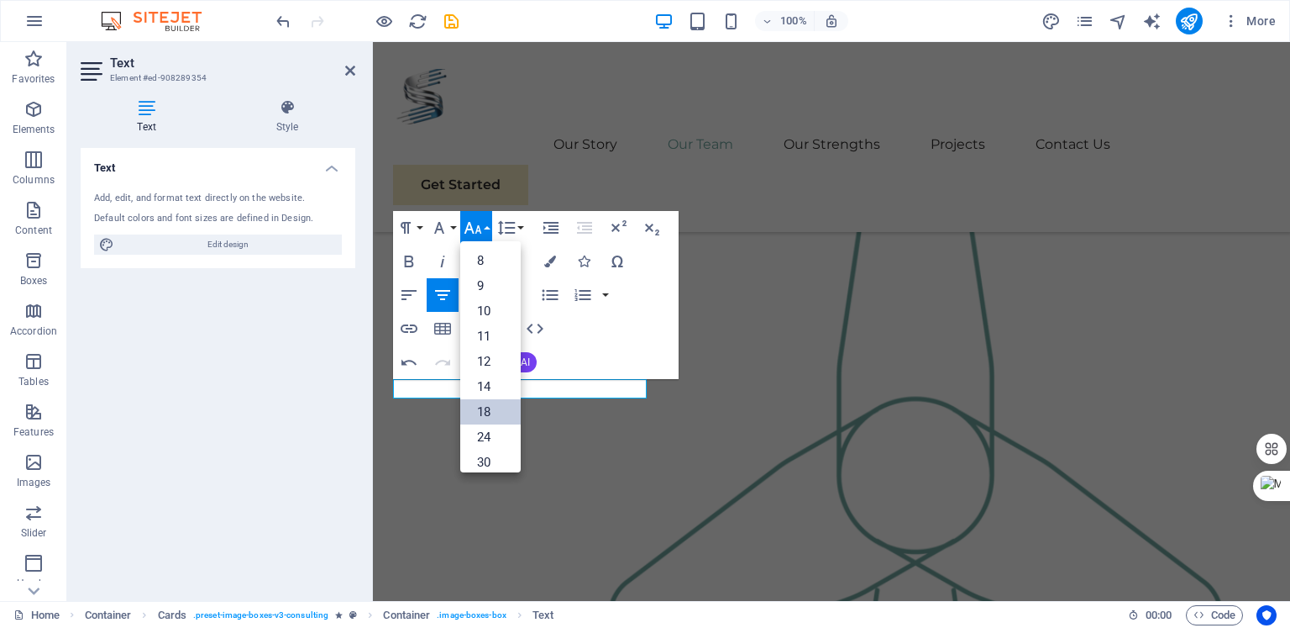
click at [487, 411] on link "18" at bounding box center [490, 411] width 60 height 25
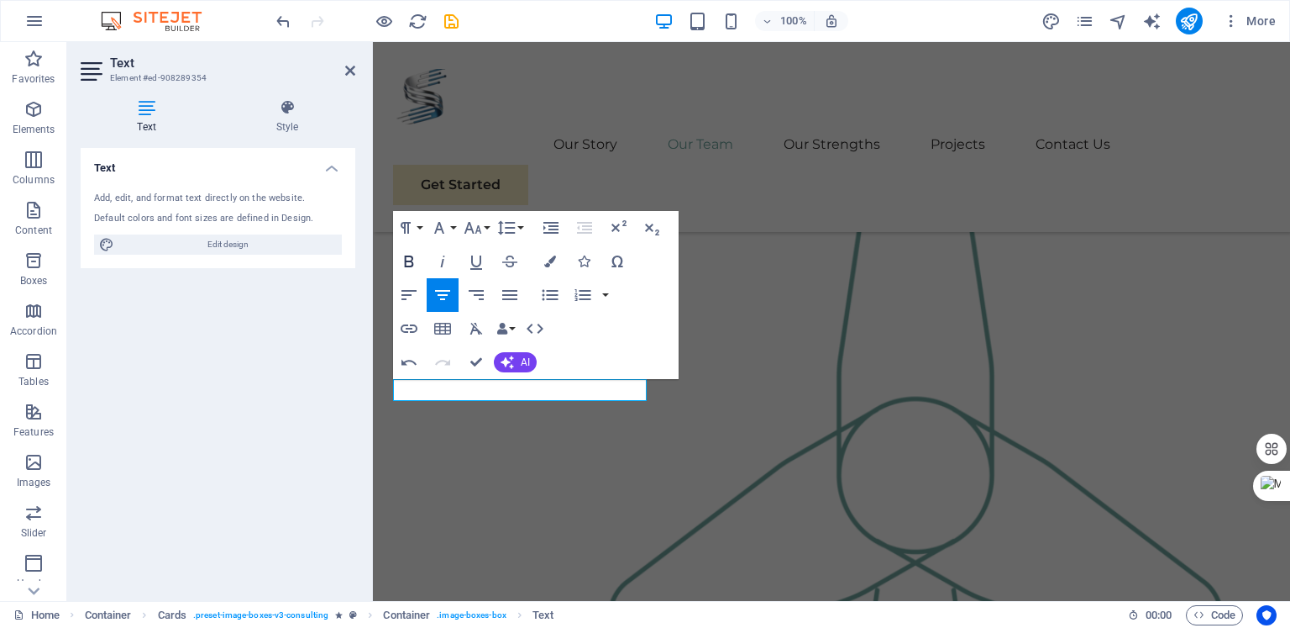
click at [411, 265] on icon "button" at bounding box center [409, 261] width 20 height 20
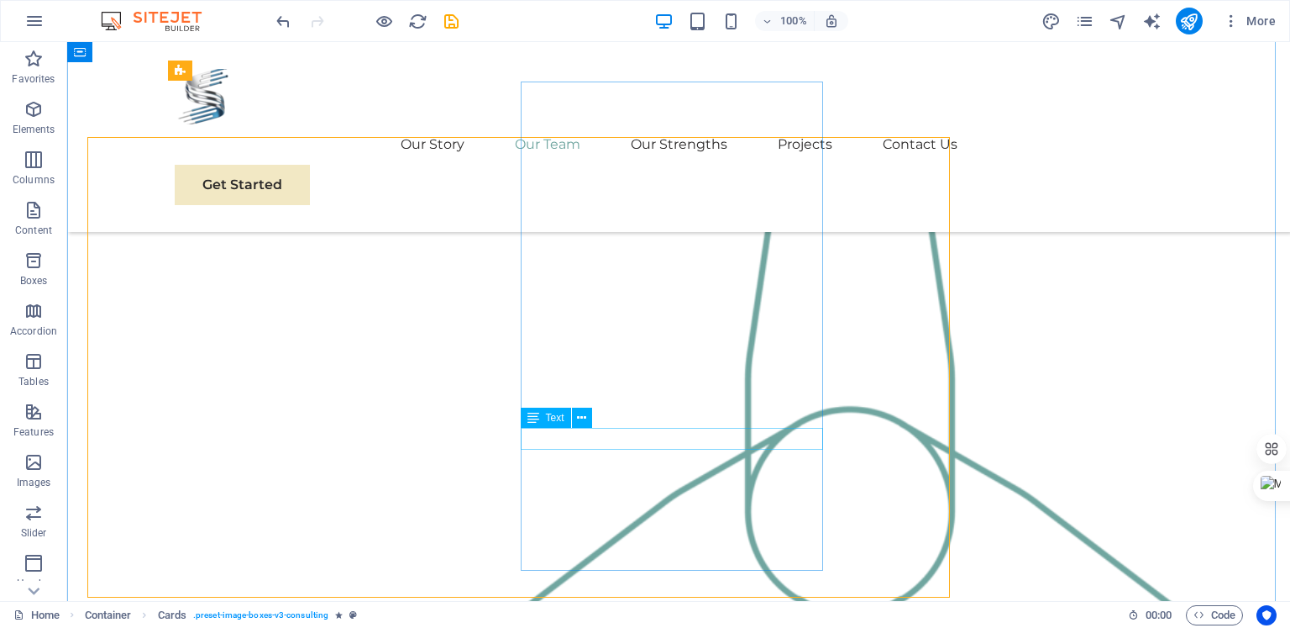
scroll to position [1743, 0]
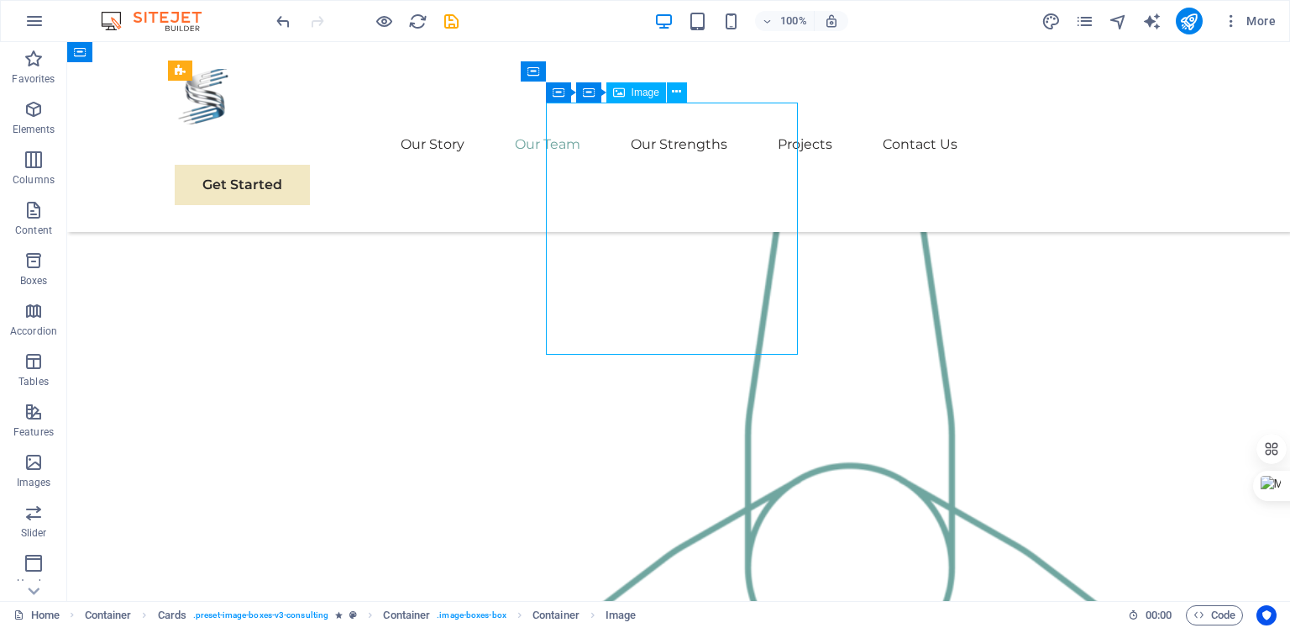
select select "%"
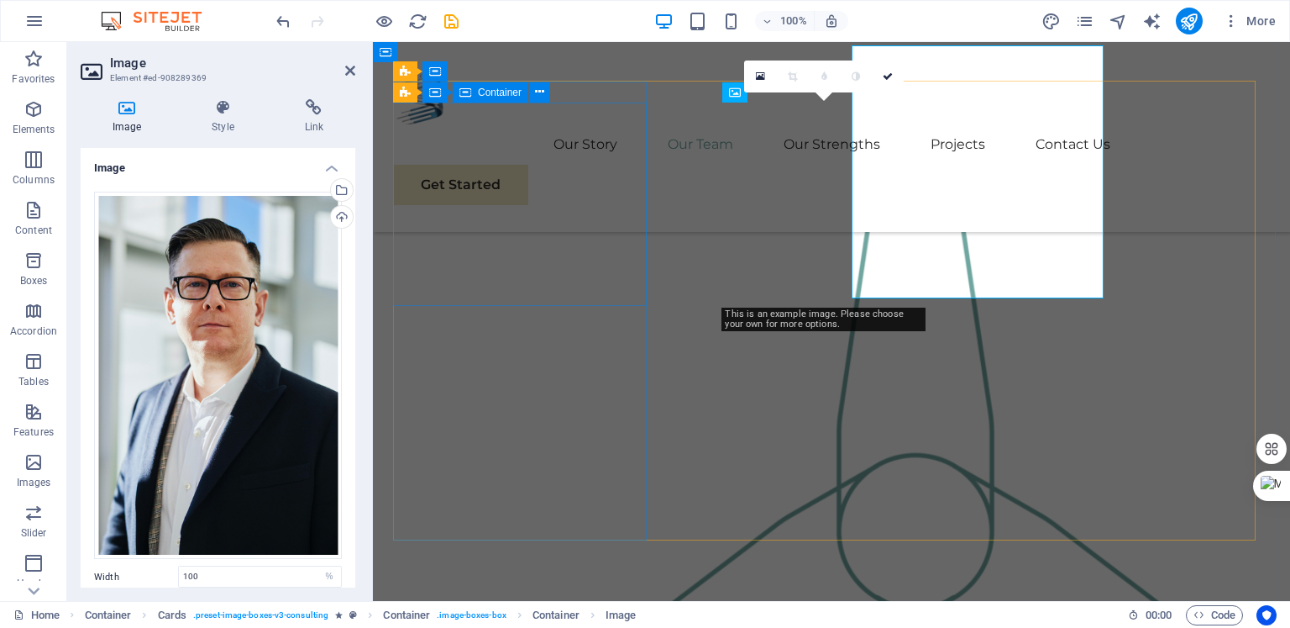
scroll to position [1800, 0]
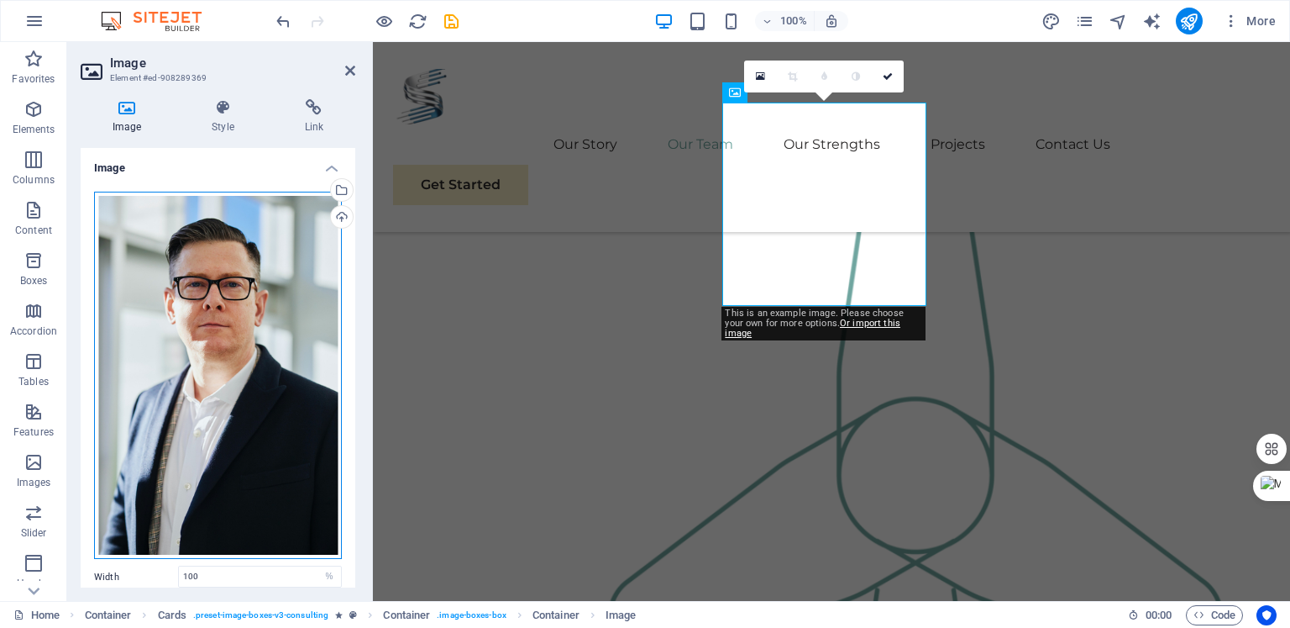
click at [187, 418] on div "Drag files here, click to choose files or select files from Files or our free s…" at bounding box center [218, 376] width 248 height 368
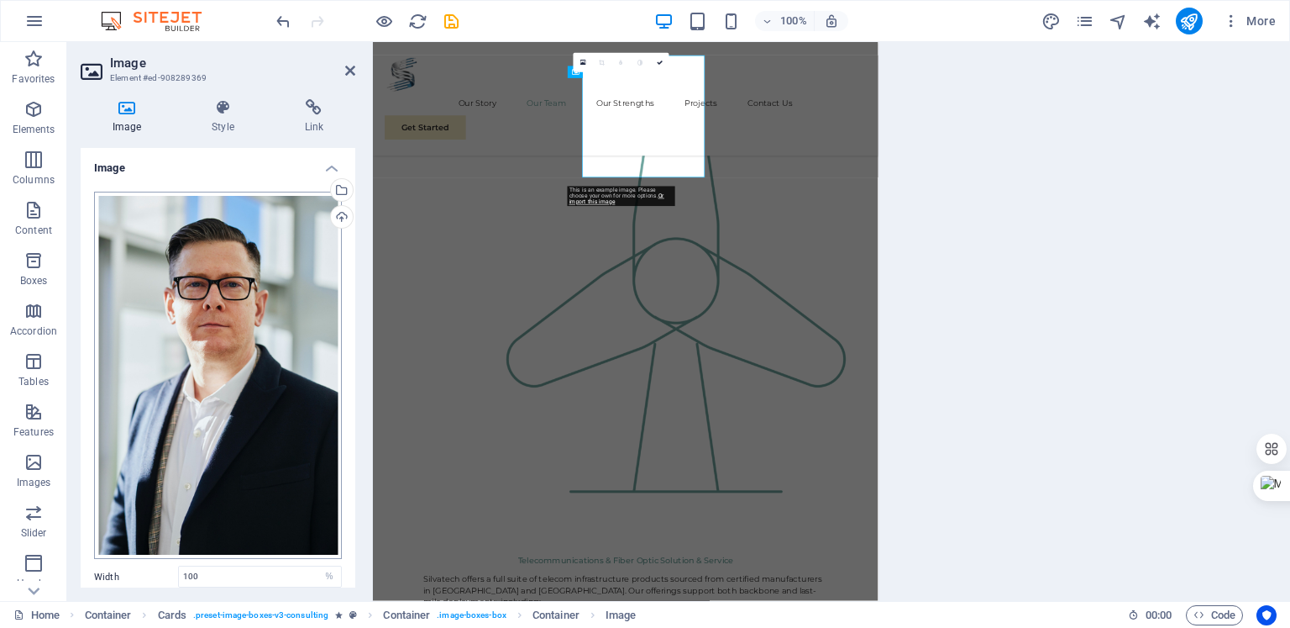
scroll to position [1837, 0]
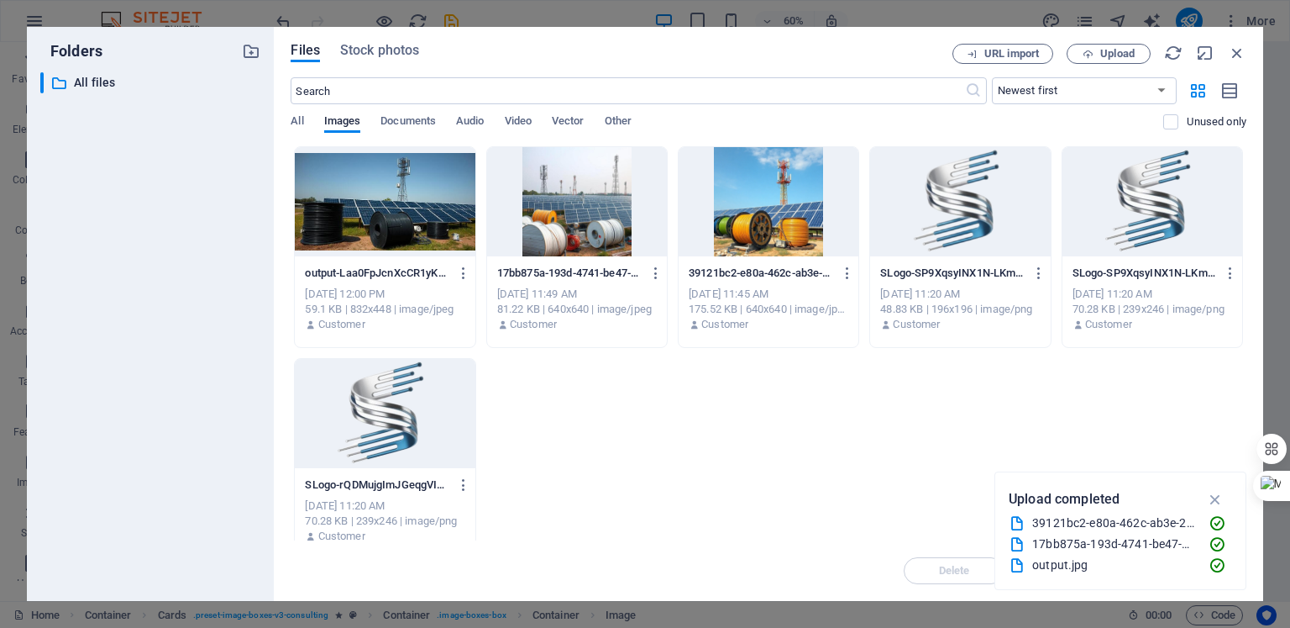
click at [951, 192] on div at bounding box center [960, 201] width 180 height 109
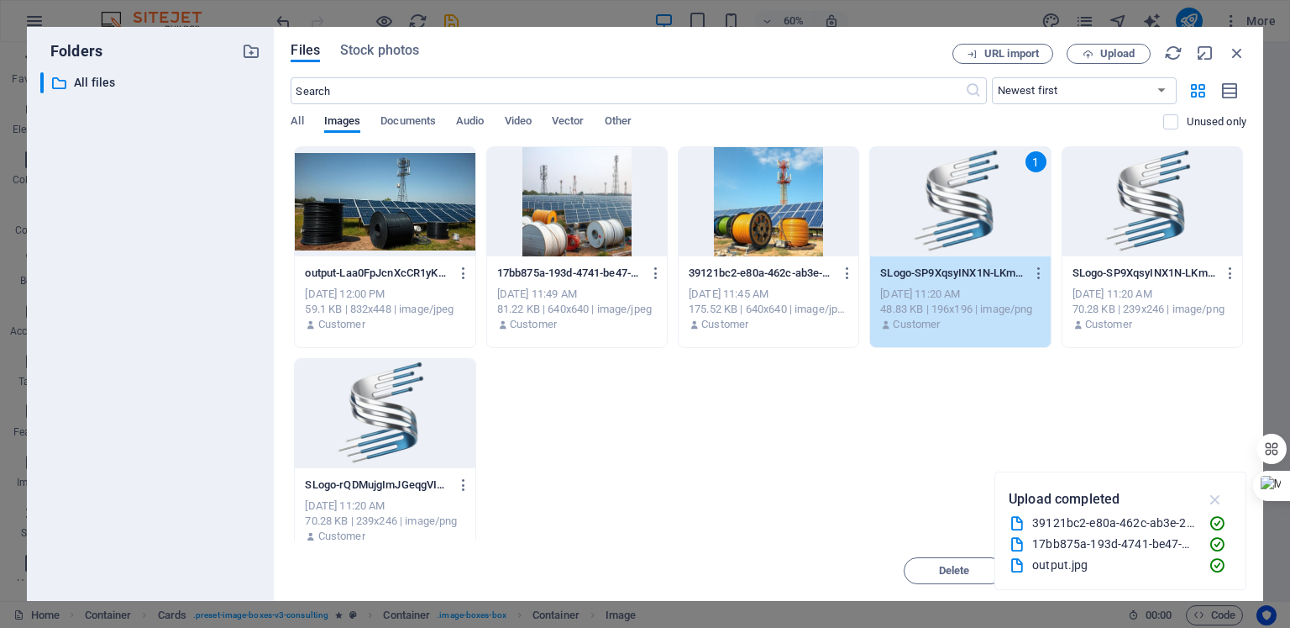
click at [1221, 502] on icon "button" at bounding box center [1215, 499] width 19 height 18
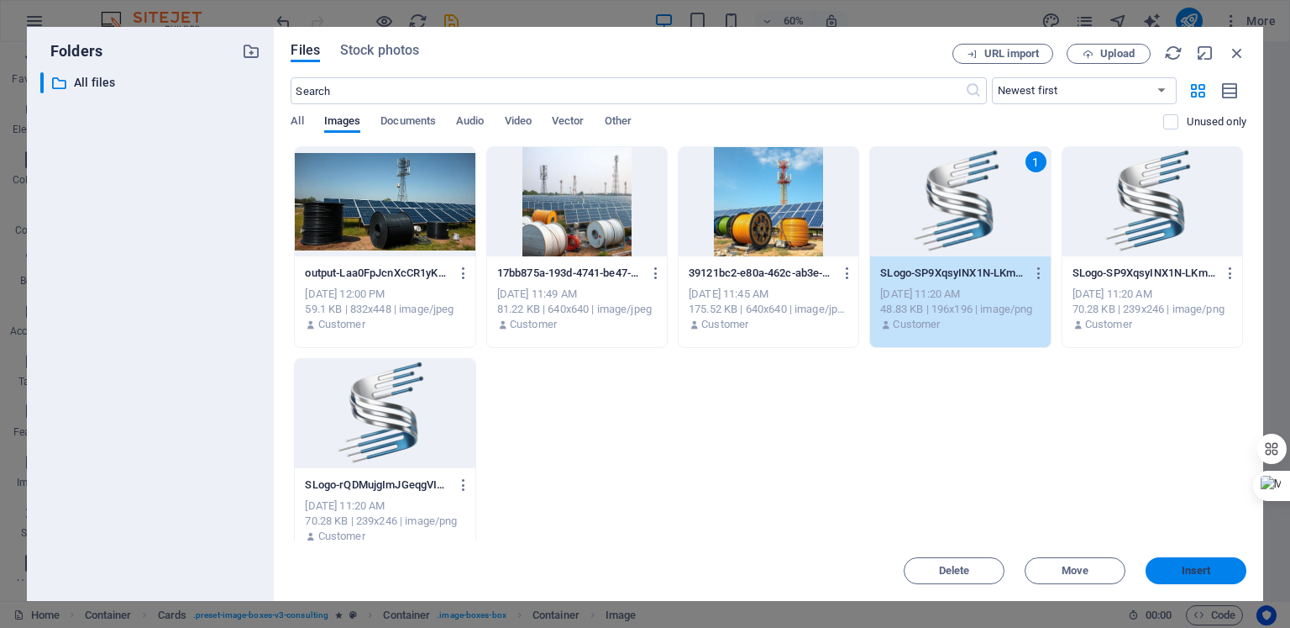
click at [1172, 562] on button "Insert" at bounding box center [1196, 570] width 101 height 27
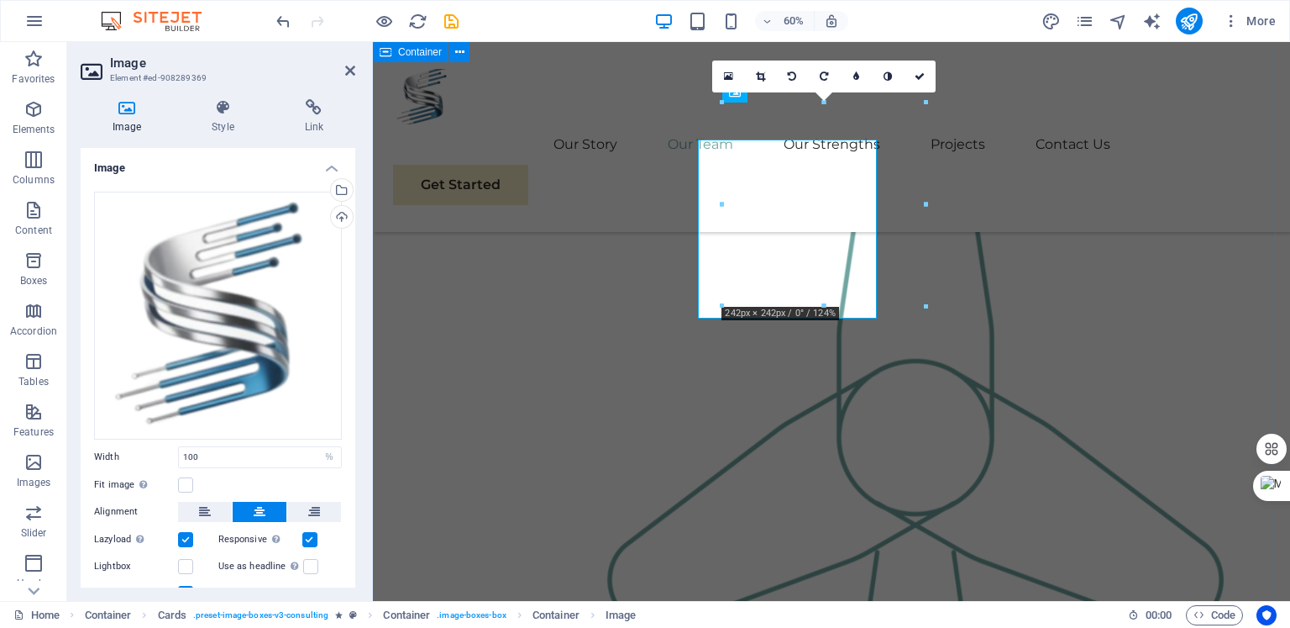
scroll to position [1800, 0]
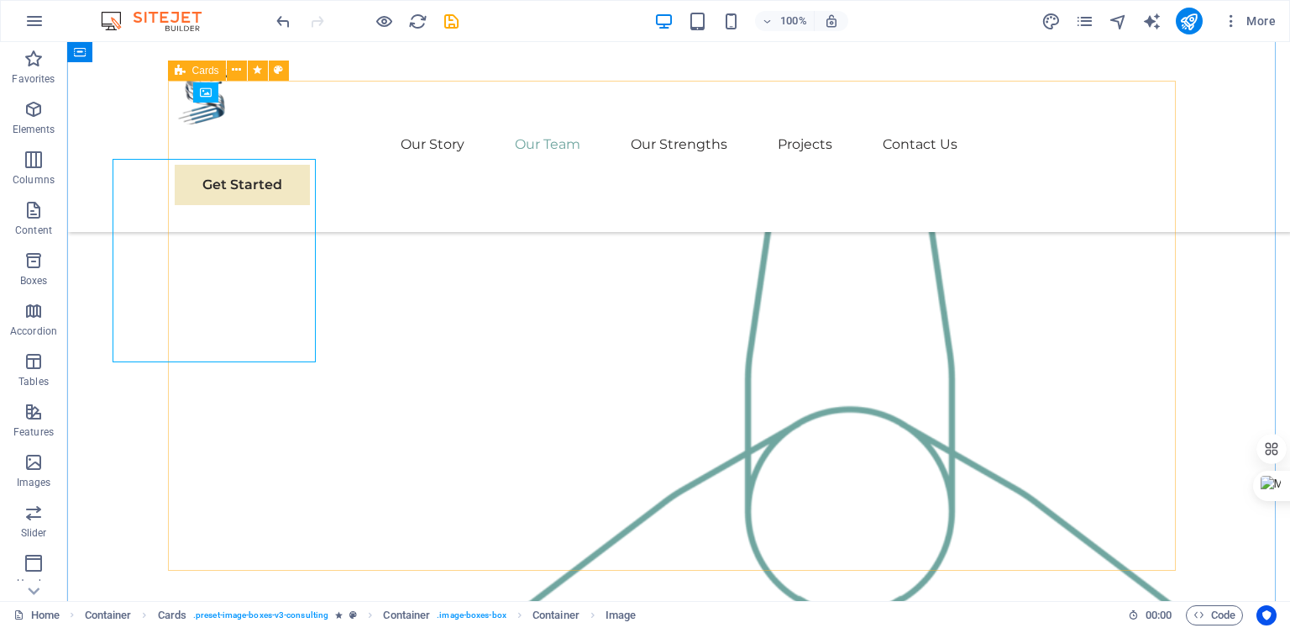
scroll to position [1743, 0]
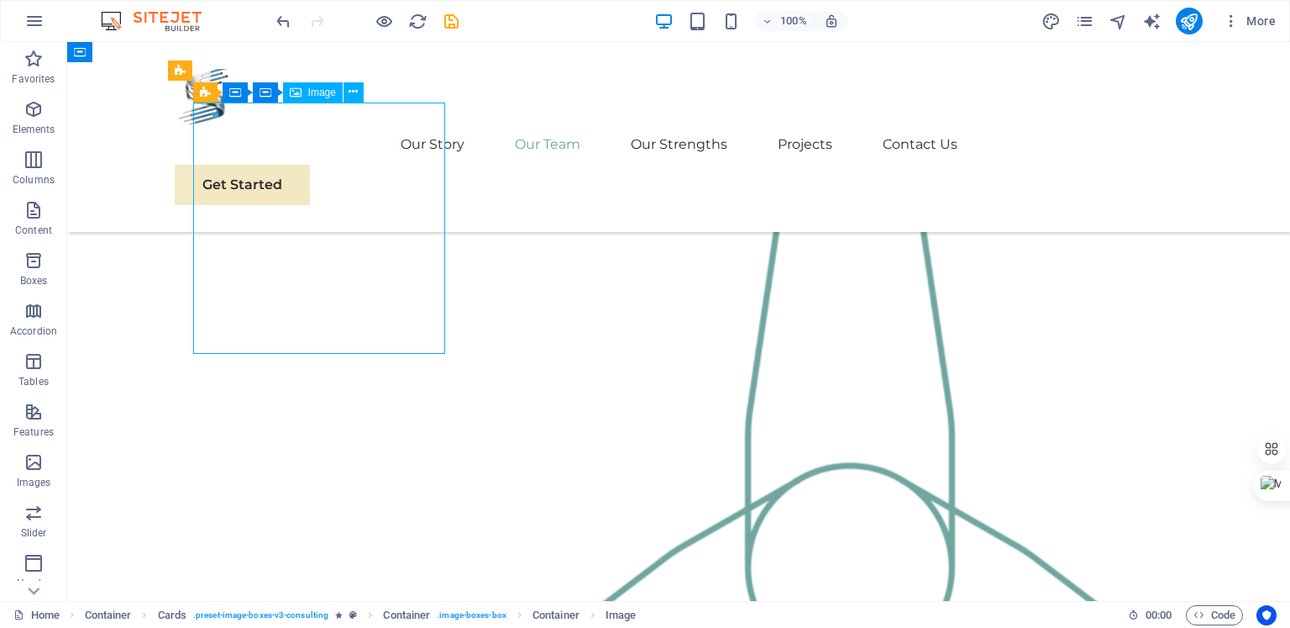
select select "%"
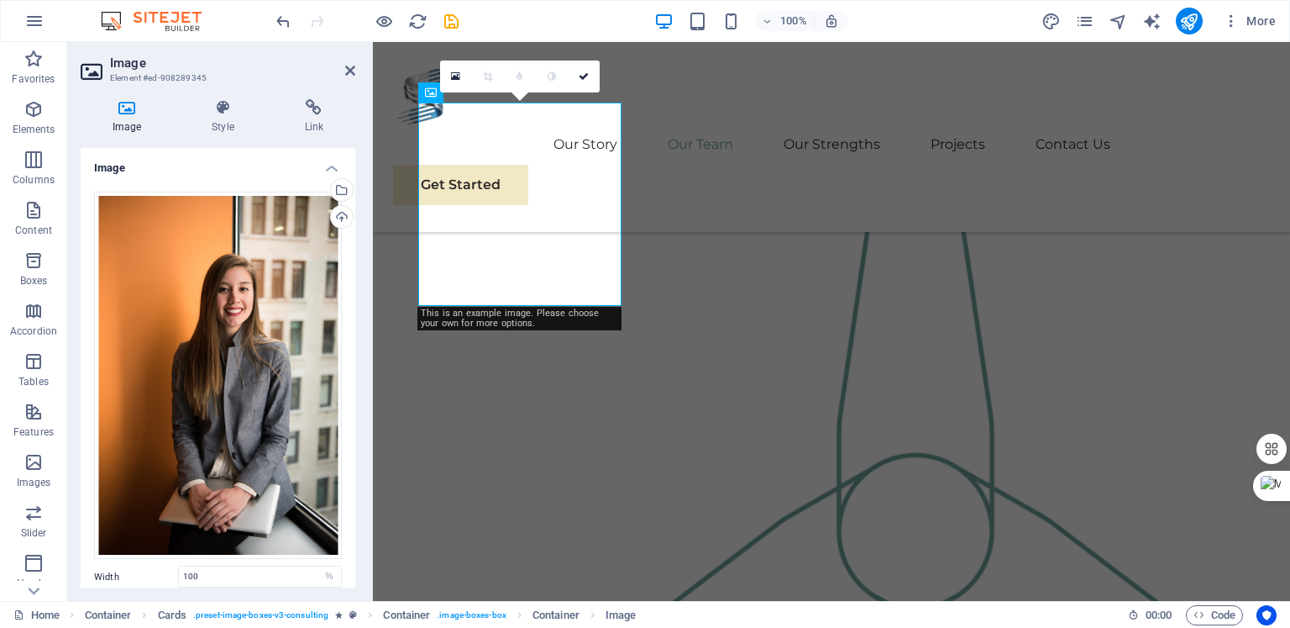
scroll to position [1800, 0]
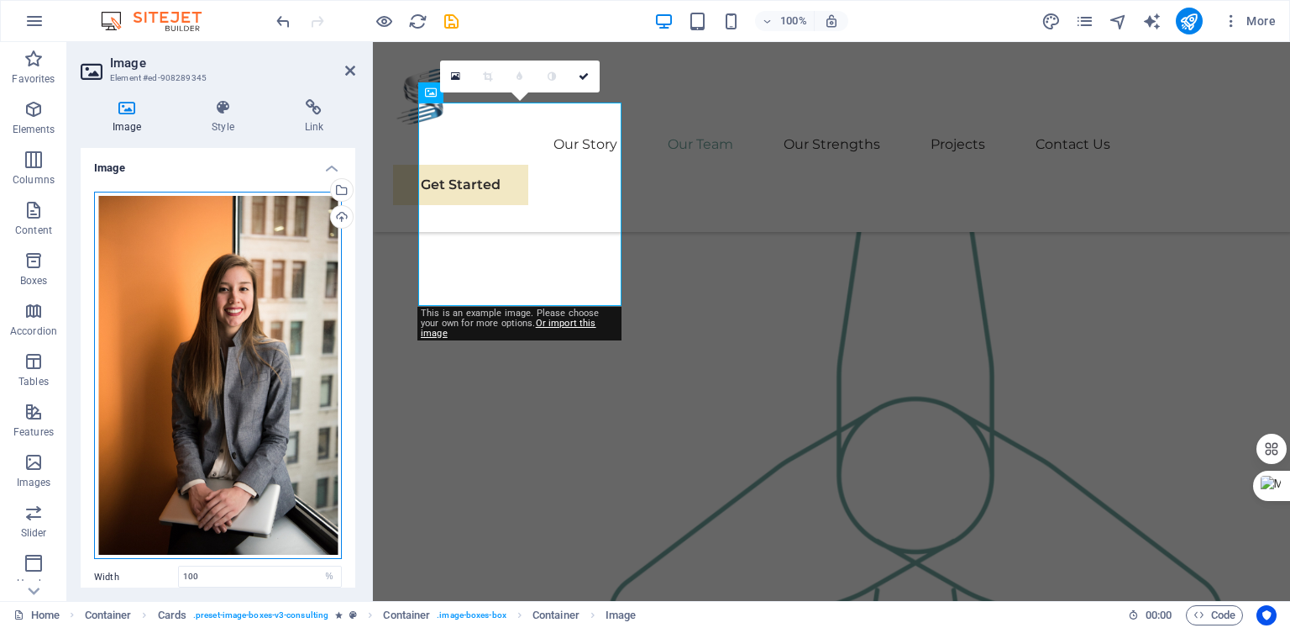
click at [177, 340] on div "Drag files here, click to choose files or select files from Files or our free s…" at bounding box center [218, 376] width 248 height 368
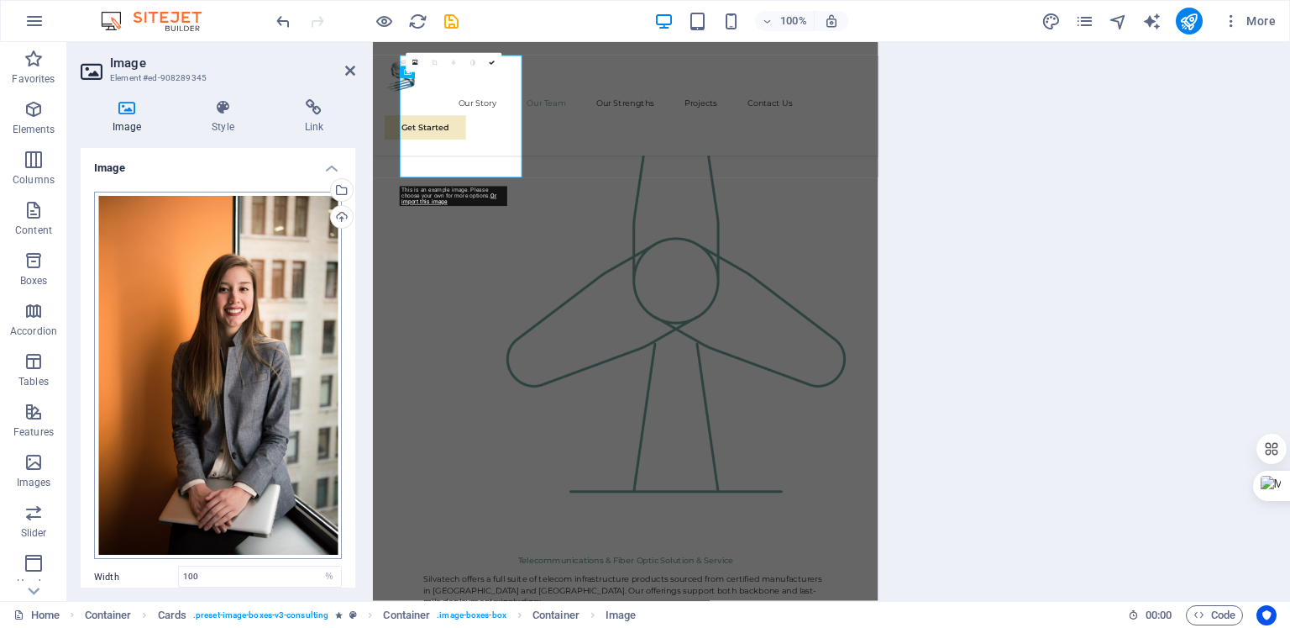
scroll to position [1837, 0]
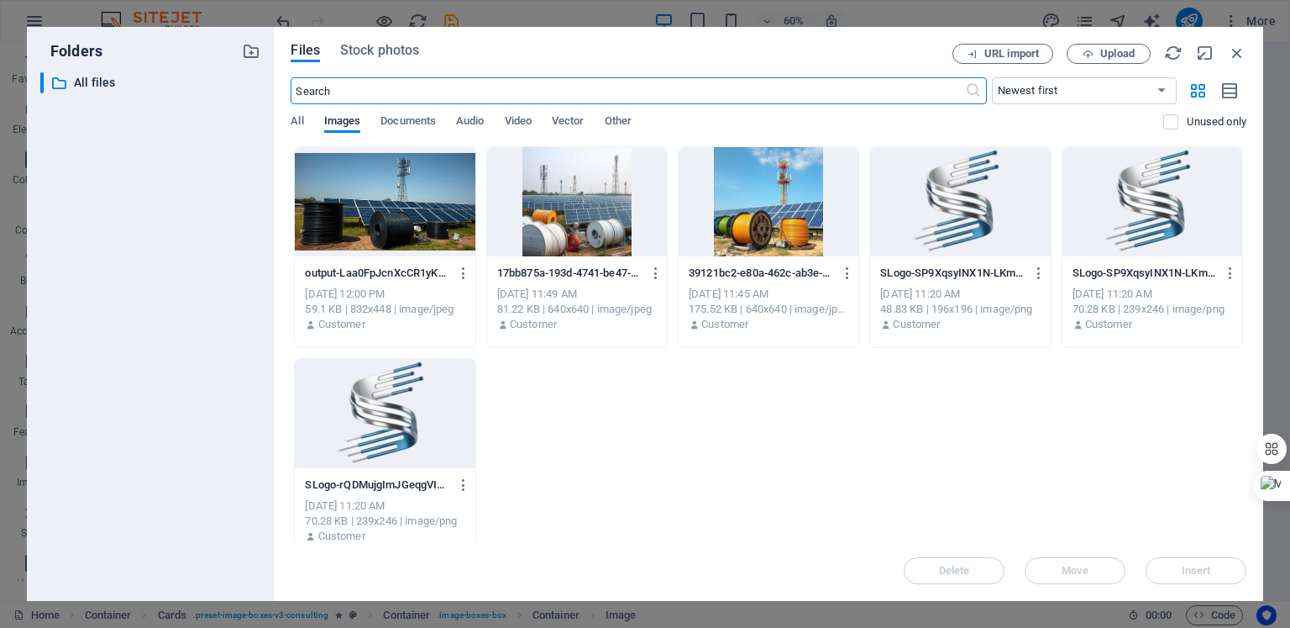
click at [948, 214] on div at bounding box center [960, 201] width 180 height 109
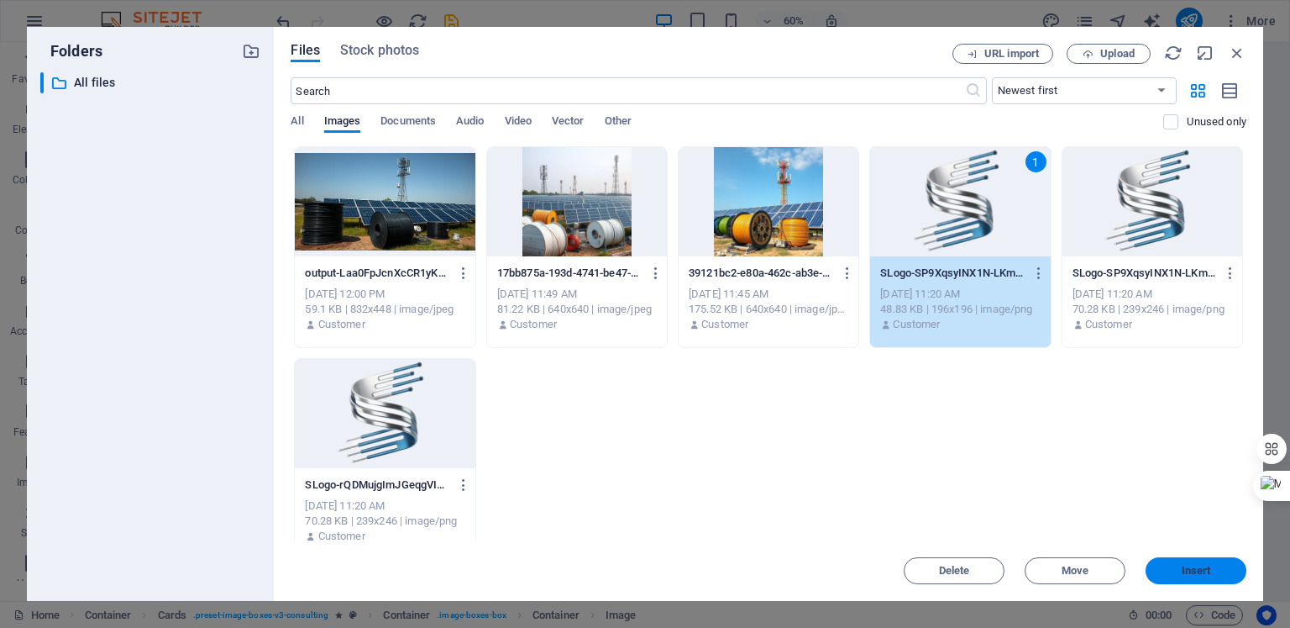
click at [1200, 568] on span "Insert" at bounding box center [1196, 570] width 29 height 10
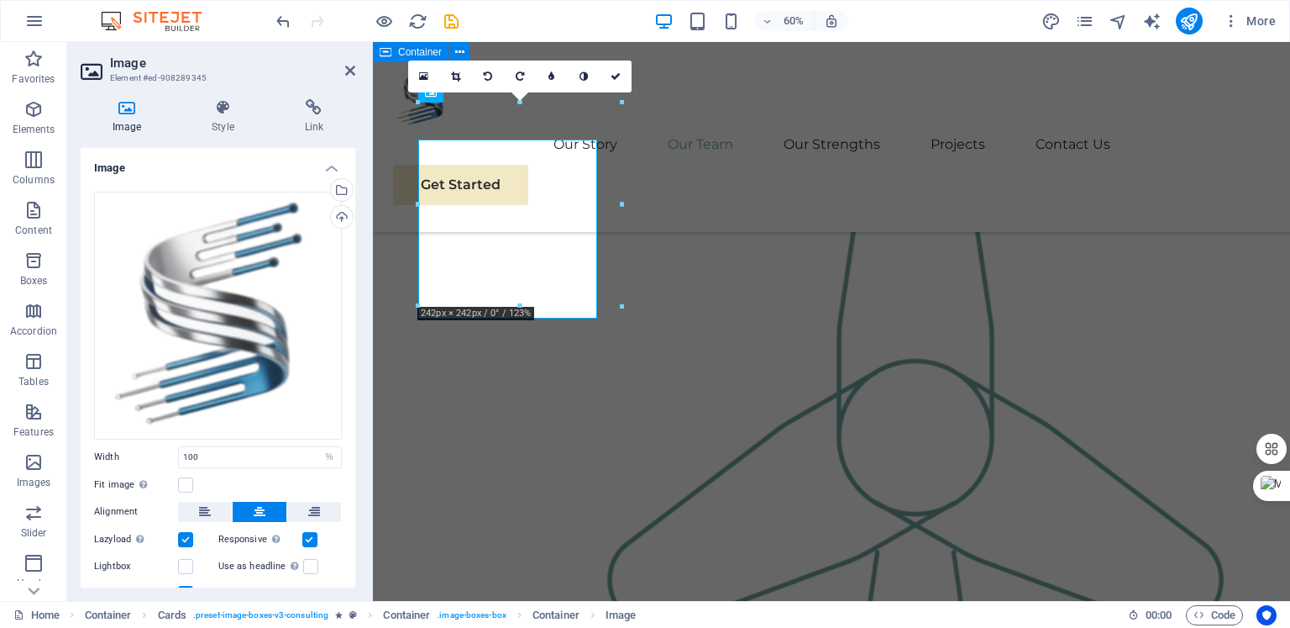
scroll to position [1800, 0]
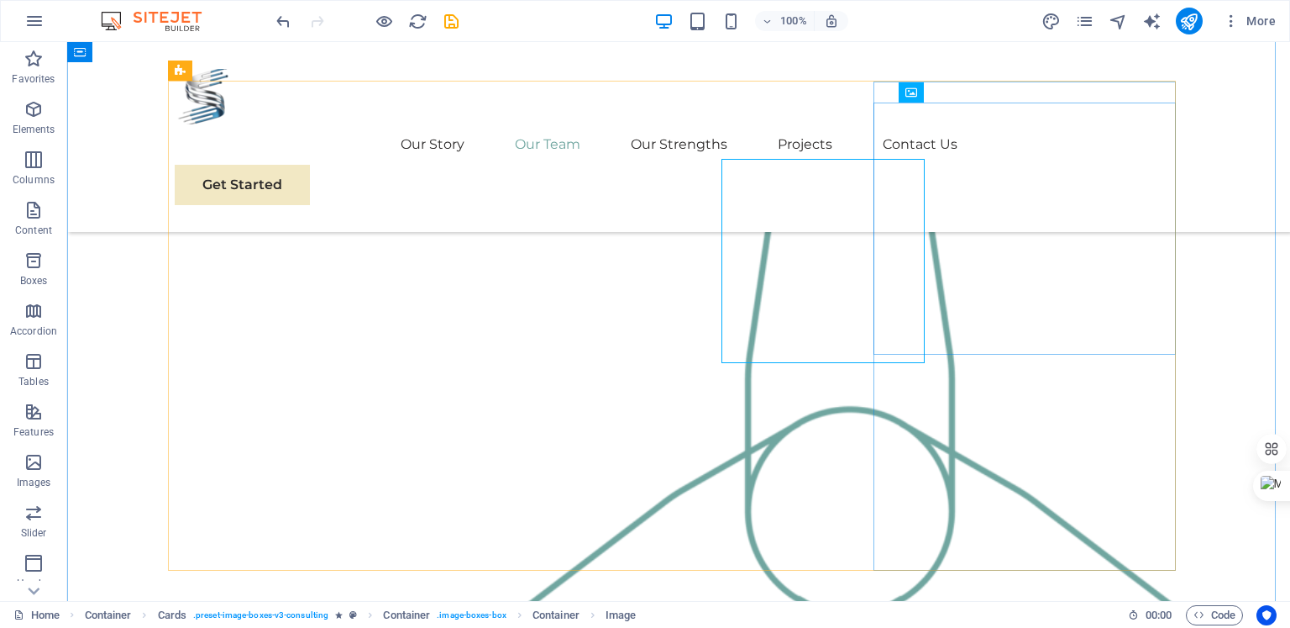
scroll to position [1743, 0]
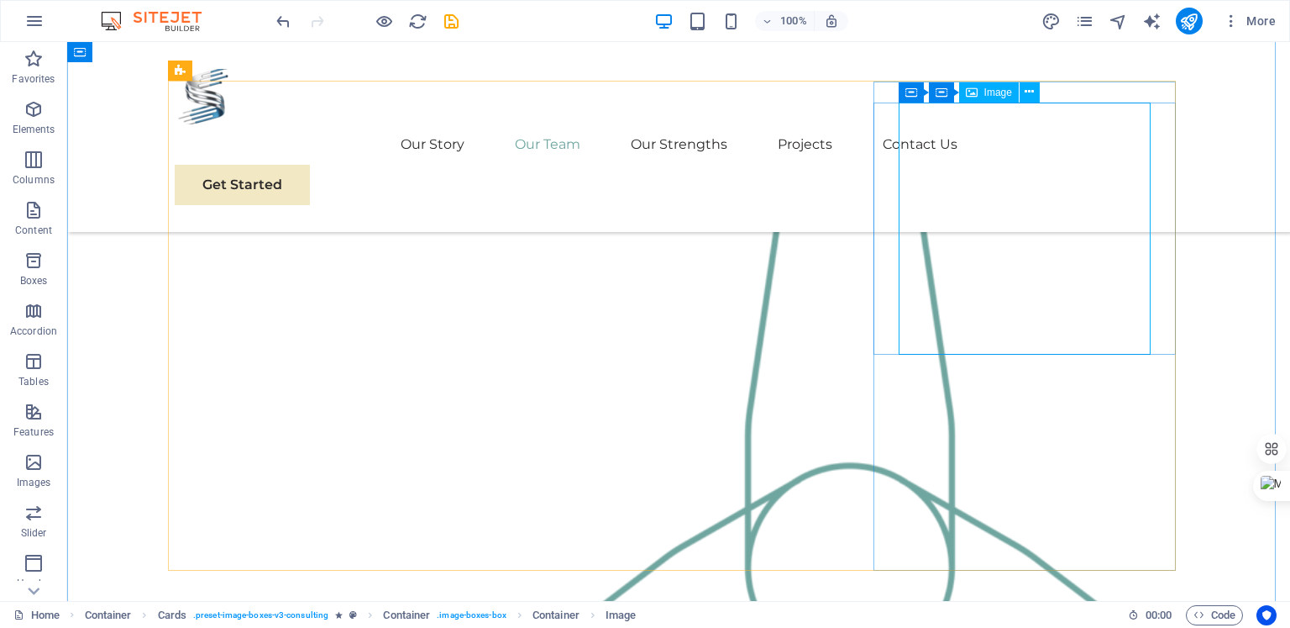
select select "%"
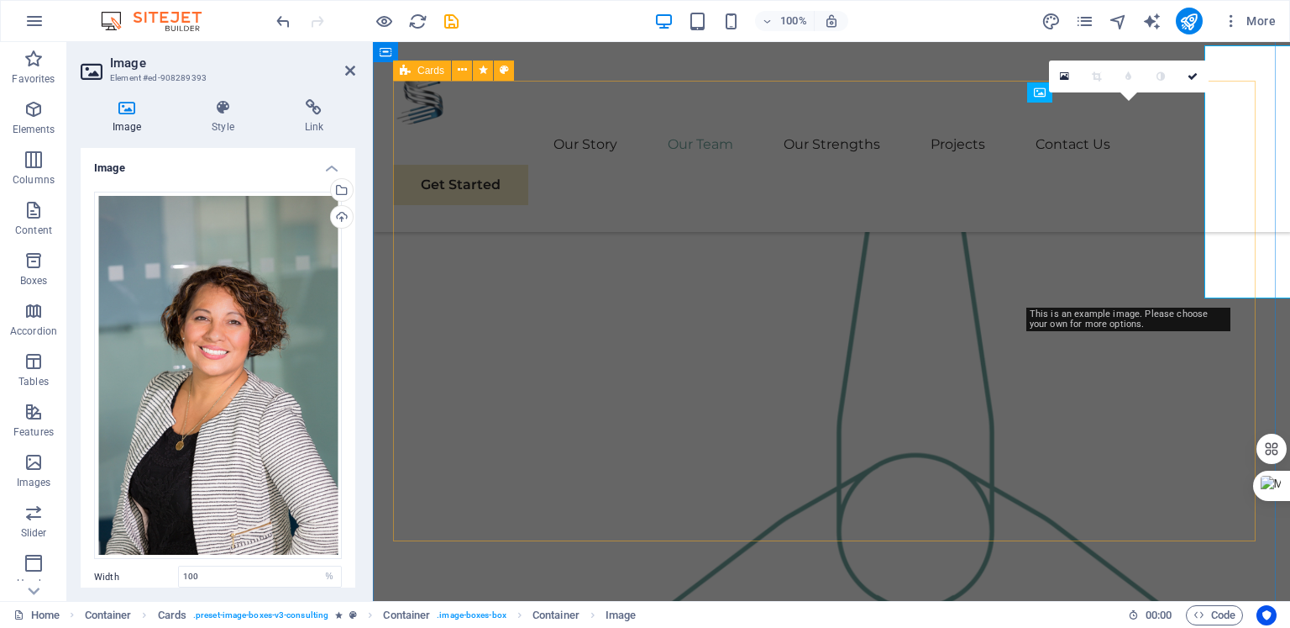
scroll to position [1800, 0]
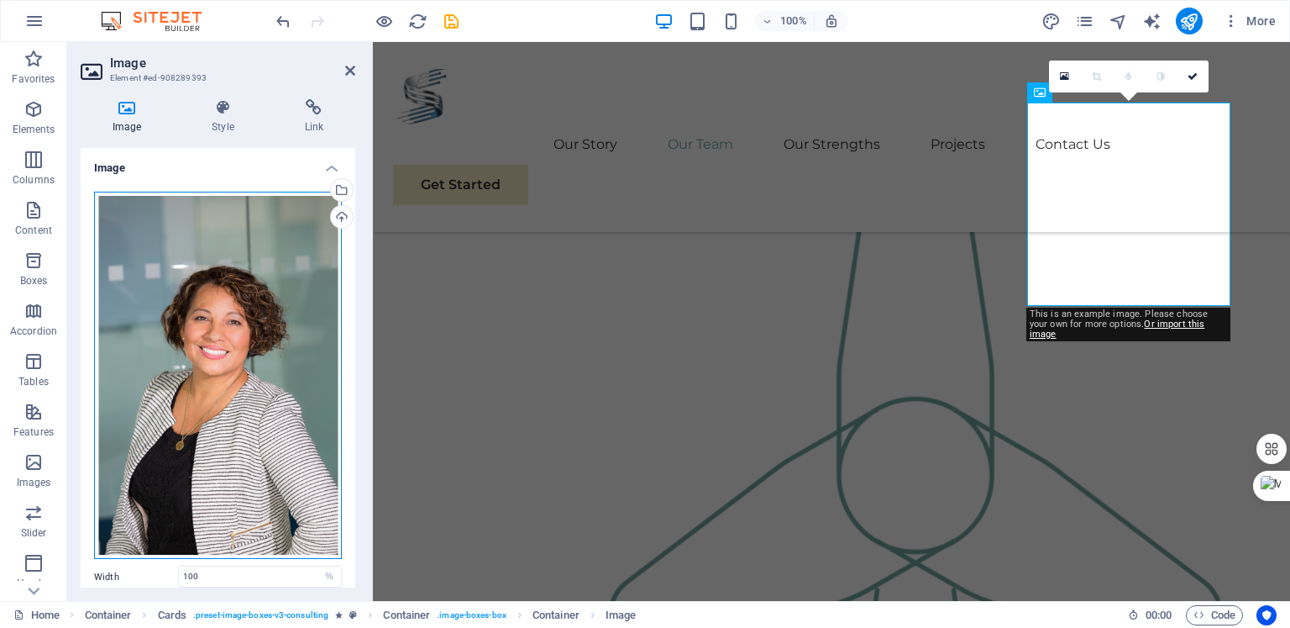
click at [216, 365] on div "Drag files here, click to choose files or select files from Files or our free s…" at bounding box center [218, 376] width 248 height 368
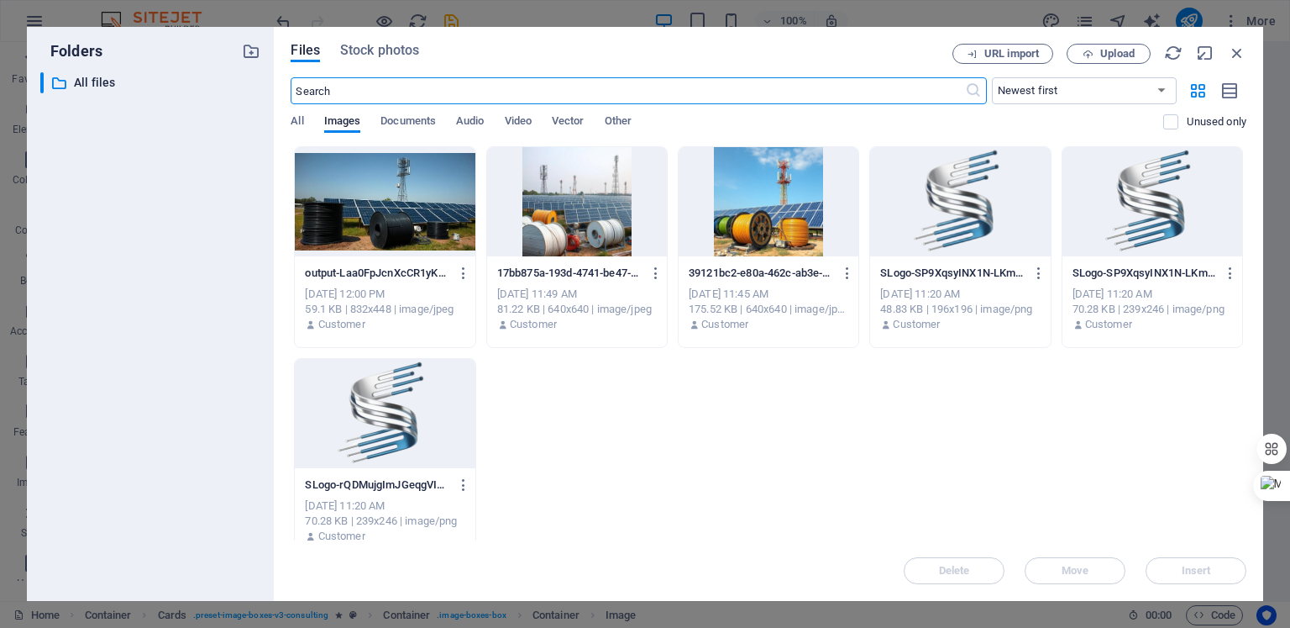
scroll to position [1837, 0]
click at [956, 205] on div at bounding box center [960, 201] width 180 height 109
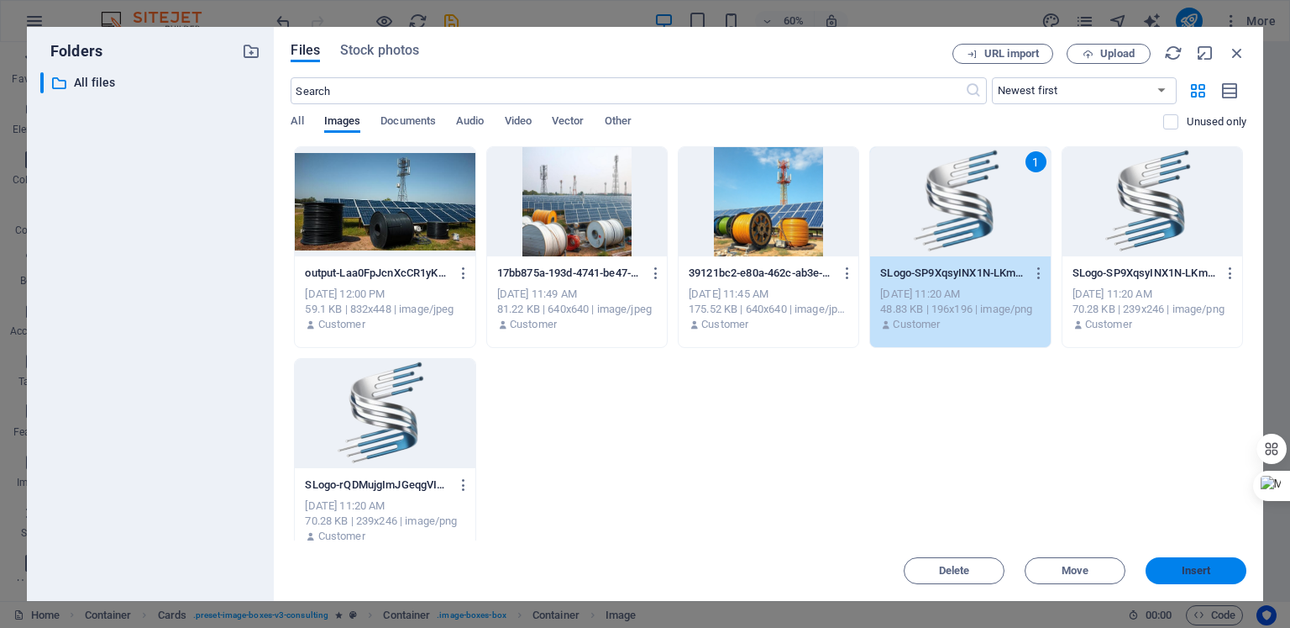
click at [1176, 565] on button "Insert" at bounding box center [1196, 570] width 101 height 27
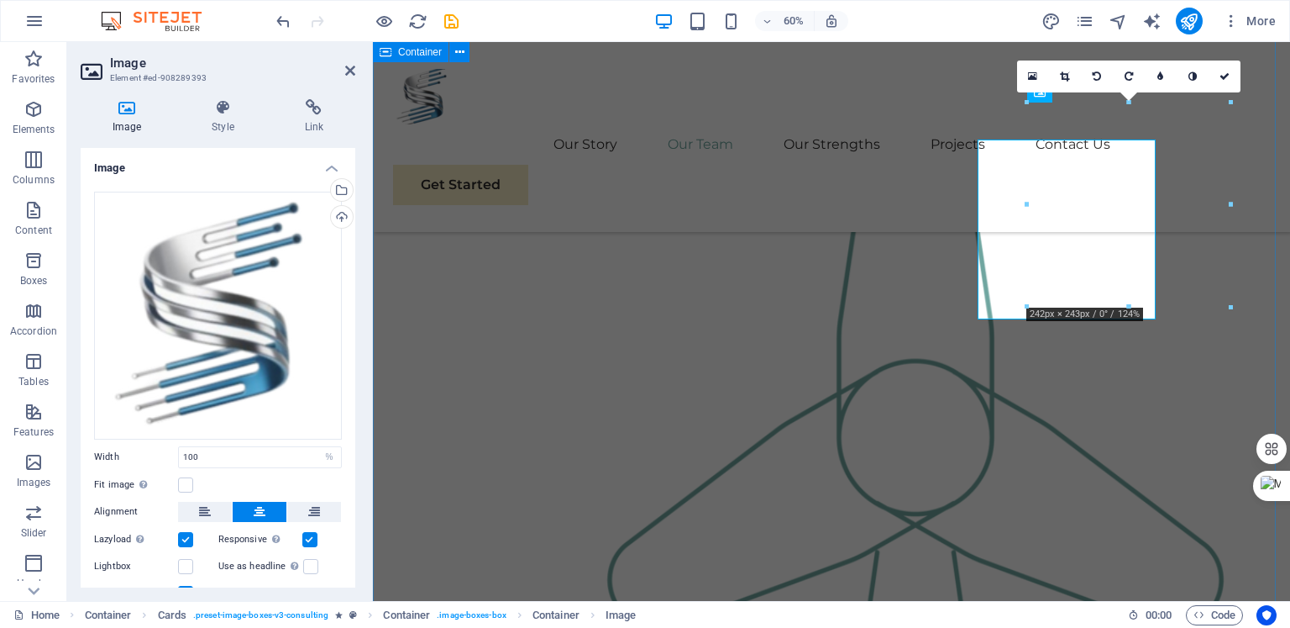
scroll to position [1800, 0]
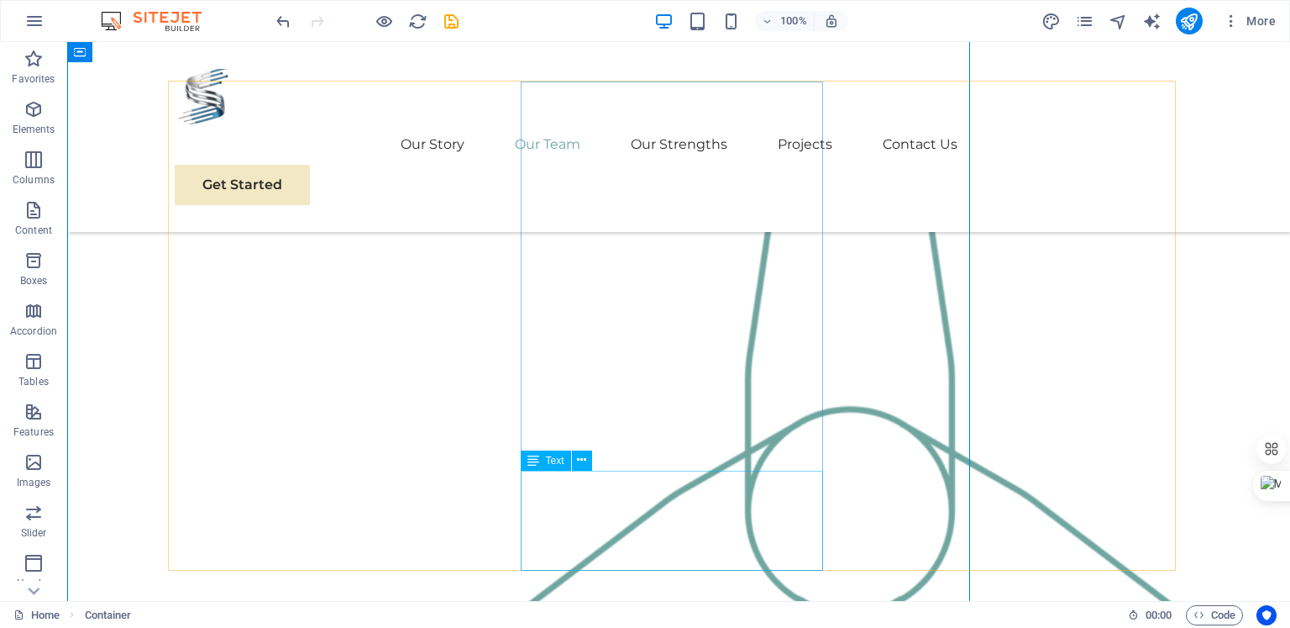
scroll to position [1743, 0]
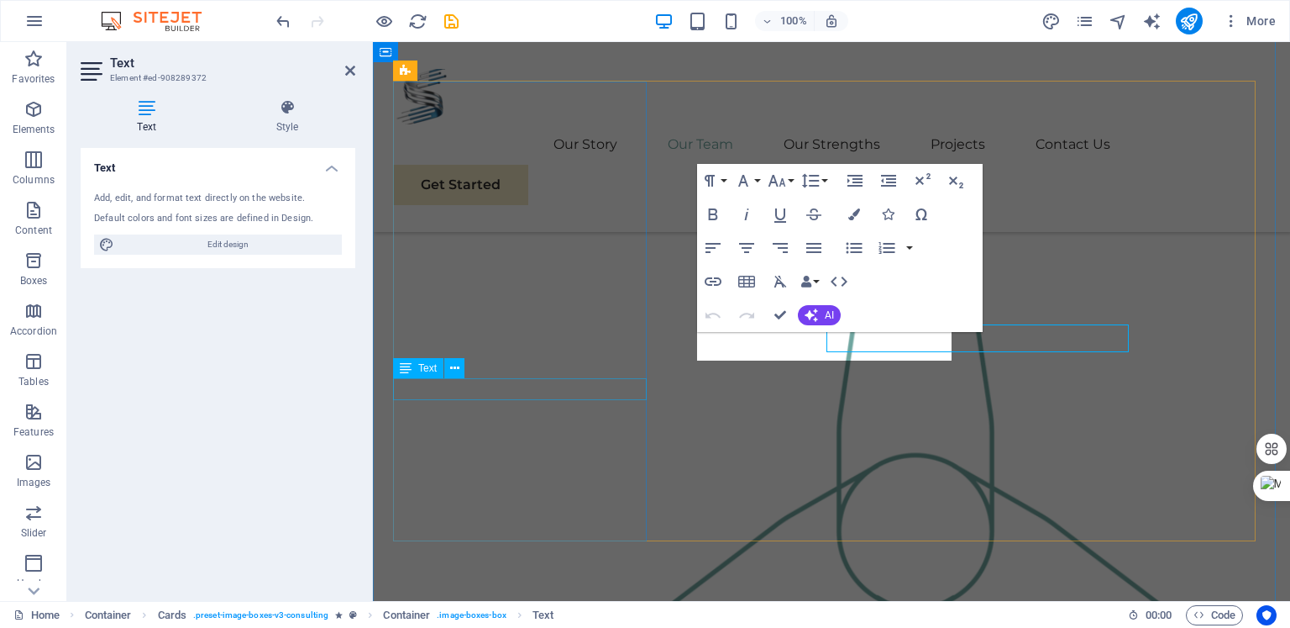
scroll to position [1800, 0]
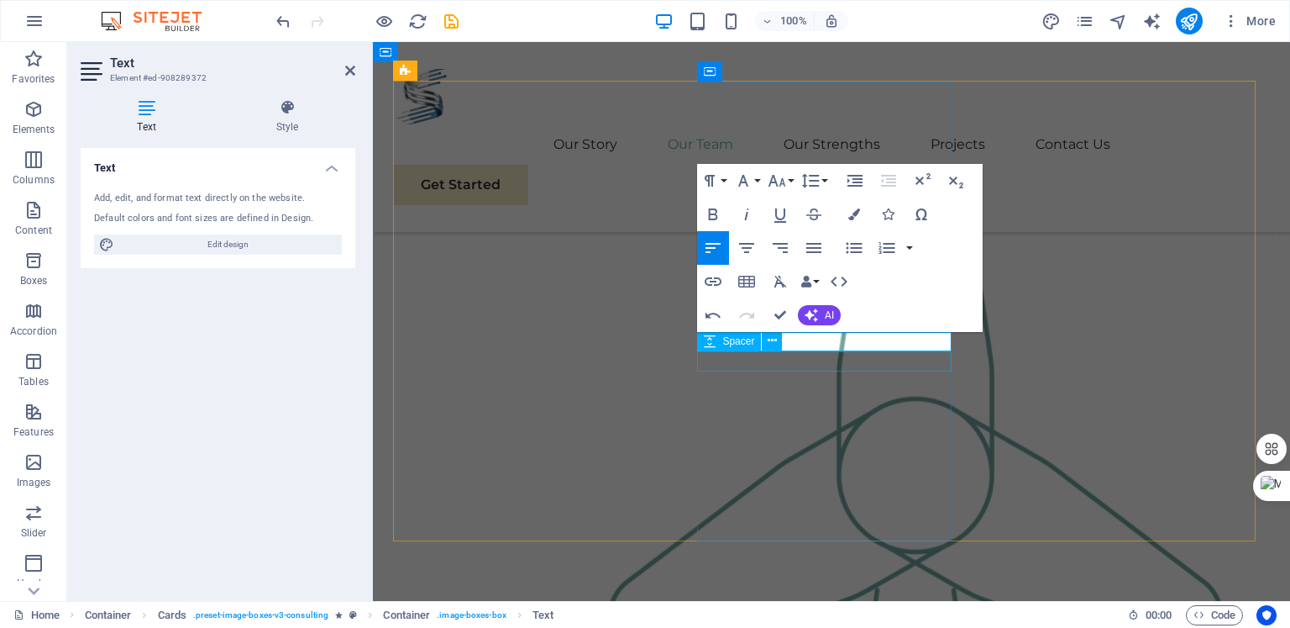
drag, startPoint x: 828, startPoint y: 344, endPoint x: 698, endPoint y: 353, distance: 129.7
click at [749, 245] on icon "button" at bounding box center [747, 248] width 20 height 20
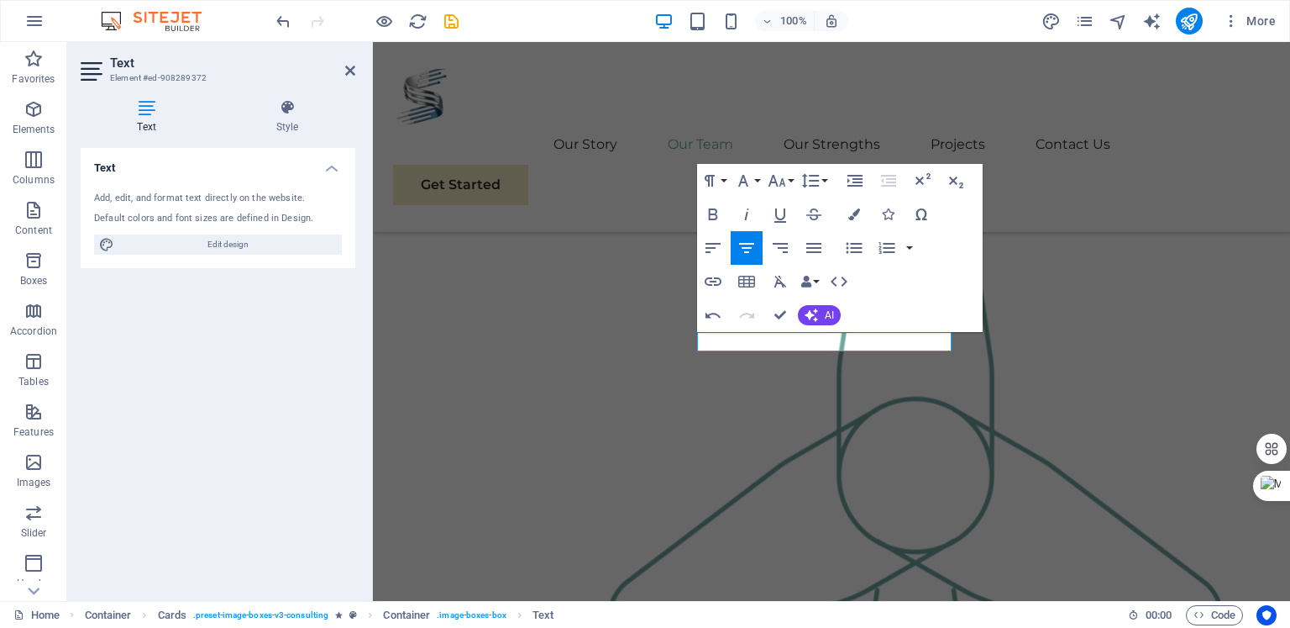
click at [796, 181] on div "Paragraph Format Normal Heading 1 Heading 2 Heading 3 Heading 4 Heading 5 Headi…" at bounding box center [764, 181] width 134 height 34
click at [791, 181] on button "Font Size" at bounding box center [781, 181] width 32 height 34
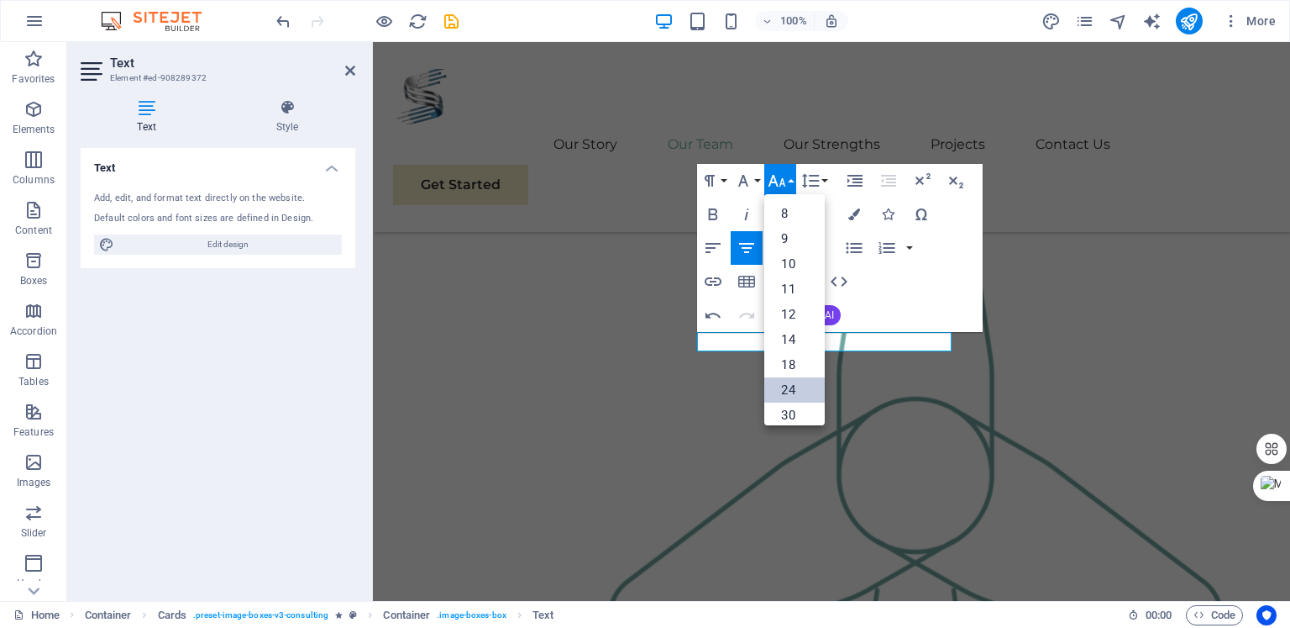
click at [789, 386] on link "24" at bounding box center [795, 389] width 60 height 25
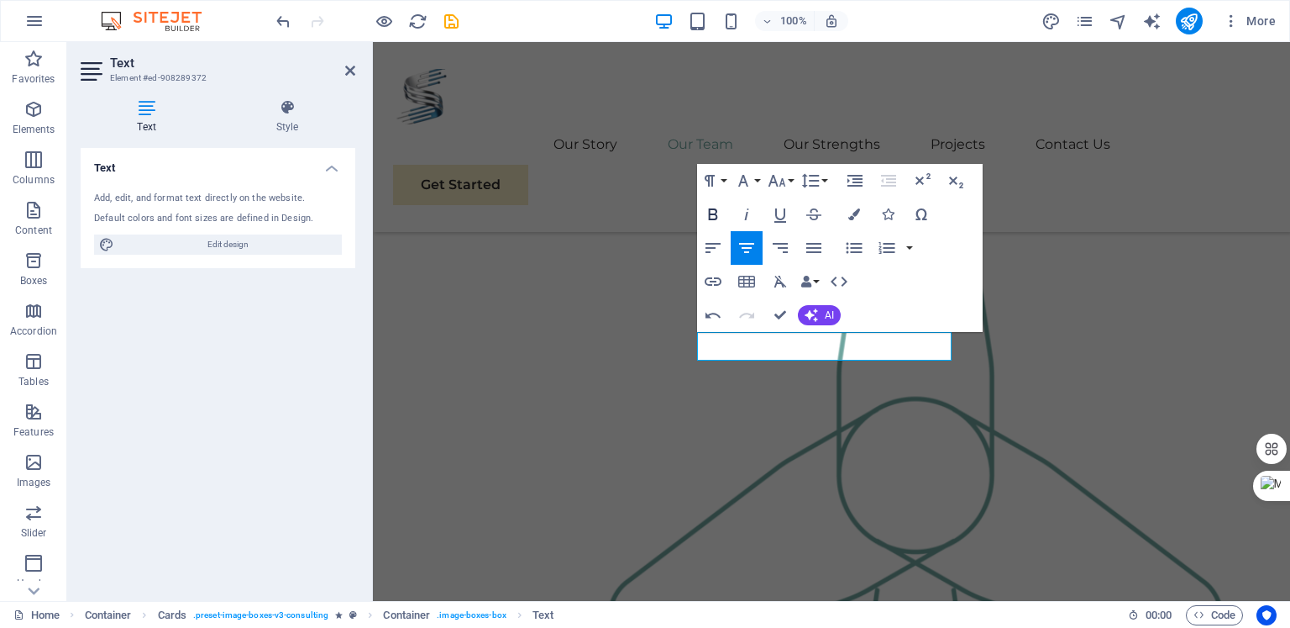
click at [710, 216] on icon "button" at bounding box center [713, 214] width 9 height 12
click at [859, 216] on icon "button" at bounding box center [855, 214] width 12 height 12
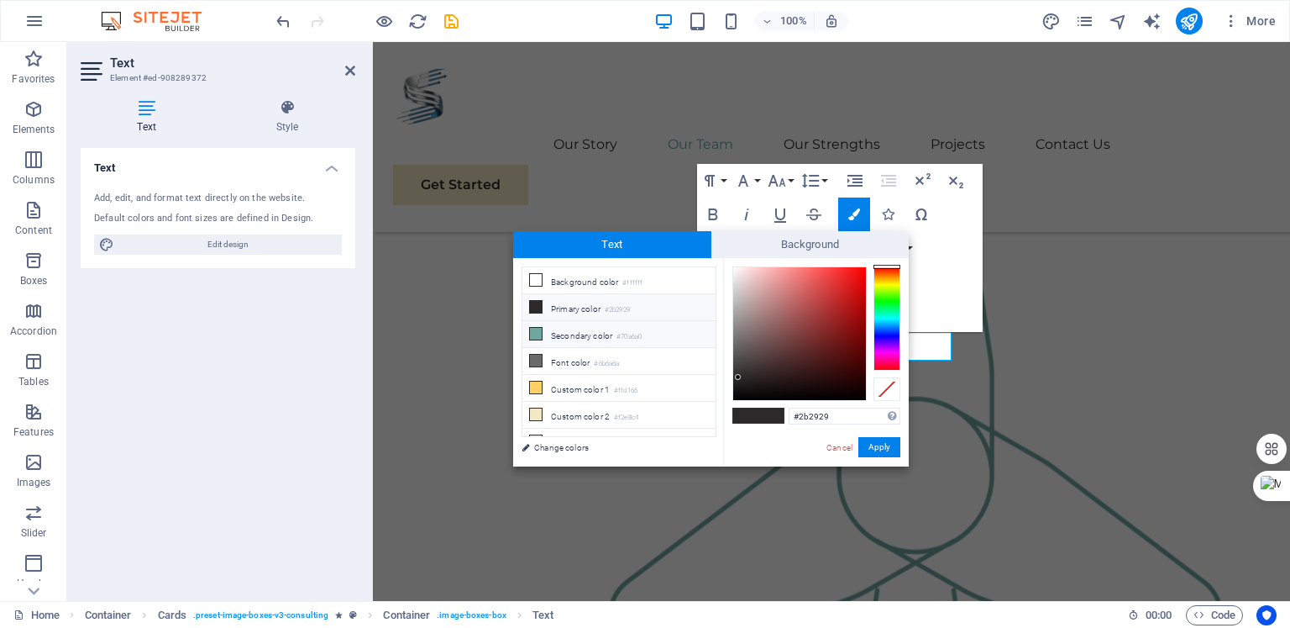
click at [583, 324] on li "Secondary color #70a6a0" at bounding box center [619, 334] width 193 height 27
type input "#70a6a0"
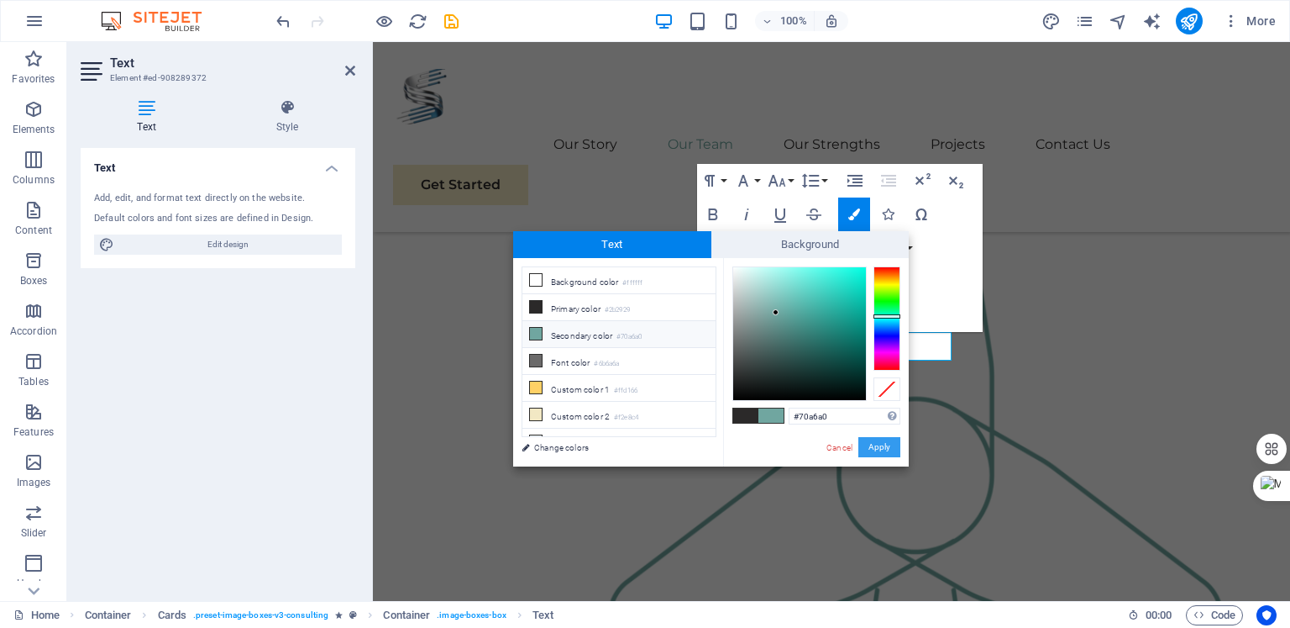
click at [873, 454] on button "Apply" at bounding box center [880, 447] width 42 height 20
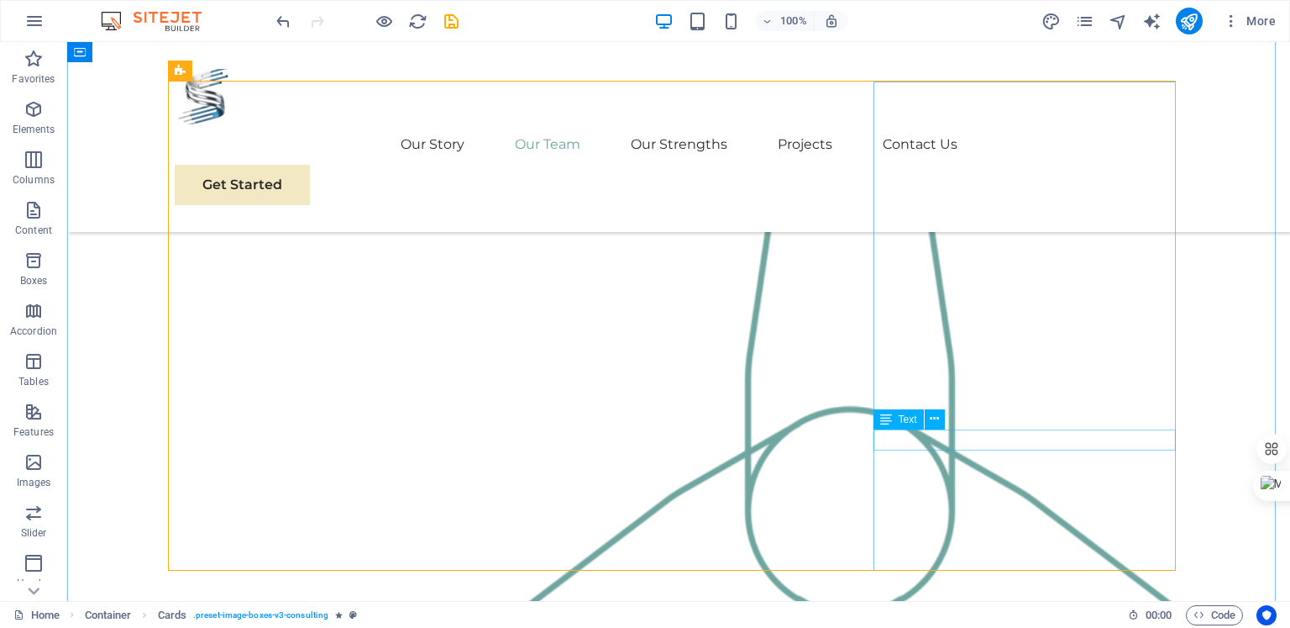
scroll to position [1743, 0]
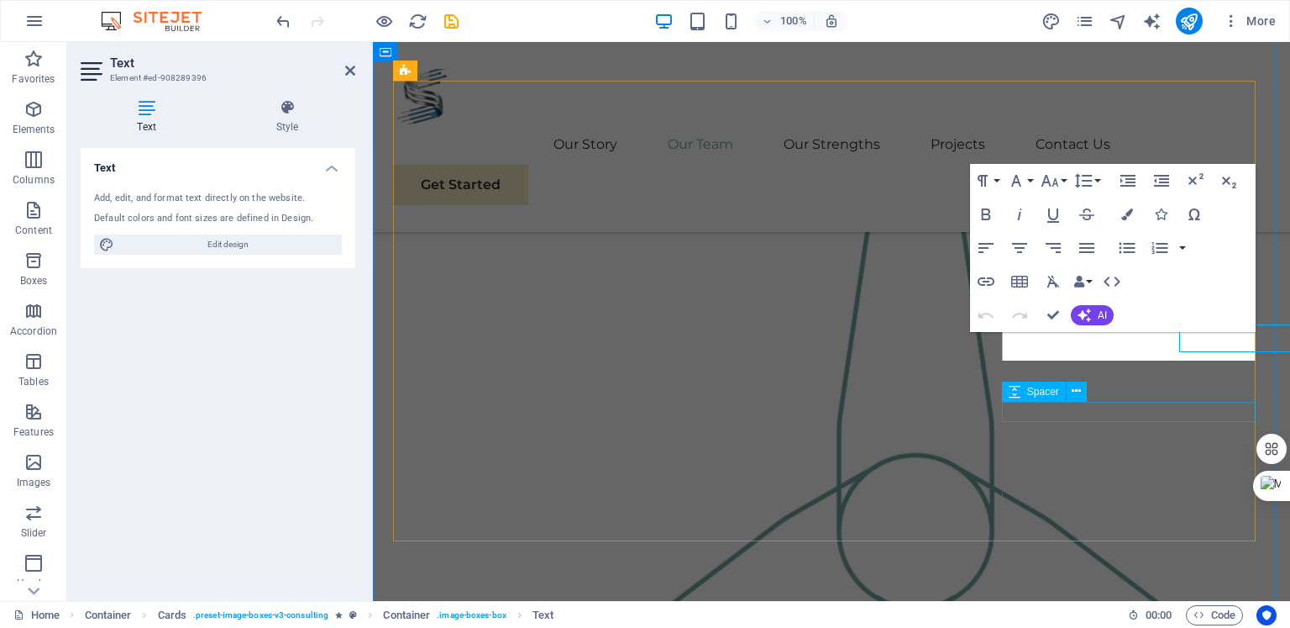
scroll to position [1800, 0]
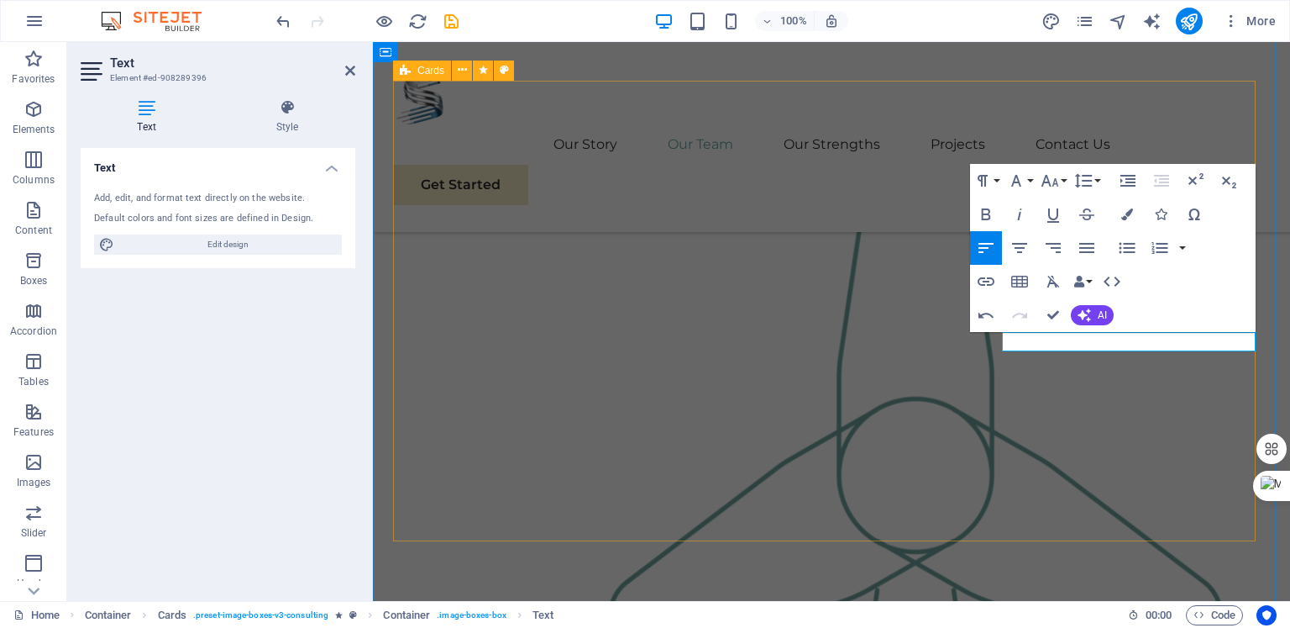
drag, startPoint x: 1154, startPoint y: 339, endPoint x: 998, endPoint y: 353, distance: 156.0
click at [1020, 250] on icon "button" at bounding box center [1020, 248] width 20 height 20
click at [1057, 182] on icon "button" at bounding box center [1051, 181] width 18 height 12
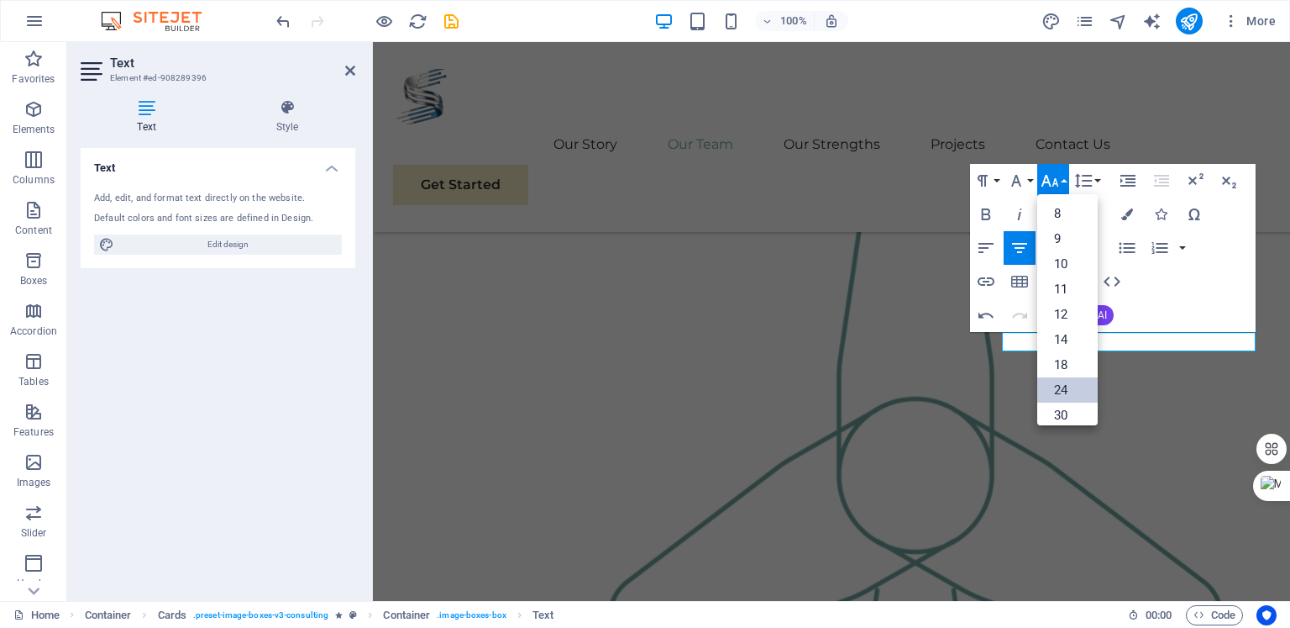
click at [1067, 387] on link "24" at bounding box center [1068, 389] width 60 height 25
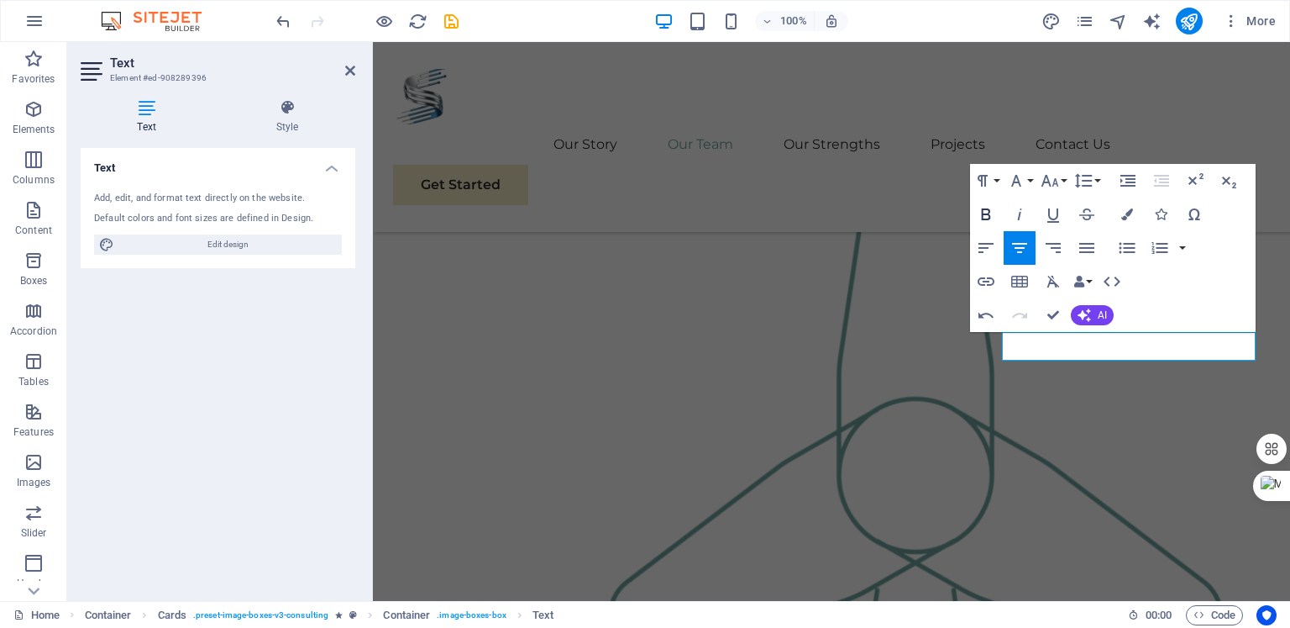
click at [979, 208] on icon "button" at bounding box center [986, 214] width 20 height 20
click at [1130, 213] on icon "button" at bounding box center [1128, 214] width 12 height 12
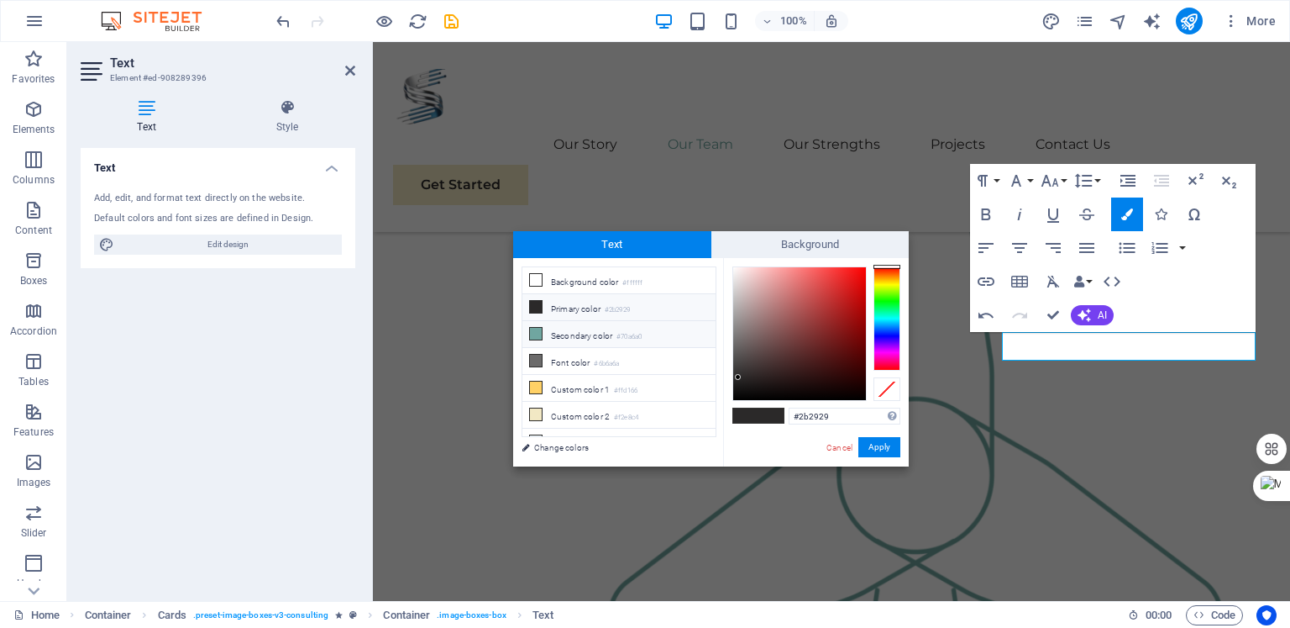
click at [632, 340] on li "Secondary color #70a6a0" at bounding box center [619, 334] width 193 height 27
type input "#70a6a0"
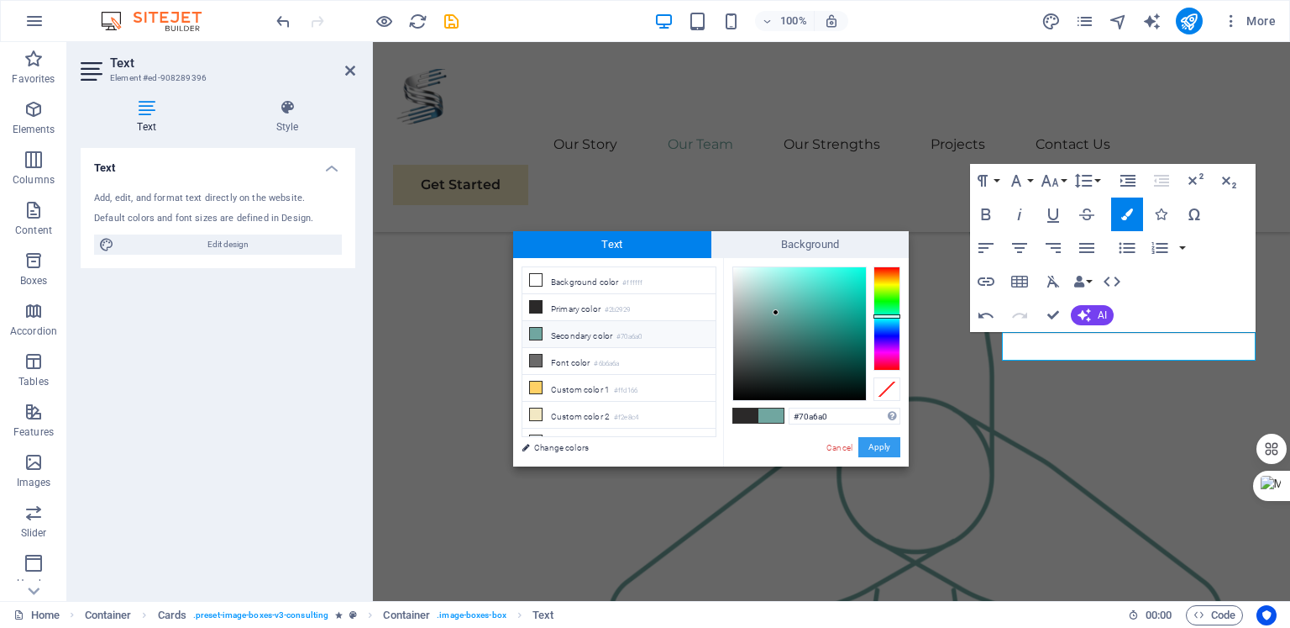
click at [870, 443] on button "Apply" at bounding box center [880, 447] width 42 height 20
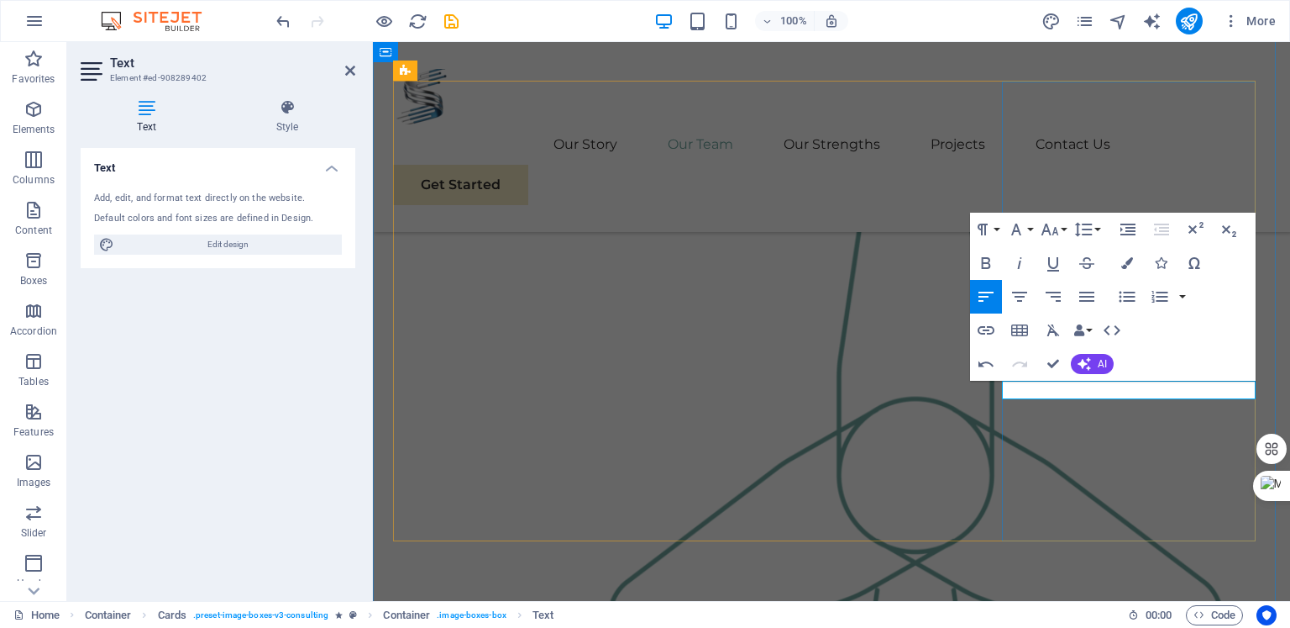
drag, startPoint x: 1187, startPoint y: 388, endPoint x: 1013, endPoint y: 392, distance: 174.0
click at [1020, 299] on icon "button" at bounding box center [1020, 296] width 20 height 20
click at [986, 259] on icon "button" at bounding box center [986, 263] width 20 height 20
click at [1059, 233] on icon "button" at bounding box center [1050, 229] width 20 height 20
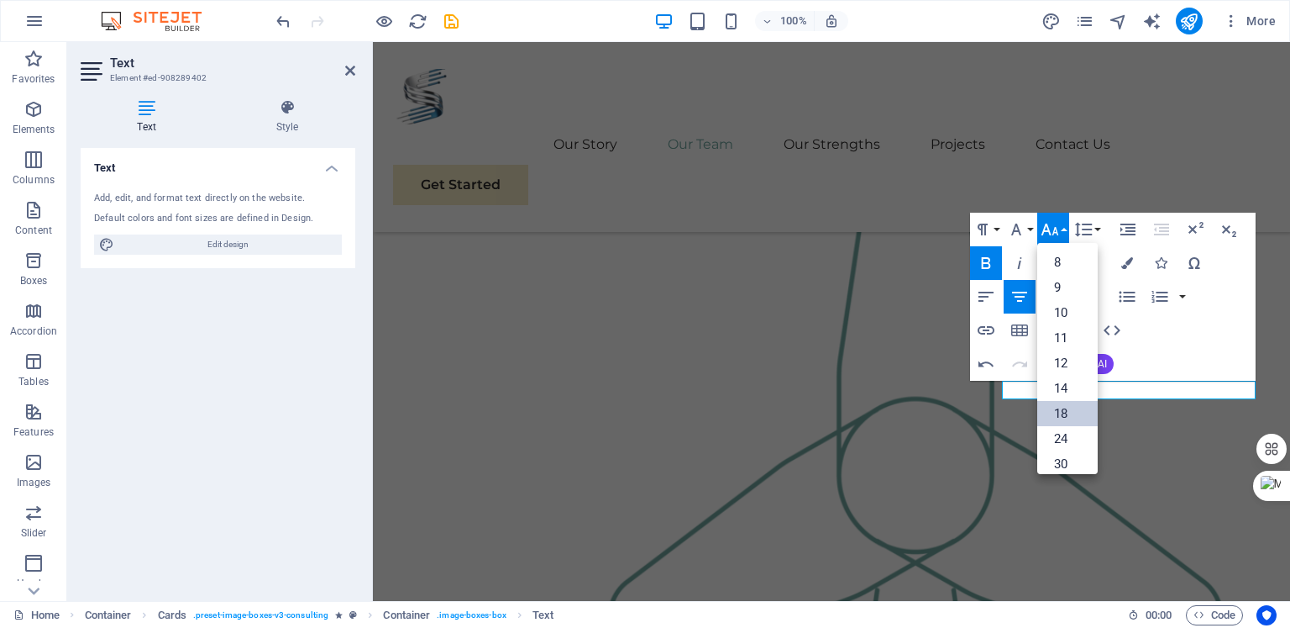
click at [1061, 407] on link "18" at bounding box center [1068, 413] width 60 height 25
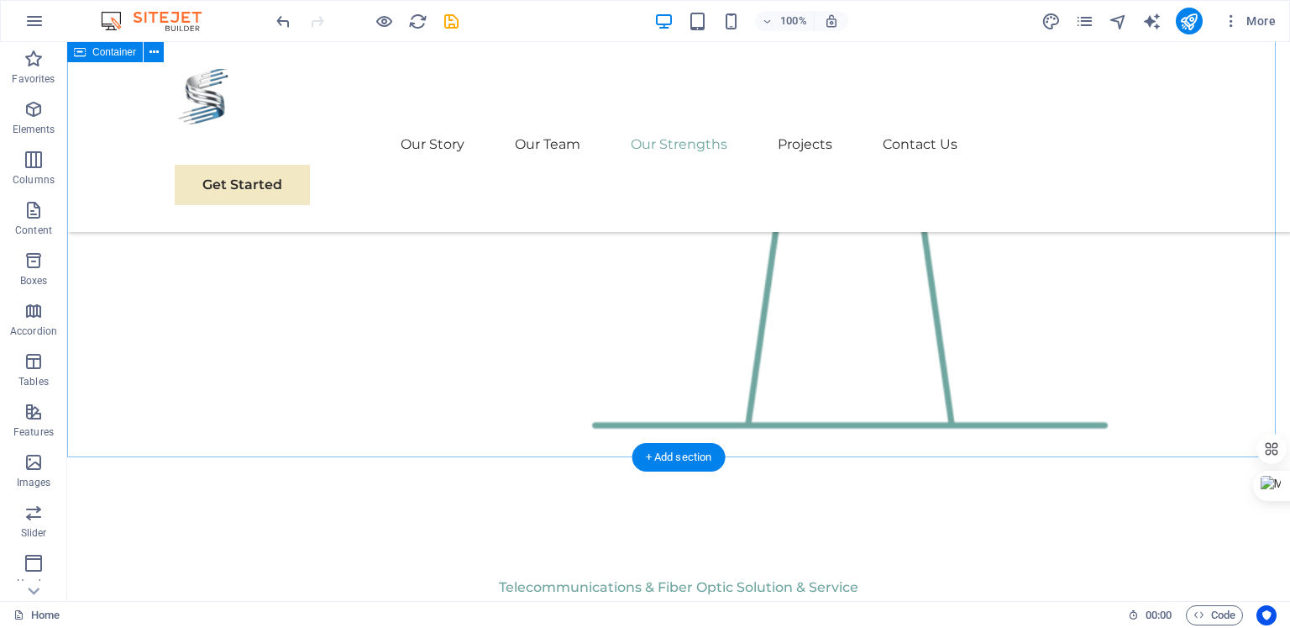
scroll to position [2371, 0]
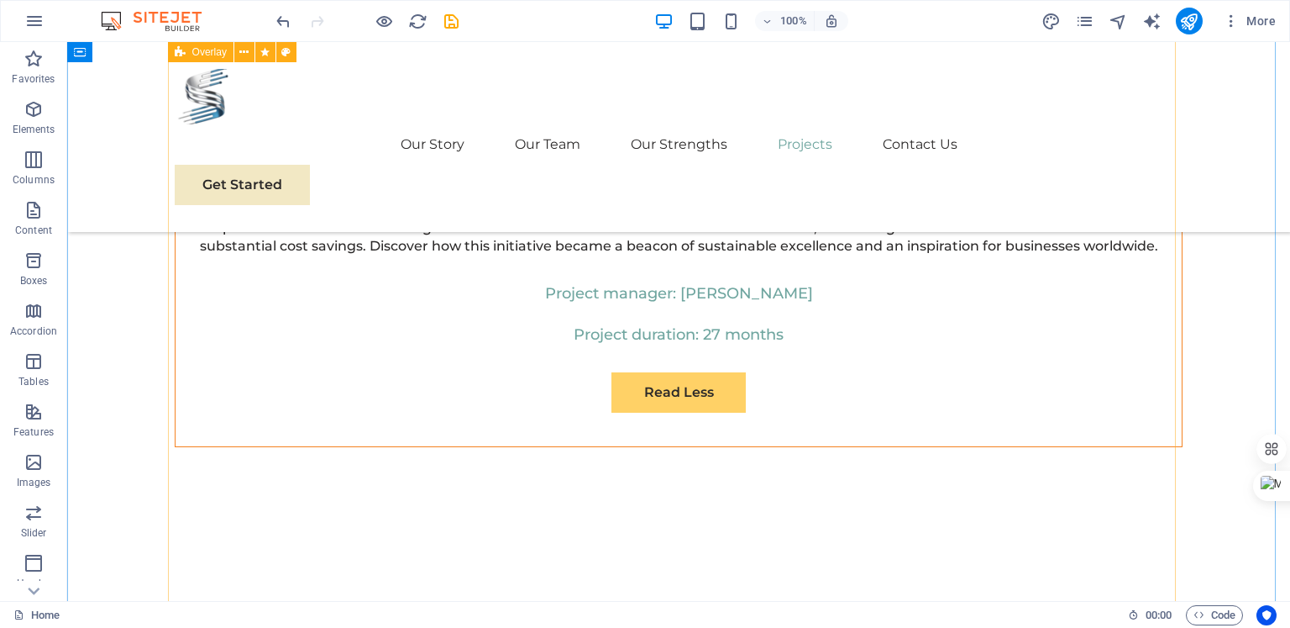
scroll to position [6775, 0]
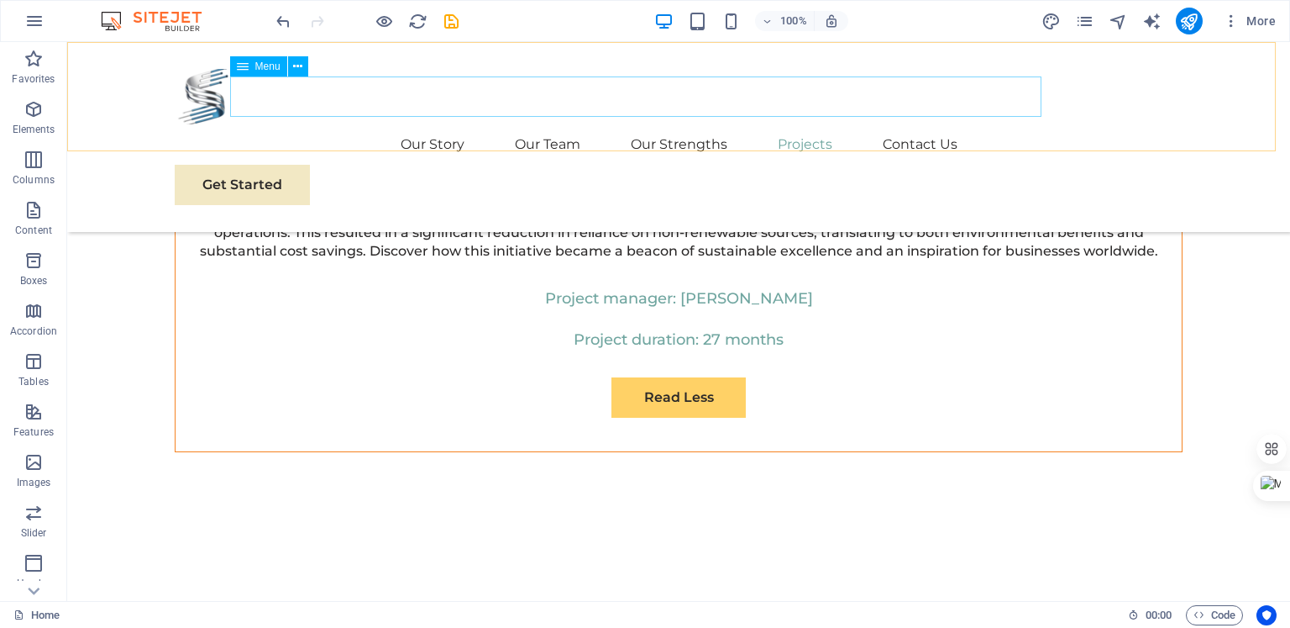
click at [758, 124] on nav "Our Story Our Team Our Strengths Projects Contact Us" at bounding box center [679, 144] width 1008 height 40
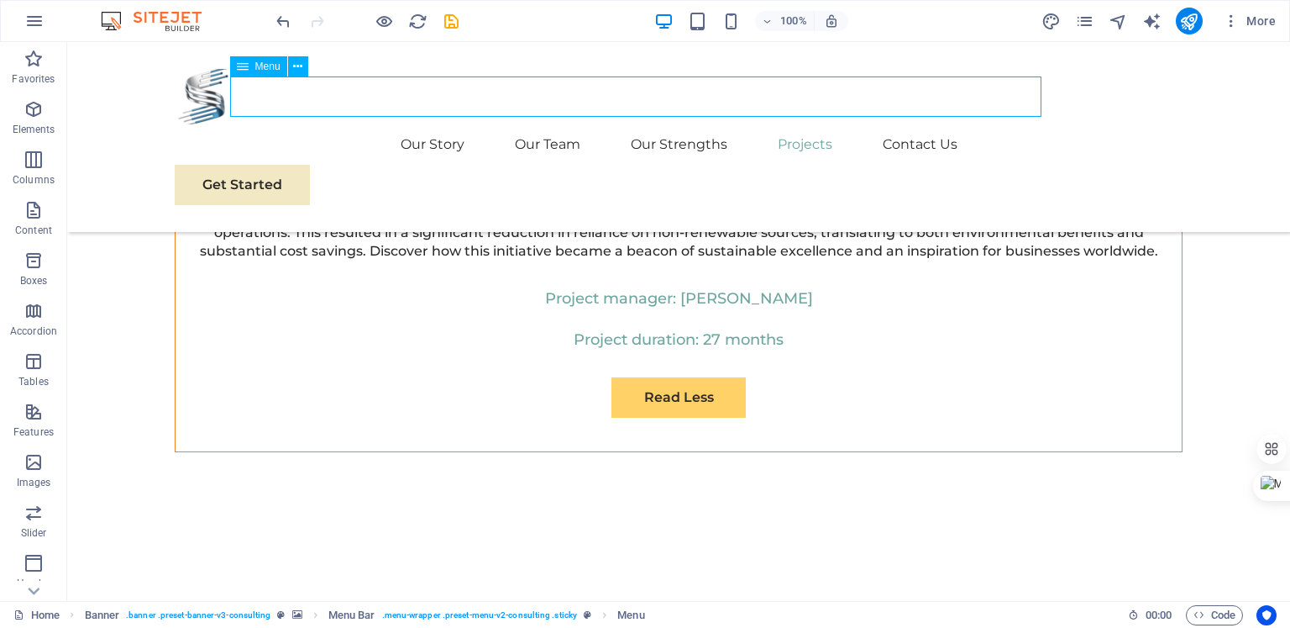
click at [758, 124] on nav "Our Story Our Team Our Strengths Projects Contact Us" at bounding box center [679, 144] width 1008 height 40
select select
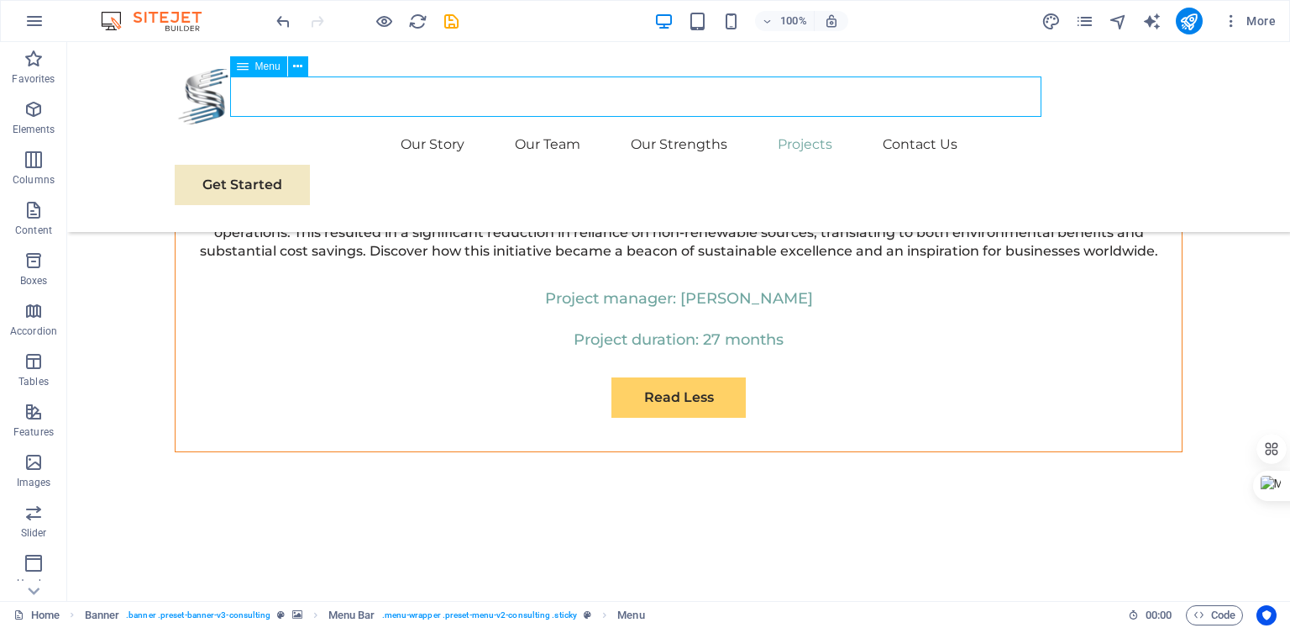
select select
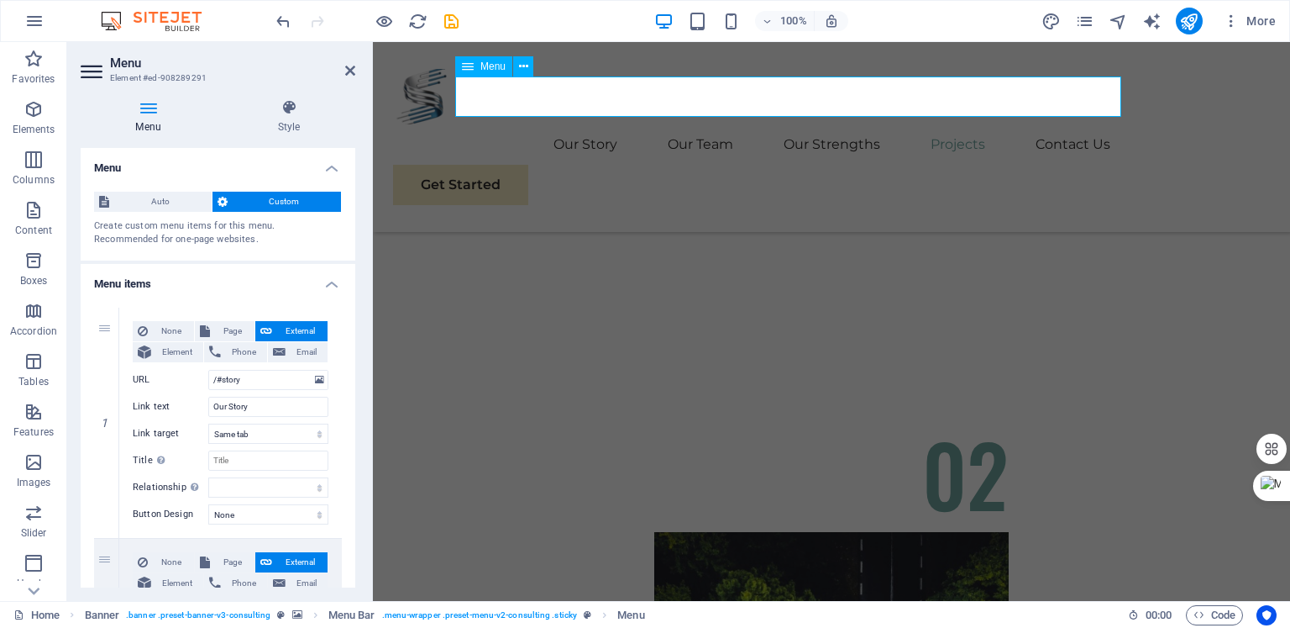
click at [907, 124] on nav "Our Story Our Team Our Strengths Projects Contact Us" at bounding box center [831, 144] width 877 height 40
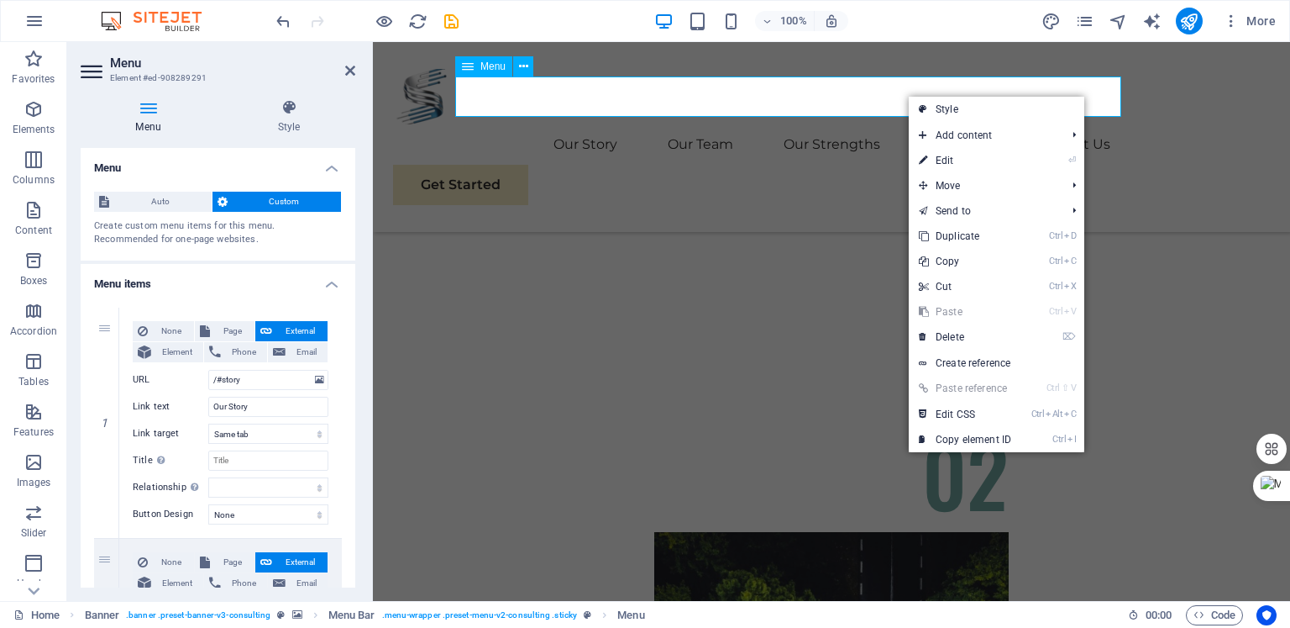
click at [859, 124] on nav "Our Story Our Team Our Strengths Projects Contact Us" at bounding box center [831, 144] width 877 height 40
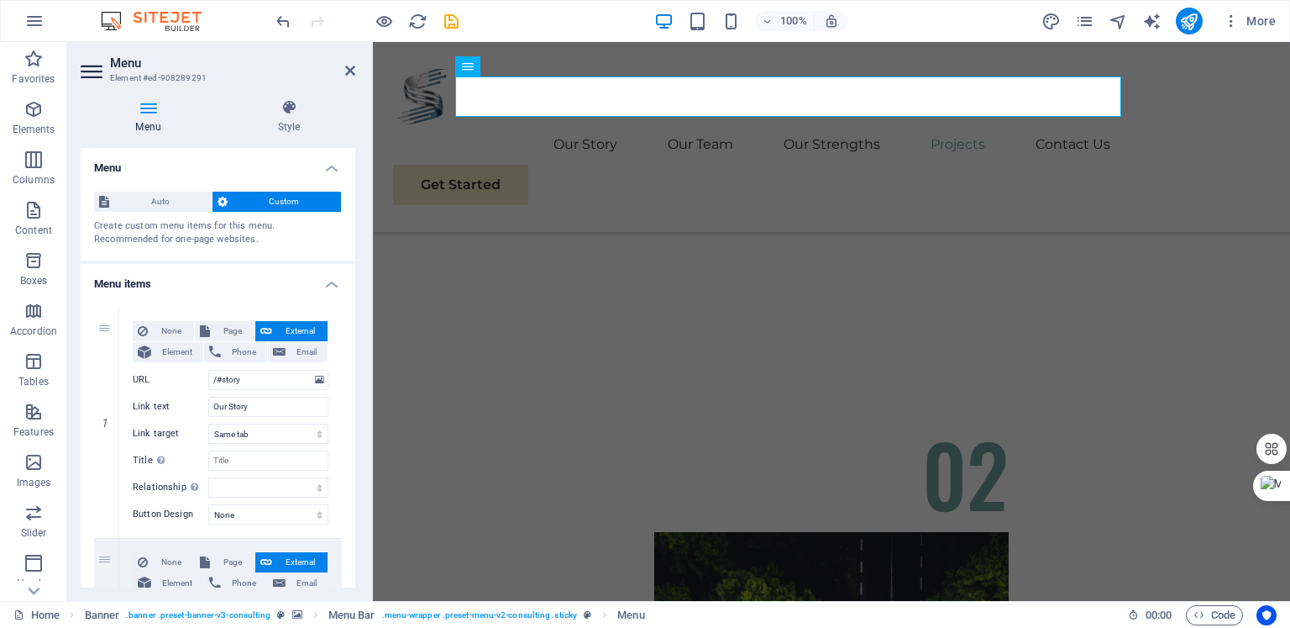
click at [146, 113] on icon at bounding box center [148, 107] width 135 height 17
click at [224, 204] on icon at bounding box center [223, 202] width 10 height 20
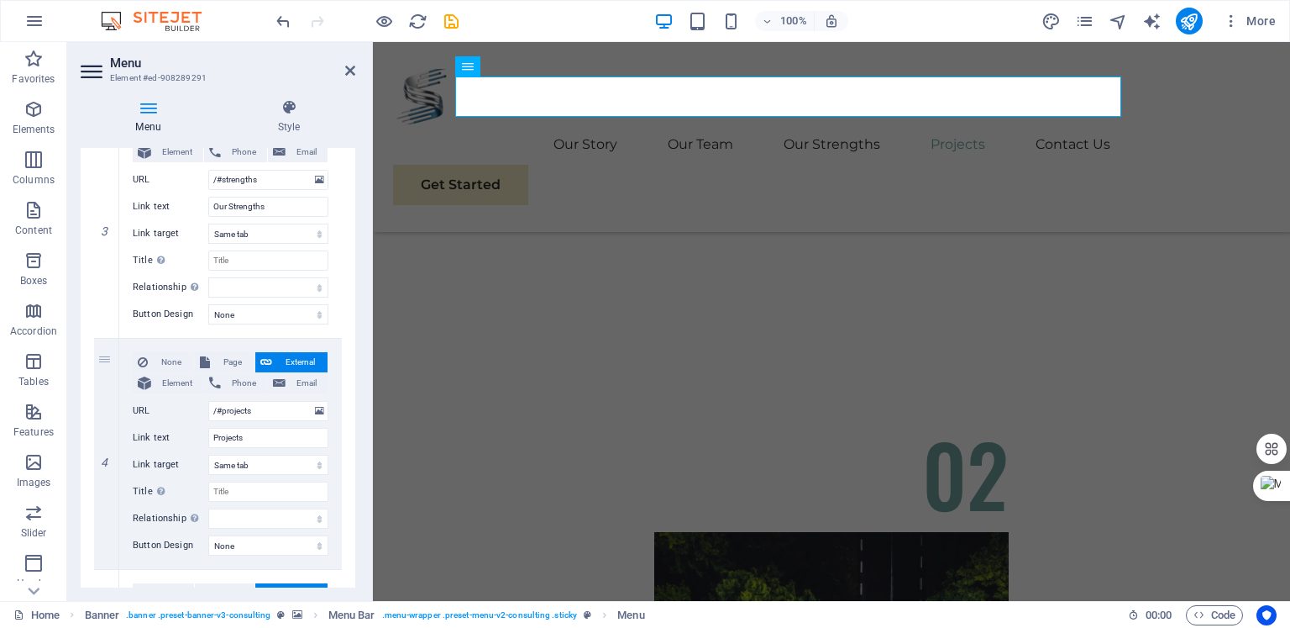
scroll to position [716, 0]
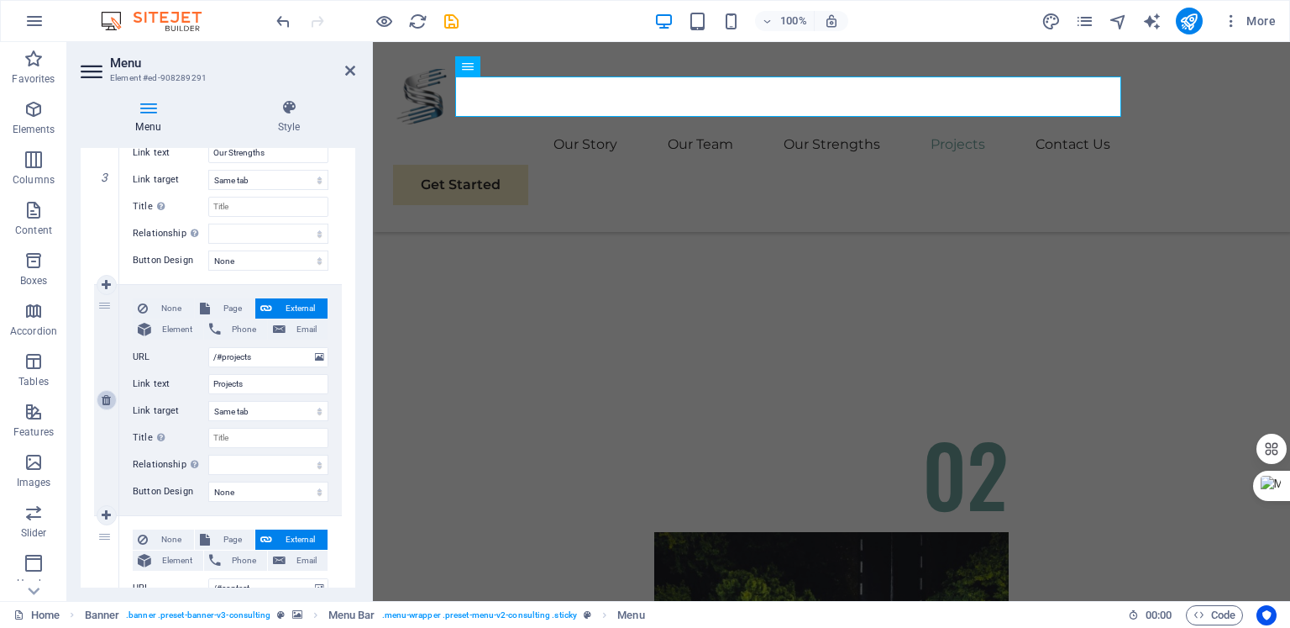
click at [104, 395] on icon at bounding box center [106, 400] width 9 height 12
select select
type input "/#contact"
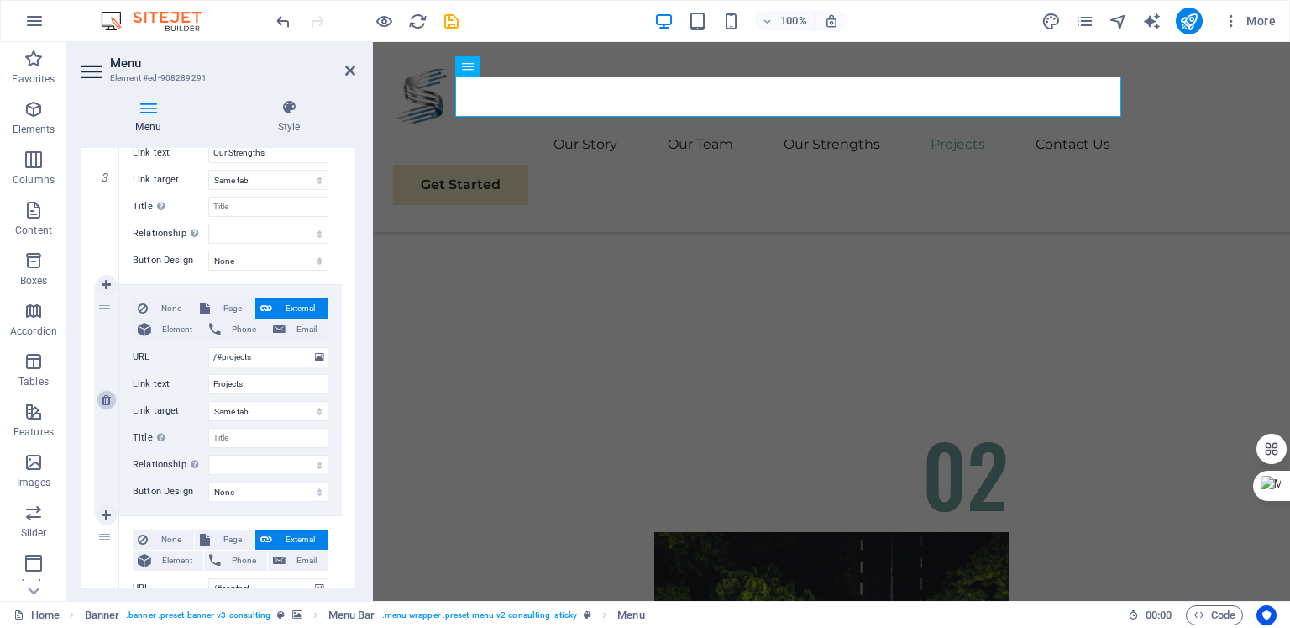
type input "Contact Us"
select select
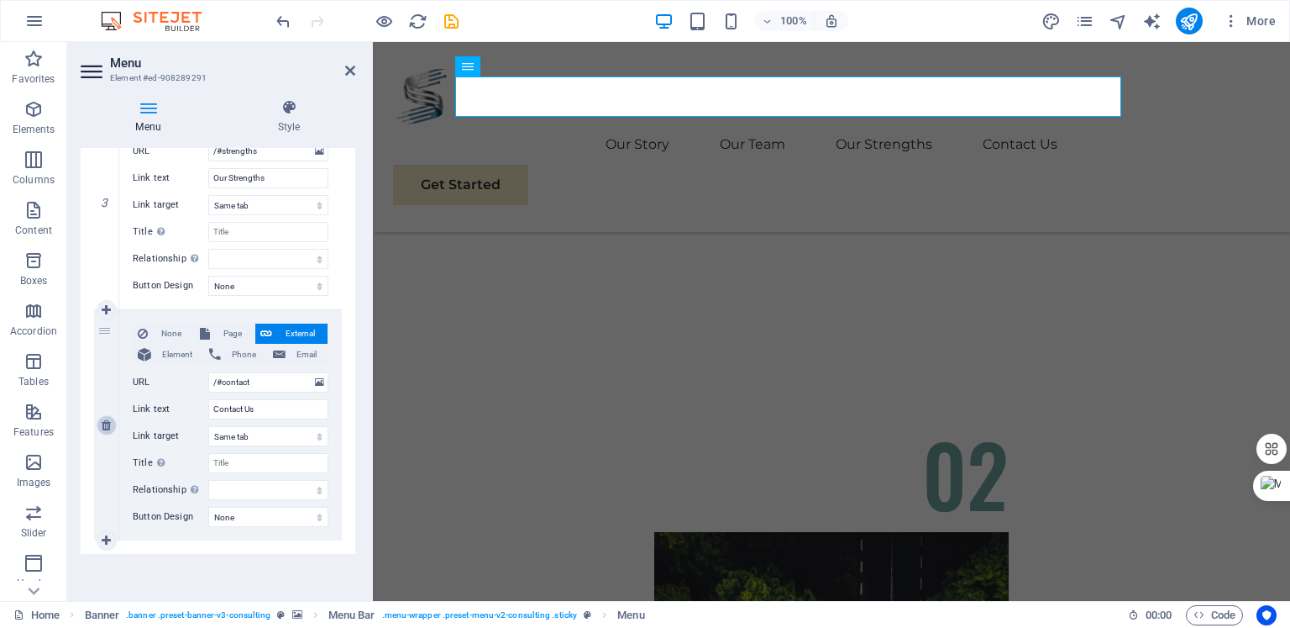
scroll to position [689, 0]
click at [289, 118] on h4 "Style" at bounding box center [289, 116] width 133 height 35
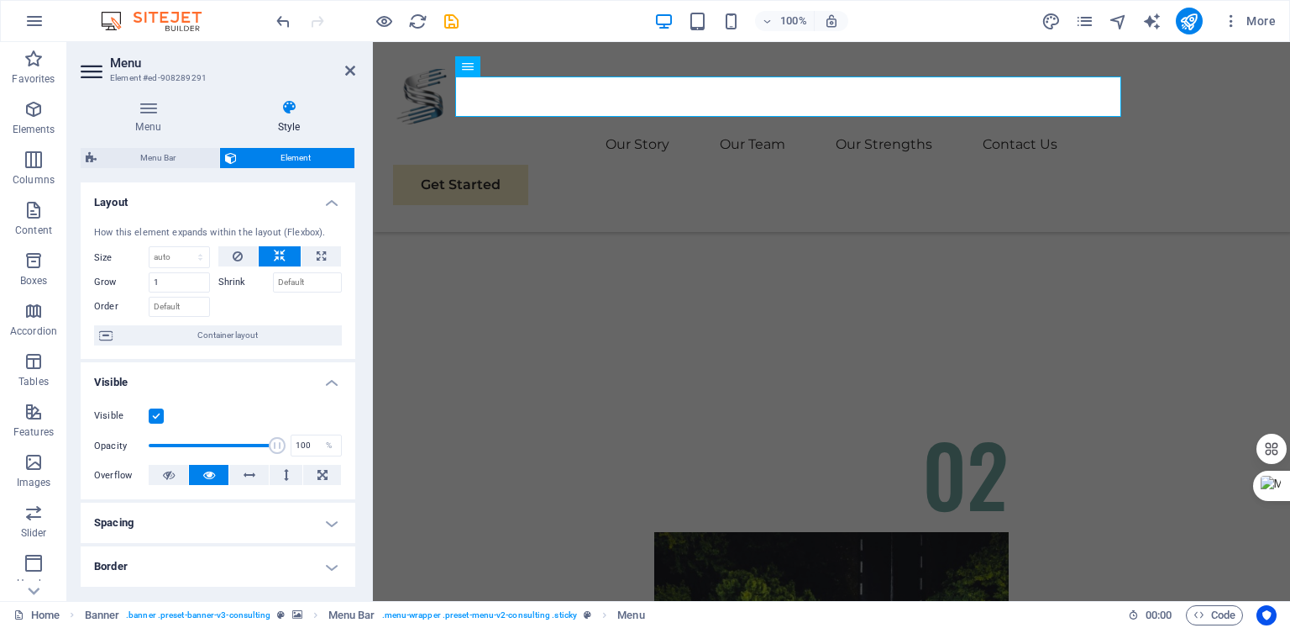
scroll to position [0, 0]
click at [1090, 63] on div "Our Story Our Team Our Strengths Contact Us Get Started" at bounding box center [831, 137] width 917 height 190
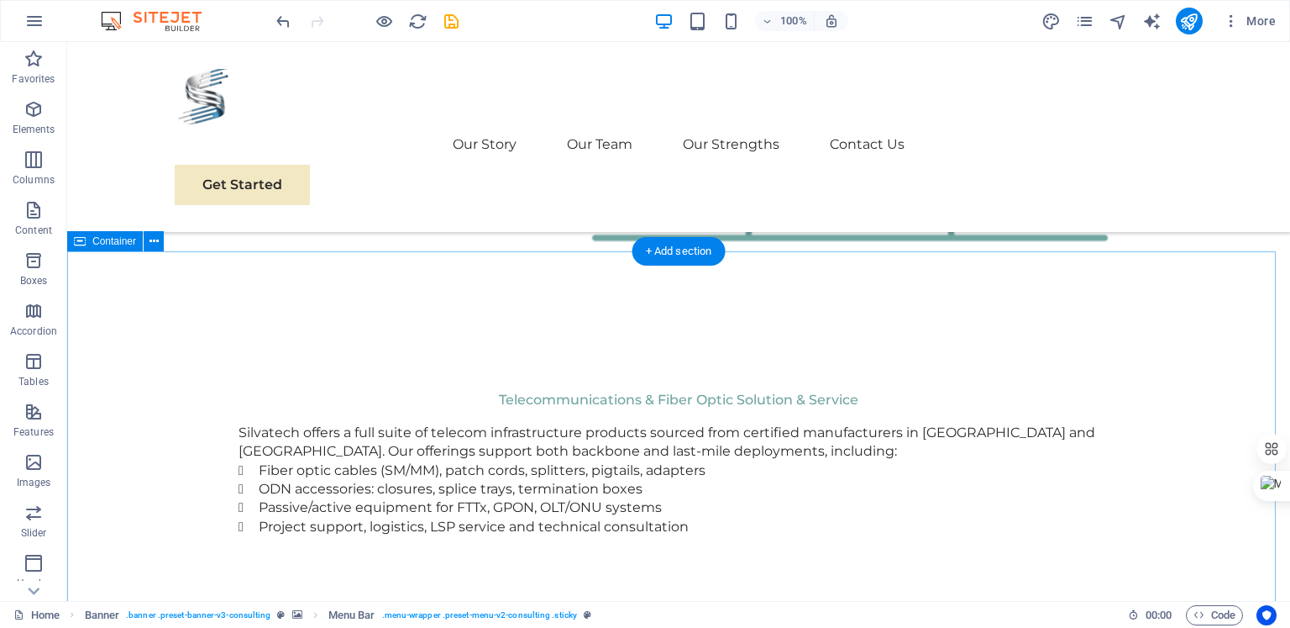
scroll to position [2584, 0]
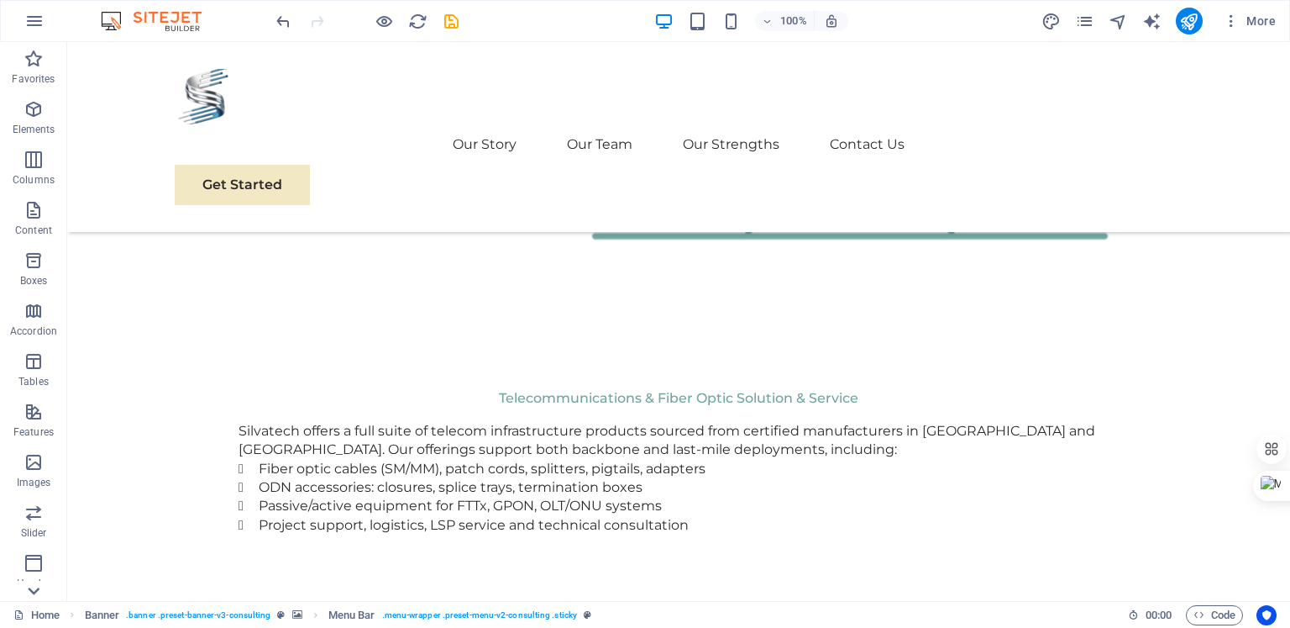
click at [34, 582] on icon at bounding box center [34, 591] width 24 height 24
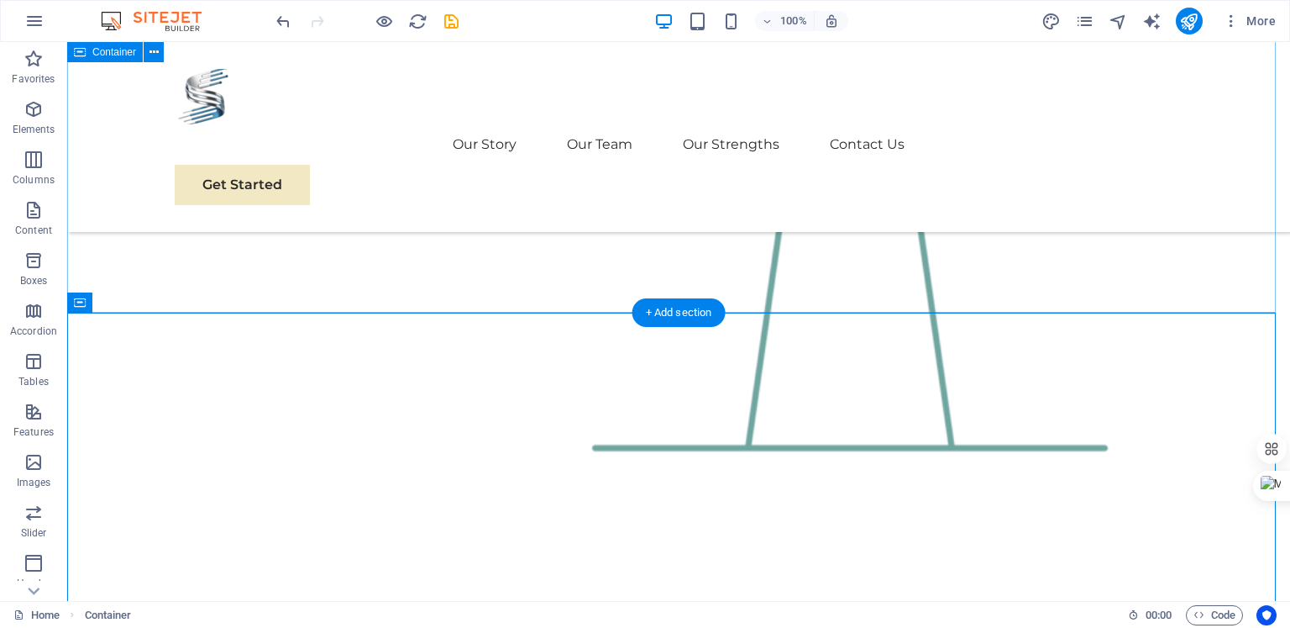
scroll to position [2521, 0]
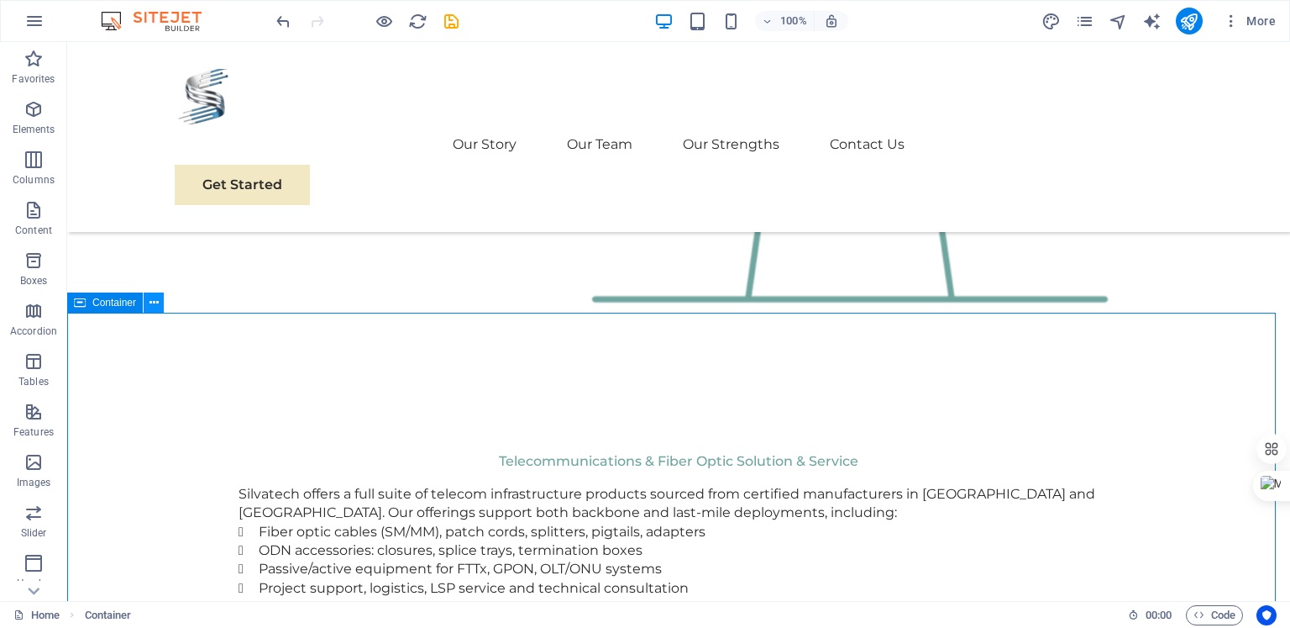
click at [152, 304] on icon at bounding box center [154, 303] width 9 height 18
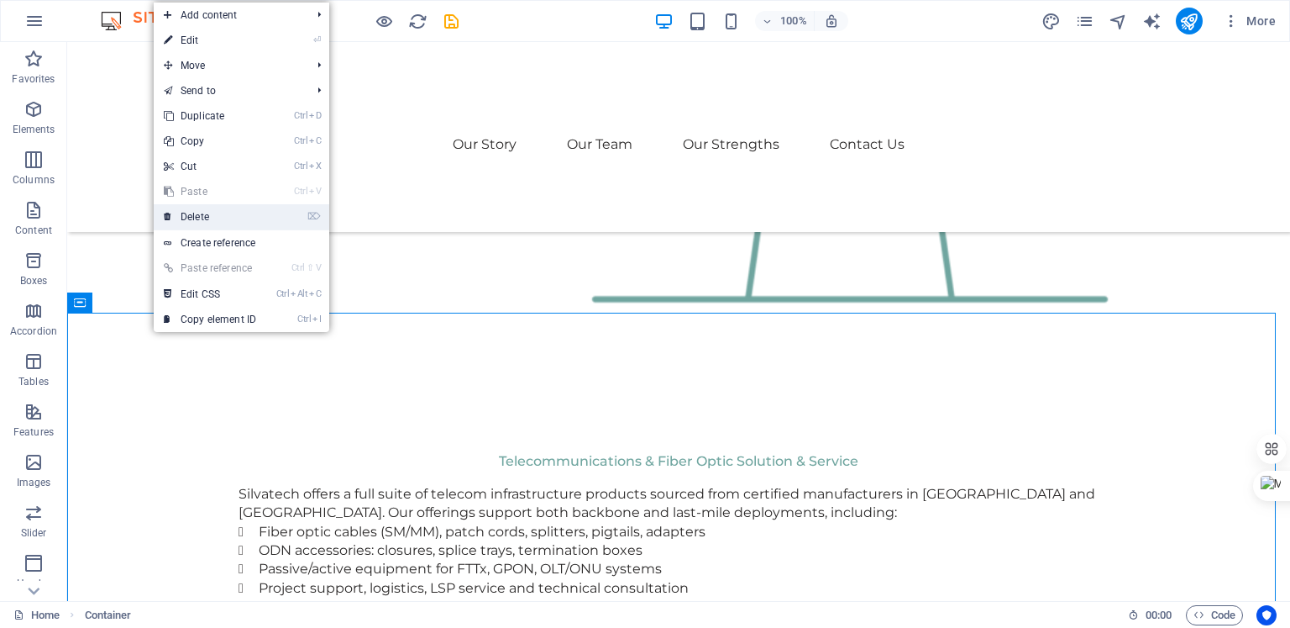
click at [181, 211] on link "⌦ Delete" at bounding box center [210, 216] width 113 height 25
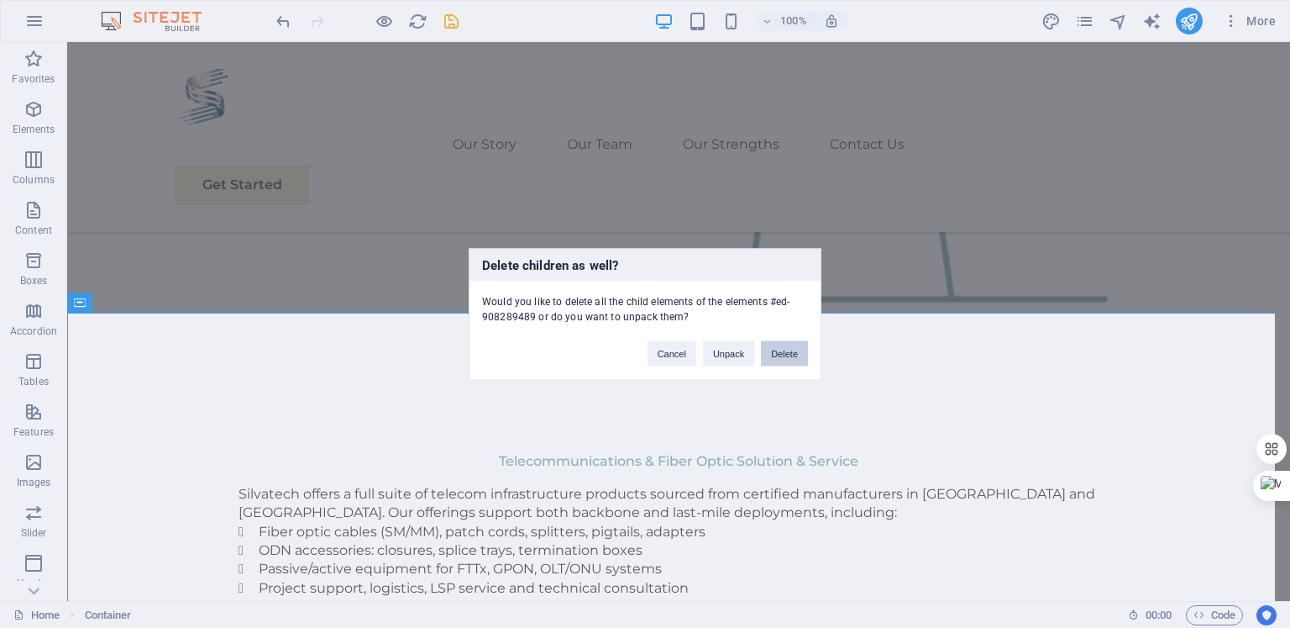
click at [779, 352] on button "Delete" at bounding box center [784, 352] width 47 height 25
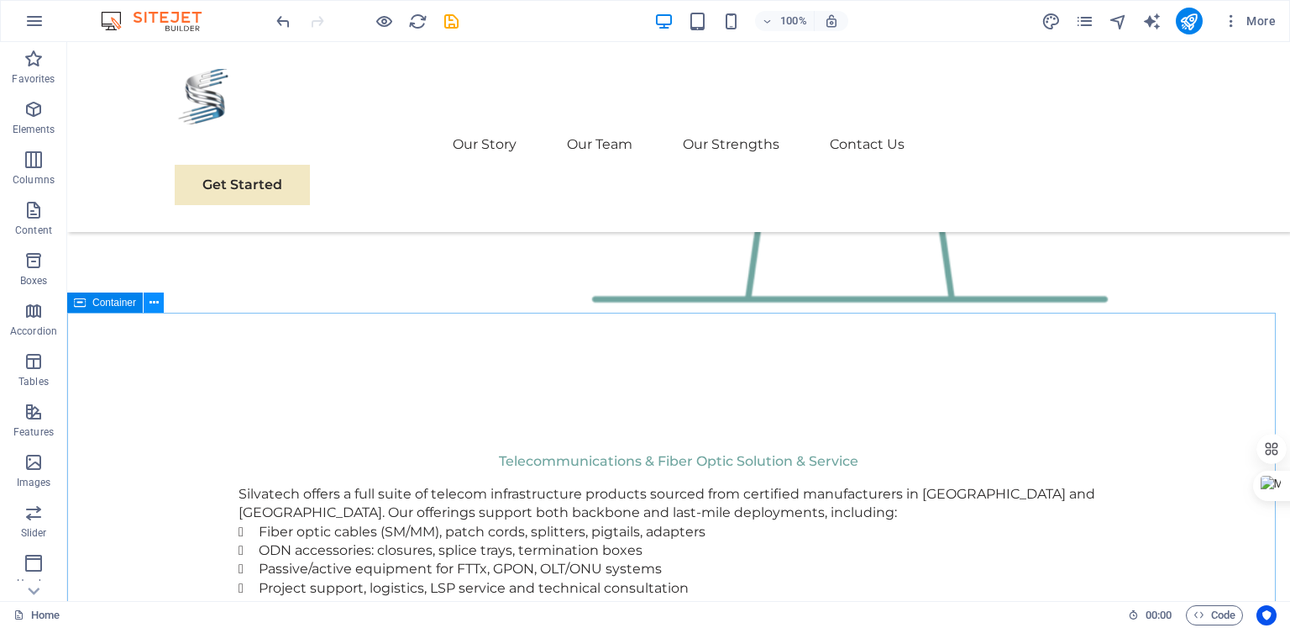
click at [155, 304] on icon at bounding box center [154, 303] width 9 height 18
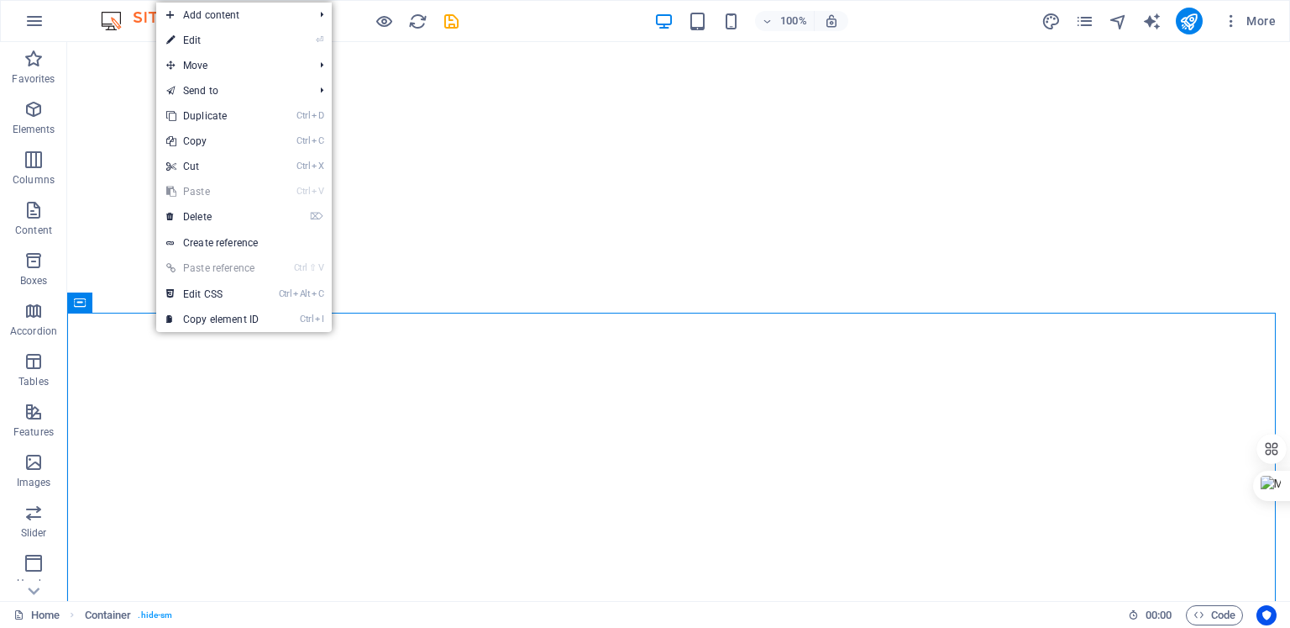
click at [230, 213] on link "⌦ Delete" at bounding box center [212, 216] width 113 height 25
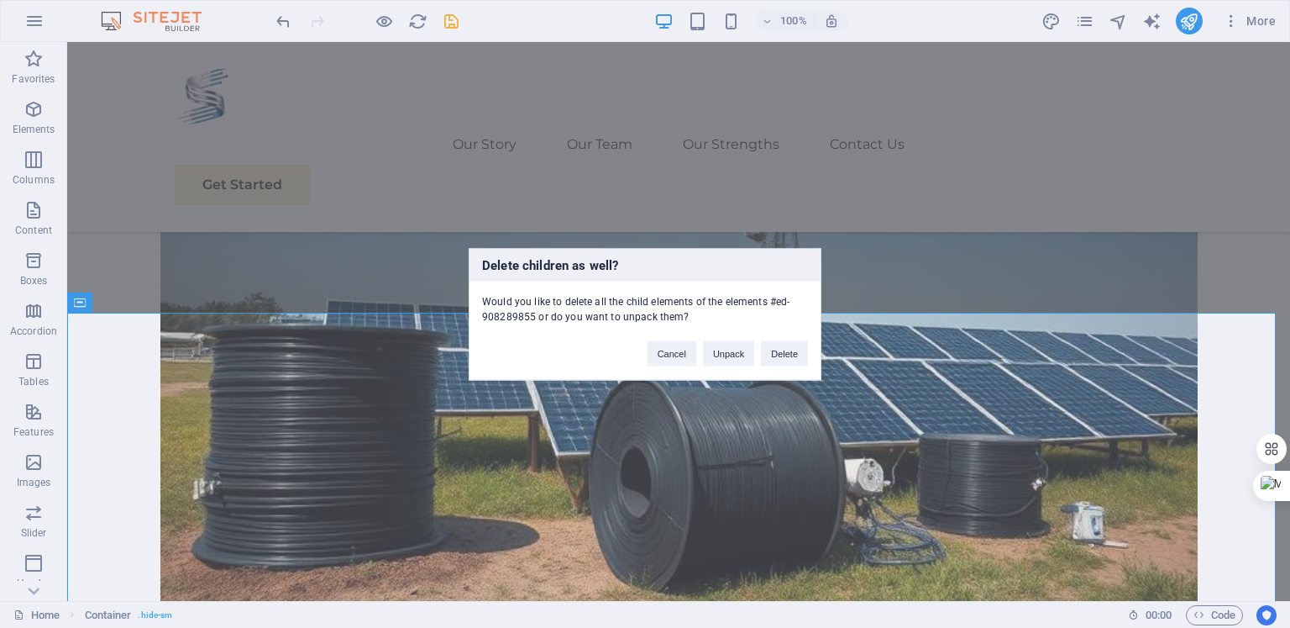
scroll to position [2521, 0]
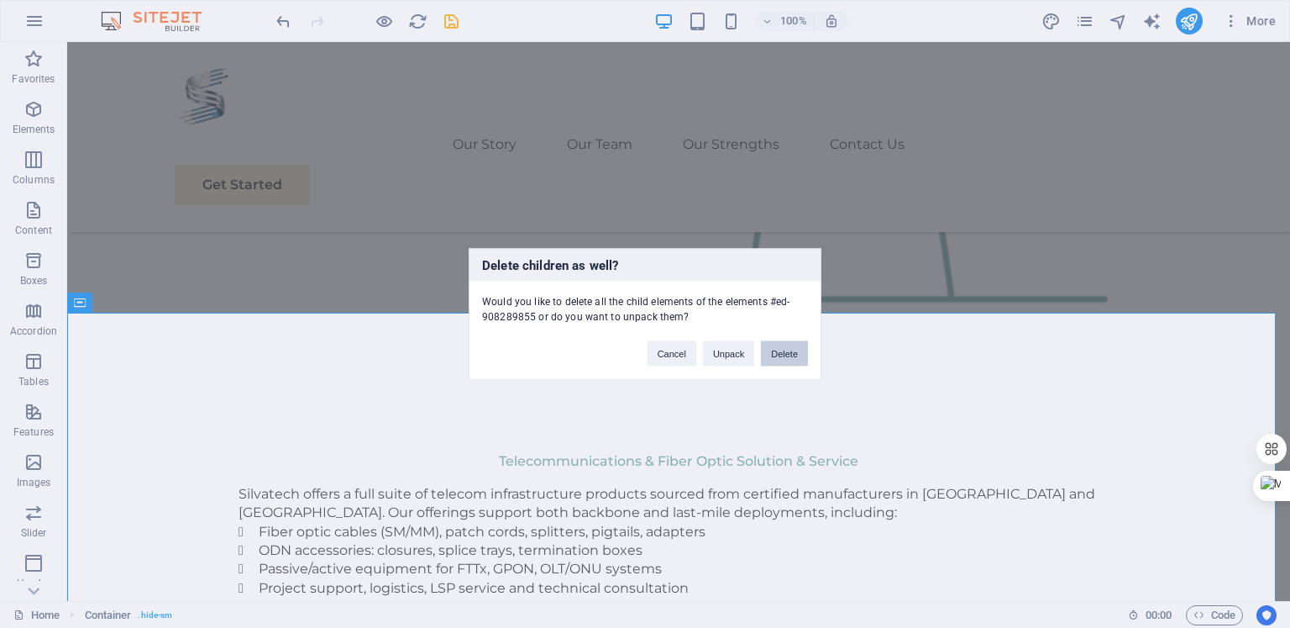
click at [781, 352] on button "Delete" at bounding box center [784, 352] width 47 height 25
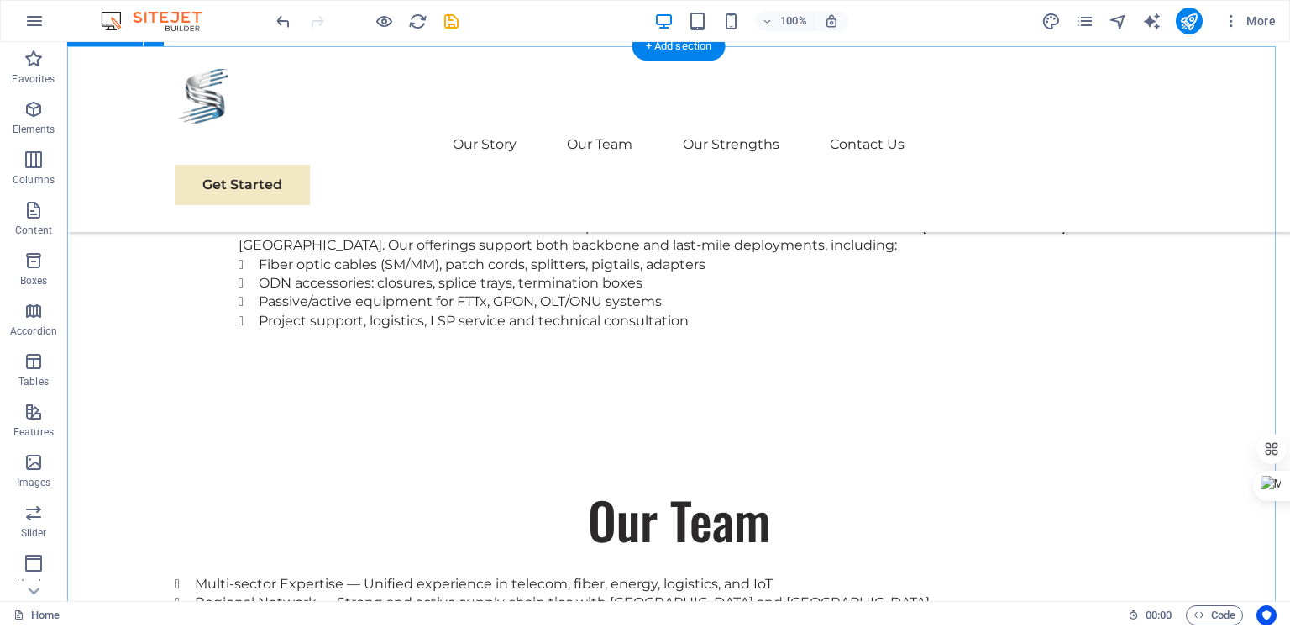
scroll to position [2755, 0]
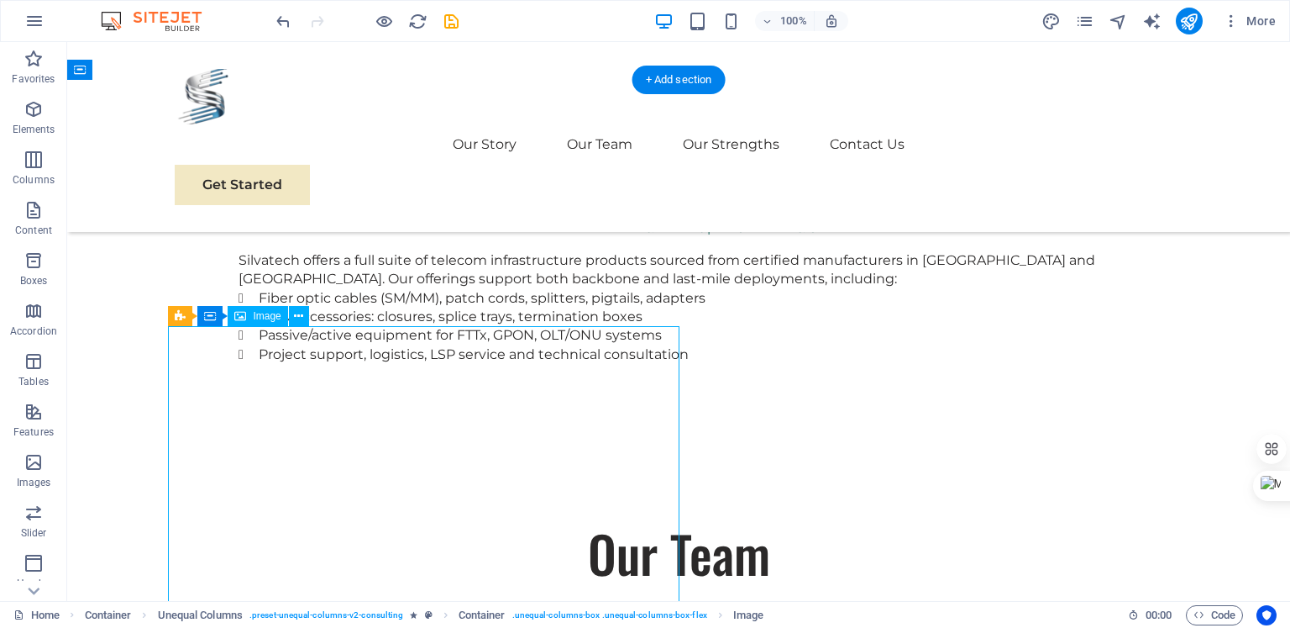
select select "%"
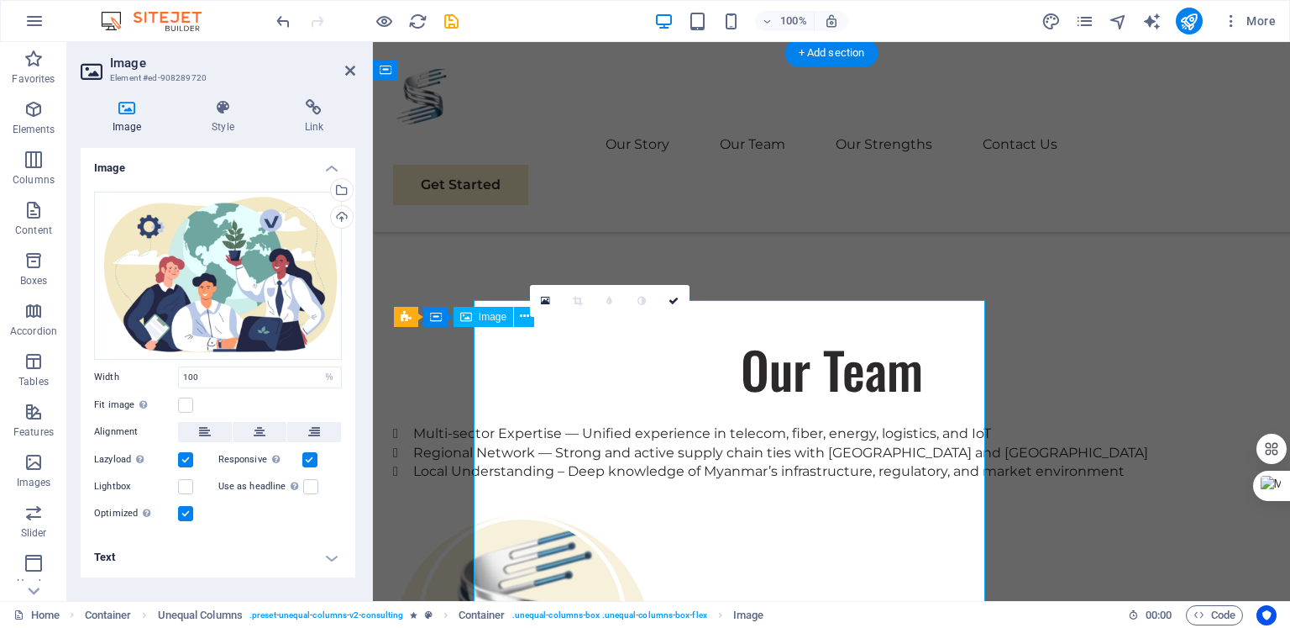
scroll to position [2781, 0]
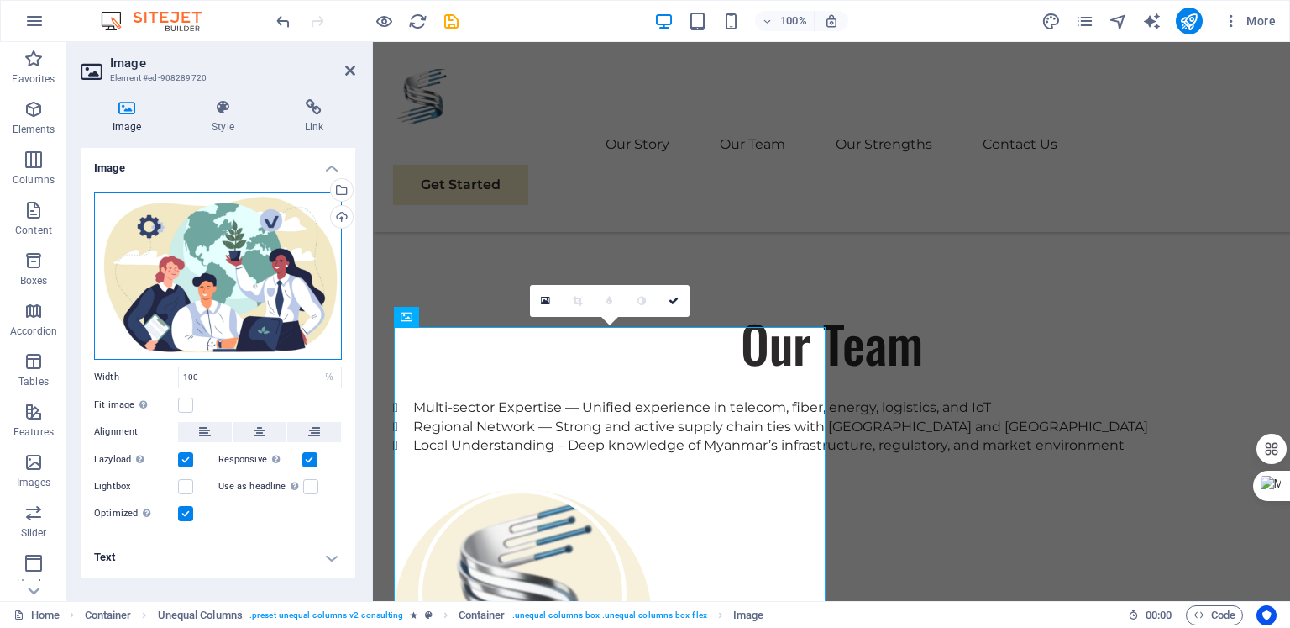
click at [188, 250] on div "Drag files here, click to choose files or select files from Files or our free s…" at bounding box center [218, 276] width 248 height 168
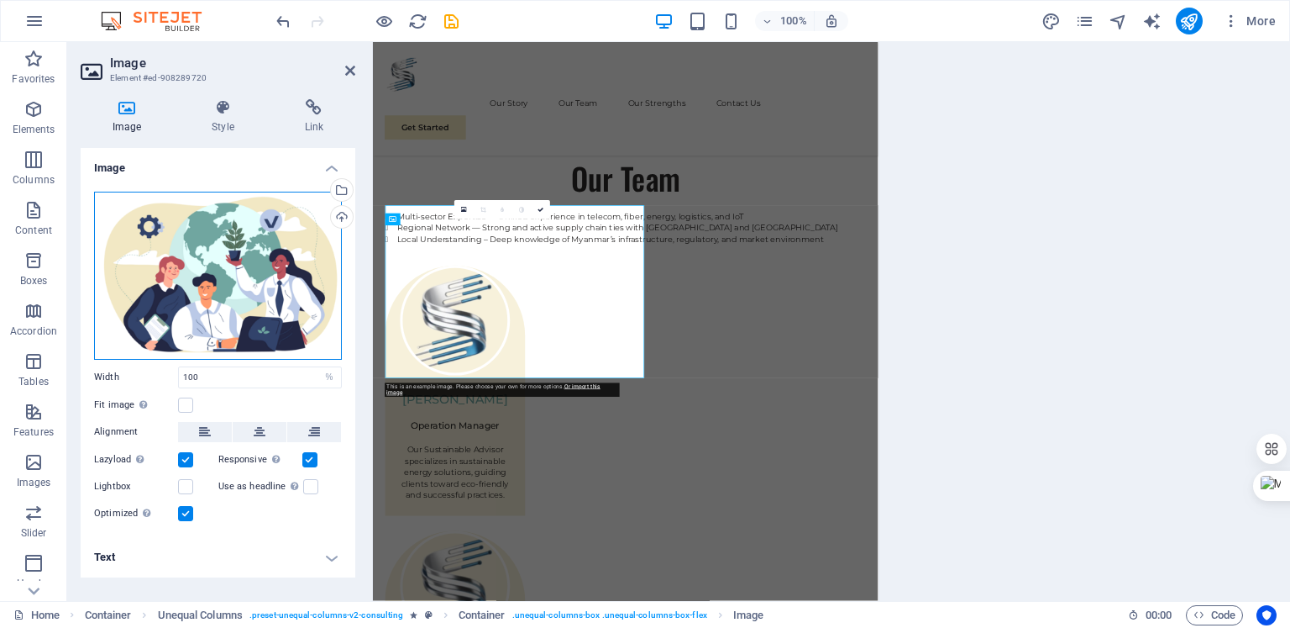
scroll to position [2794, 0]
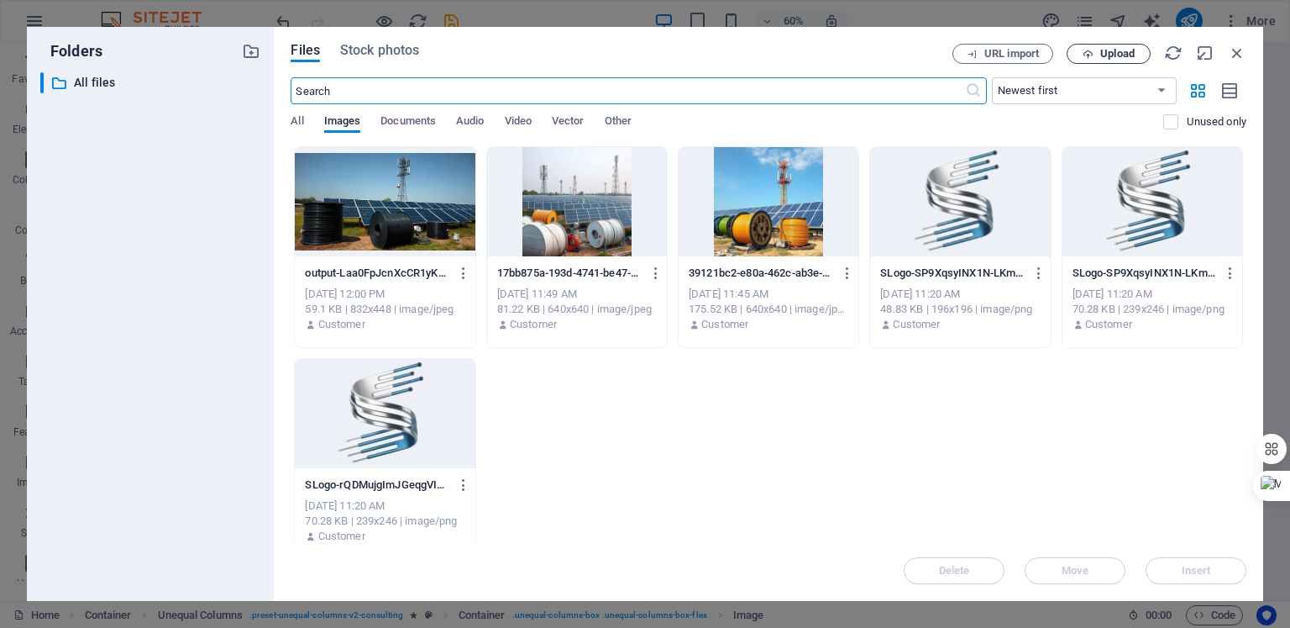
click at [1101, 55] on span "Upload" at bounding box center [1118, 54] width 34 height 10
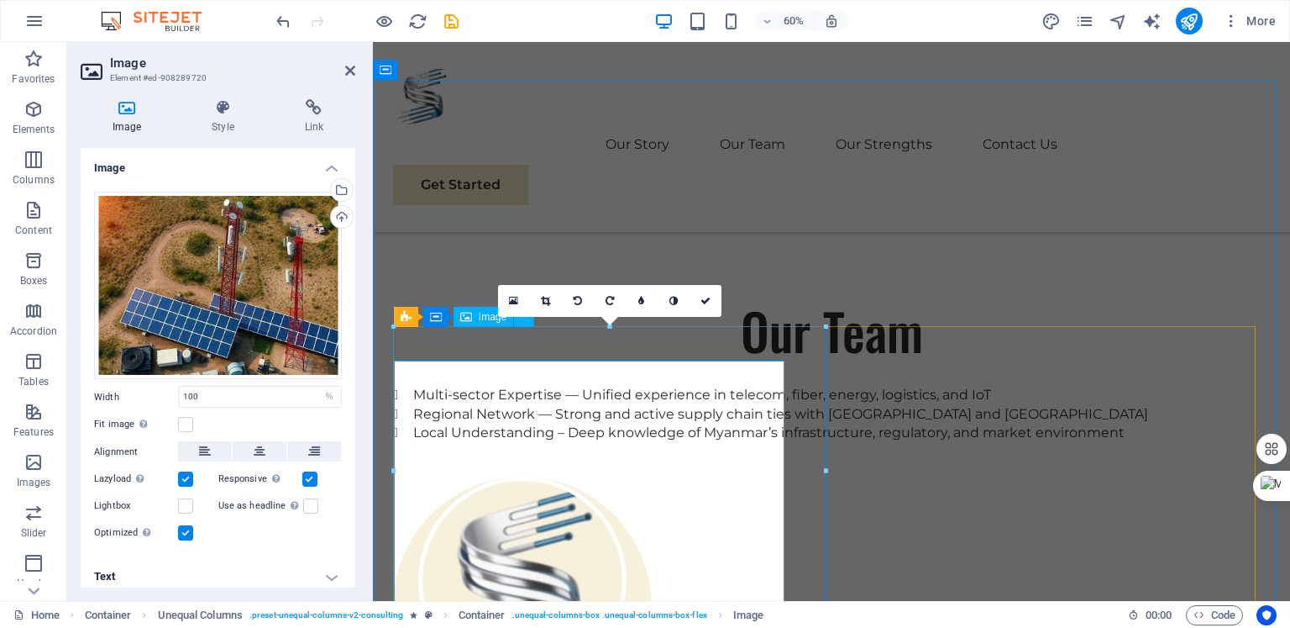
scroll to position [2781, 0]
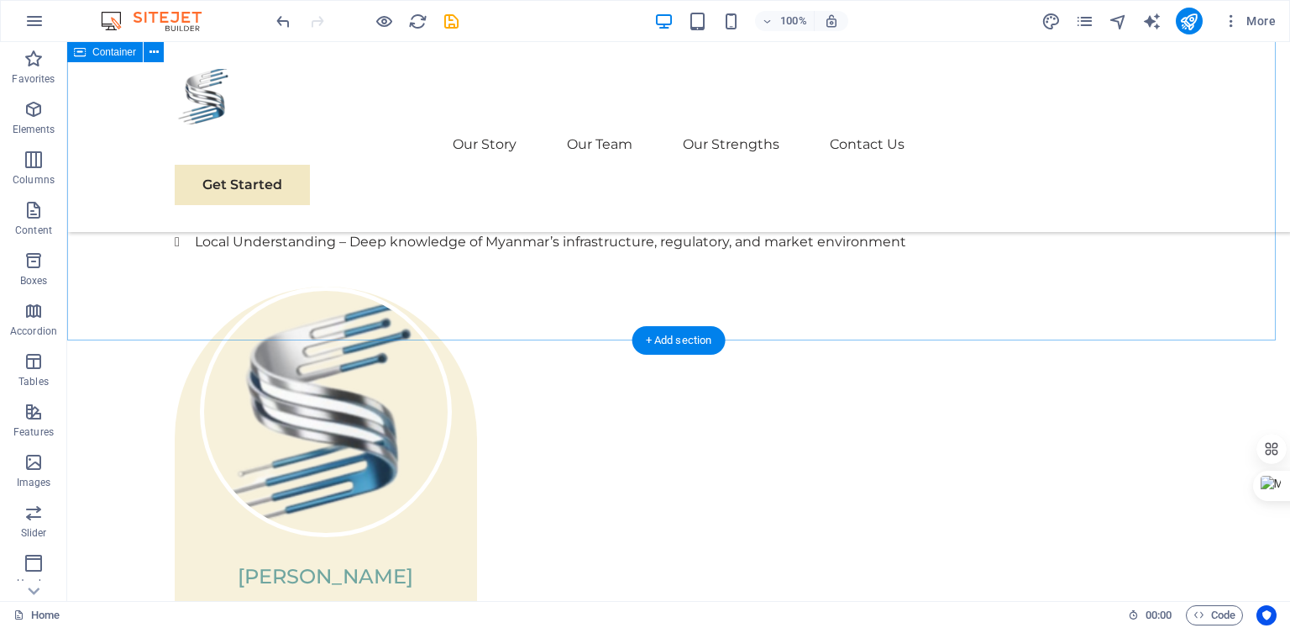
scroll to position [3301, 0]
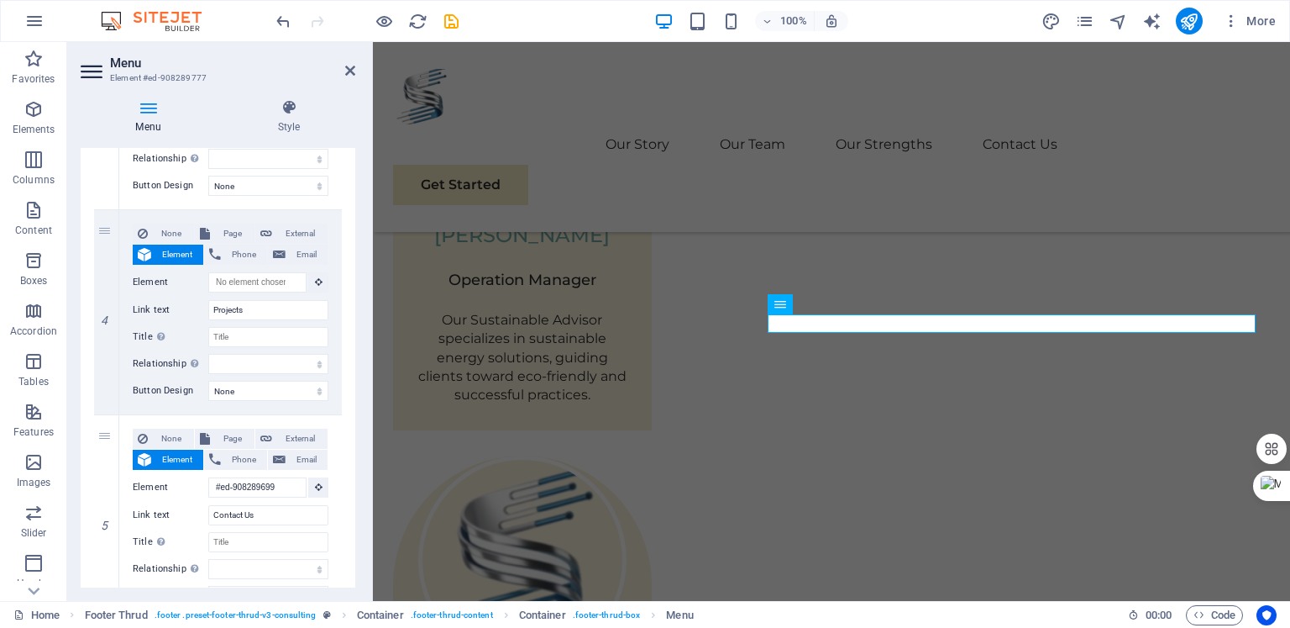
scroll to position [712, 0]
click at [104, 317] on link at bounding box center [107, 312] width 20 height 20
select select
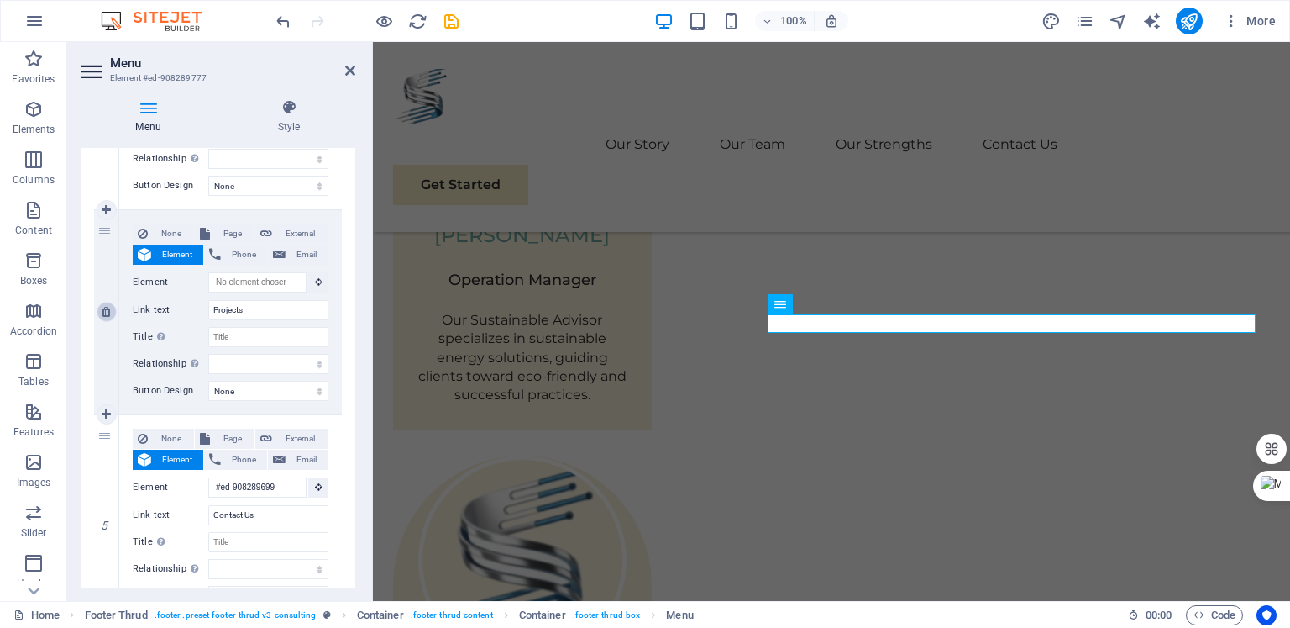
type input "#ed-908289699"
type input "Contact Us"
select select
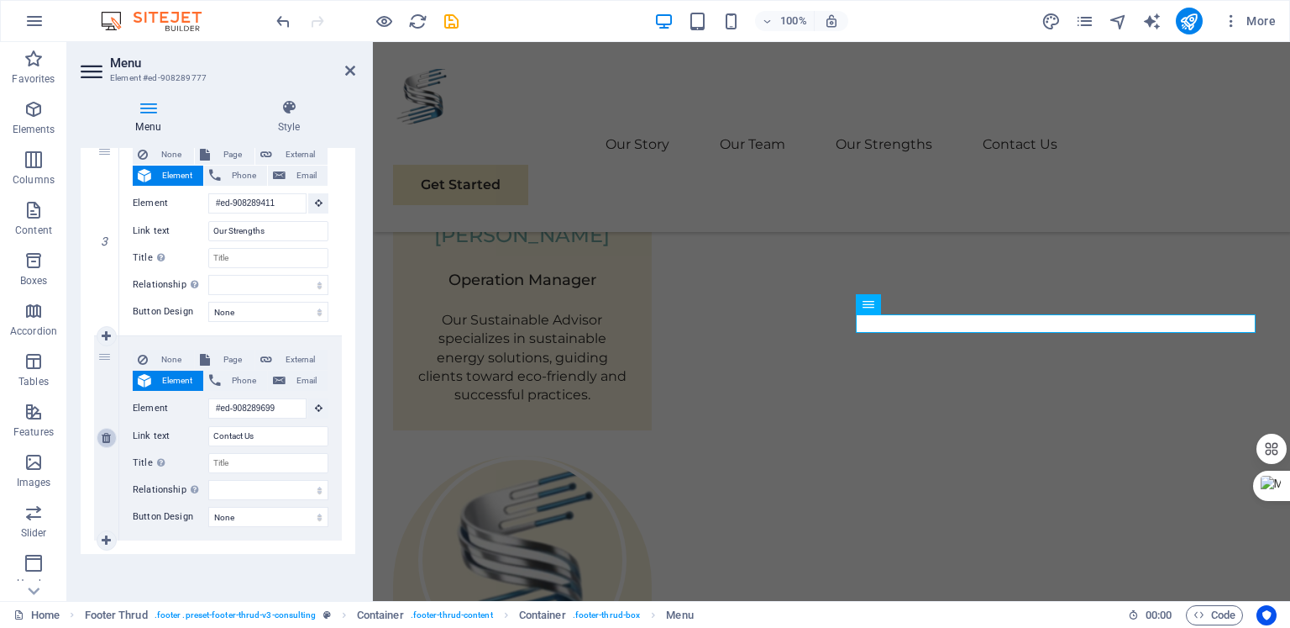
scroll to position [585, 0]
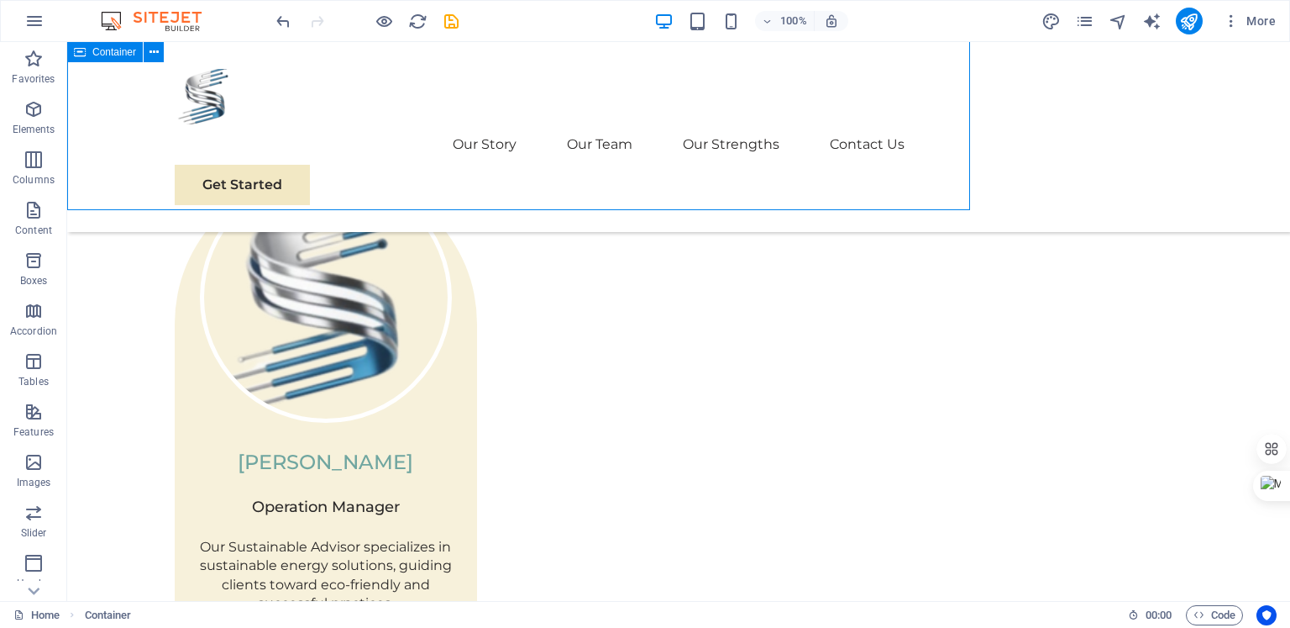
scroll to position [3301, 0]
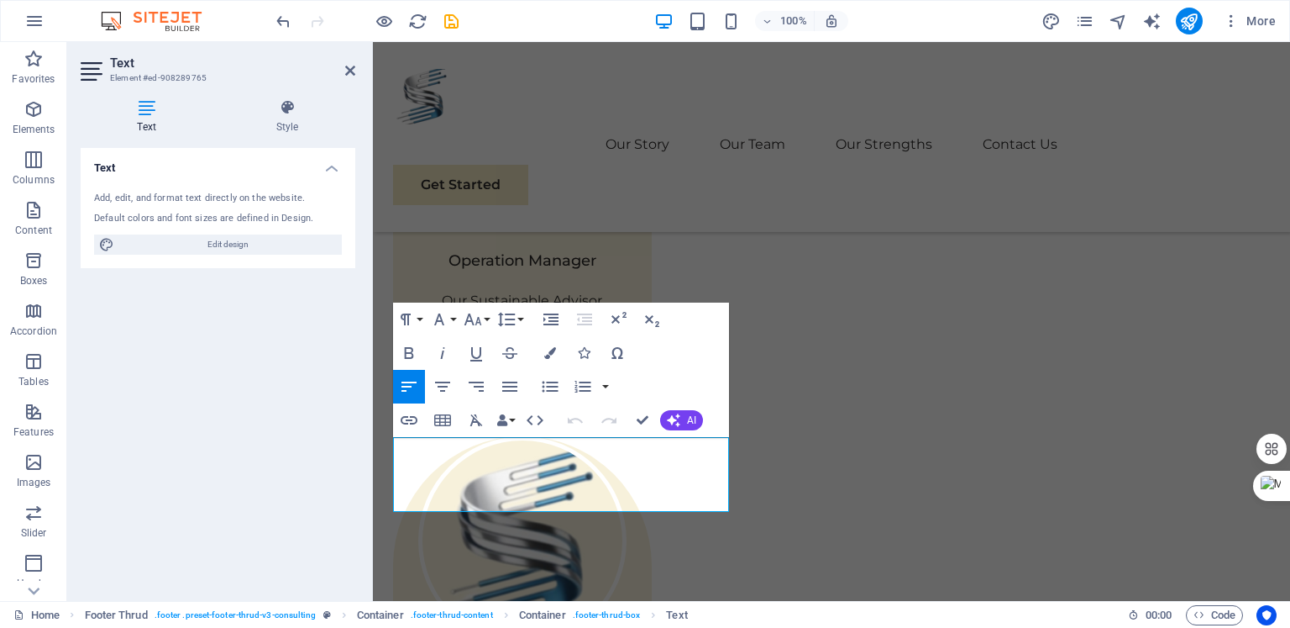
scroll to position [3282, 0]
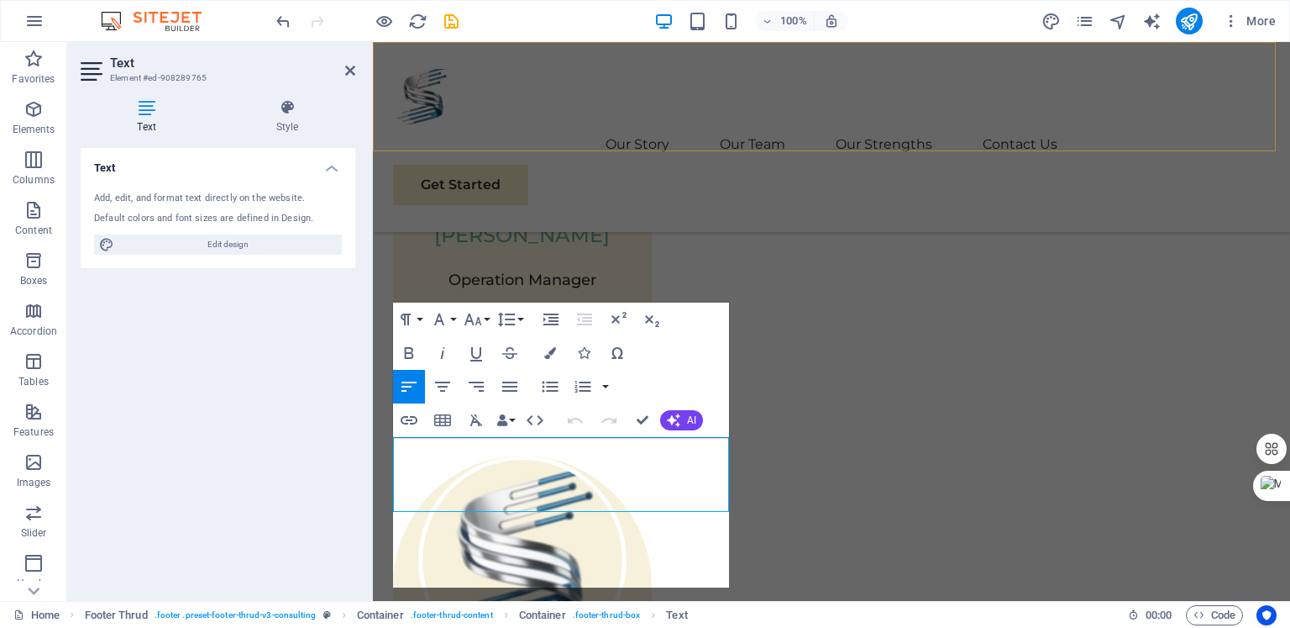
scroll to position [3561, 0]
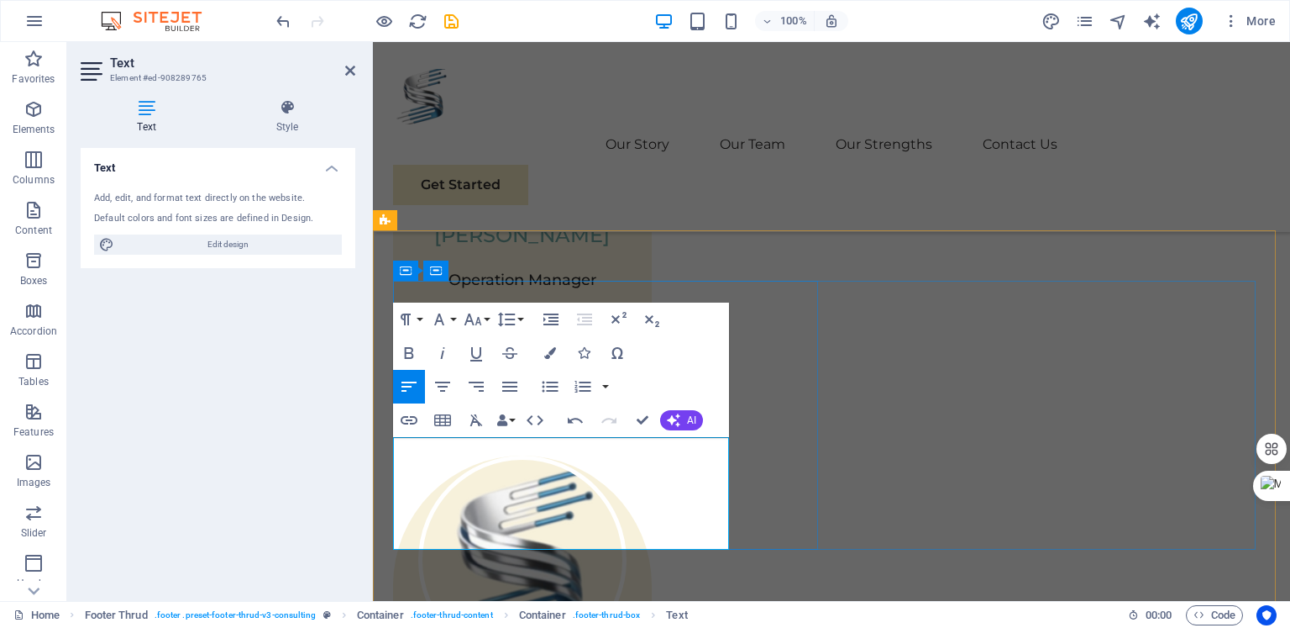
drag, startPoint x: 623, startPoint y: 538, endPoint x: 766, endPoint y: 479, distance: 154.5
click at [548, 349] on icon "button" at bounding box center [550, 353] width 12 height 12
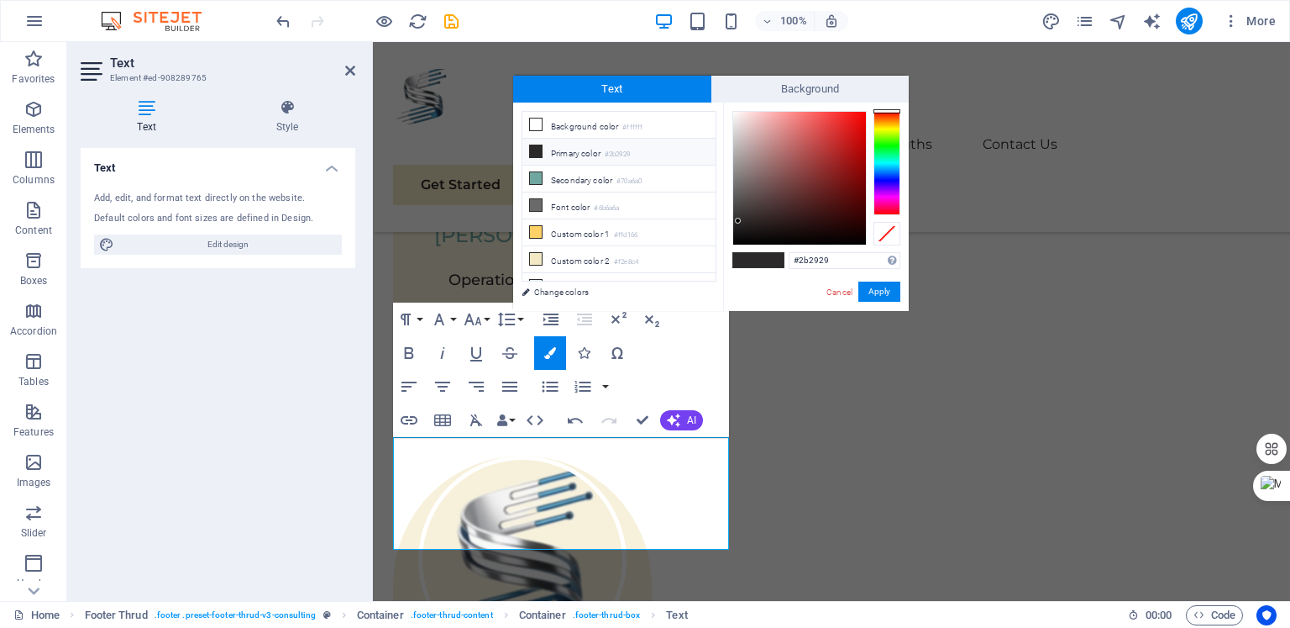
click at [585, 149] on li "Primary color #2b2929" at bounding box center [619, 152] width 193 height 27
click at [891, 297] on button "Apply" at bounding box center [880, 291] width 42 height 20
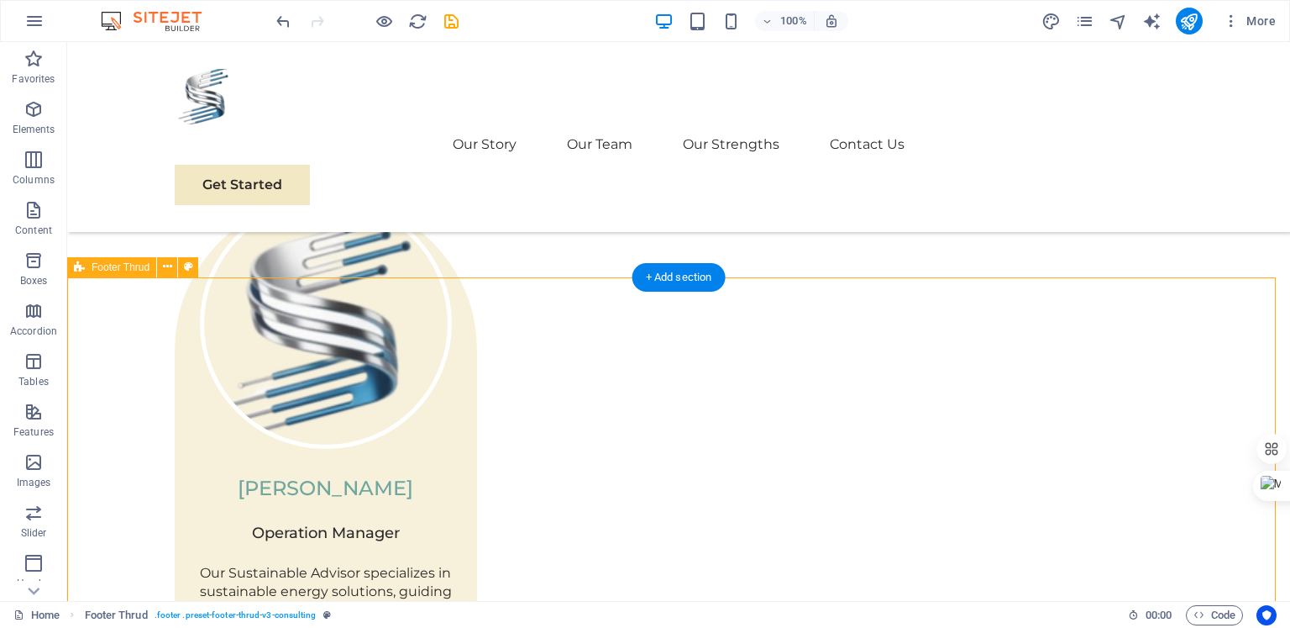
scroll to position [3337, 0]
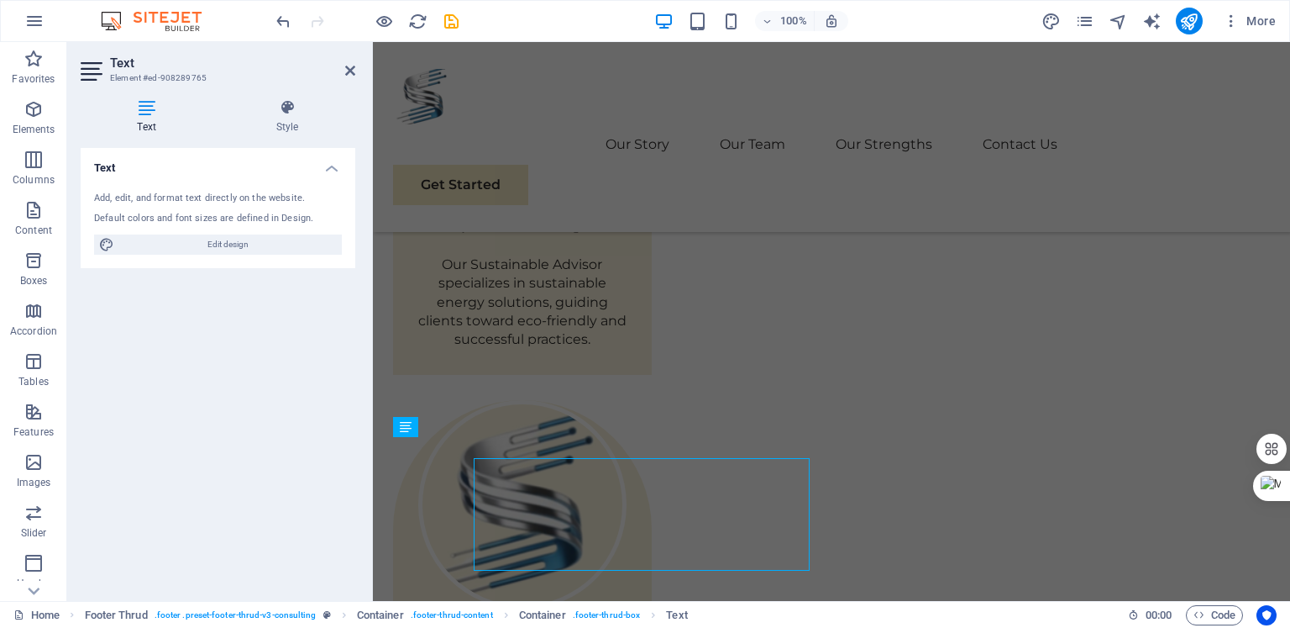
scroll to position [3316, 0]
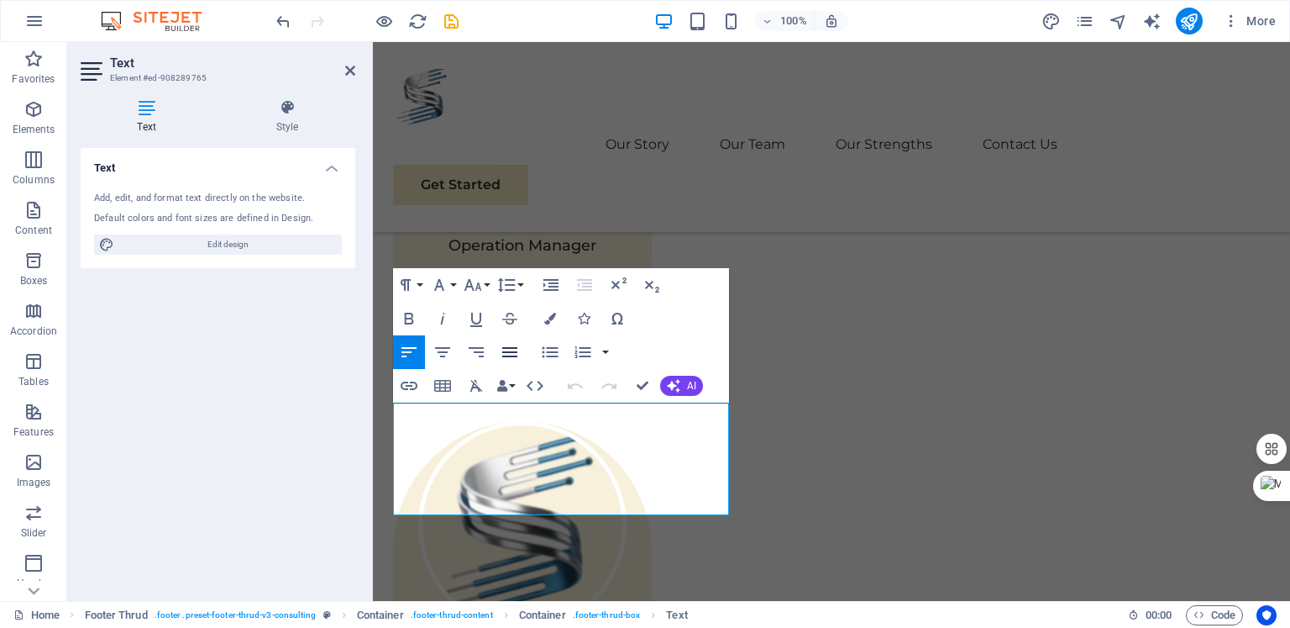
click at [510, 345] on icon "button" at bounding box center [510, 352] width 20 height 20
click at [450, 353] on icon "button" at bounding box center [443, 352] width 20 height 20
click at [412, 347] on icon "button" at bounding box center [409, 352] width 15 height 10
click at [512, 350] on icon "button" at bounding box center [509, 352] width 15 height 10
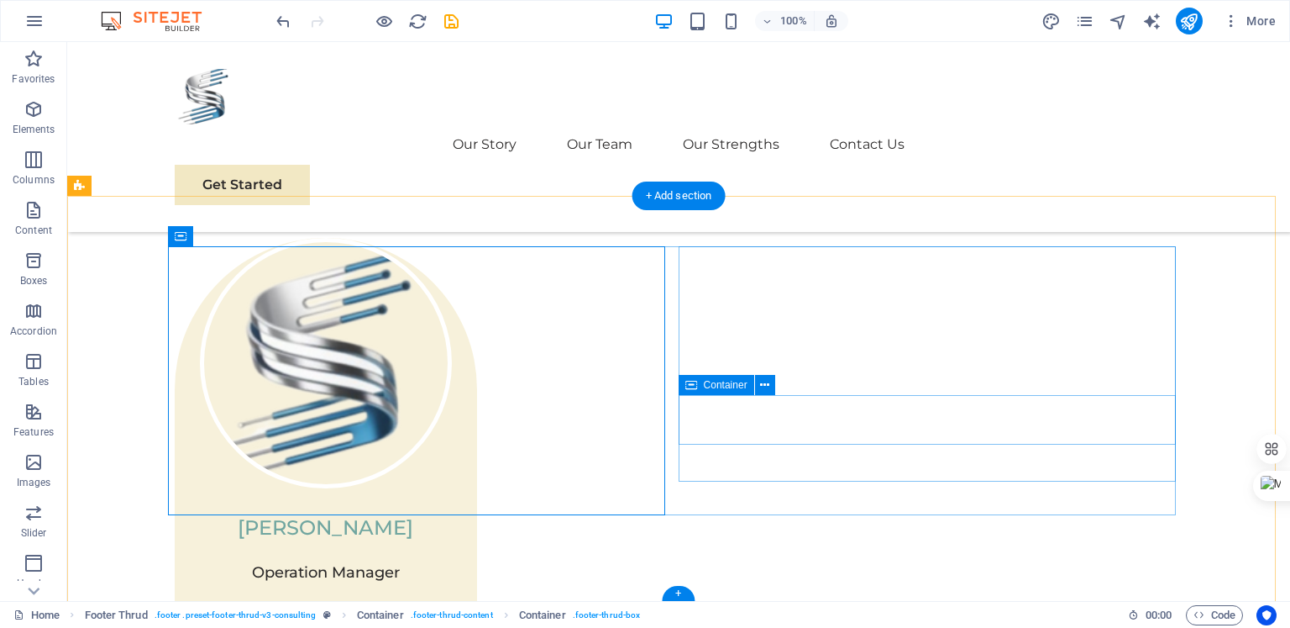
scroll to position [3337, 0]
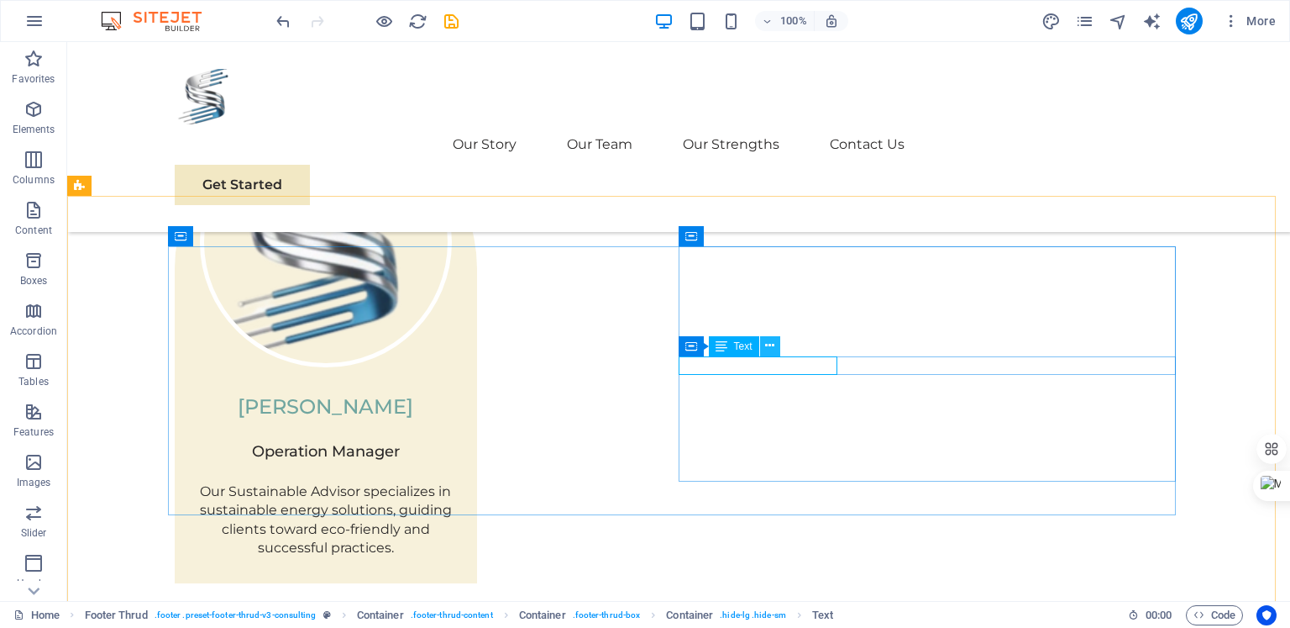
click at [773, 346] on icon at bounding box center [769, 346] width 9 height 18
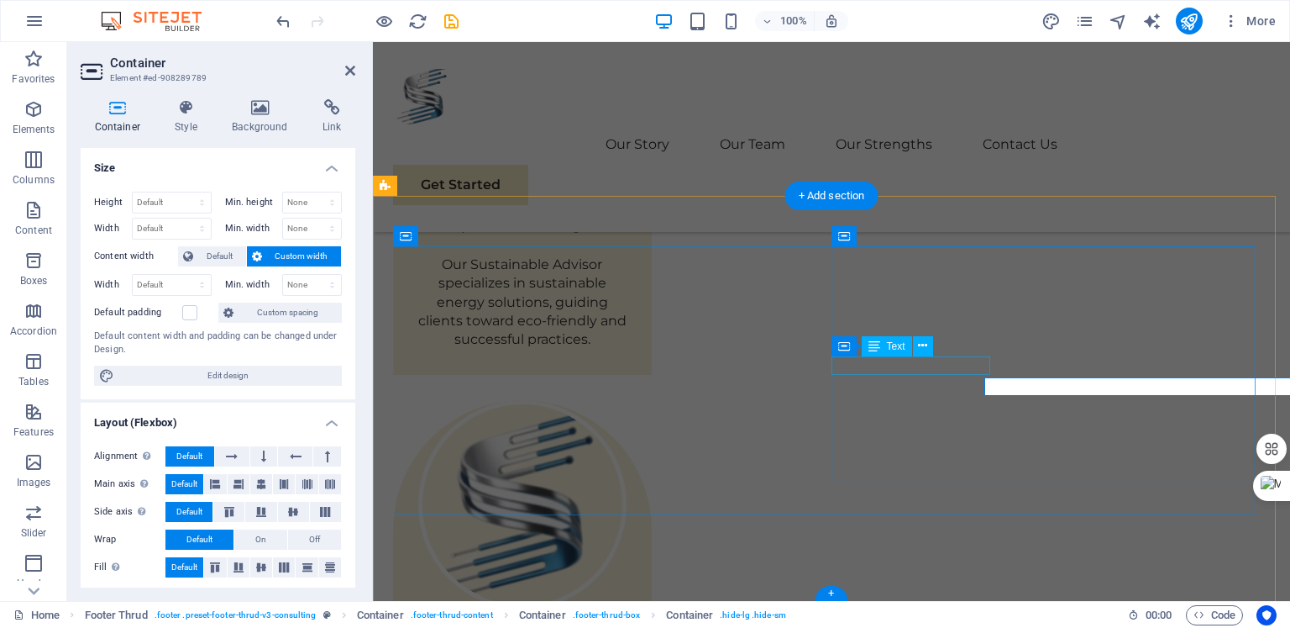
scroll to position [3316, 0]
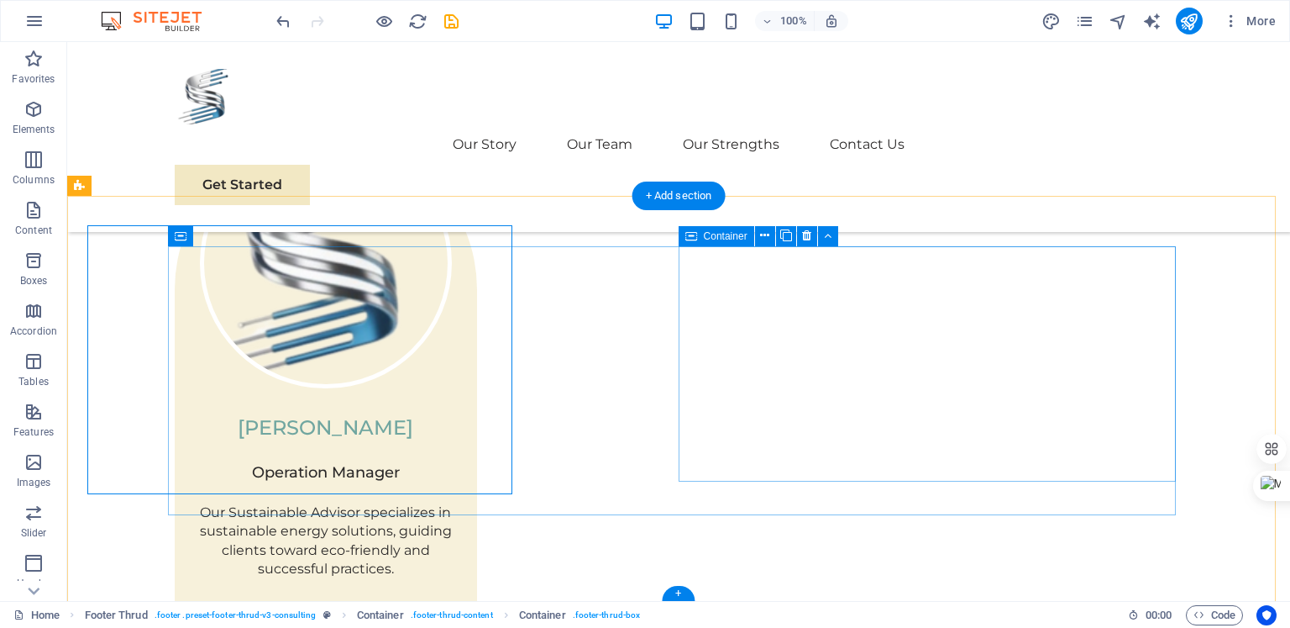
scroll to position [3337, 0]
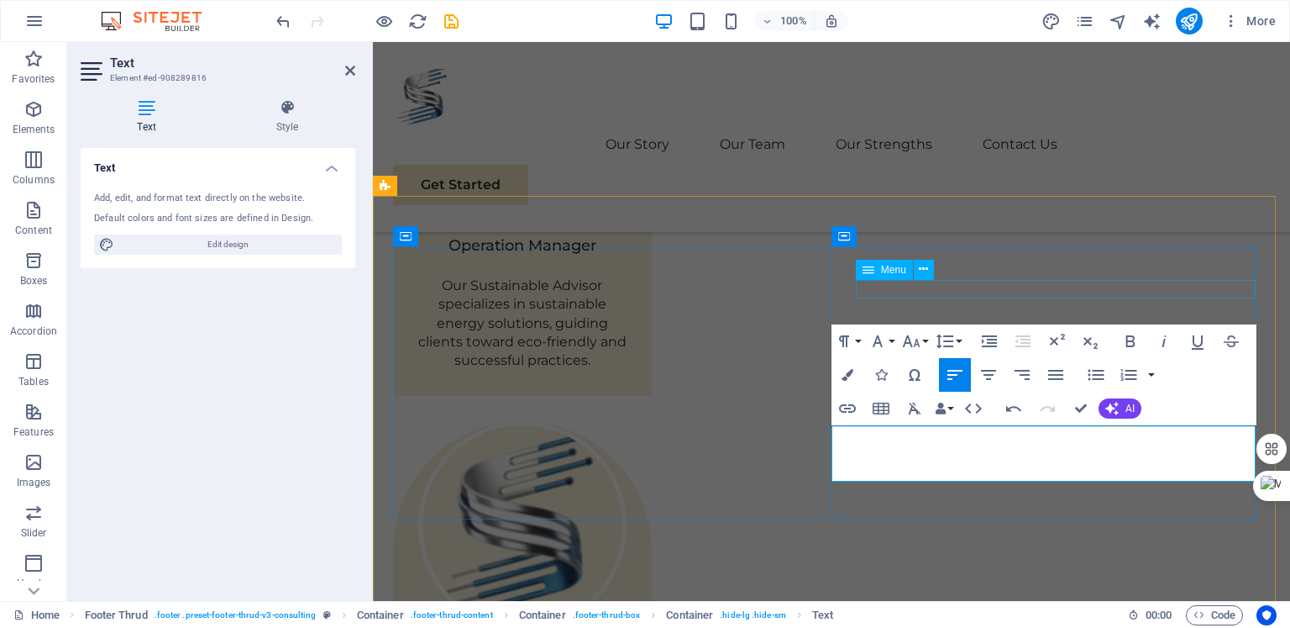
scroll to position [1249, 13]
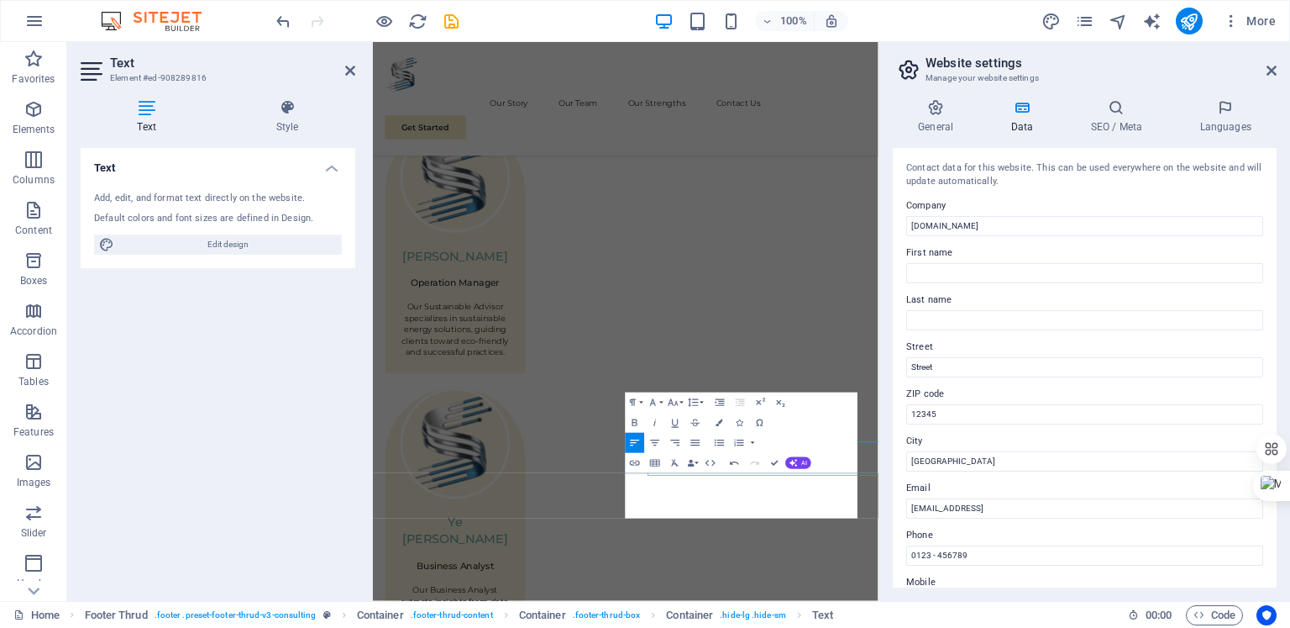
scroll to position [1230, 13]
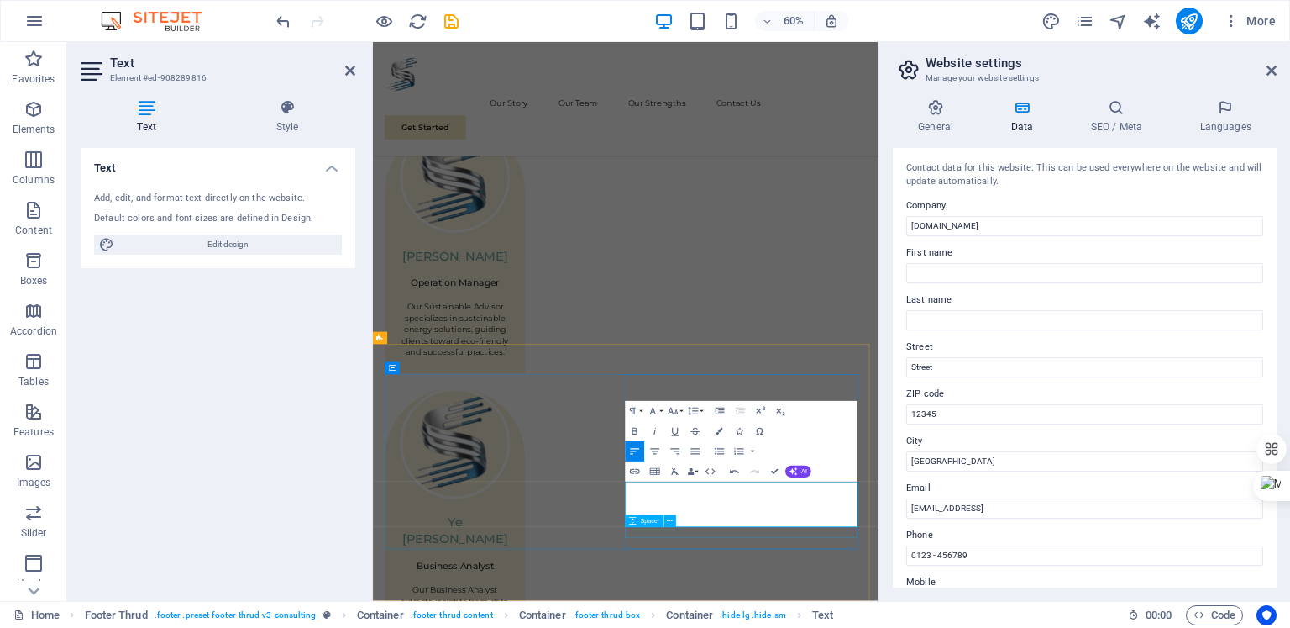
drag, startPoint x: 1028, startPoint y: 815, endPoint x: 1154, endPoint y: 852, distance: 131.3
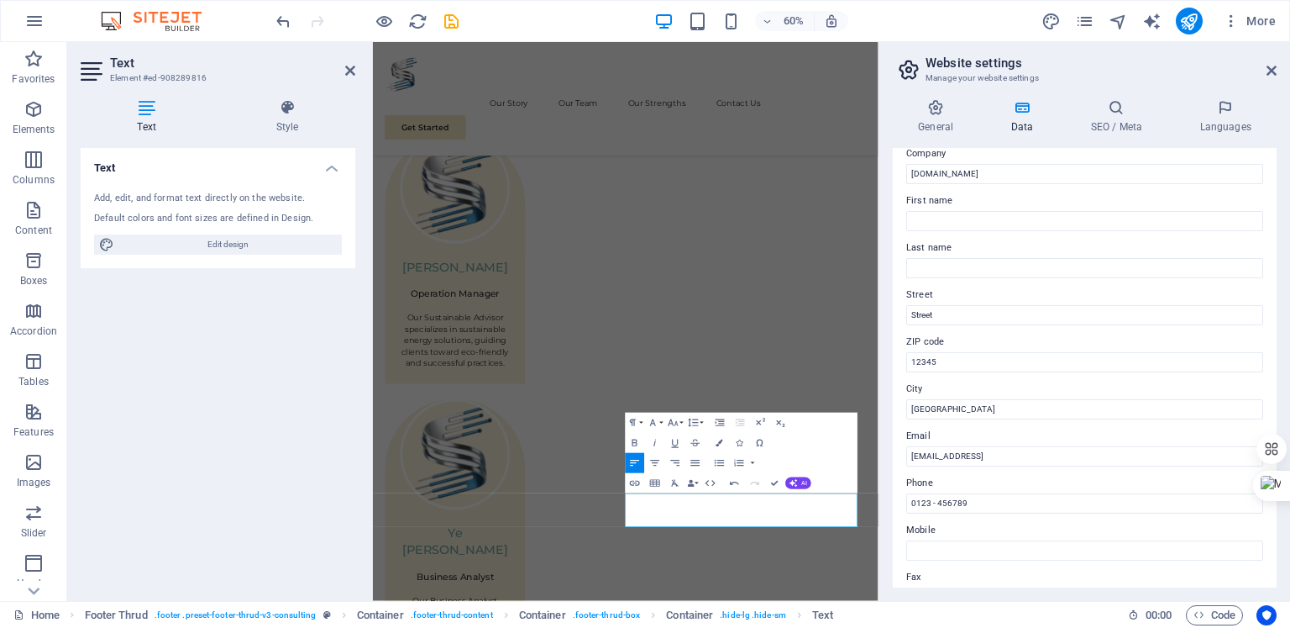
scroll to position [50, 0]
drag, startPoint x: 1118, startPoint y: 451, endPoint x: 879, endPoint y: 446, distance: 239.5
click at [879, 446] on aside "Website settings Manage your website settings General Data SEO / Meta Languages…" at bounding box center [1085, 321] width 412 height 559
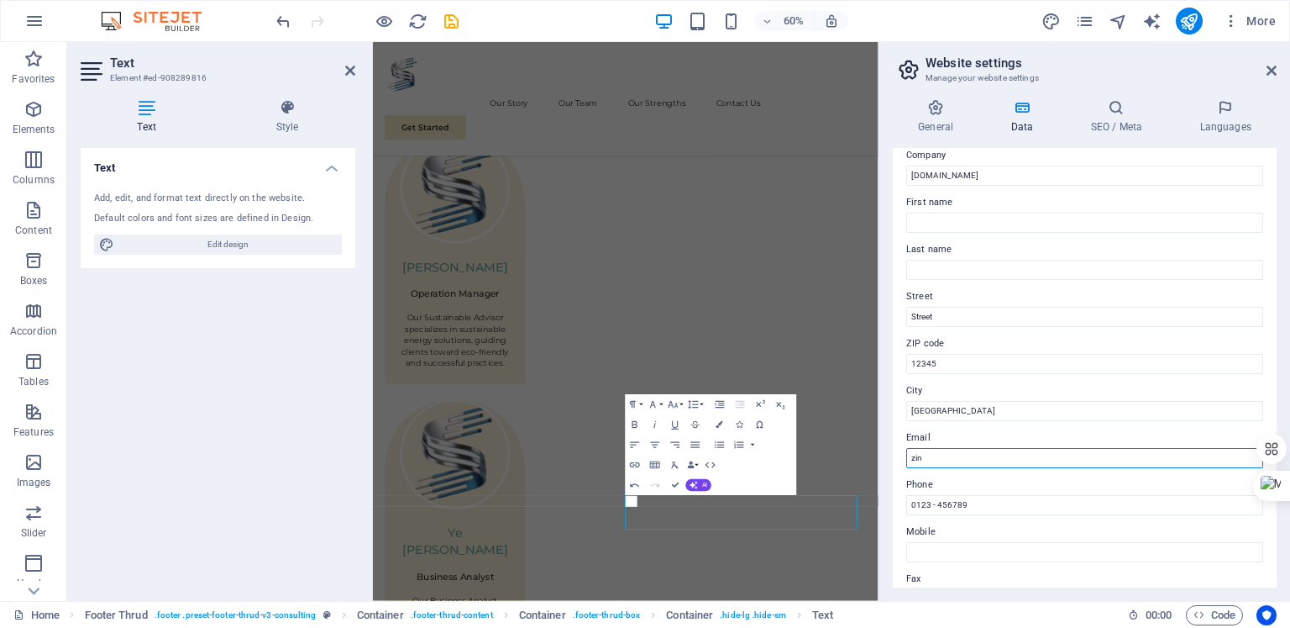
scroll to position [2996, 0]
type input "zinwaiyanhtet@silvatechmm.com"
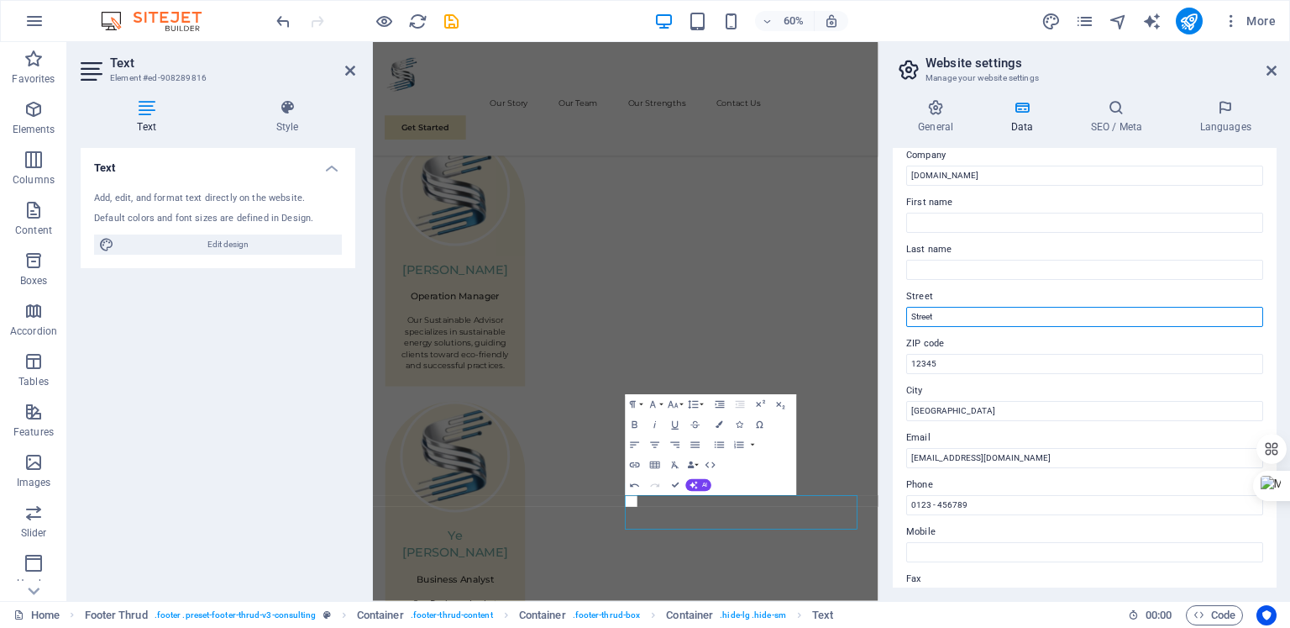
click at [954, 315] on input "Street" at bounding box center [1085, 317] width 357 height 20
drag, startPoint x: 948, startPoint y: 309, endPoint x: 898, endPoint y: 313, distance: 49.7
click at [898, 313] on div "Contact data for this website. This can be used everywhere on the website and w…" at bounding box center [1085, 367] width 384 height 439
paste input "ilvatech Co., Ltd. No. 290, Aye Sai Ti St, Bamar Aye Ward, Dawpon Township."
drag, startPoint x: 1012, startPoint y: 313, endPoint x: 901, endPoint y: 317, distance: 110.1
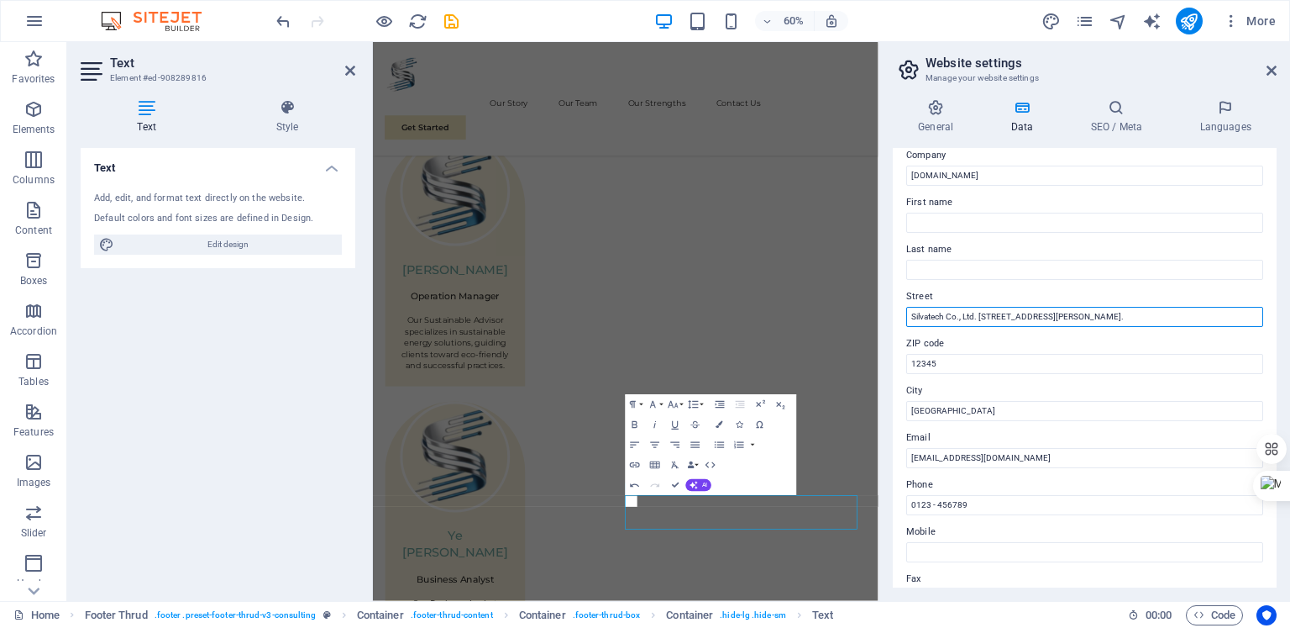
click at [901, 317] on div "Contact data for this website. This can be used everywhere on the website and w…" at bounding box center [1085, 367] width 384 height 439
drag, startPoint x: 958, startPoint y: 315, endPoint x: 1196, endPoint y: 302, distance: 238.9
click at [1196, 302] on div "Street Aye Sai Ti St, Bamar Aye Ward, Dawpon Township." at bounding box center [1085, 306] width 357 height 40
type input "Aye Sai Ti St"
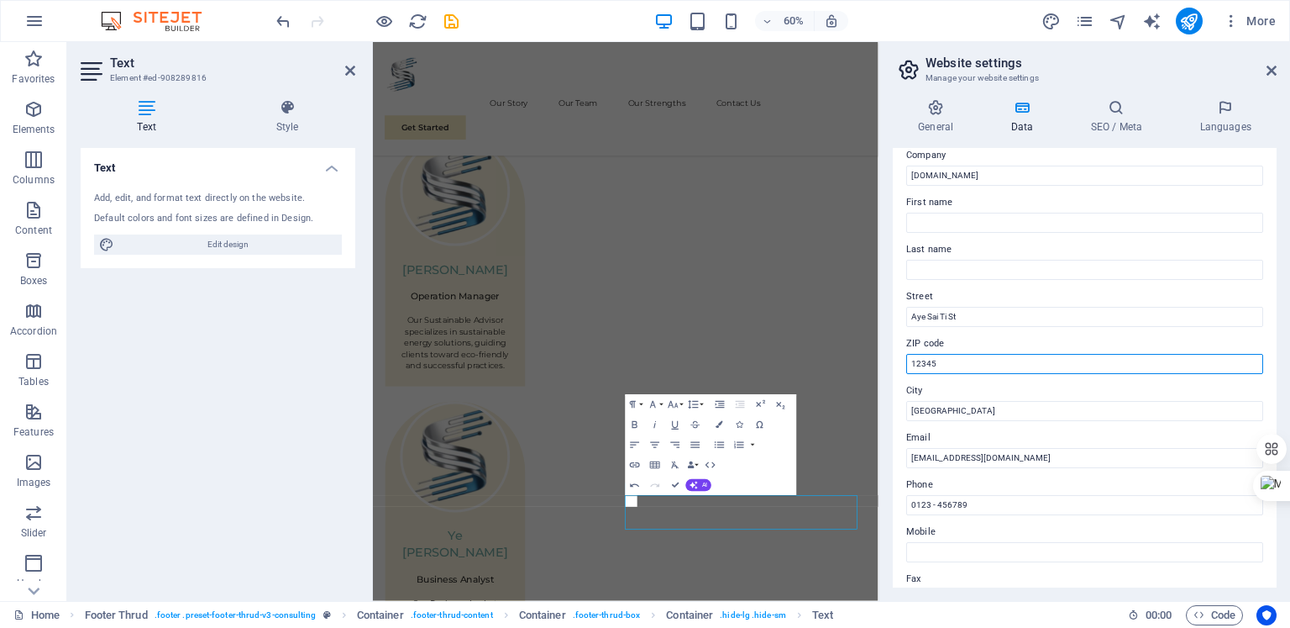
click at [936, 361] on input "12345" at bounding box center [1085, 364] width 357 height 20
drag, startPoint x: 1343, startPoint y: 398, endPoint x: 1127, endPoint y: 592, distance: 289.7
drag, startPoint x: 949, startPoint y: 361, endPoint x: 897, endPoint y: 357, distance: 52.3
click at [897, 357] on div "Contact data for this website. This can be used everywhere on the website and w…" at bounding box center [1085, 367] width 384 height 439
type input "11241"
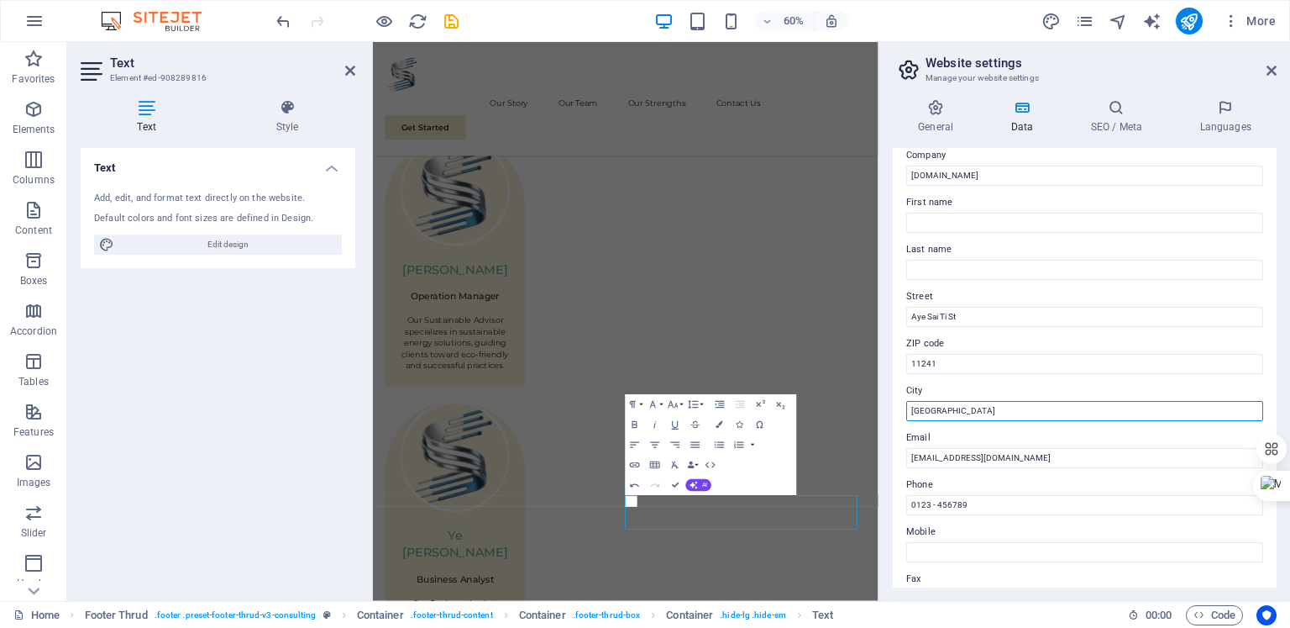
drag, startPoint x: 980, startPoint y: 412, endPoint x: 894, endPoint y: 402, distance: 86.2
click at [894, 402] on div "Contact data for this website. This can be used everywhere on the website and w…" at bounding box center [1085, 367] width 384 height 439
type input "Yangon"
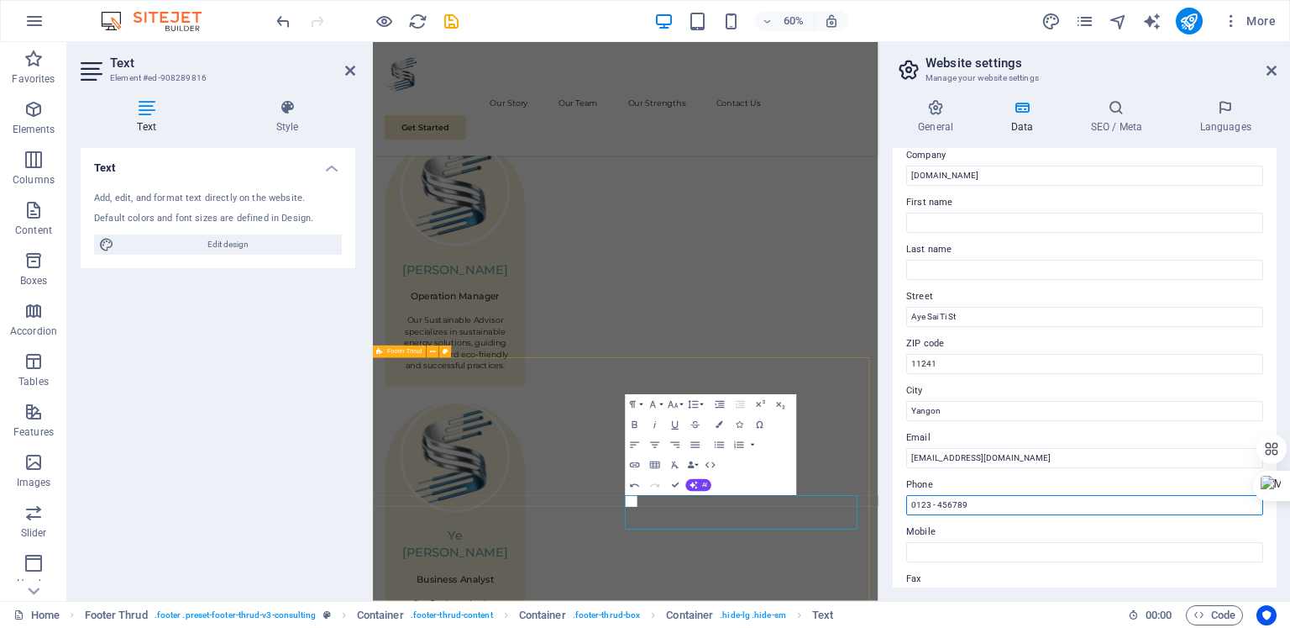
drag, startPoint x: 1425, startPoint y: 547, endPoint x: 1187, endPoint y: 767, distance: 324.0
drag, startPoint x: 984, startPoint y: 498, endPoint x: 902, endPoint y: 499, distance: 81.5
click at [902, 499] on div "Contact data for this website. This can be used everywhere on the website and w…" at bounding box center [1085, 367] width 384 height 439
type input "0"
type input "+959779798033"
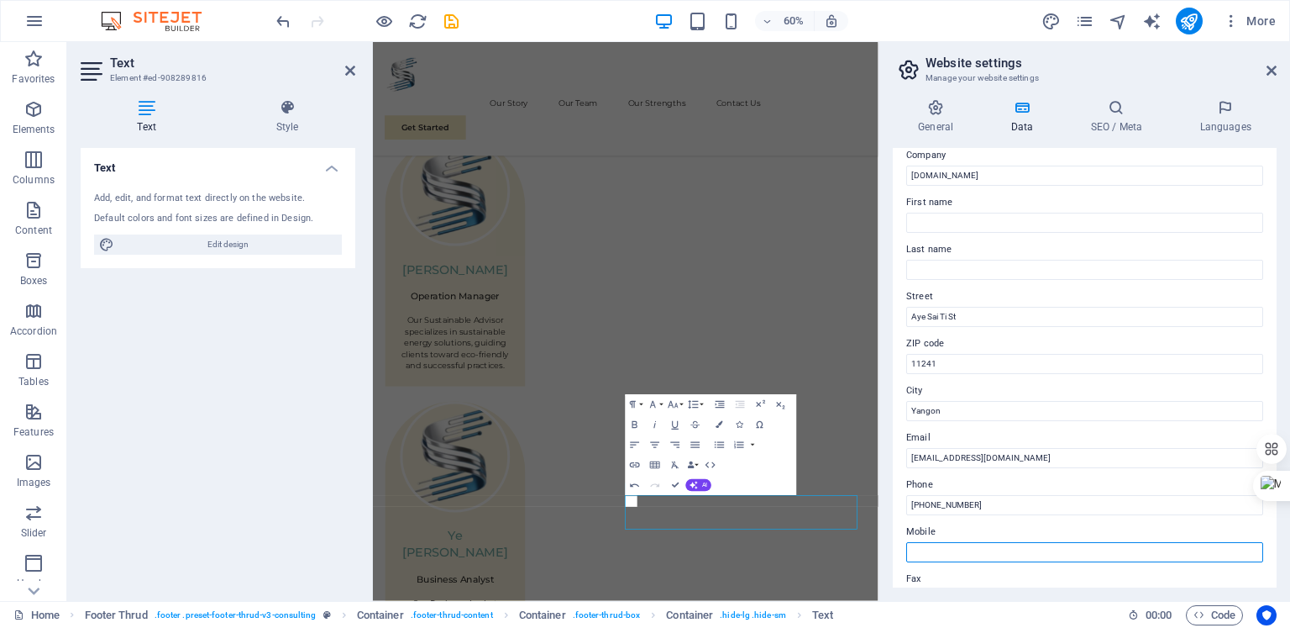
click at [915, 549] on input "Mobile" at bounding box center [1085, 552] width 357 height 20
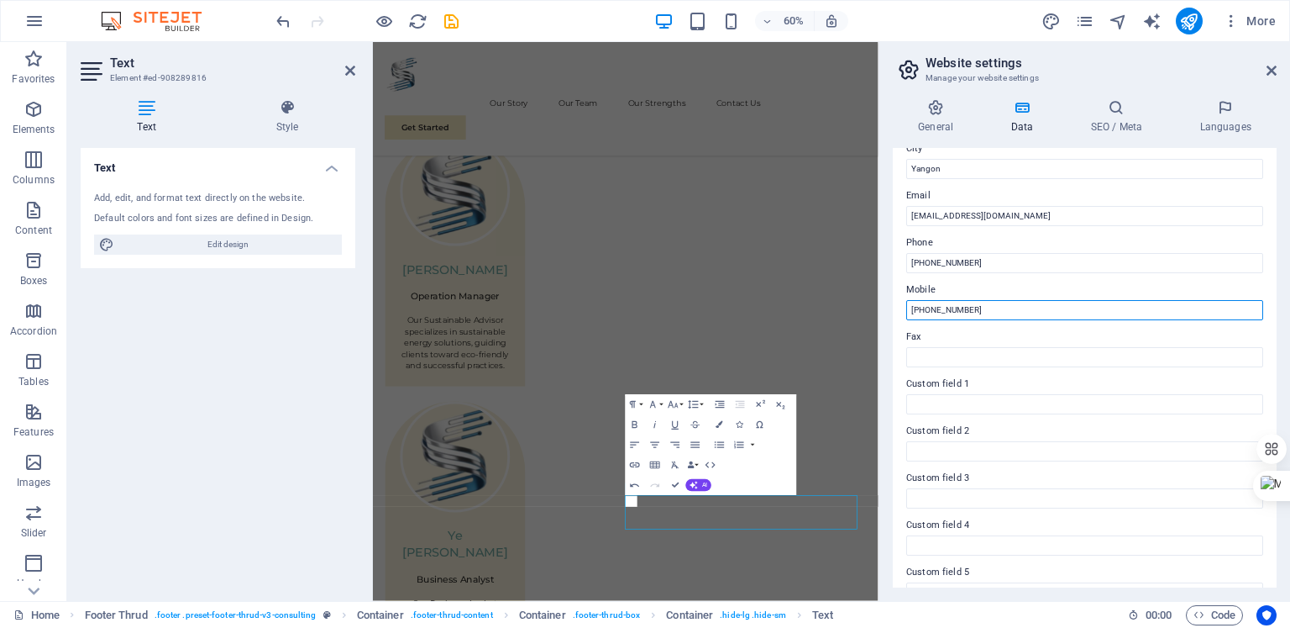
scroll to position [366, 0]
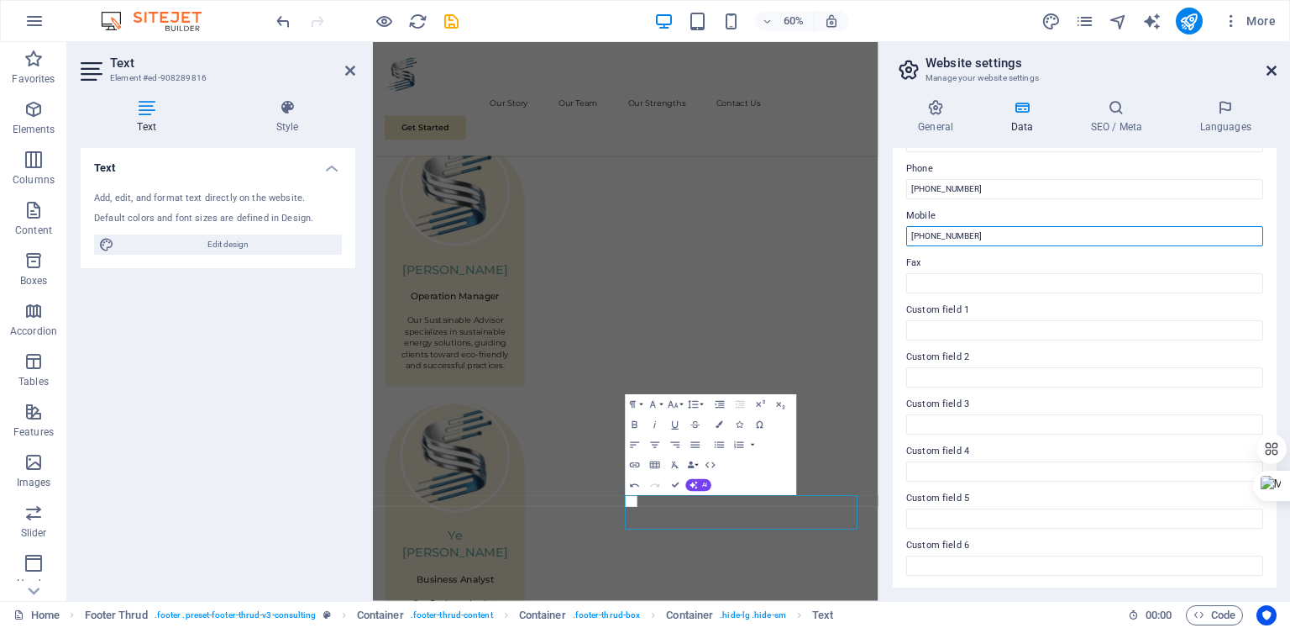
type input "+959420035972"
click at [1267, 64] on icon at bounding box center [1272, 70] width 10 height 13
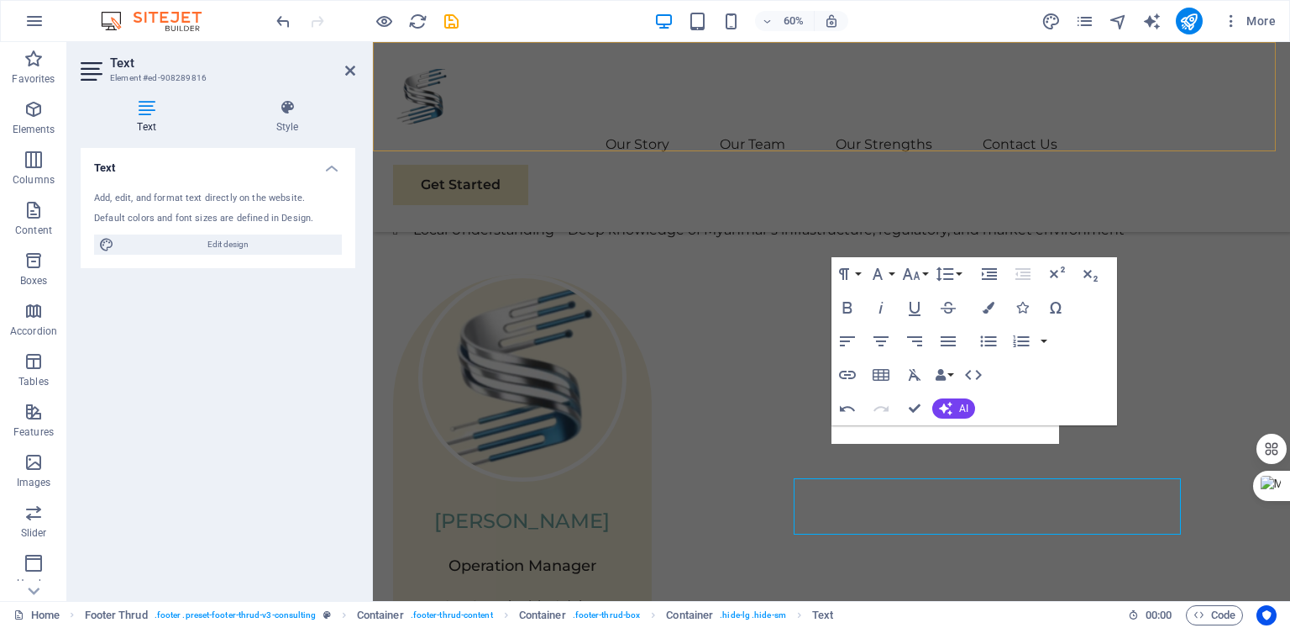
scroll to position [3316, 0]
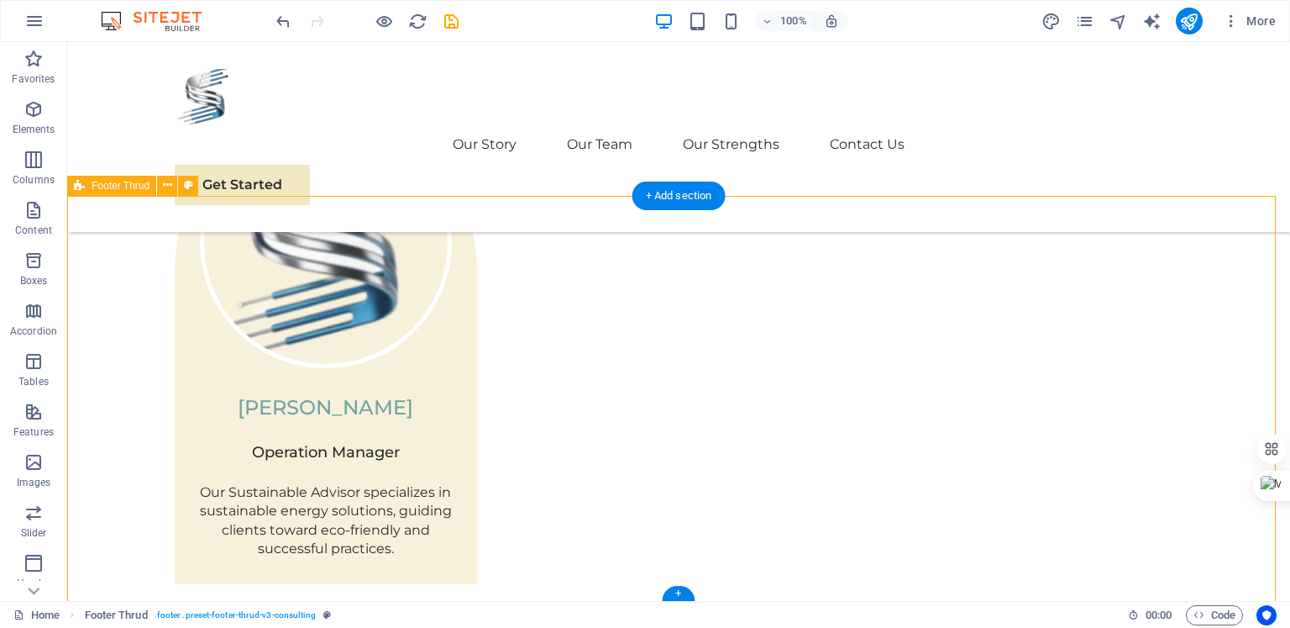
scroll to position [3337, 0]
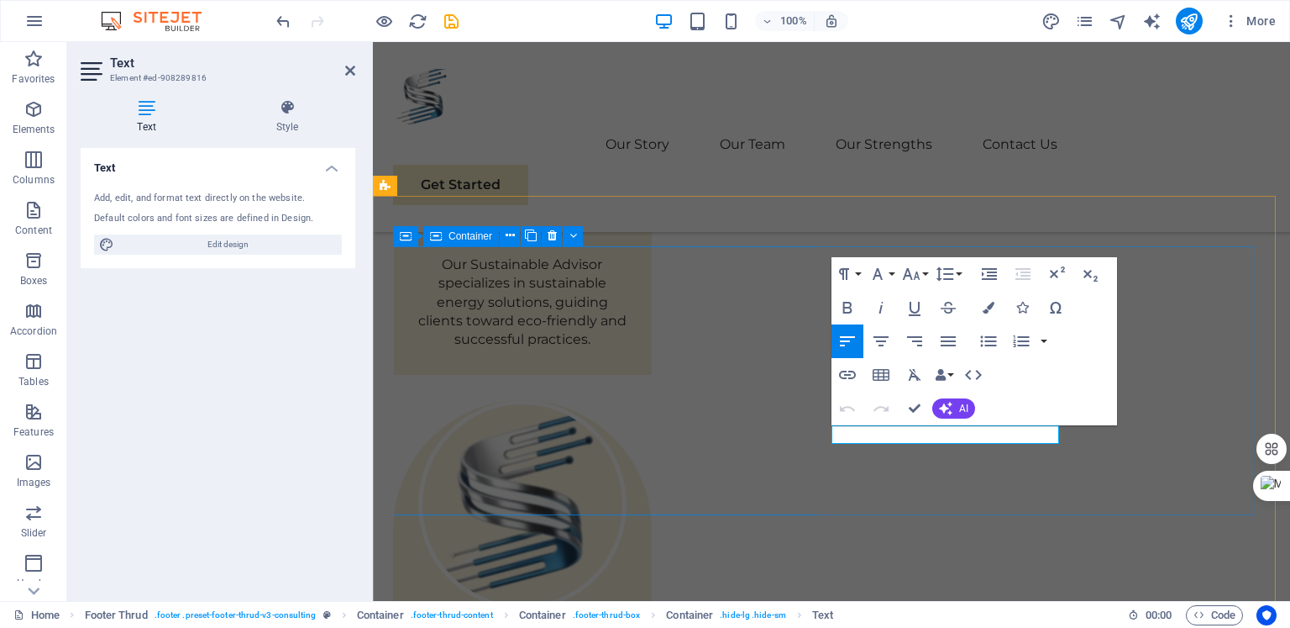
scroll to position [3316, 0]
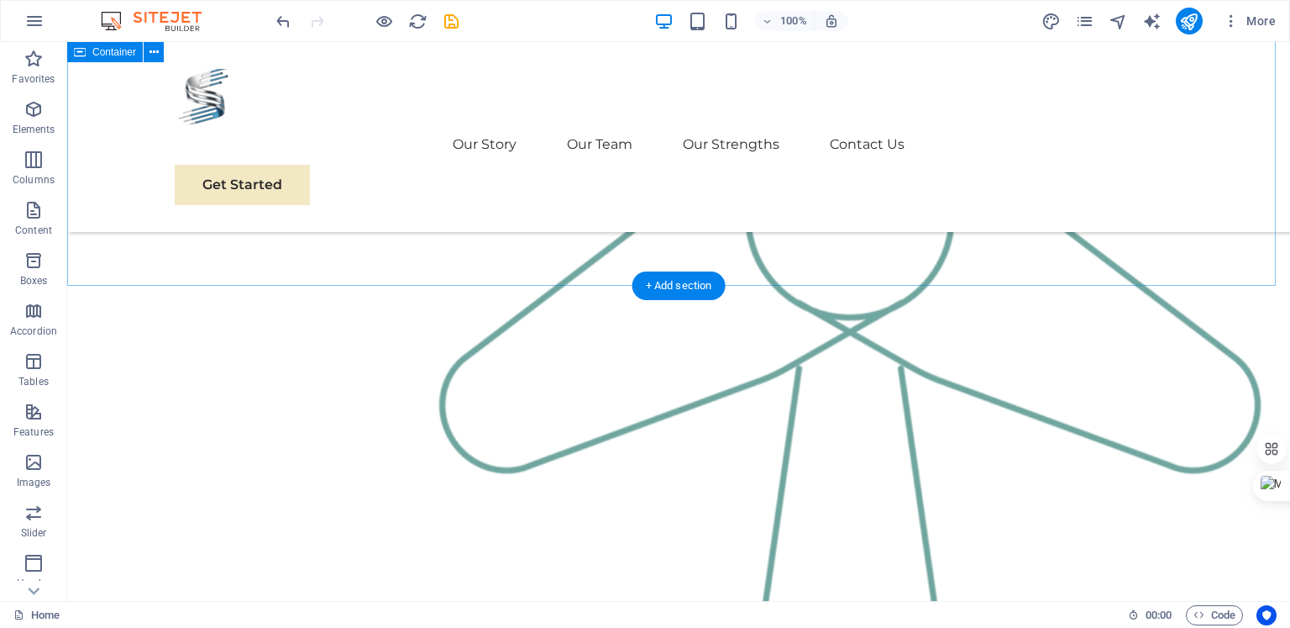
scroll to position [2231, 0]
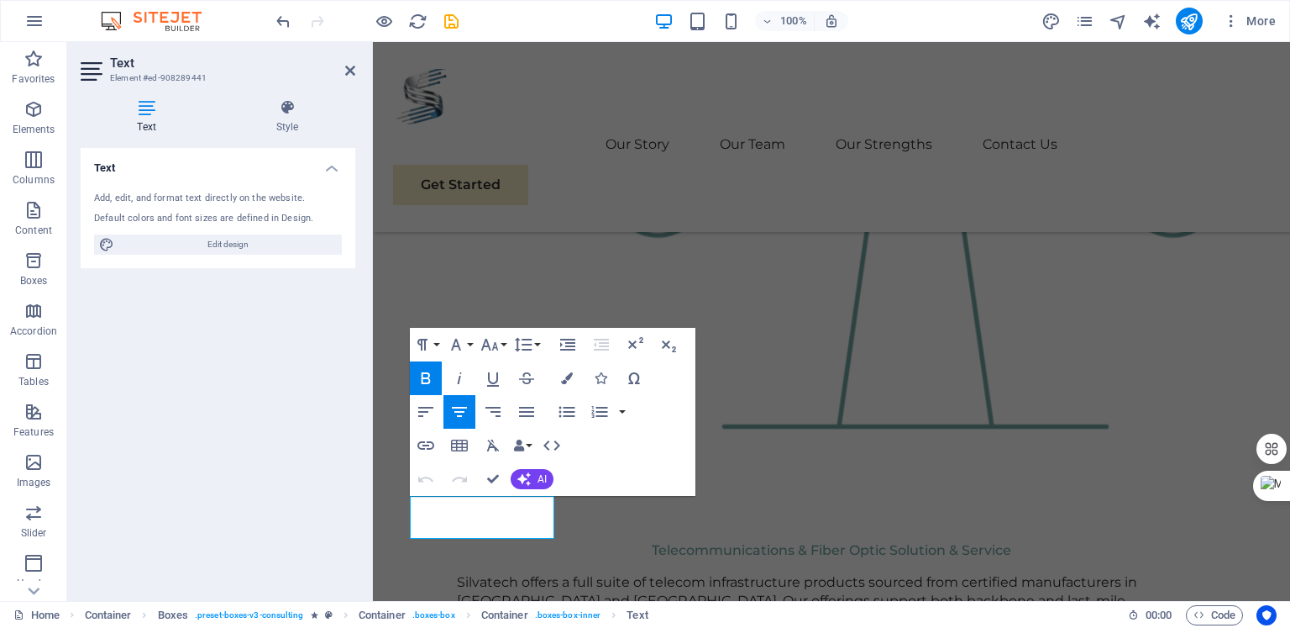
scroll to position [2238, 0]
drag, startPoint x: 488, startPoint y: 552, endPoint x: 552, endPoint y: 545, distance: 64.2
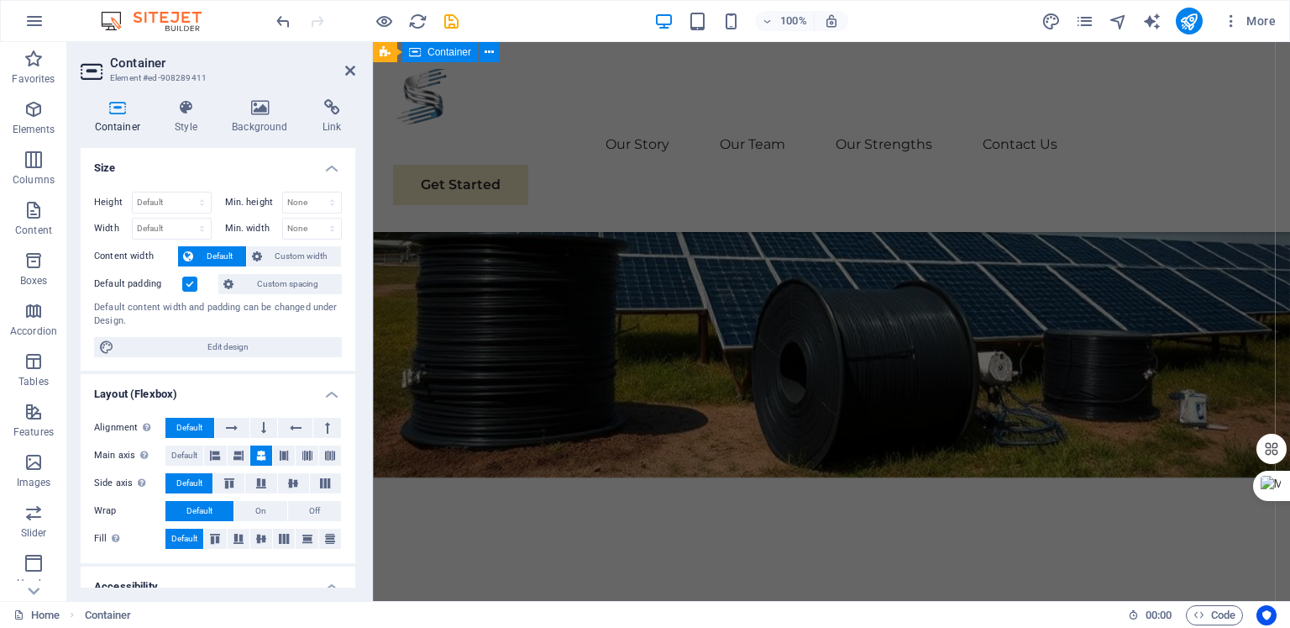
scroll to position [189, 0]
click at [347, 69] on icon at bounding box center [350, 70] width 10 height 13
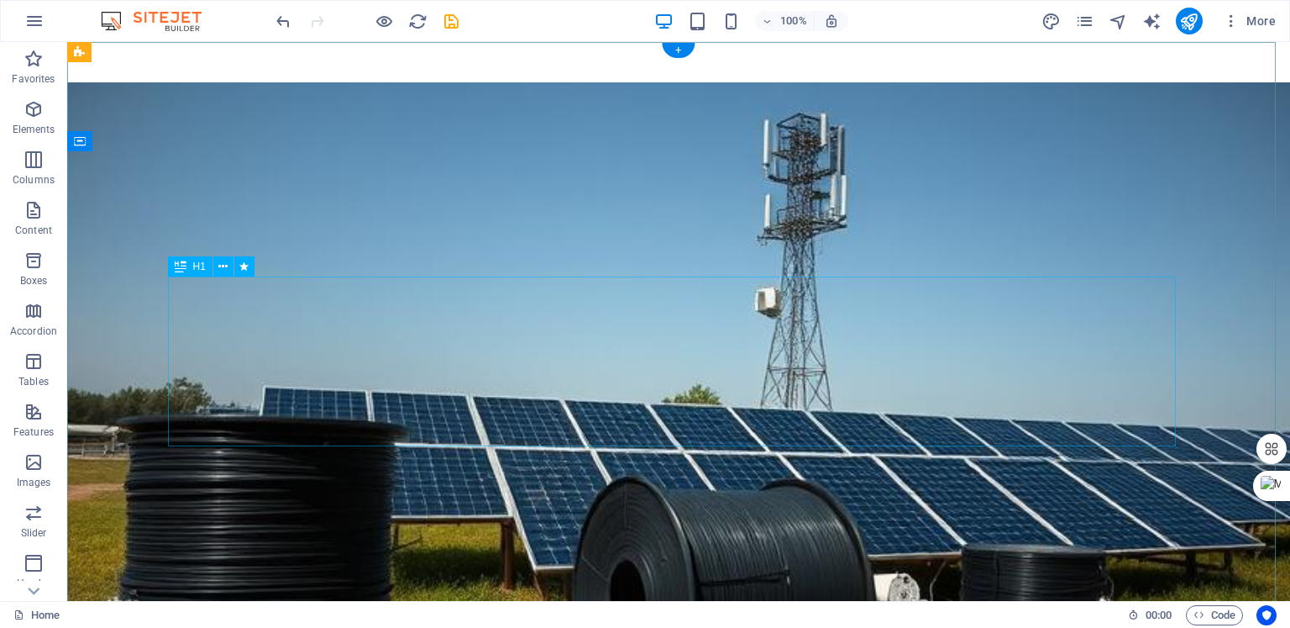
scroll to position [0, 0]
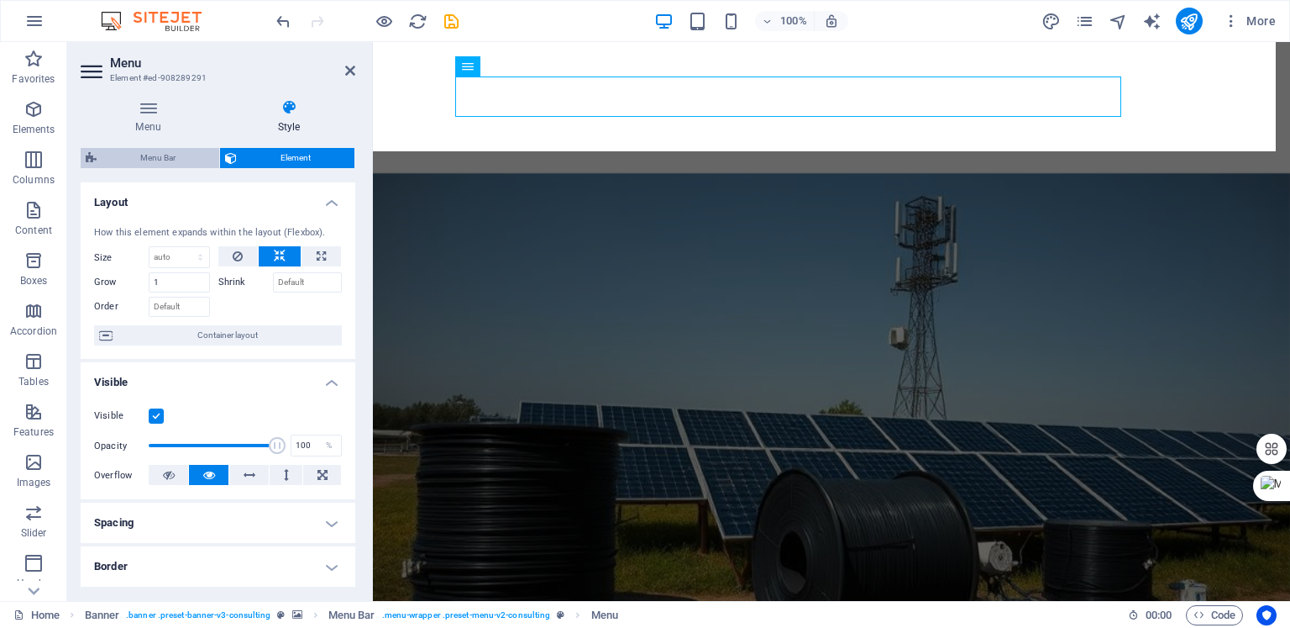
click at [165, 155] on span "Menu Bar" at bounding box center [158, 158] width 113 height 20
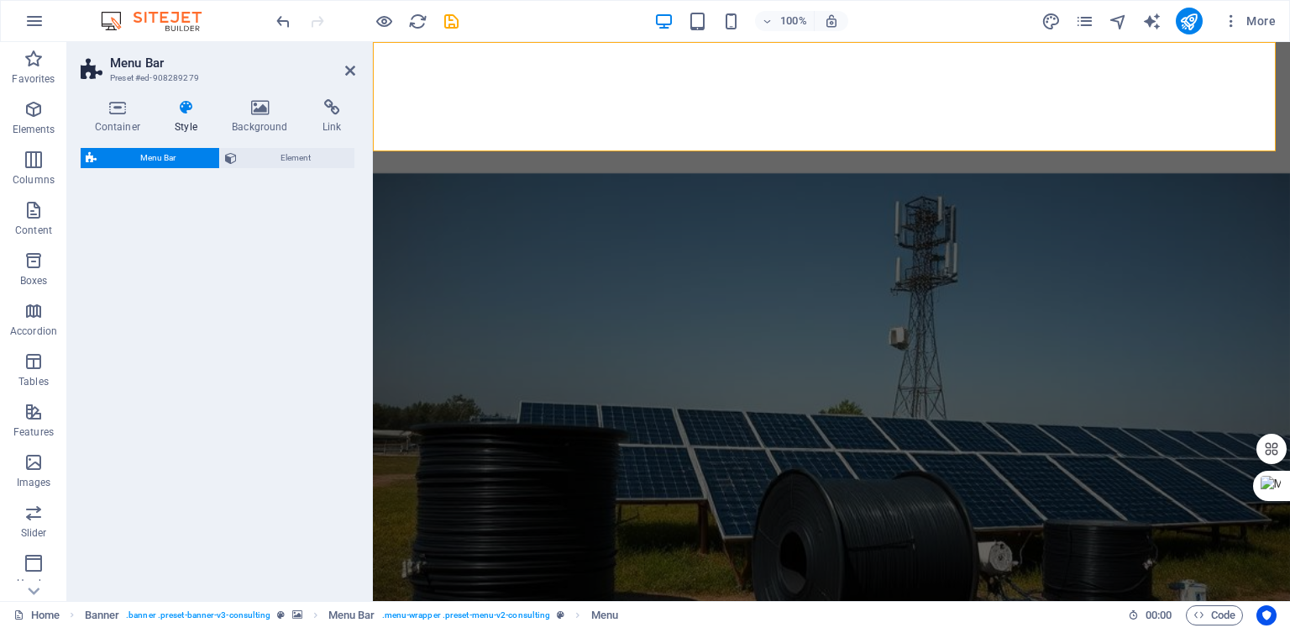
select select "rem"
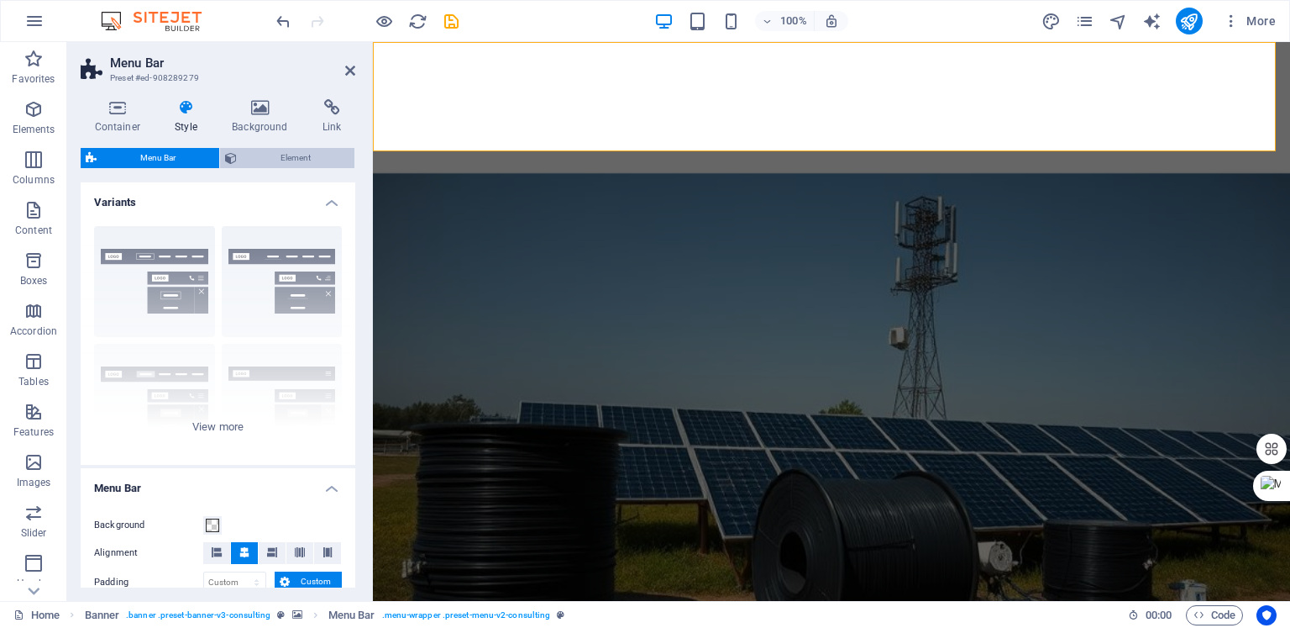
click at [265, 157] on span "Element" at bounding box center [296, 158] width 108 height 20
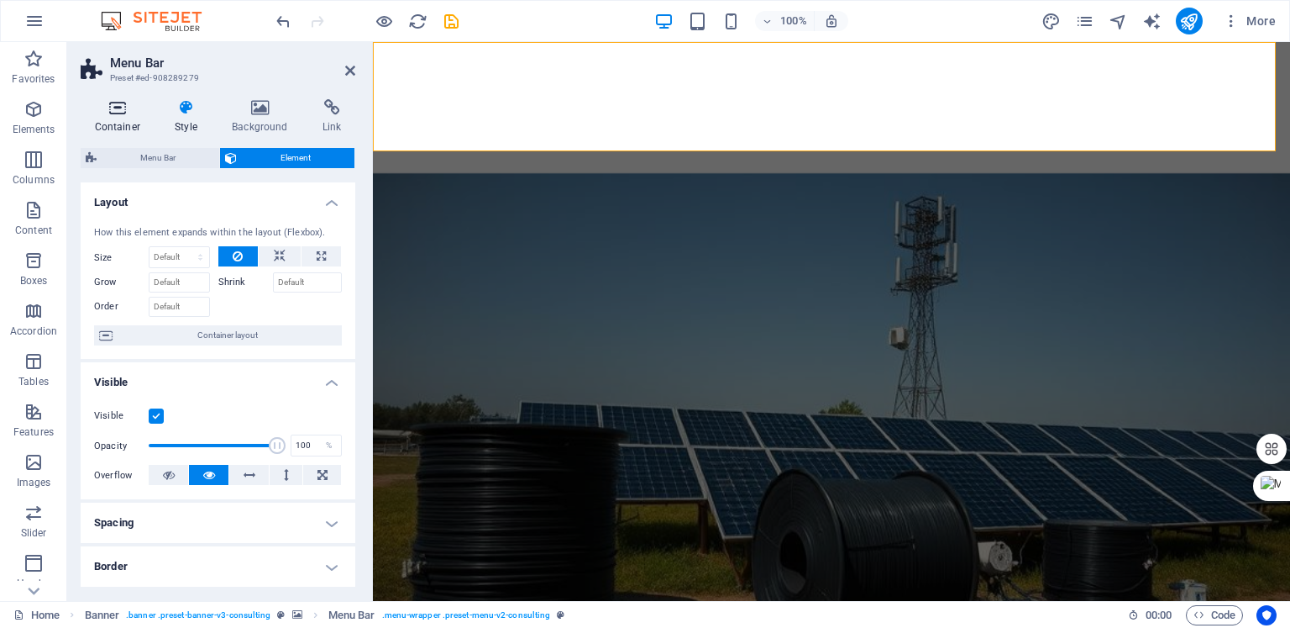
click at [113, 109] on icon at bounding box center [118, 107] width 74 height 17
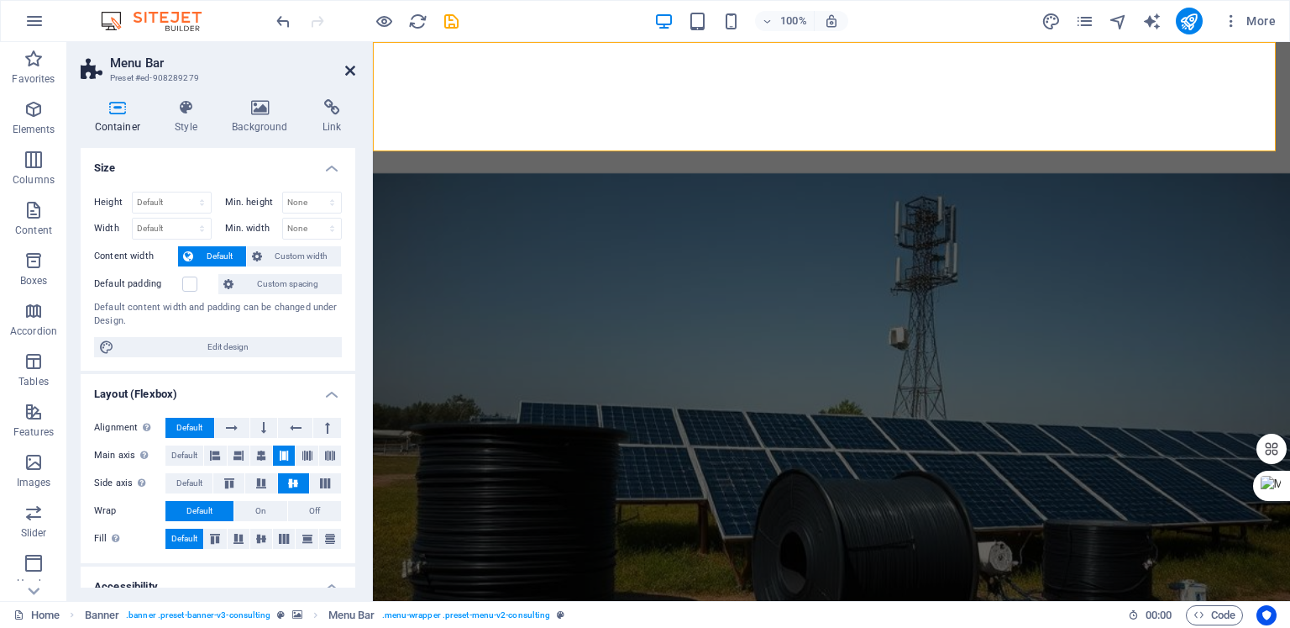
click at [350, 70] on icon at bounding box center [350, 70] width 10 height 13
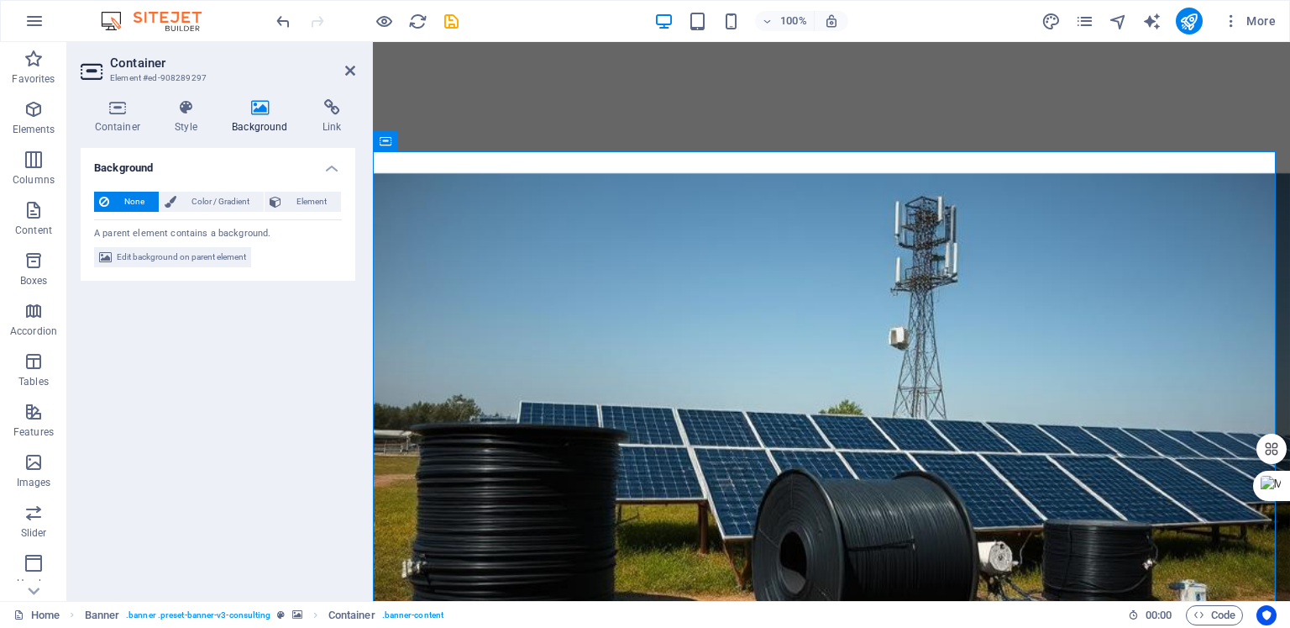
click at [255, 122] on h4 "Background" at bounding box center [263, 116] width 91 height 35
click at [187, 254] on span "Edit background on parent element" at bounding box center [181, 257] width 129 height 20
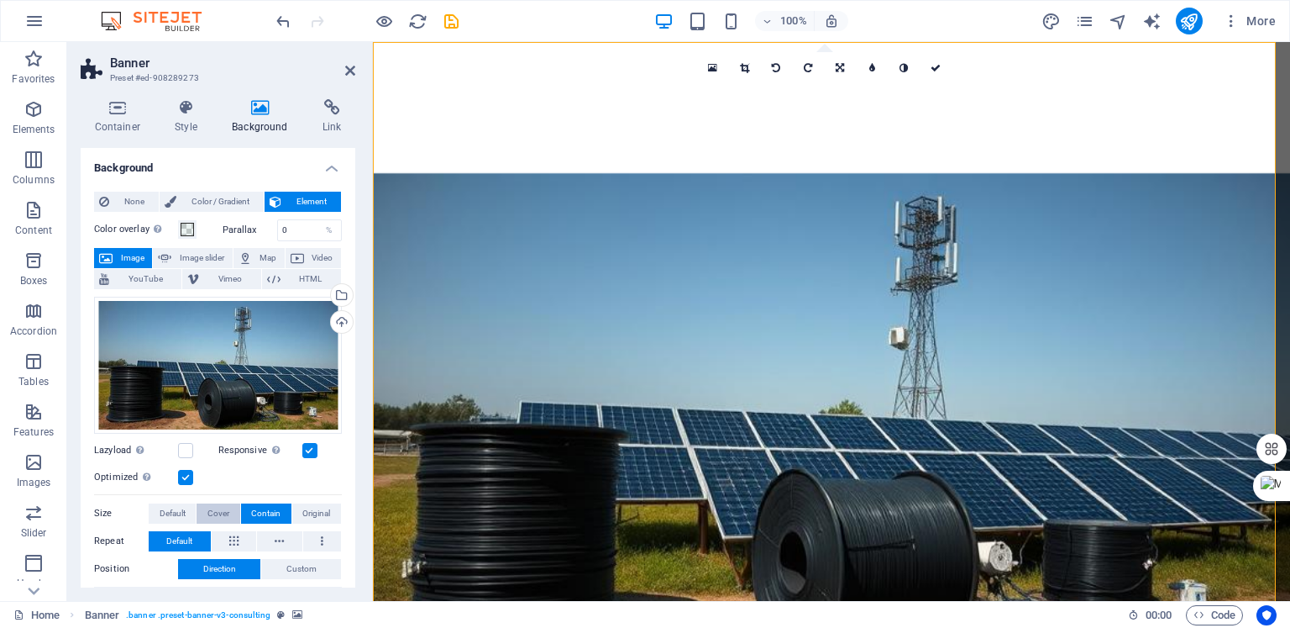
click at [220, 512] on span "Cover" at bounding box center [219, 513] width 22 height 20
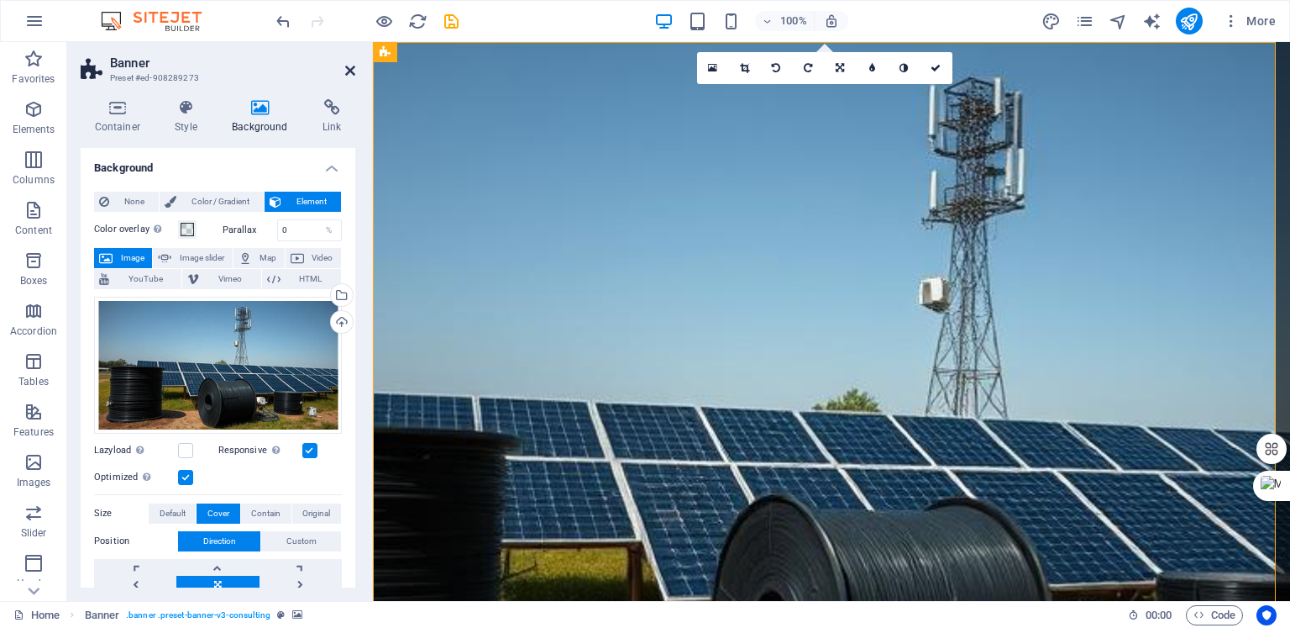
click at [350, 68] on icon at bounding box center [350, 70] width 10 height 13
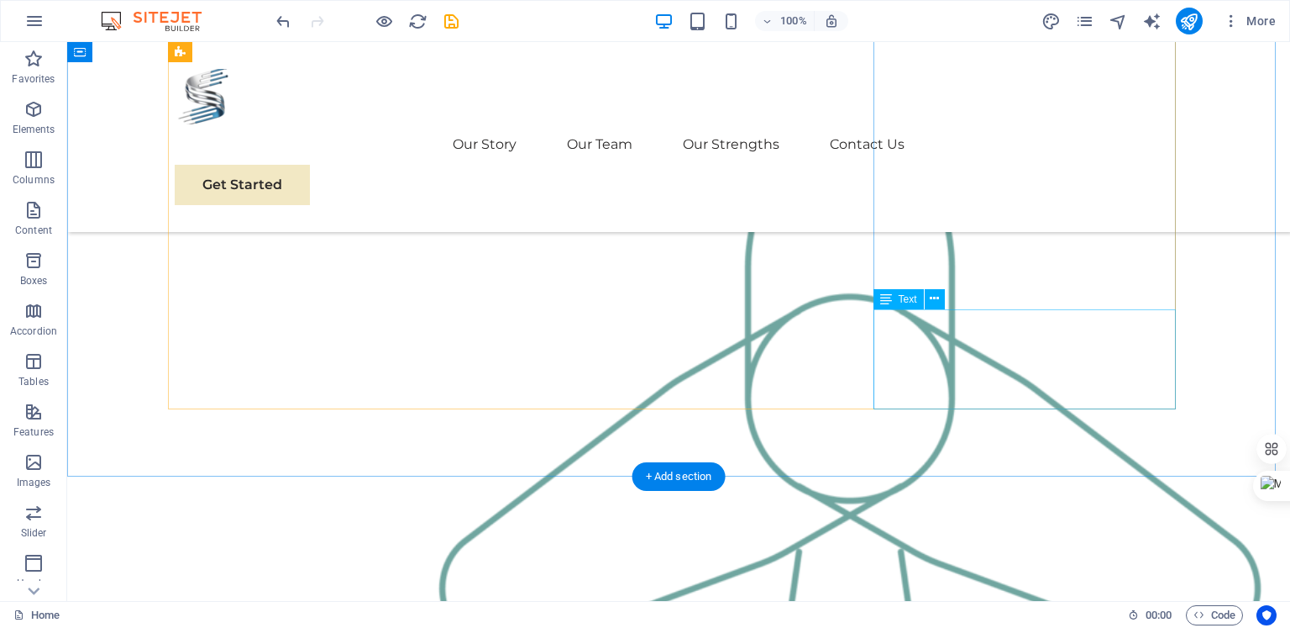
scroll to position [1905, 0]
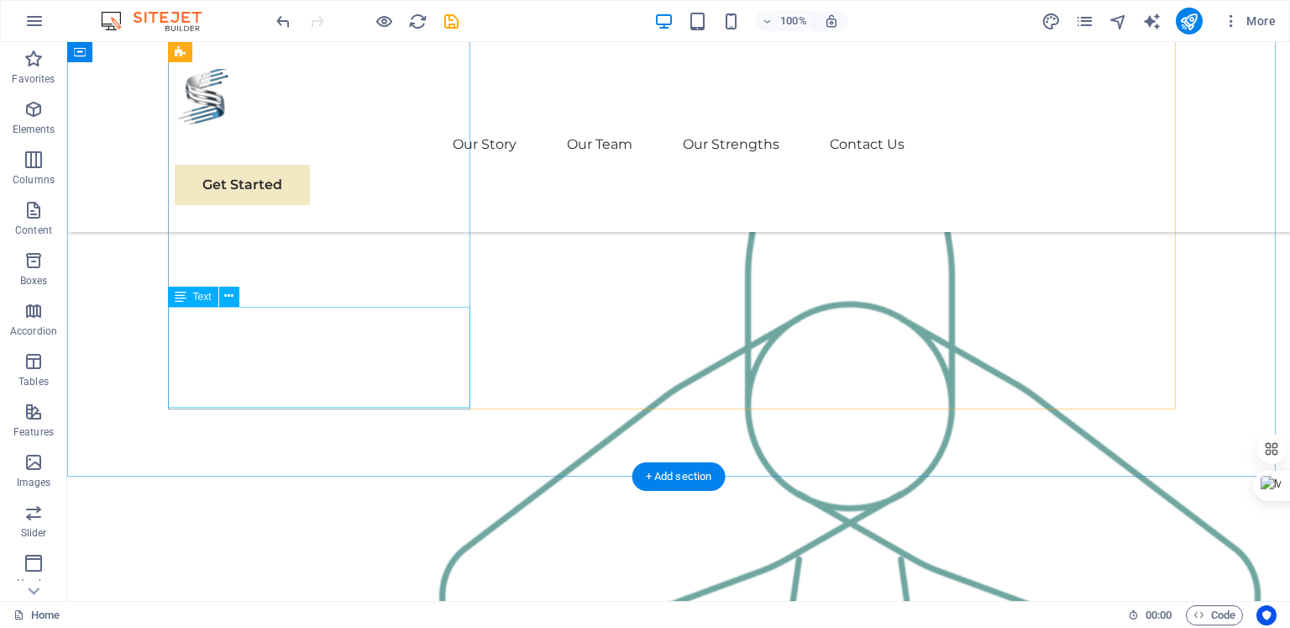
click at [267, 349] on div "Drag here to replace the existing content. Press “Ctrl” if you want to create a…" at bounding box center [678, 321] width 1223 height 559
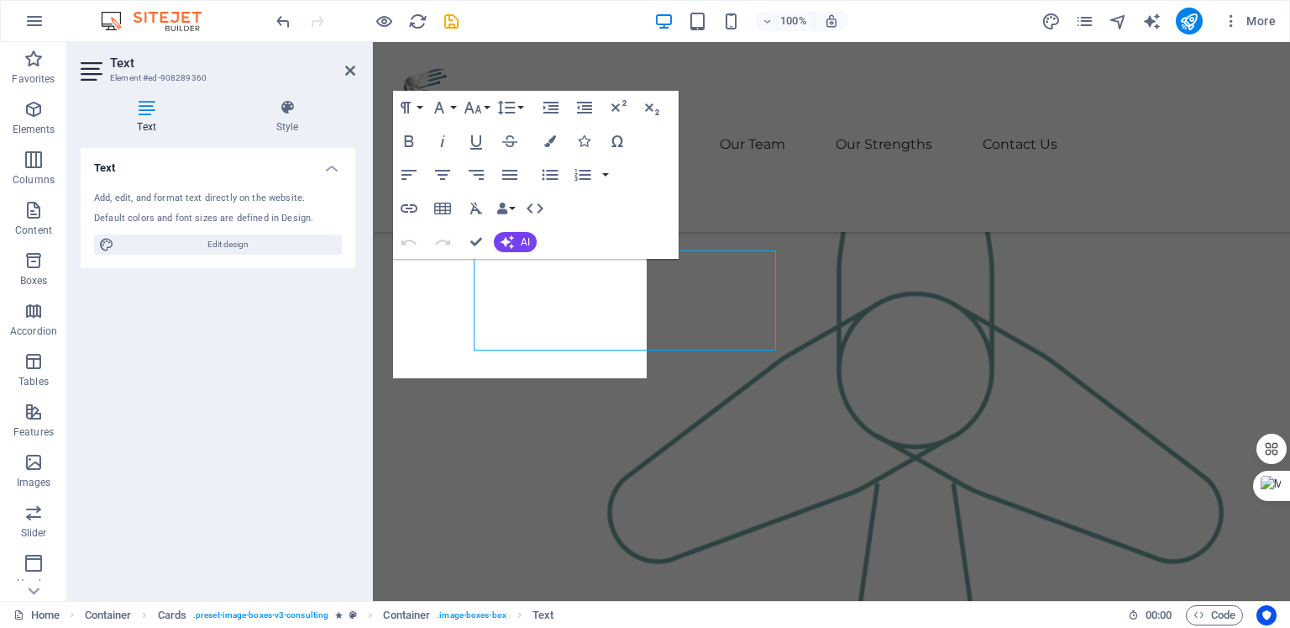
scroll to position [1961, 0]
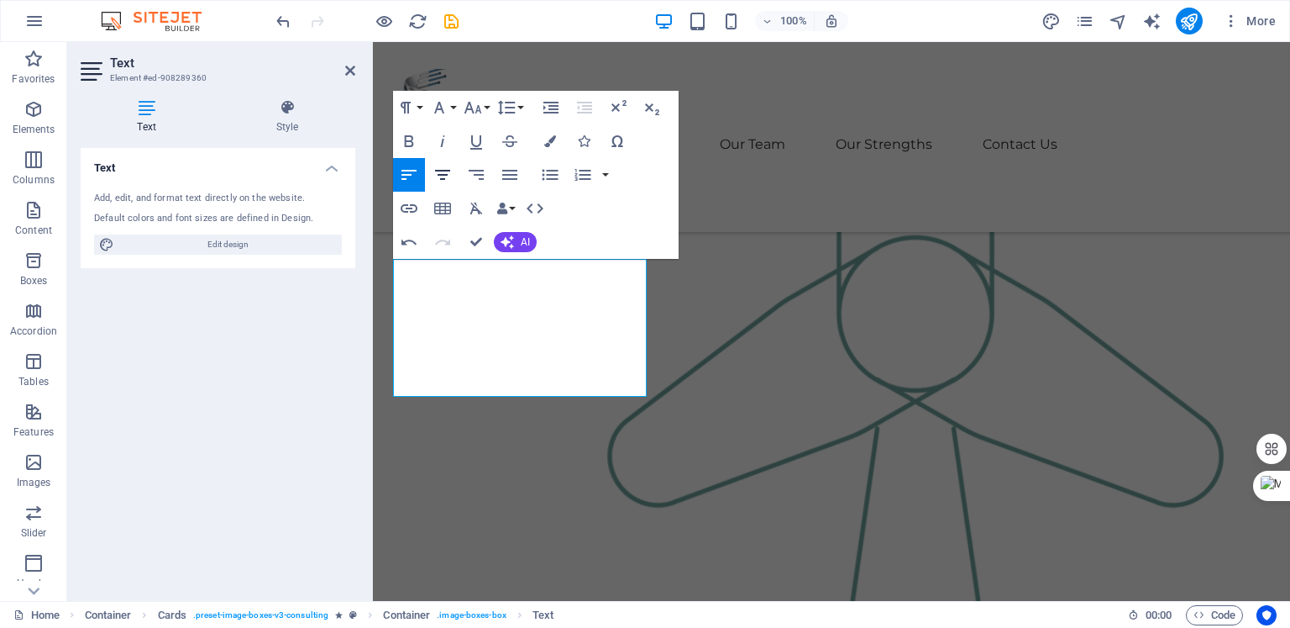
click at [440, 170] on icon "button" at bounding box center [442, 175] width 15 height 10
click at [445, 176] on icon "button" at bounding box center [443, 175] width 20 height 20
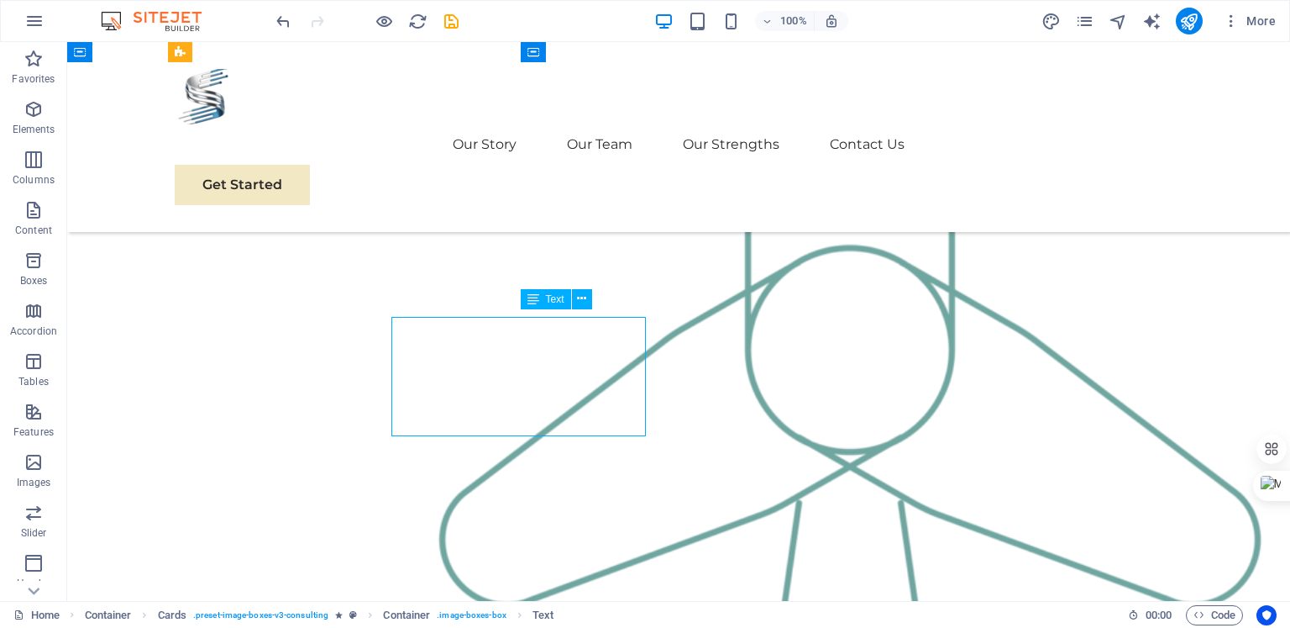
scroll to position [1905, 0]
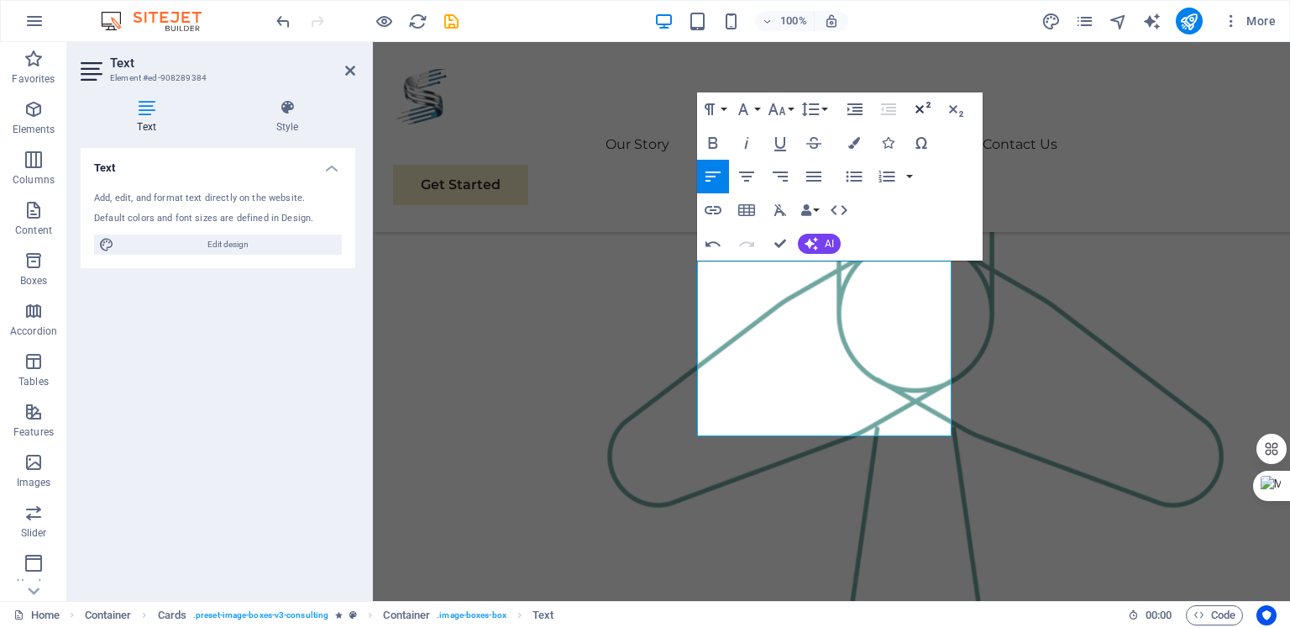
scroll to position [2093, 0]
click at [749, 173] on icon "button" at bounding box center [747, 176] width 20 height 20
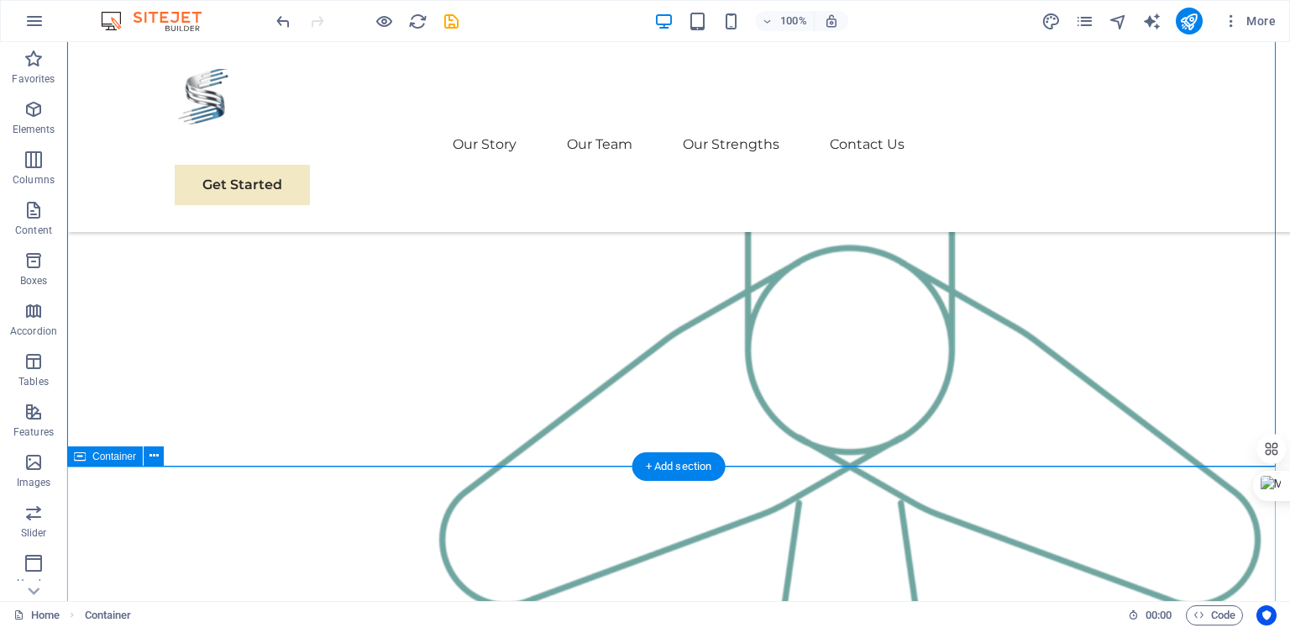
scroll to position [1953, 0]
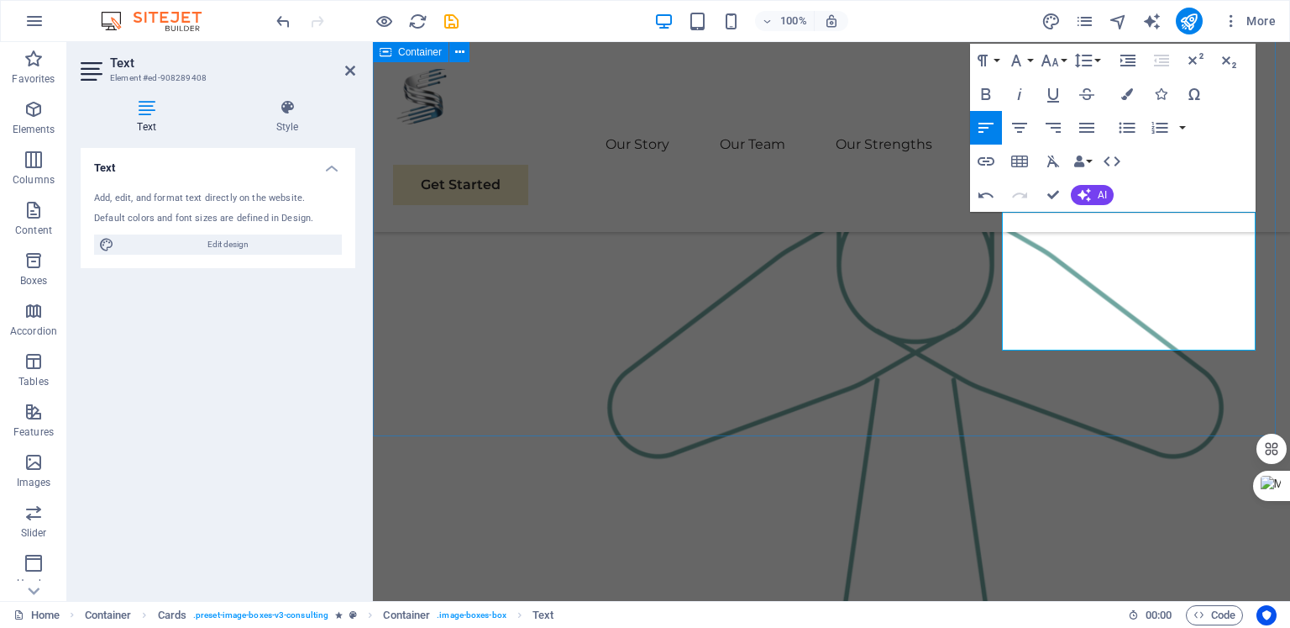
scroll to position [1566, 0]
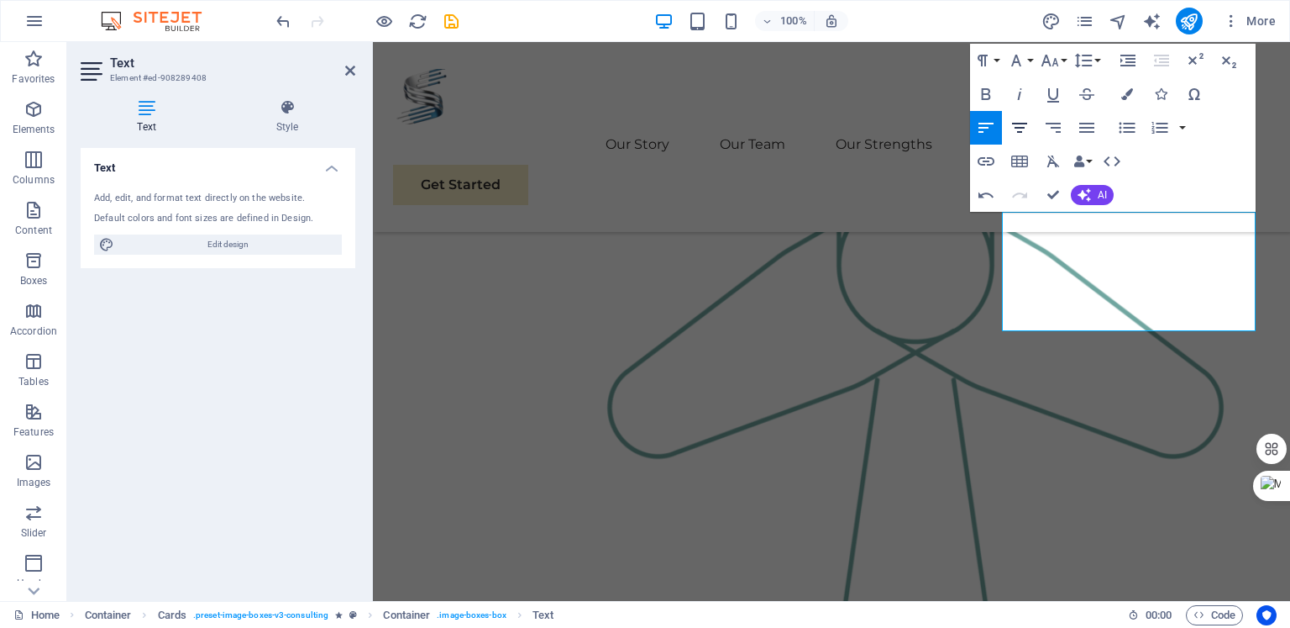
click at [1020, 122] on icon "button" at bounding box center [1020, 128] width 20 height 20
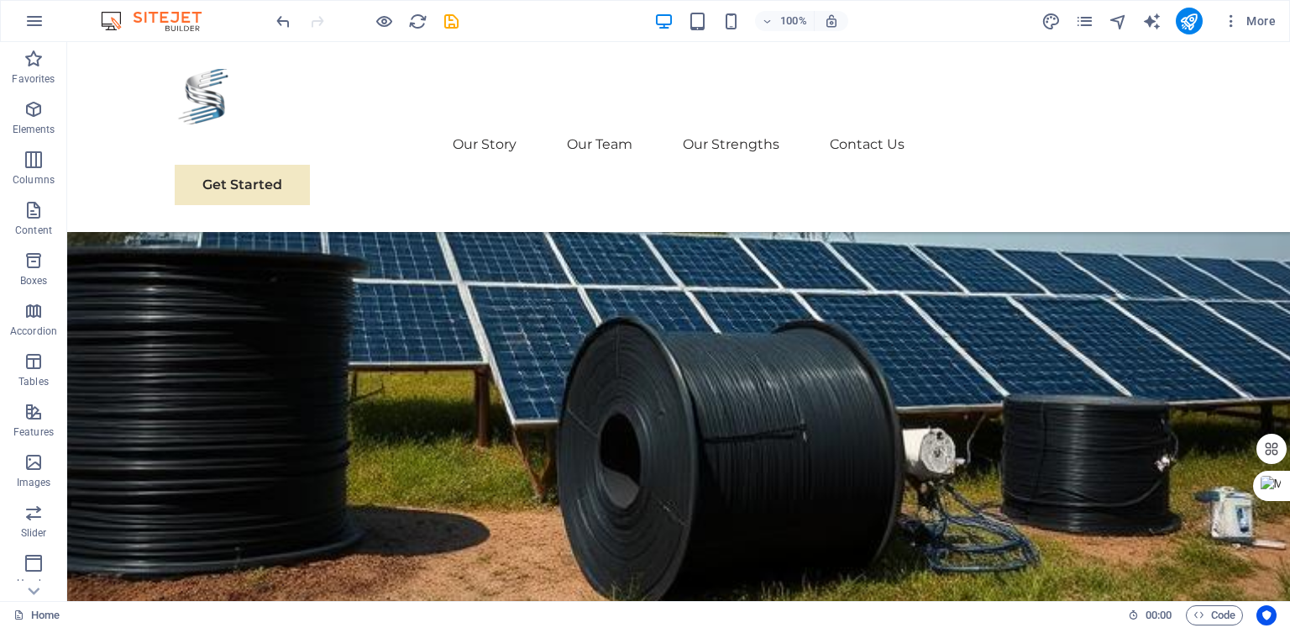
scroll to position [178, 0]
click at [1184, 16] on icon "publish" at bounding box center [1189, 21] width 19 height 19
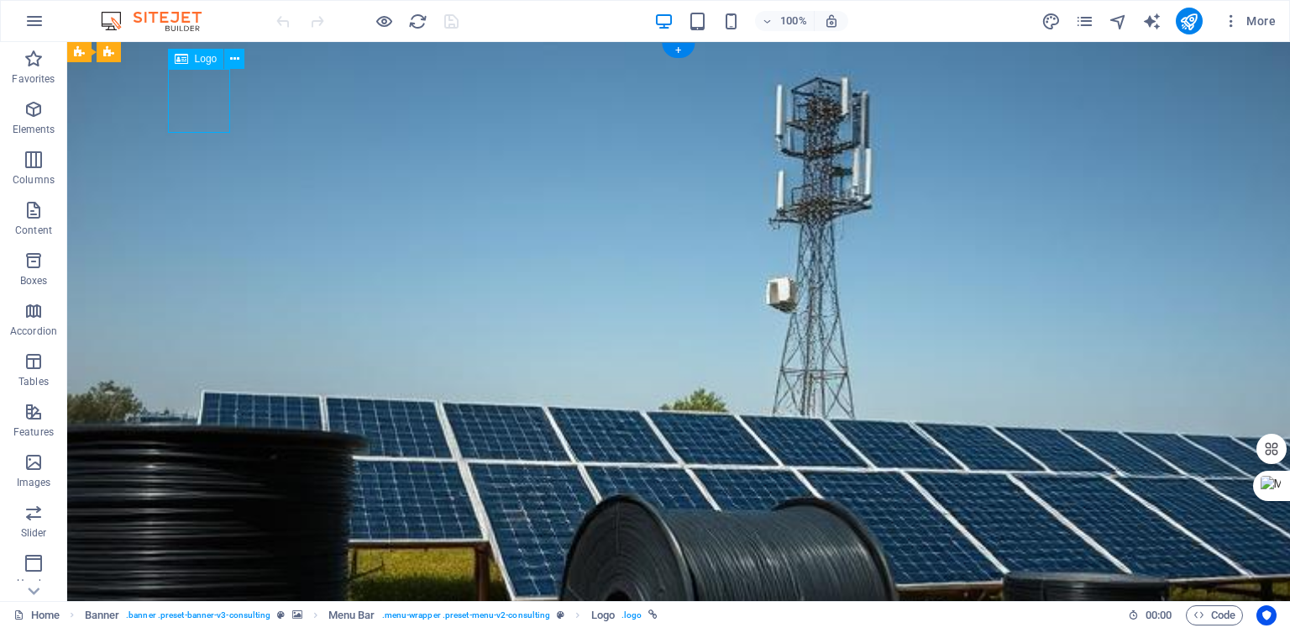
select select "px"
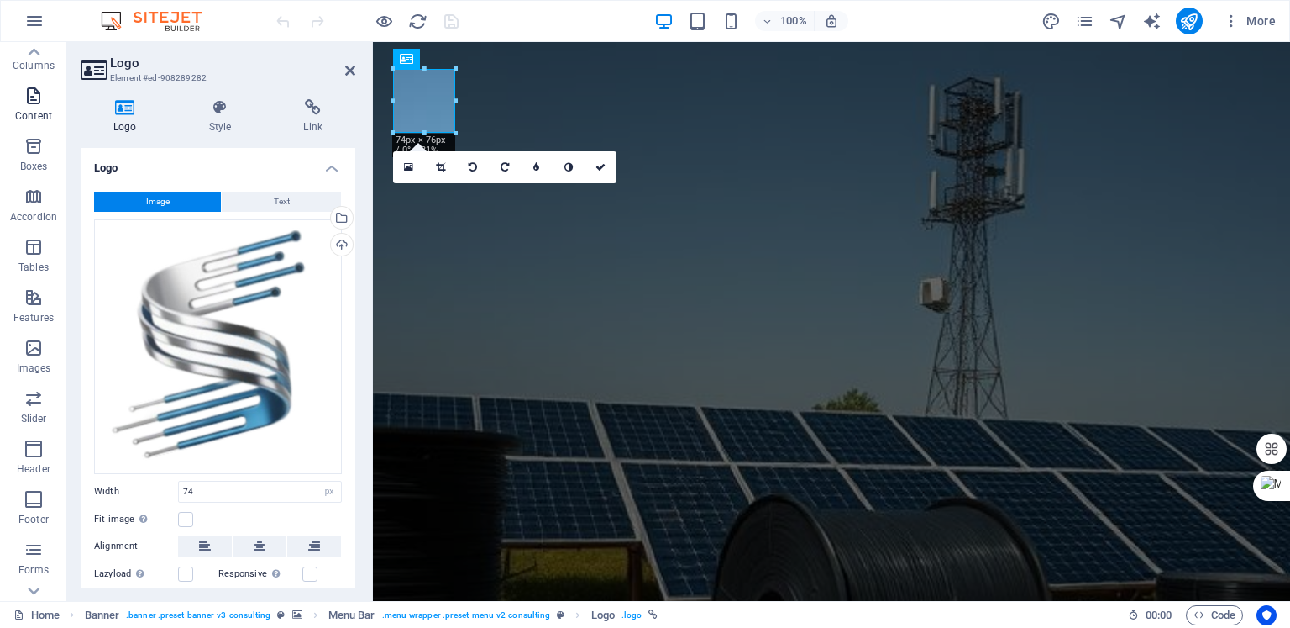
scroll to position [197, 0]
click at [319, 116] on h4 "Link" at bounding box center [313, 116] width 85 height 35
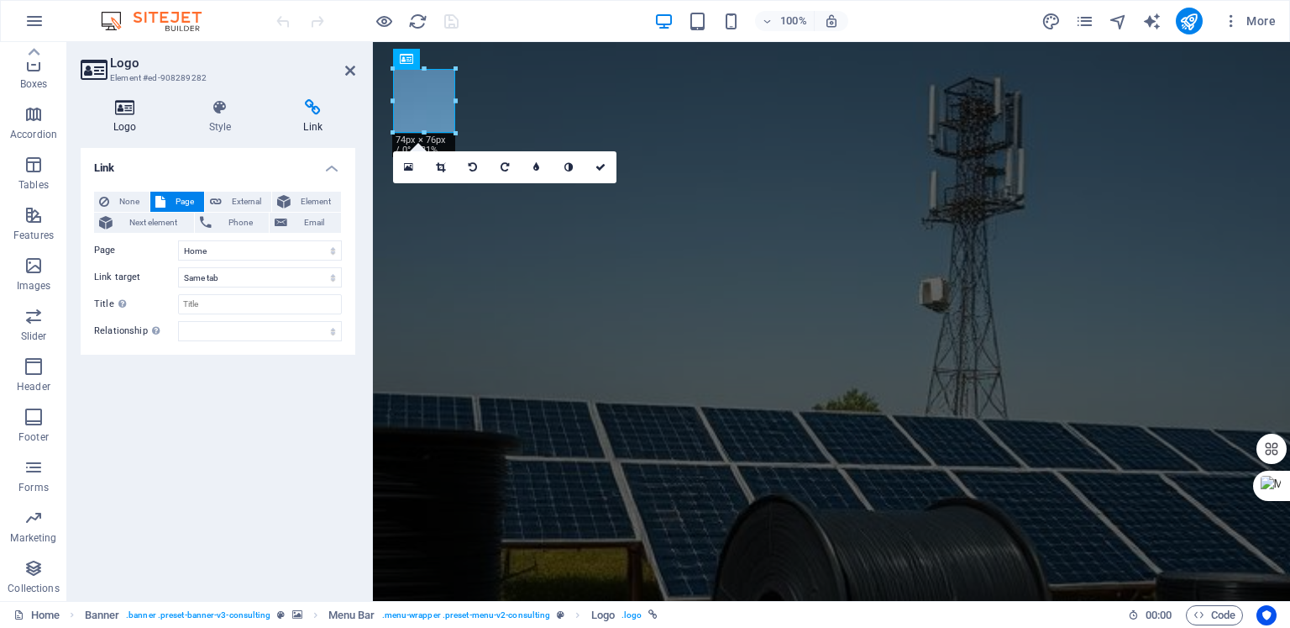
click at [128, 109] on icon at bounding box center [125, 107] width 89 height 17
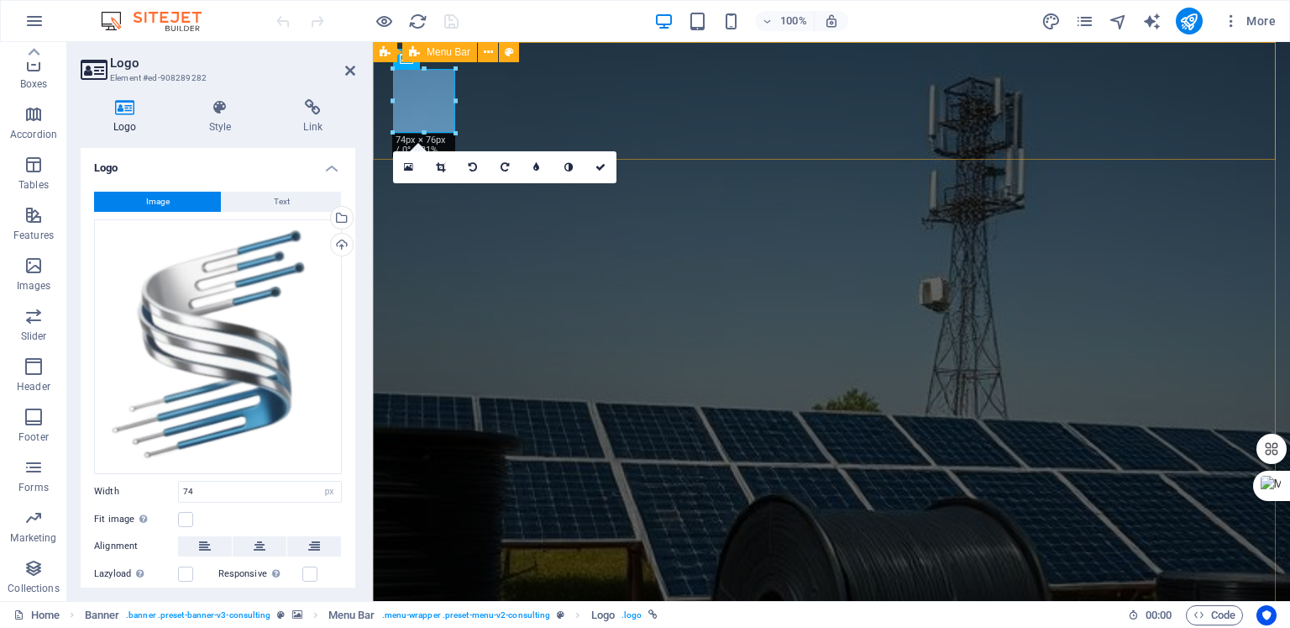
click at [443, 53] on span "Menu Bar" at bounding box center [449, 52] width 44 height 10
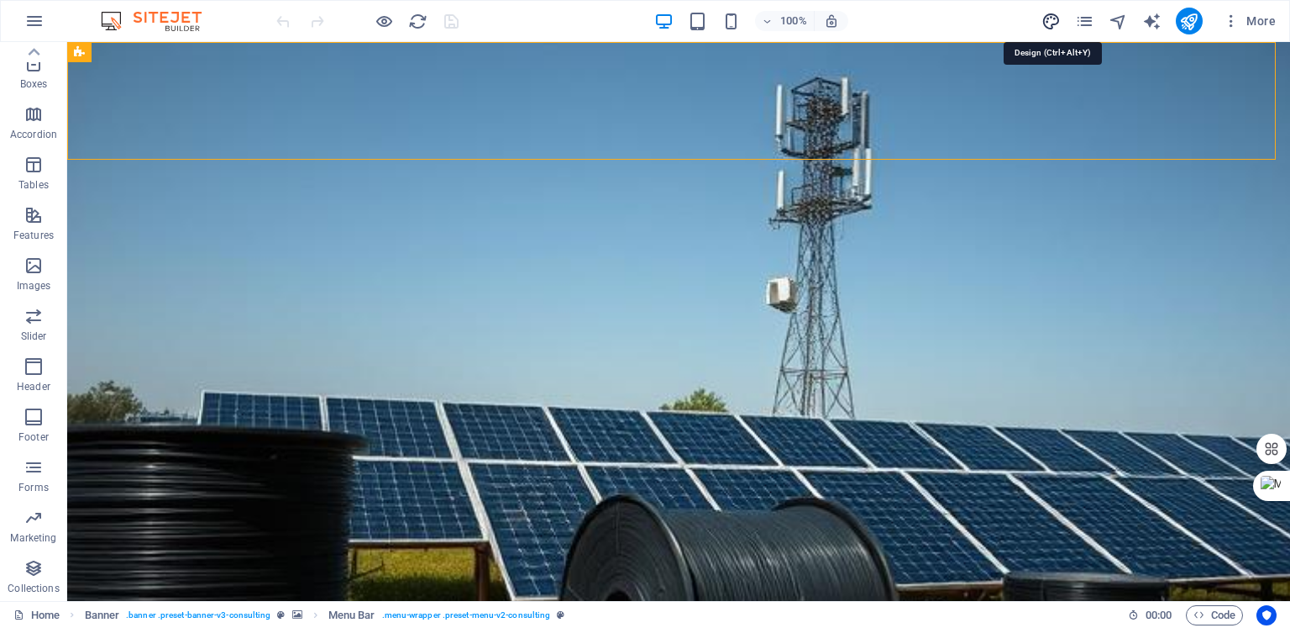
click at [1053, 25] on icon "design" at bounding box center [1051, 21] width 19 height 19
select select "px"
select select "400"
select select "px"
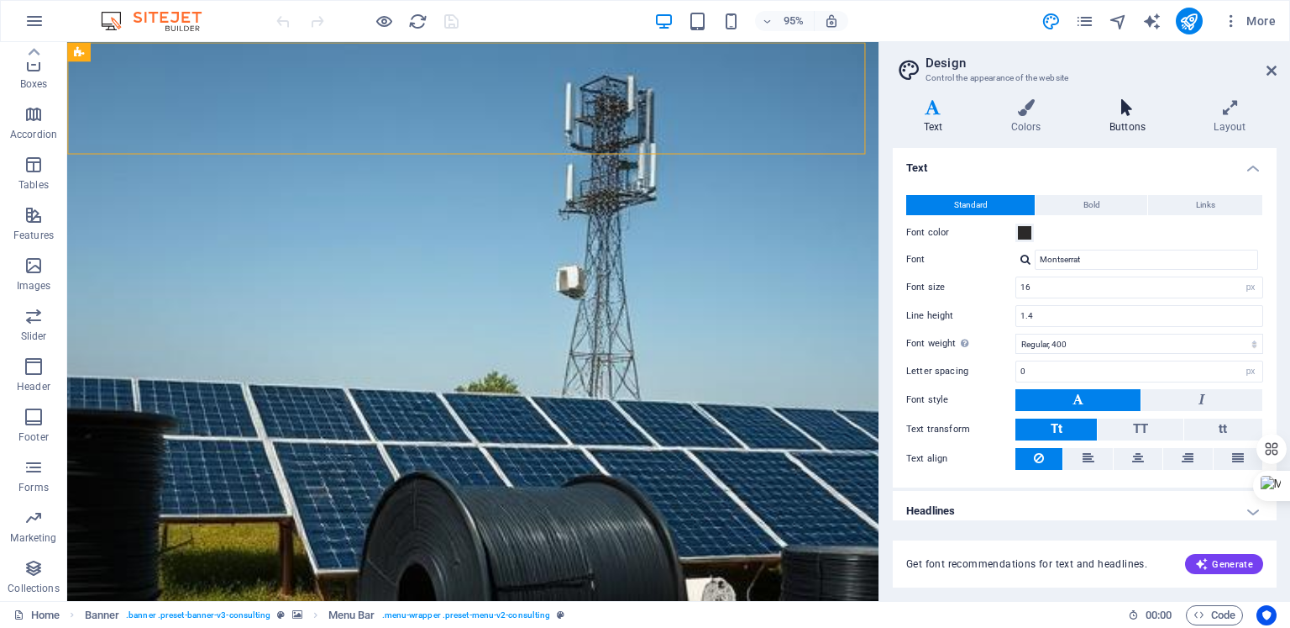
click at [1128, 115] on icon at bounding box center [1127, 107] width 97 height 17
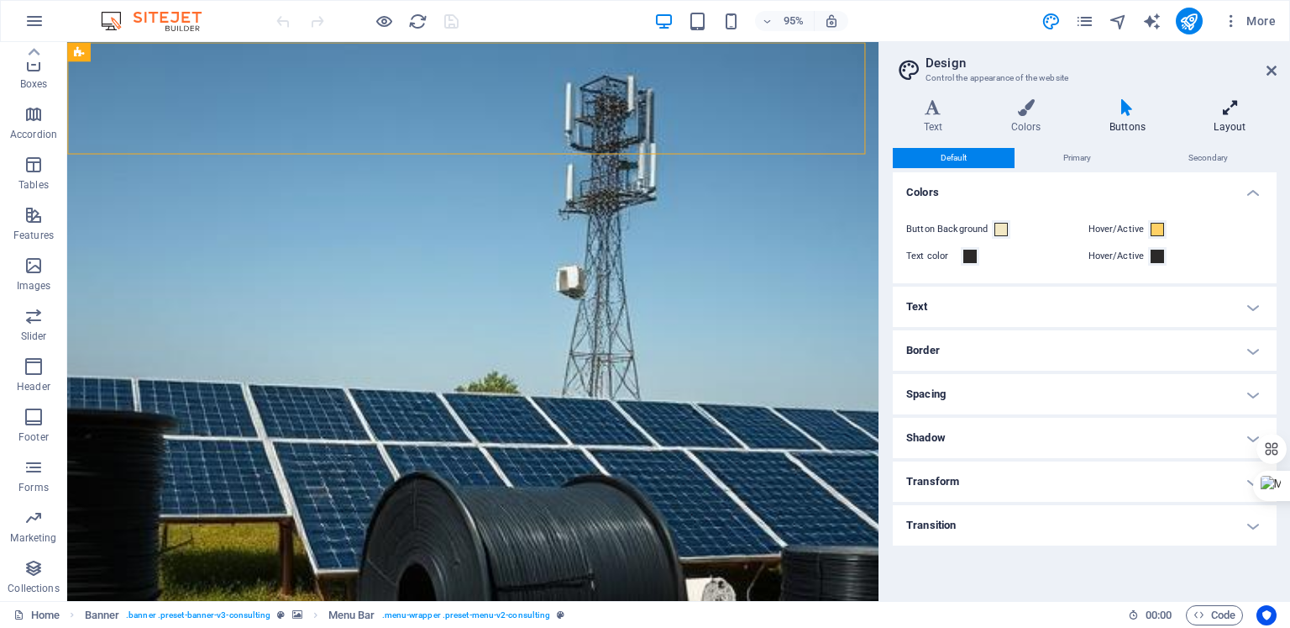
click at [1237, 111] on icon at bounding box center [1230, 107] width 93 height 17
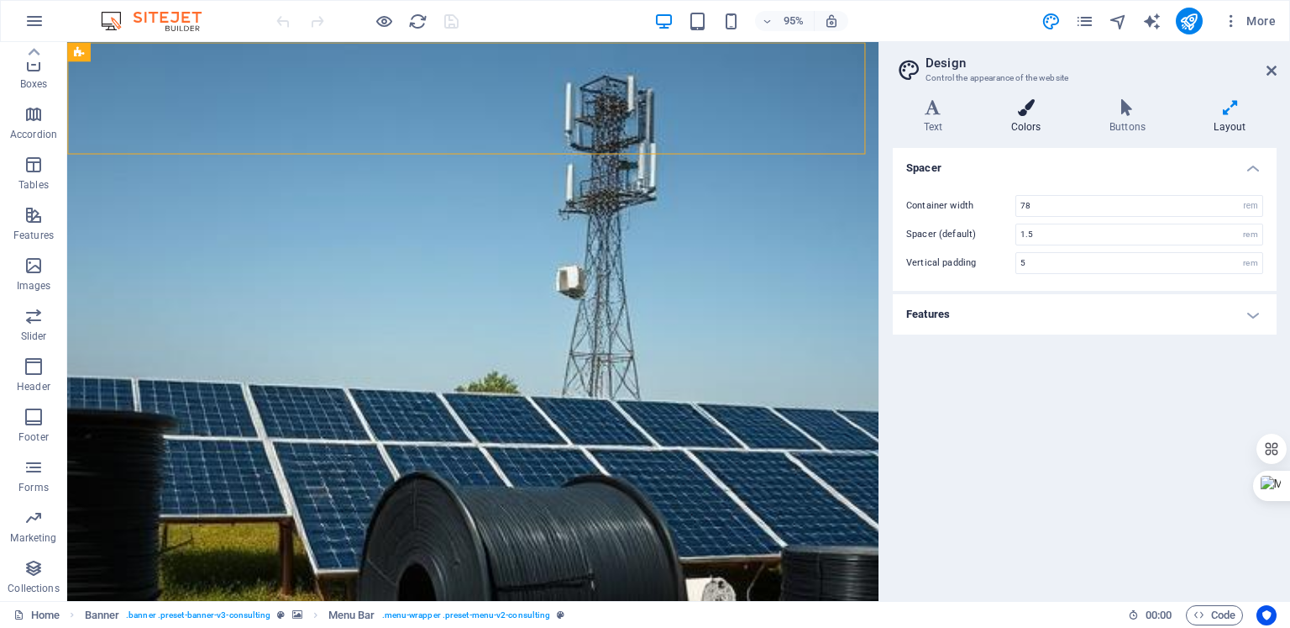
click at [1029, 102] on icon at bounding box center [1026, 107] width 92 height 17
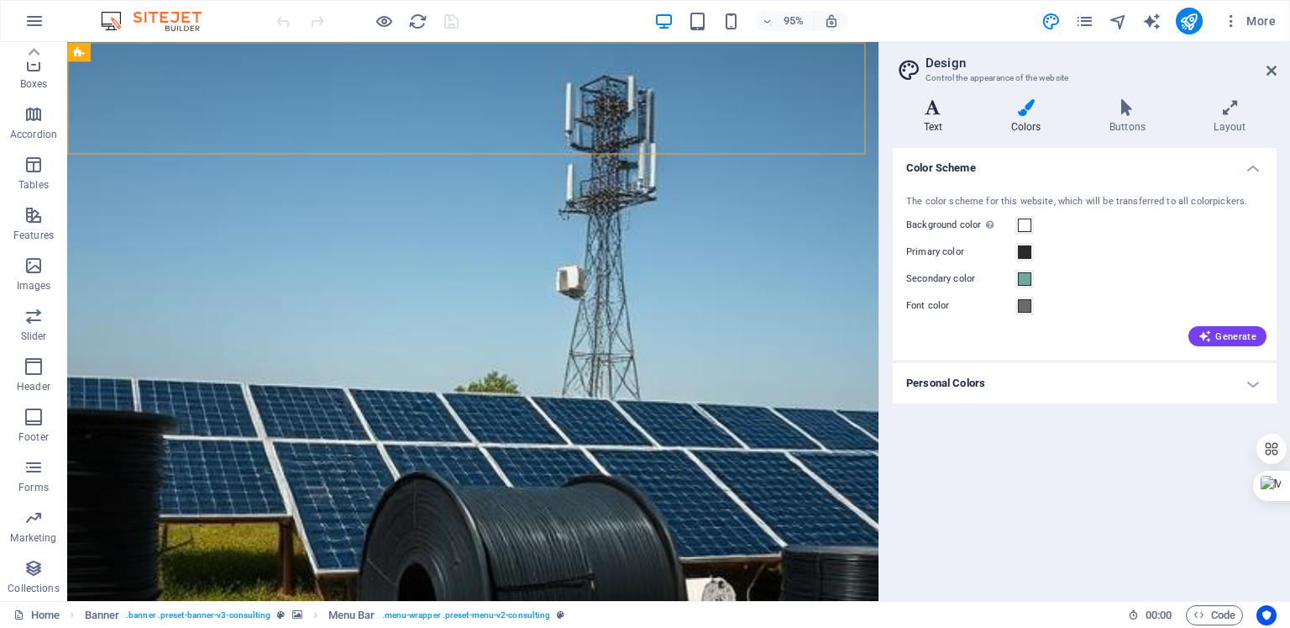
click at [938, 106] on icon at bounding box center [933, 107] width 81 height 17
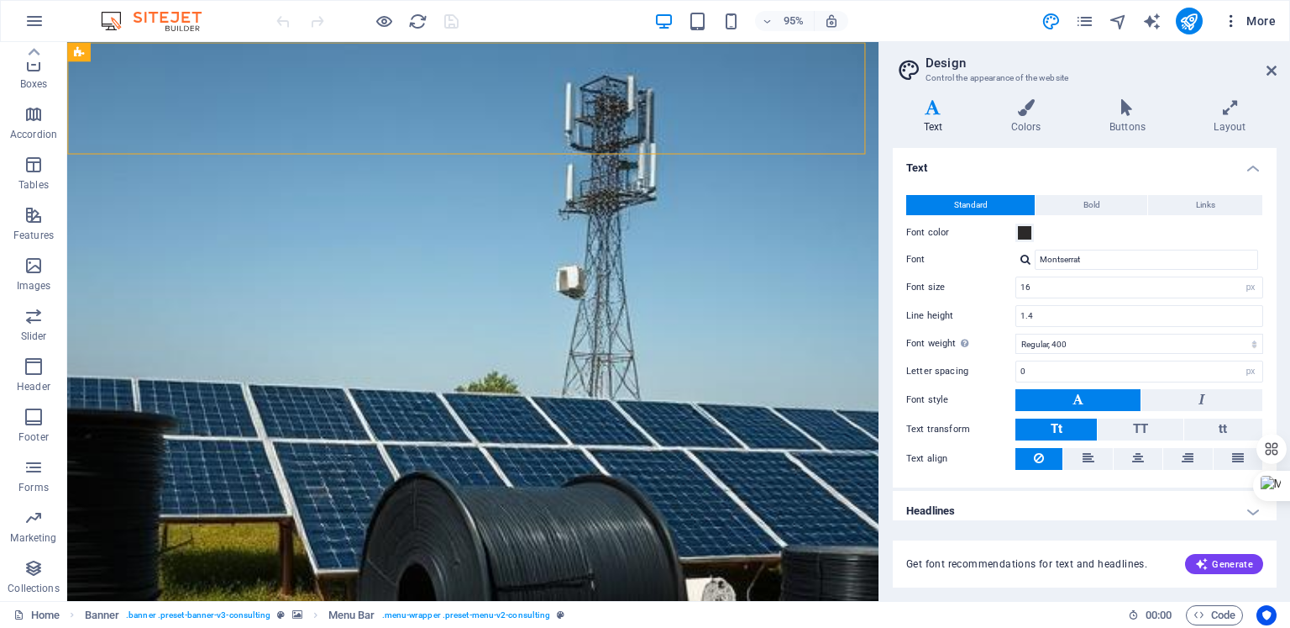
click at [1234, 20] on icon "button" at bounding box center [1231, 21] width 17 height 17
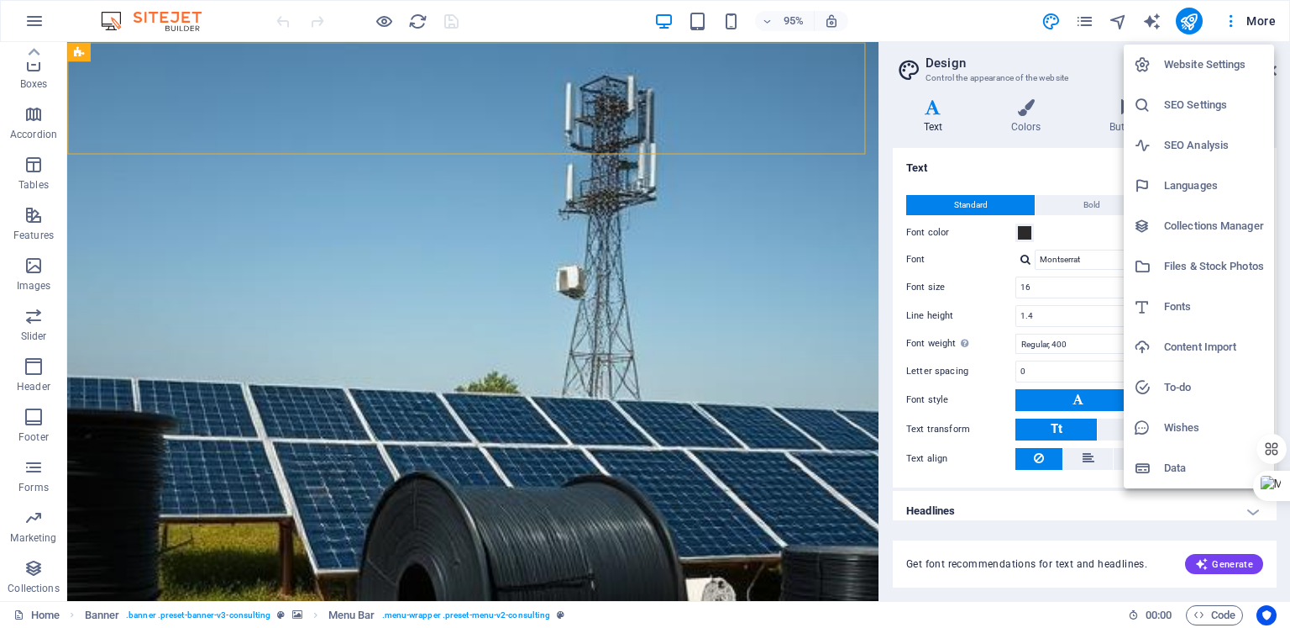
click at [1217, 65] on h6 "Website Settings" at bounding box center [1214, 65] width 100 height 20
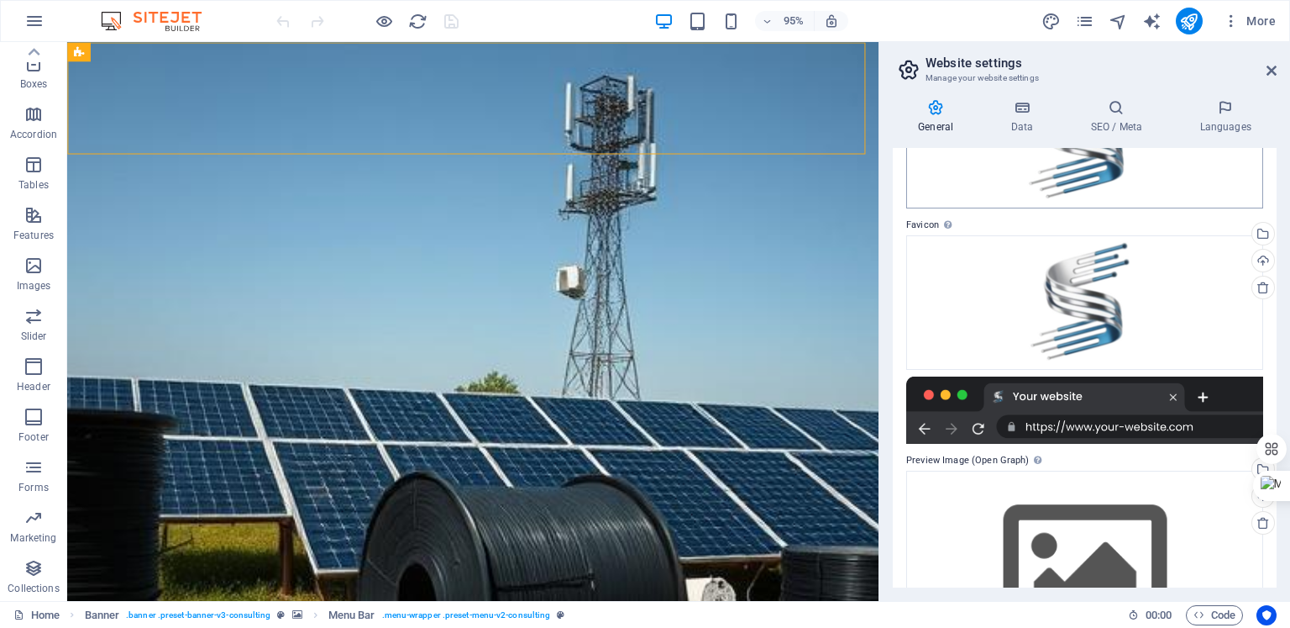
scroll to position [247, 0]
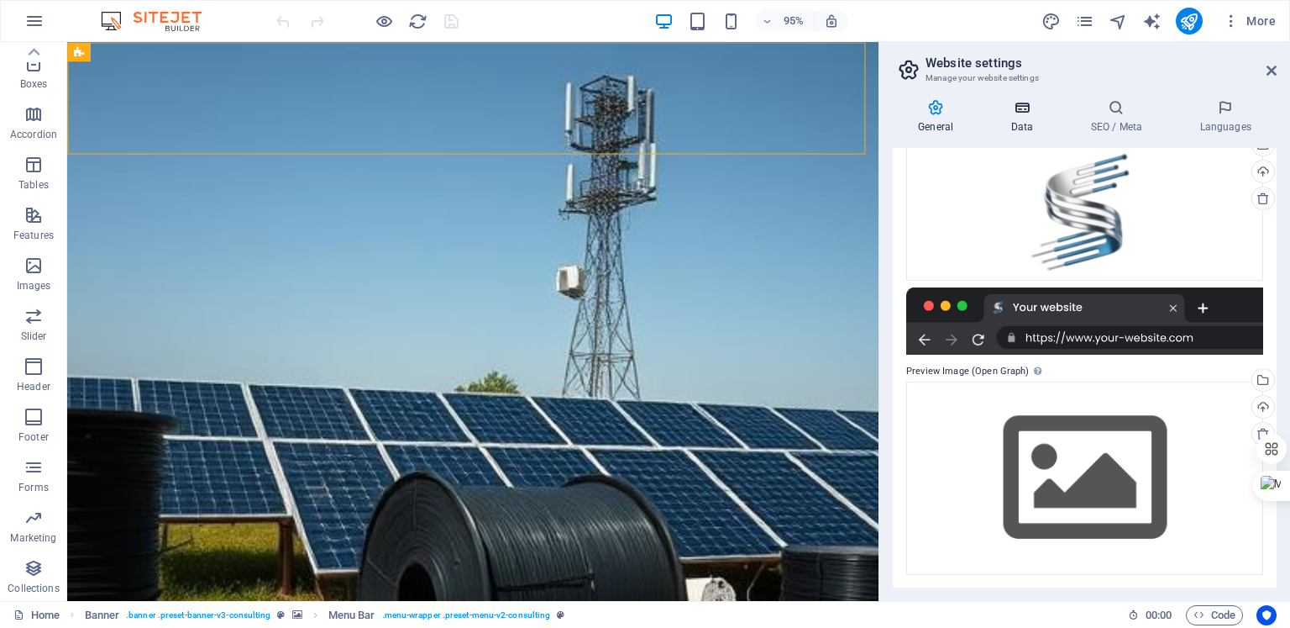
click at [1025, 108] on icon at bounding box center [1022, 107] width 73 height 17
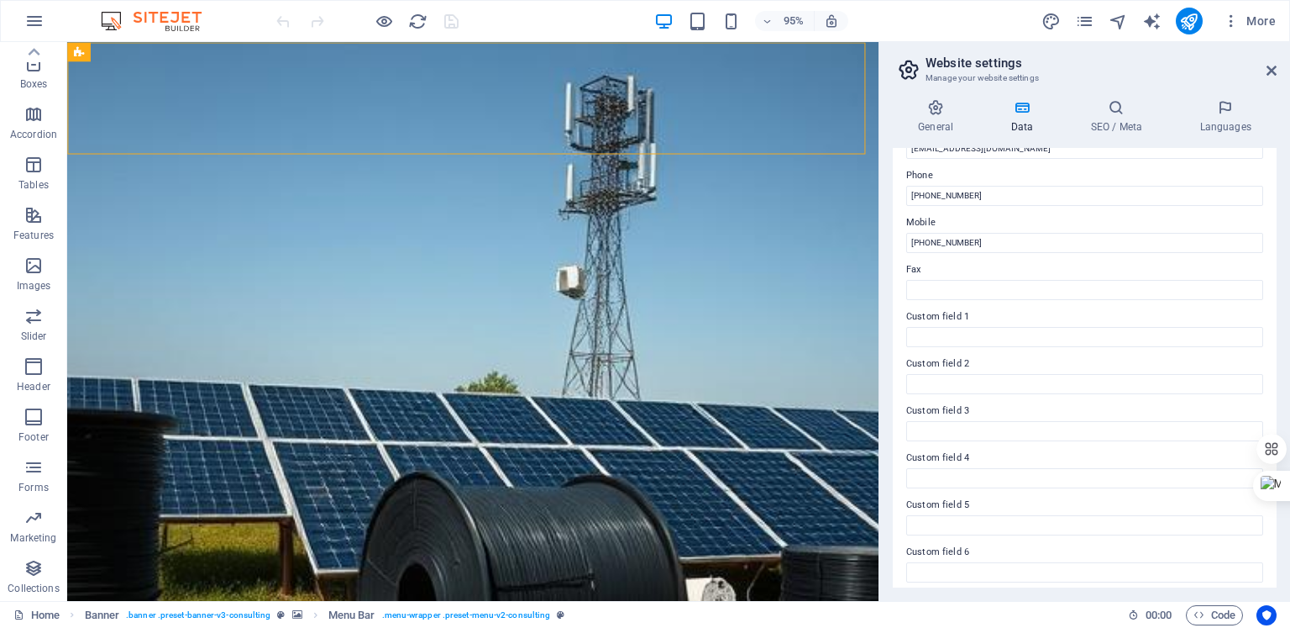
scroll to position [366, 0]
click at [1116, 117] on h4 "SEO / Meta" at bounding box center [1119, 116] width 109 height 35
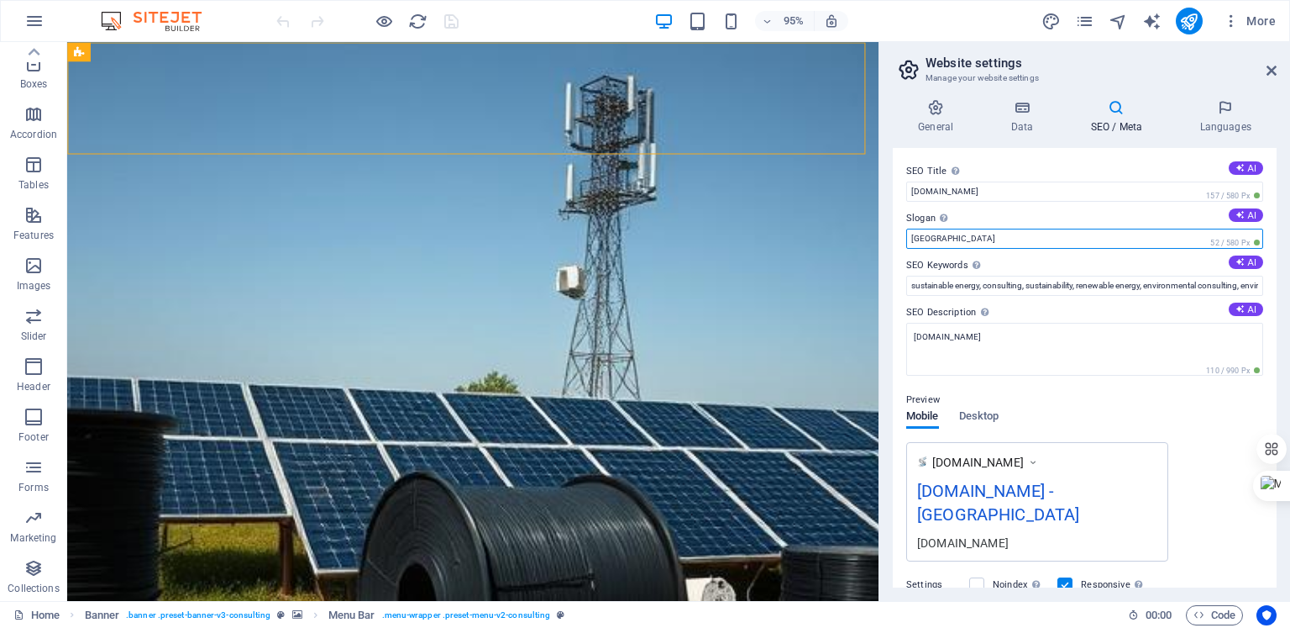
click at [1028, 237] on input "[GEOGRAPHIC_DATA]" at bounding box center [1085, 239] width 357 height 20
type input "B"
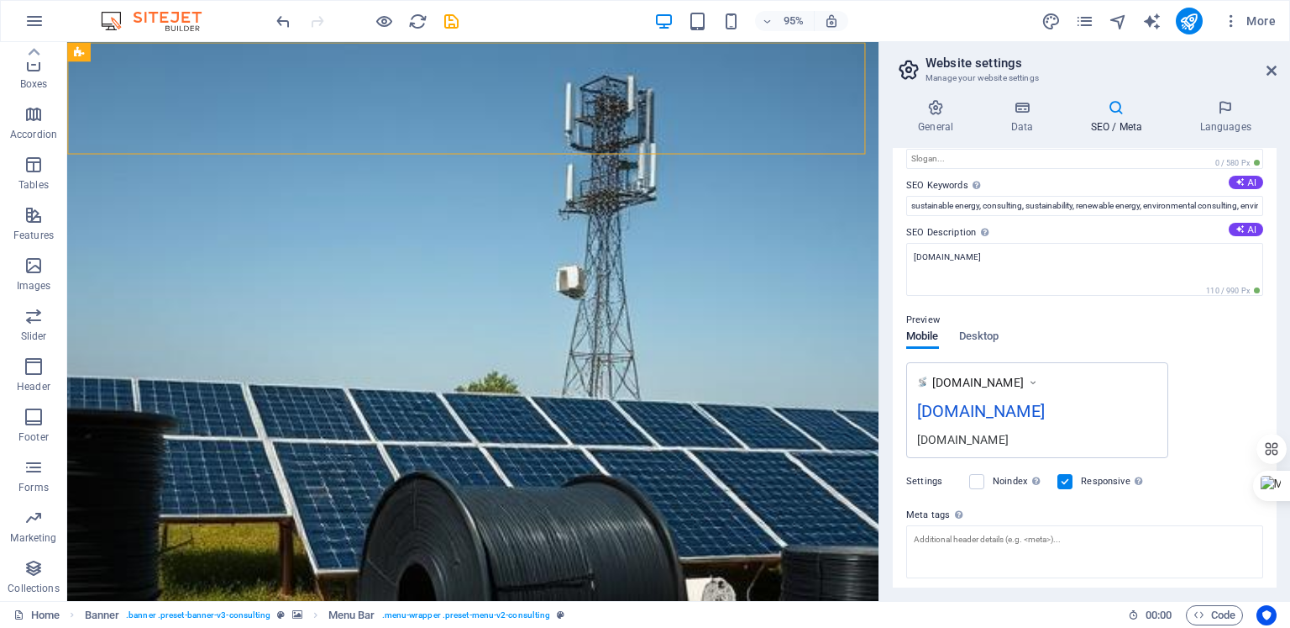
scroll to position [0, 0]
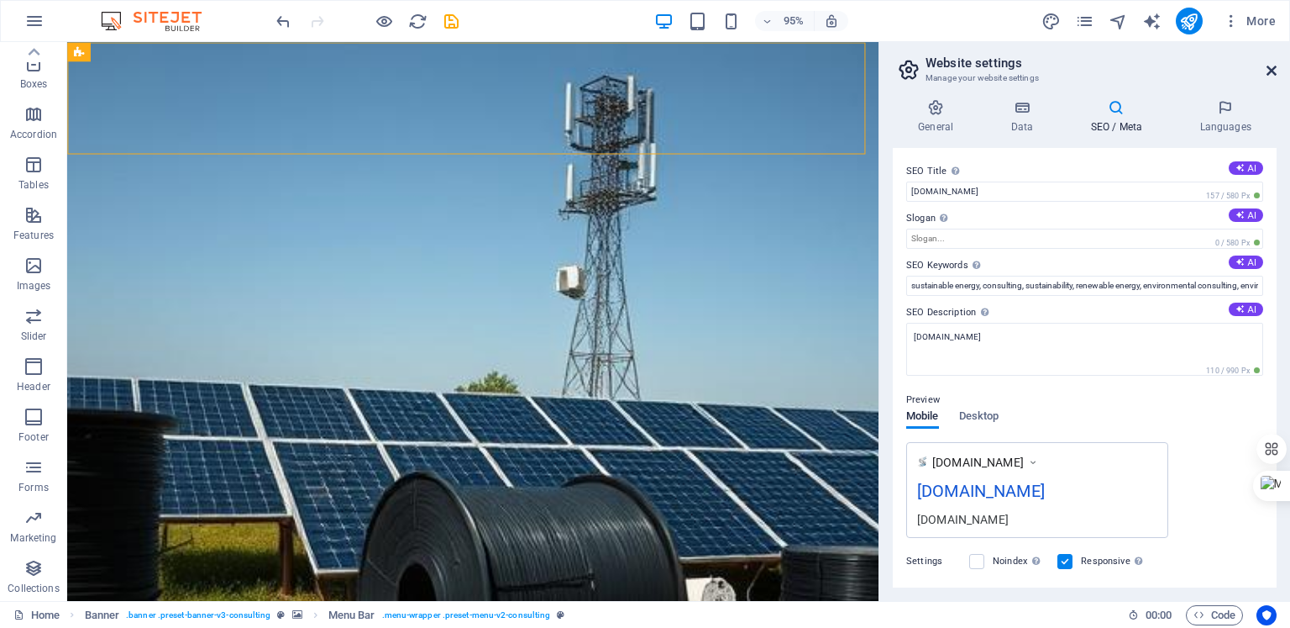
click at [1270, 68] on icon at bounding box center [1272, 70] width 10 height 13
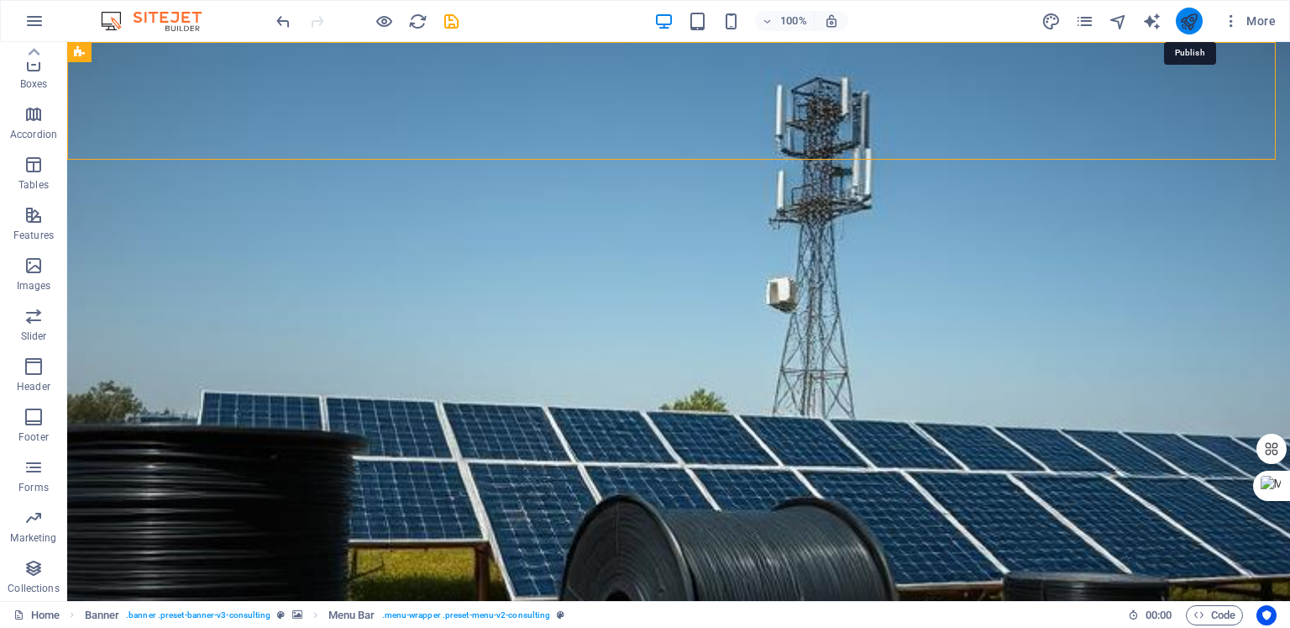
click at [0, 0] on icon "publish" at bounding box center [0, 0] width 0 height 0
